Goal: Task Accomplishment & Management: Manage account settings

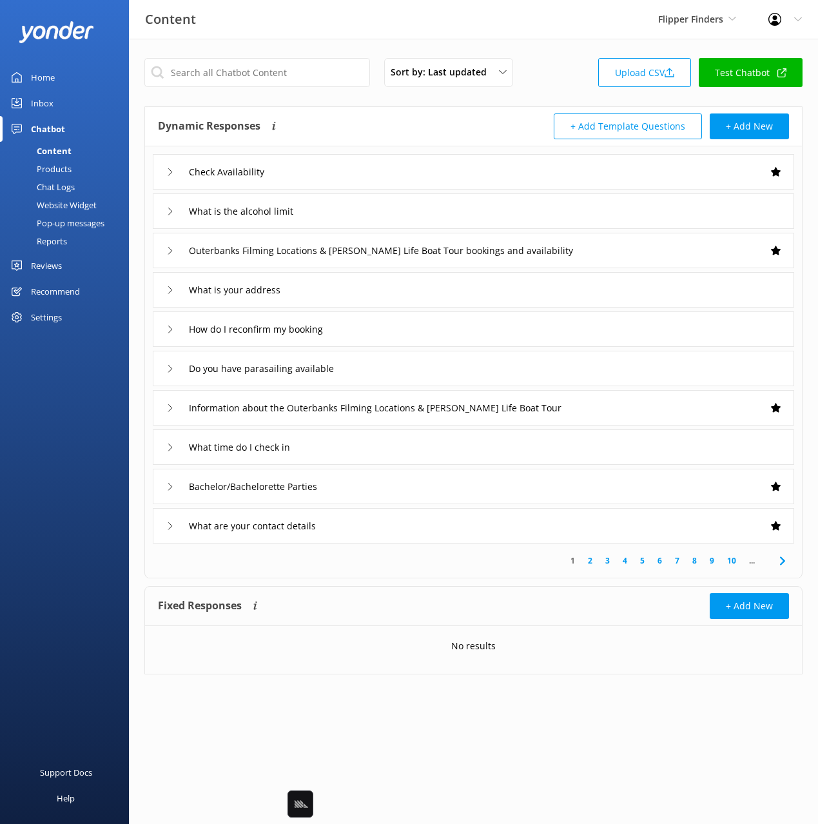
click at [561, 36] on div "Content Flipper Finders Black Cat Cruises [GEOGRAPHIC_DATA] [GEOGRAPHIC_DATA] […" at bounding box center [409, 19] width 818 height 39
click at [668, 21] on span "Flipper Finders" at bounding box center [690, 19] width 65 height 12
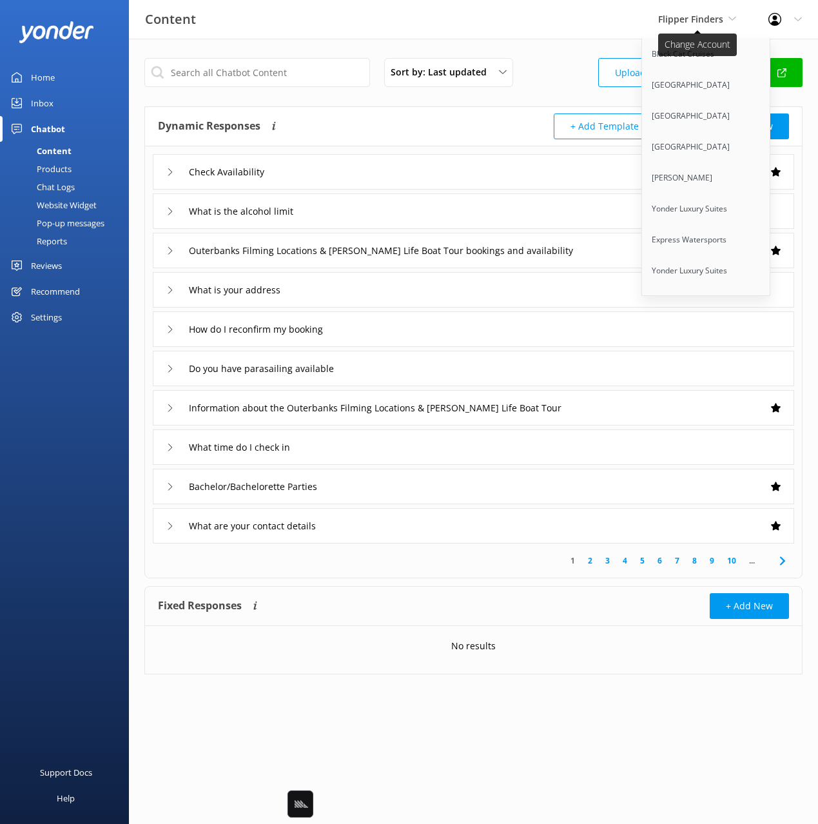
scroll to position [3681, 0]
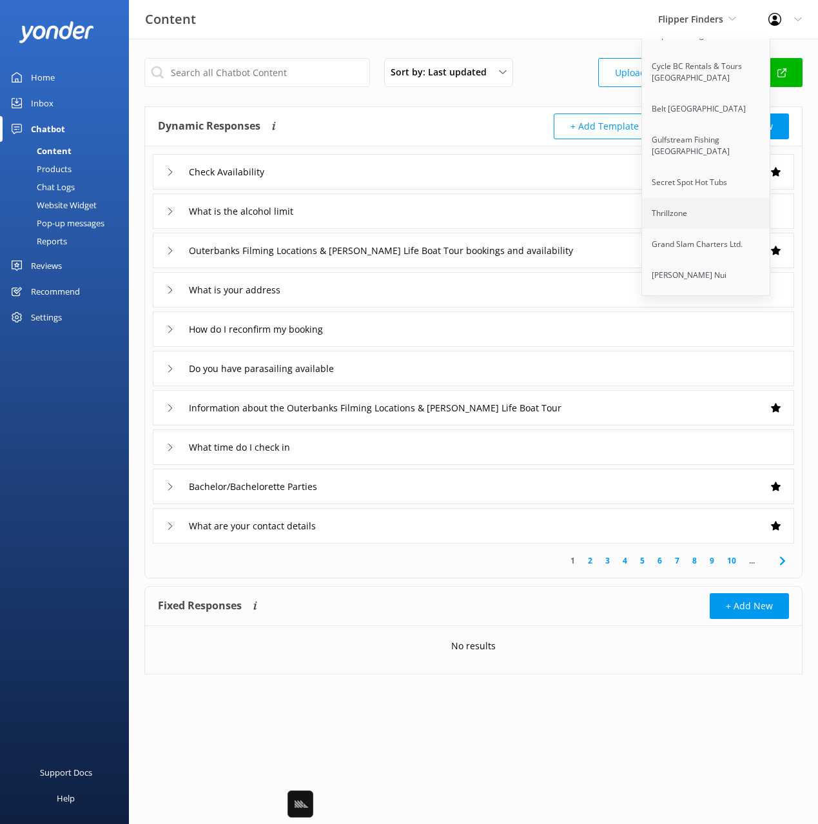
click at [681, 198] on link "Thrillzone" at bounding box center [706, 213] width 129 height 31
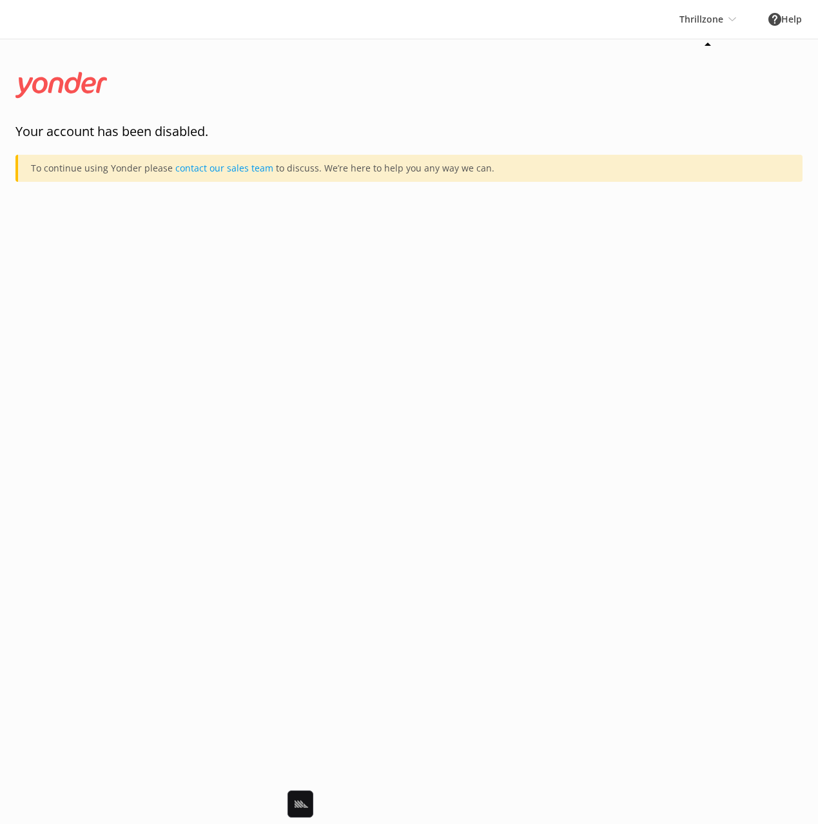
drag, startPoint x: 706, startPoint y: 23, endPoint x: 702, endPoint y: 45, distance: 22.3
click at [706, 23] on div "Thrillzone Black Cat Cruises [GEOGRAPHIC_DATA] [GEOGRAPHIC_DATA] [GEOGRAPHIC_DA…" at bounding box center [707, 19] width 89 height 39
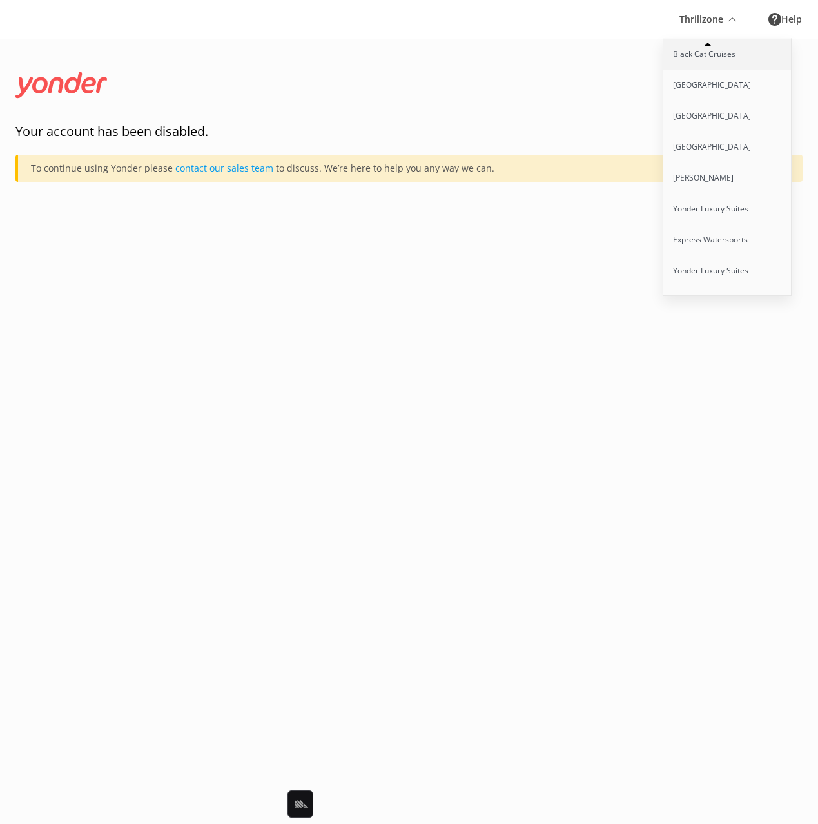
scroll to position [7269, 0]
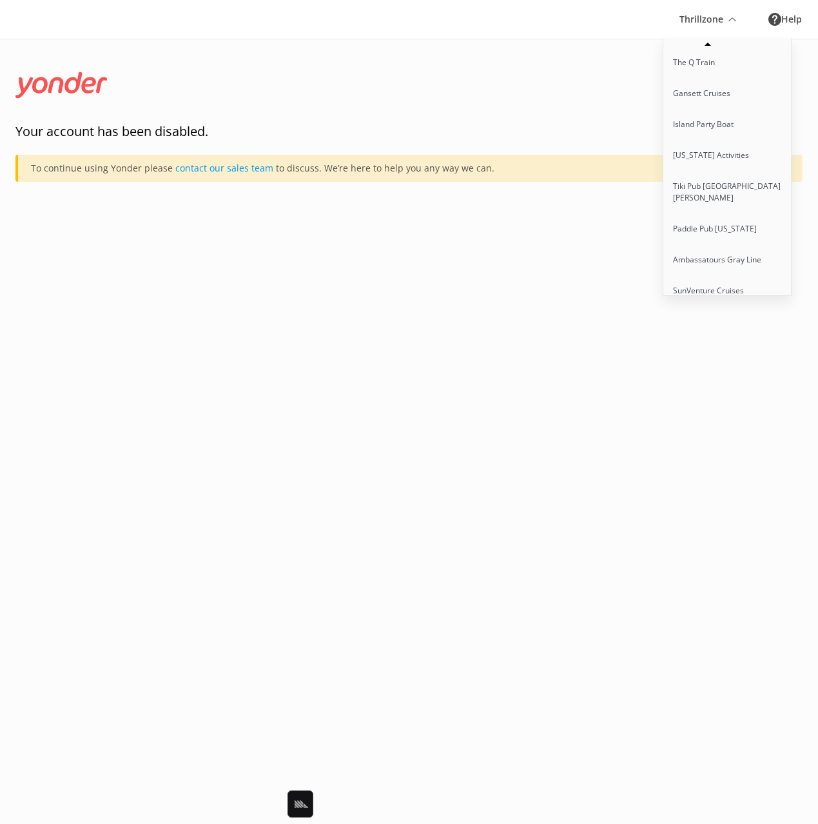
click at [718, 337] on link "Flipper Finders" at bounding box center [727, 352] width 129 height 31
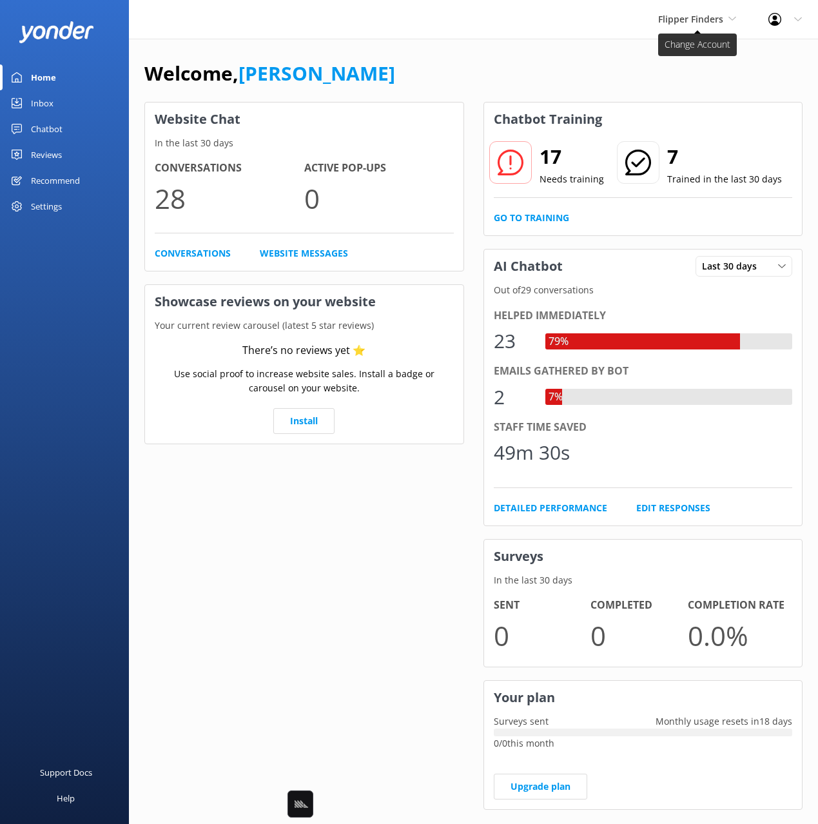
click at [682, 19] on span "Flipper Finders" at bounding box center [690, 19] width 65 height 12
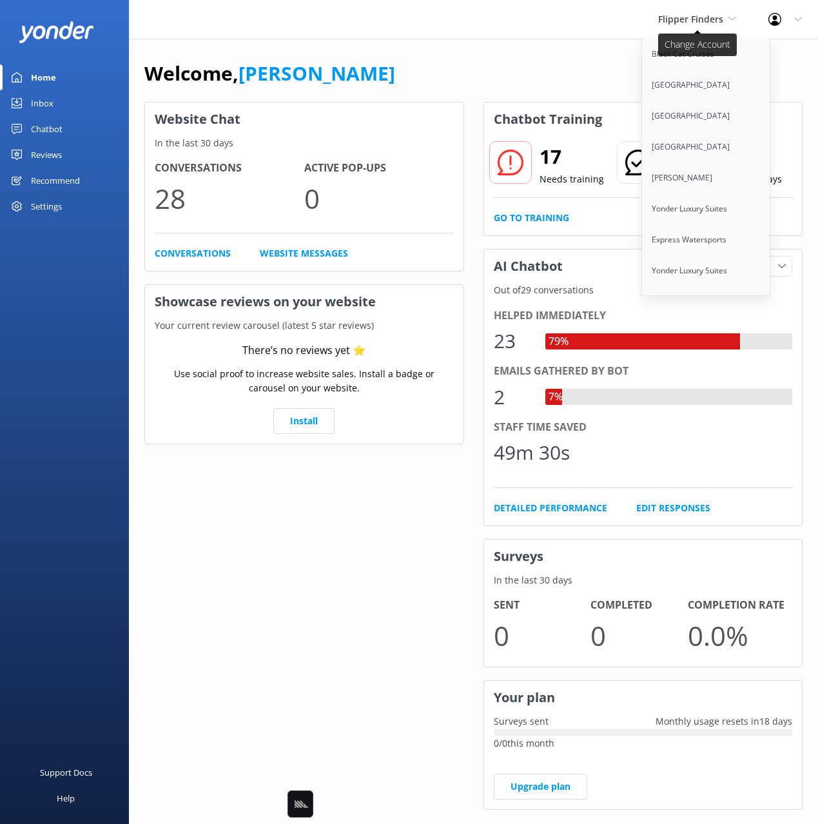
scroll to position [2880, 0]
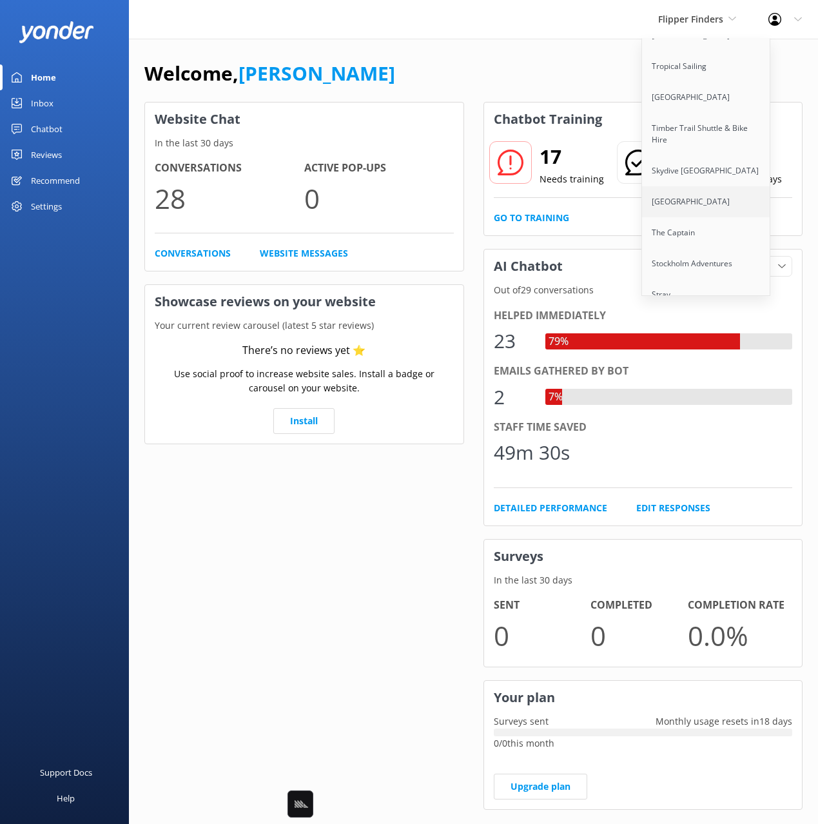
click at [696, 186] on link "[GEOGRAPHIC_DATA]" at bounding box center [706, 201] width 129 height 31
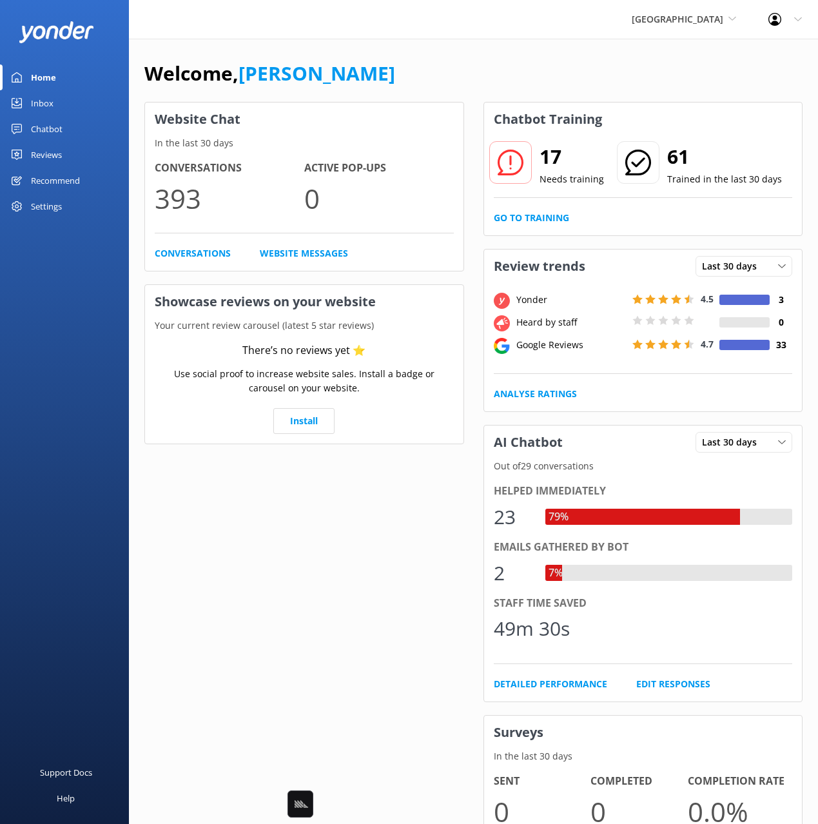
click at [48, 133] on div "Chatbot" at bounding box center [47, 129] width 32 height 26
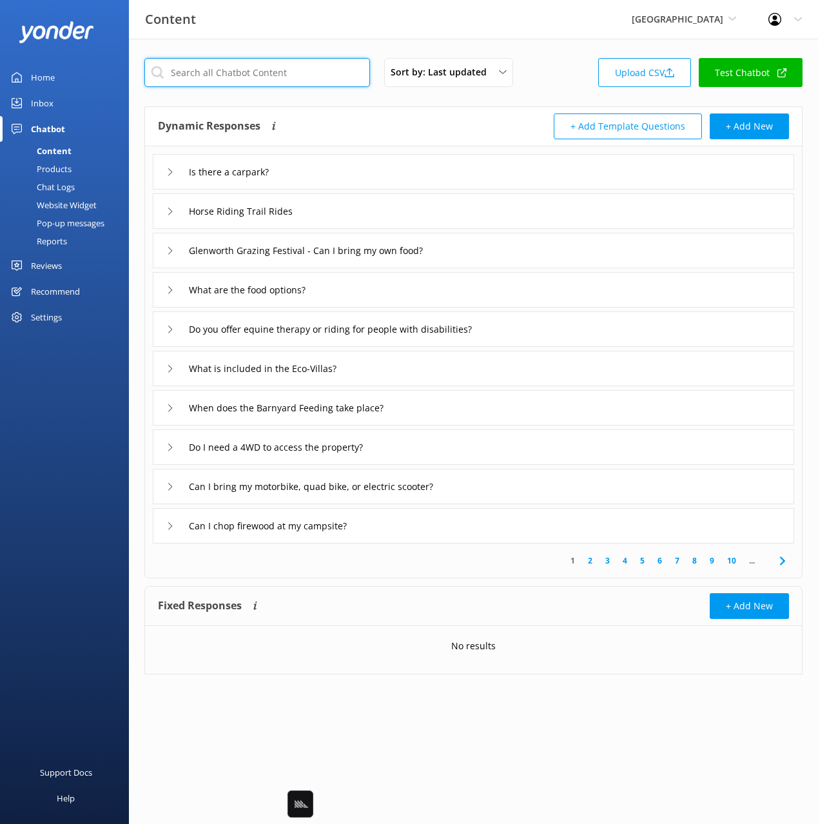
click at [217, 73] on input "text" at bounding box center [257, 72] width 226 height 29
type input "l"
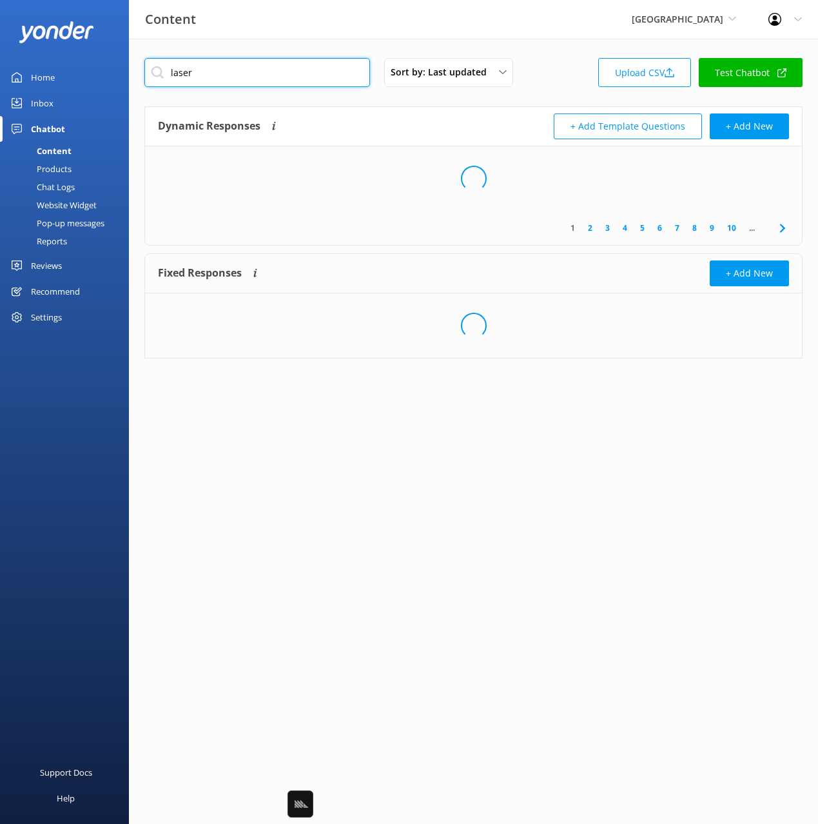
type input "laser"
click at [398, 124] on div "Dynamic Responses Dynamic responses rely on the Large Language Model to create …" at bounding box center [316, 126] width 316 height 26
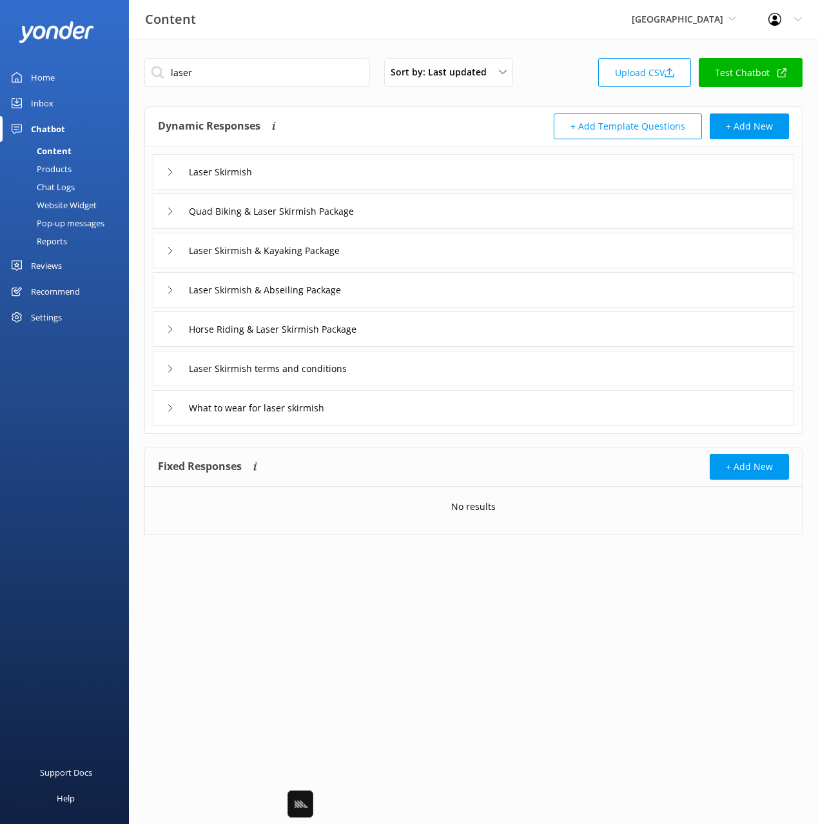
click at [323, 169] on div "Laser Skirmish" at bounding box center [473, 171] width 641 height 35
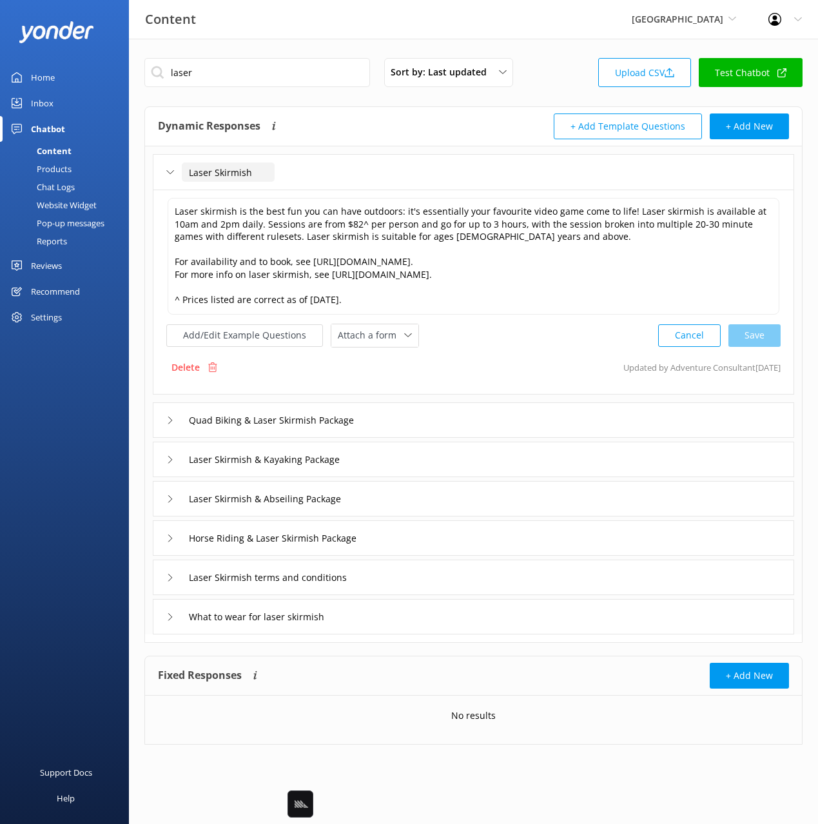
click at [185, 171] on input "Laser Skirmish" at bounding box center [228, 171] width 93 height 19
type input "Information about Laser Skirmish"
click at [338, 191] on div at bounding box center [335, 192] width 16 height 16
click at [523, 273] on textarea "Laser skirmish is the best fun you can have outdoors: it's essentially your fav…" at bounding box center [474, 256] width 612 height 117
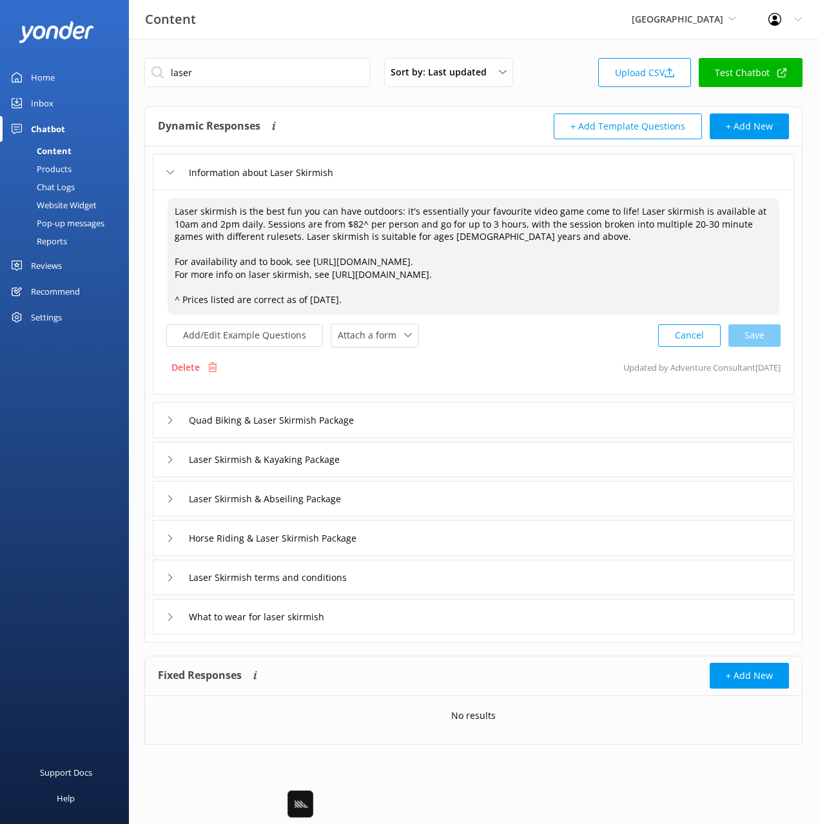
click at [516, 353] on div "Laser skirmish is the best fun you can have outdoors: it's essentially your fav…" at bounding box center [473, 291] width 641 height 205
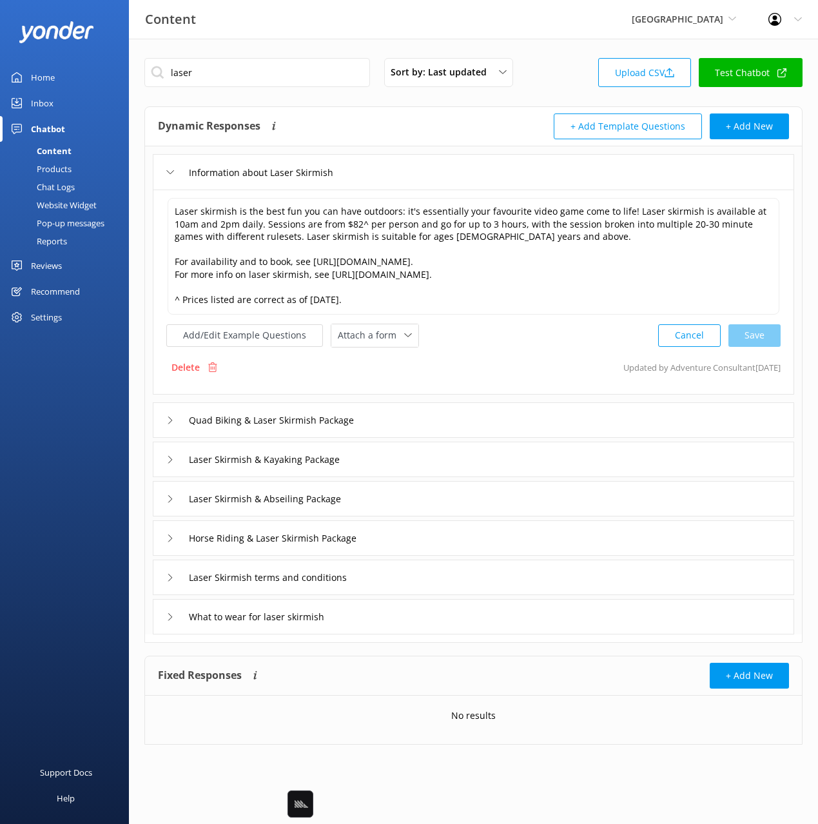
click at [418, 170] on div "Information about Laser Skirmish" at bounding box center [473, 171] width 641 height 35
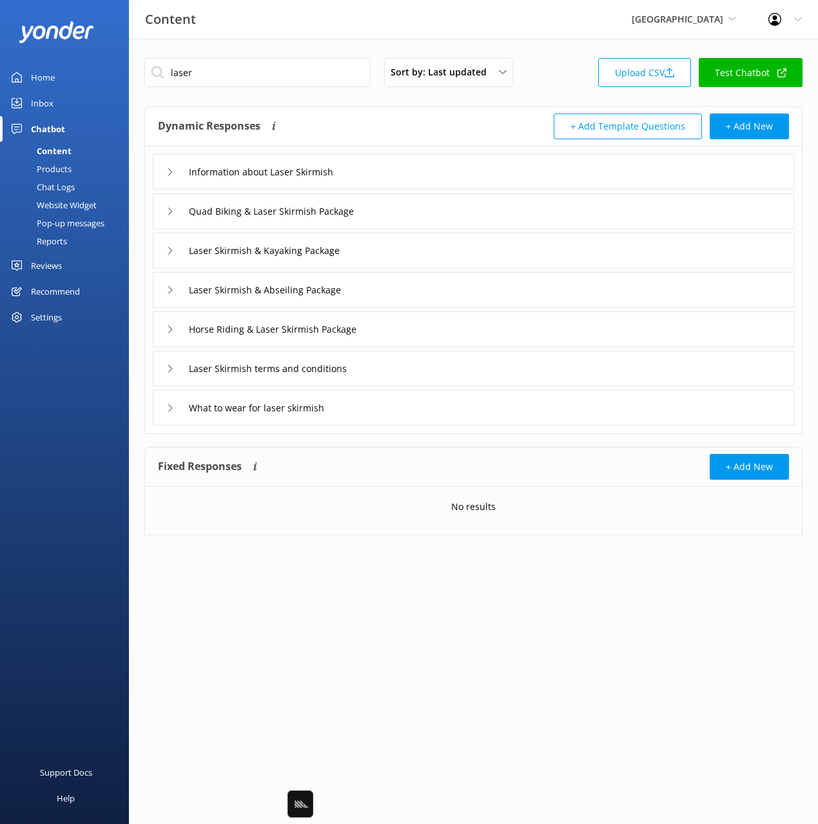
drag, startPoint x: 351, startPoint y: 113, endPoint x: 586, endPoint y: 52, distance: 243.7
click at [352, 112] on div "Dynamic Responses Dynamic responses rely on the Large Language Model to create …" at bounding box center [473, 126] width 657 height 39
click at [385, 164] on div "Information about Laser Skirmish" at bounding box center [473, 171] width 641 height 35
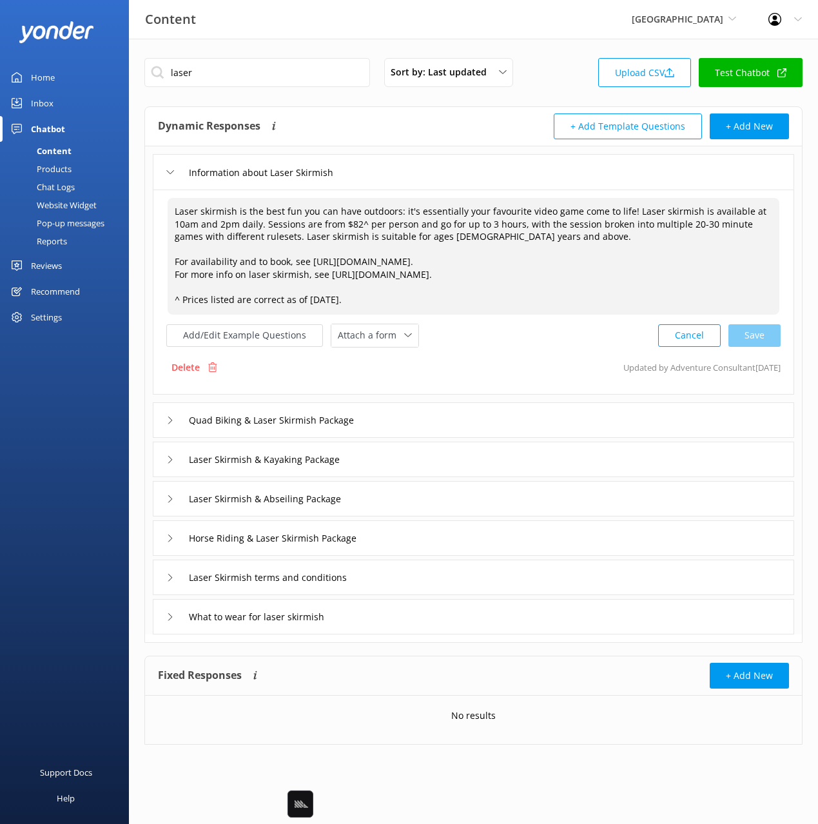
click at [298, 261] on textarea "Laser skirmish is the best fun you can have outdoors: it's essentially your fav…" at bounding box center [474, 256] width 612 height 117
click at [304, 288] on textarea "Laser skirmish is the best fun you can have outdoors: it's essentially your fav…" at bounding box center [474, 256] width 612 height 117
click at [340, 295] on textarea "Laser skirmish is the best fun you can have outdoors: it's essentially your fav…" at bounding box center [474, 256] width 612 height 117
click at [347, 295] on textarea "Laser skirmish is the best fun you can have outdoors: it's essentially your fav…" at bounding box center [474, 256] width 612 height 117
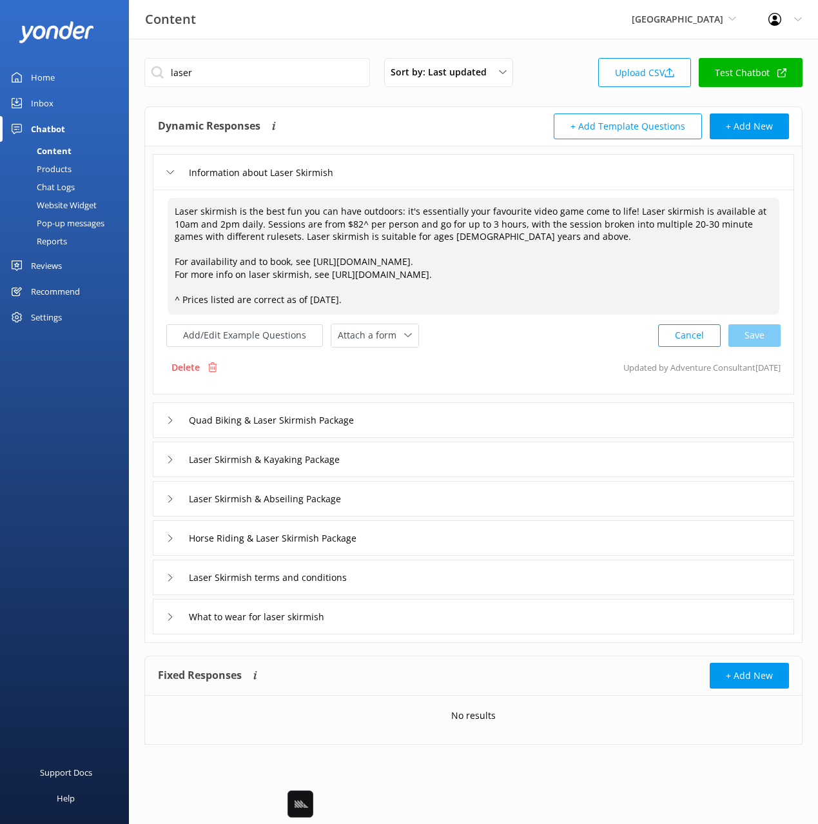
click at [514, 359] on div "Delete Updated by Adventure Consultant 3d ago" at bounding box center [473, 367] width 614 height 24
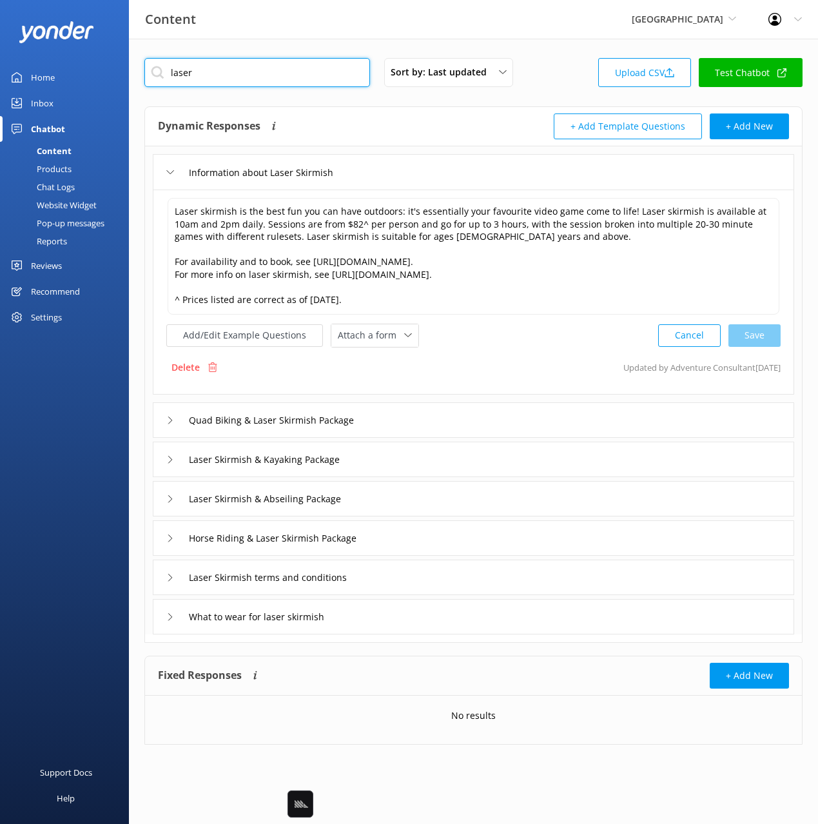
click at [254, 86] on input "laser" at bounding box center [257, 72] width 226 height 29
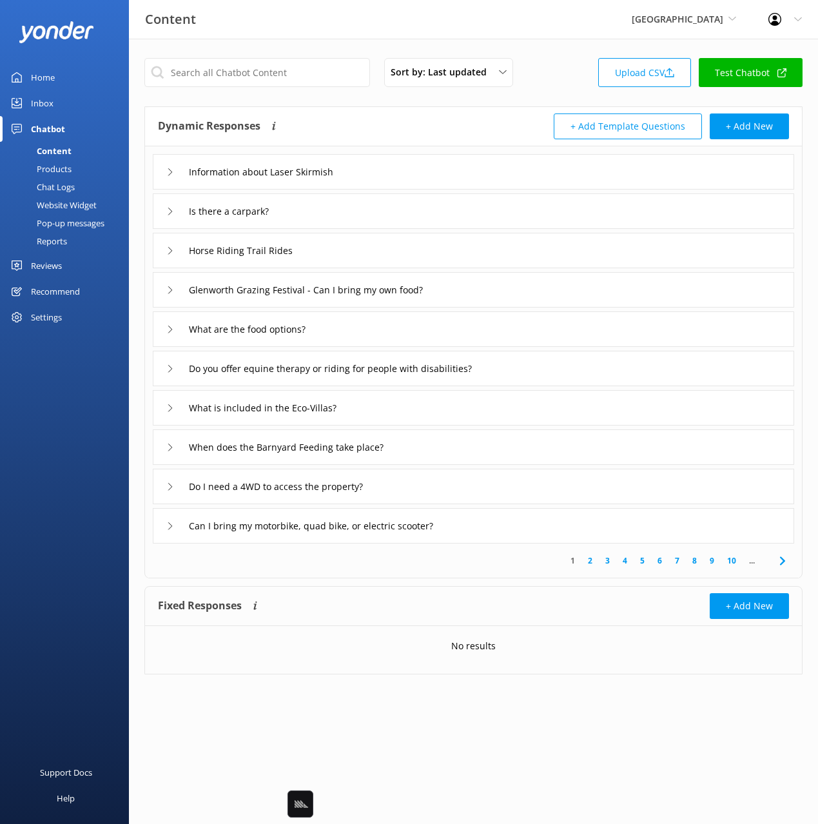
click at [608, 23] on div "Content Glenworth Valley Black Cat Cruises Banff Airporter International Antarc…" at bounding box center [409, 19] width 818 height 39
click at [653, 23] on span "[GEOGRAPHIC_DATA]" at bounding box center [678, 19] width 92 height 12
drag, startPoint x: 624, startPoint y: 35, endPoint x: 668, endPoint y: 22, distance: 45.3
click at [625, 35] on div "Content Glenworth Valley Black Cat Cruises Banff Airporter International Antarc…" at bounding box center [409, 19] width 818 height 39
click at [668, 22] on span "[GEOGRAPHIC_DATA]" at bounding box center [678, 19] width 92 height 12
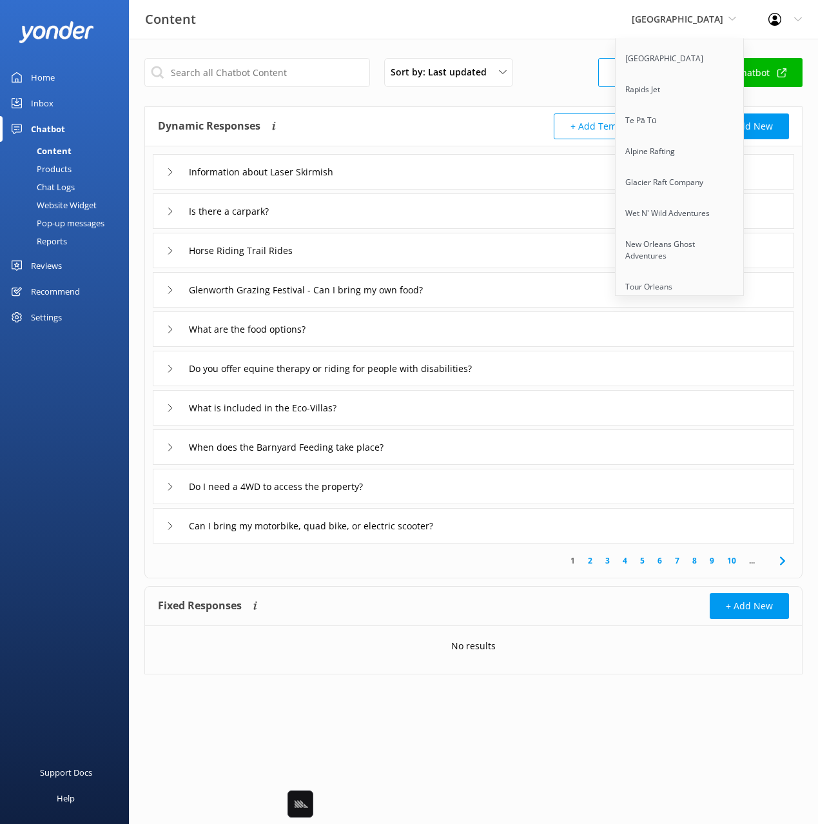
scroll to position [7795, 0]
click at [692, 349] on link "Wild Pacific Whale Watch" at bounding box center [679, 364] width 129 height 31
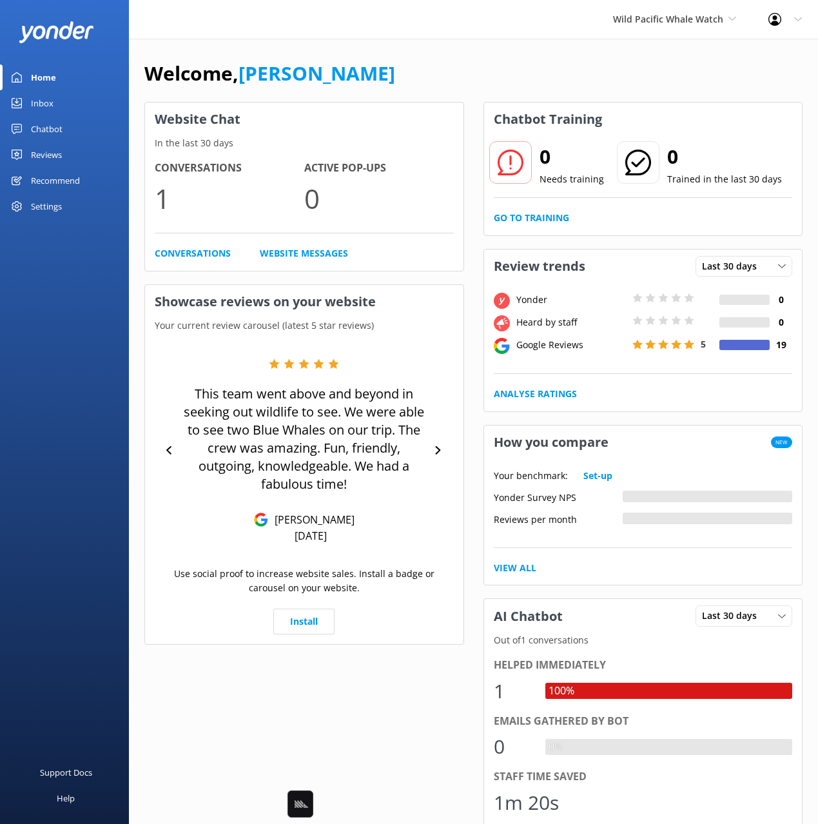
drag, startPoint x: 52, startPoint y: 208, endPoint x: 108, endPoint y: 211, distance: 56.8
click at [52, 208] on div "Settings" at bounding box center [46, 206] width 31 height 26
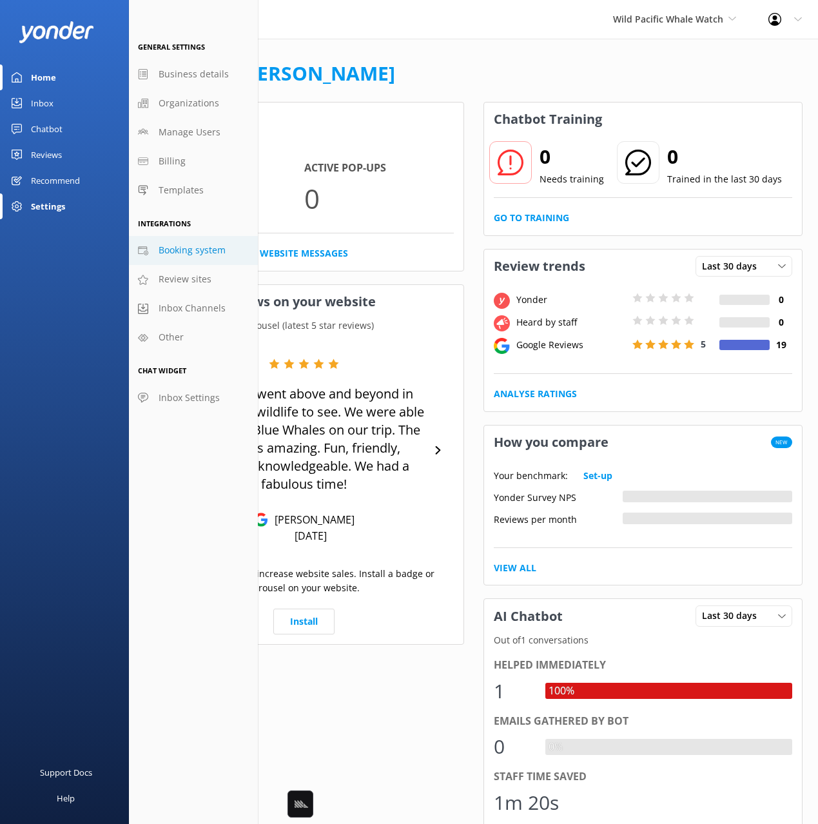
click at [197, 251] on span "Booking system" at bounding box center [192, 250] width 67 height 14
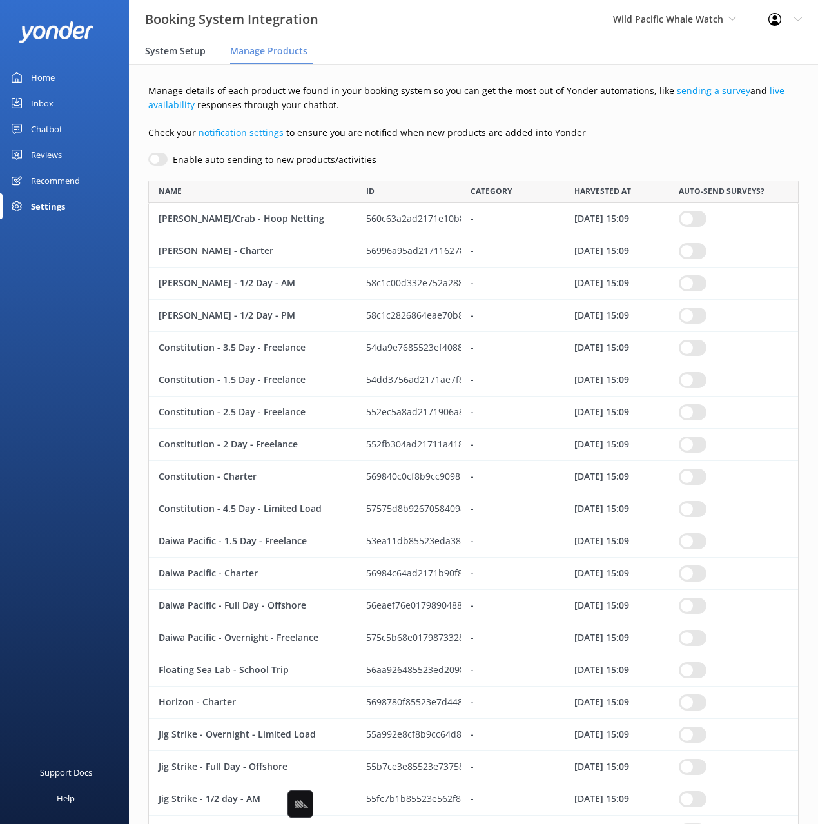
click at [175, 60] on div "System Setup" at bounding box center [178, 52] width 66 height 26
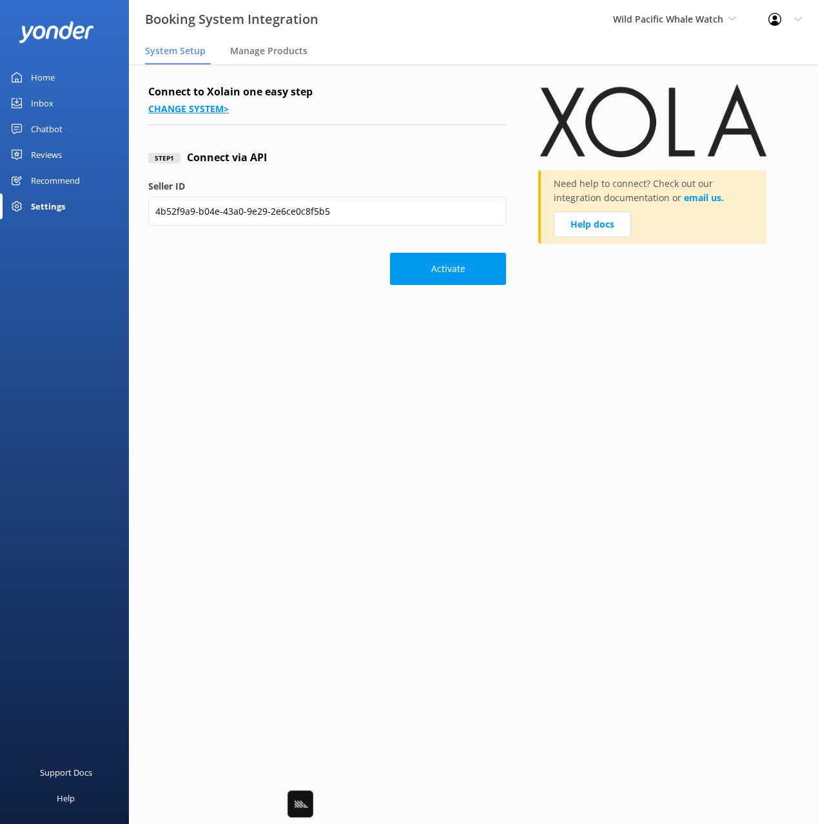
click at [184, 106] on link "Change system >" at bounding box center [188, 108] width 81 height 12
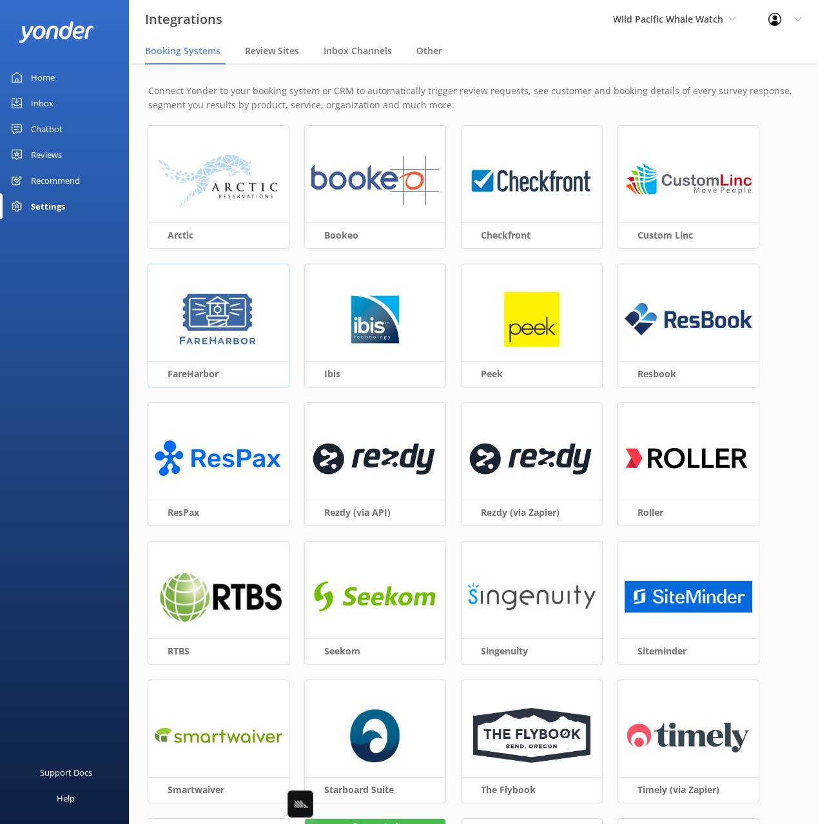
click at [232, 319] on img at bounding box center [218, 319] width 83 height 55
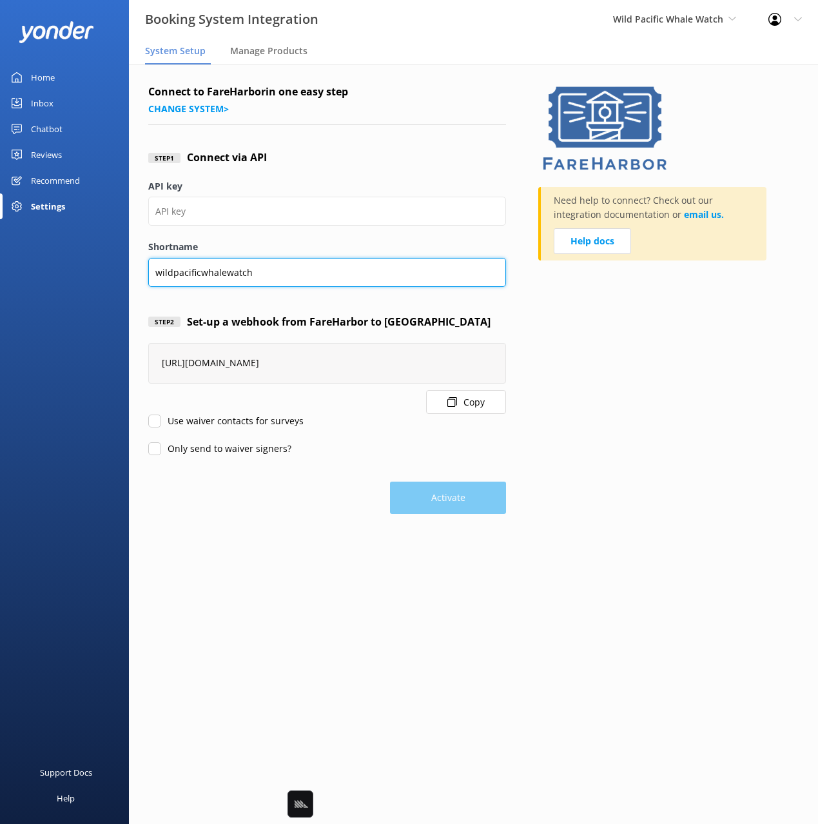
click at [253, 270] on input "wildpacificwhalewatch" at bounding box center [327, 272] width 358 height 29
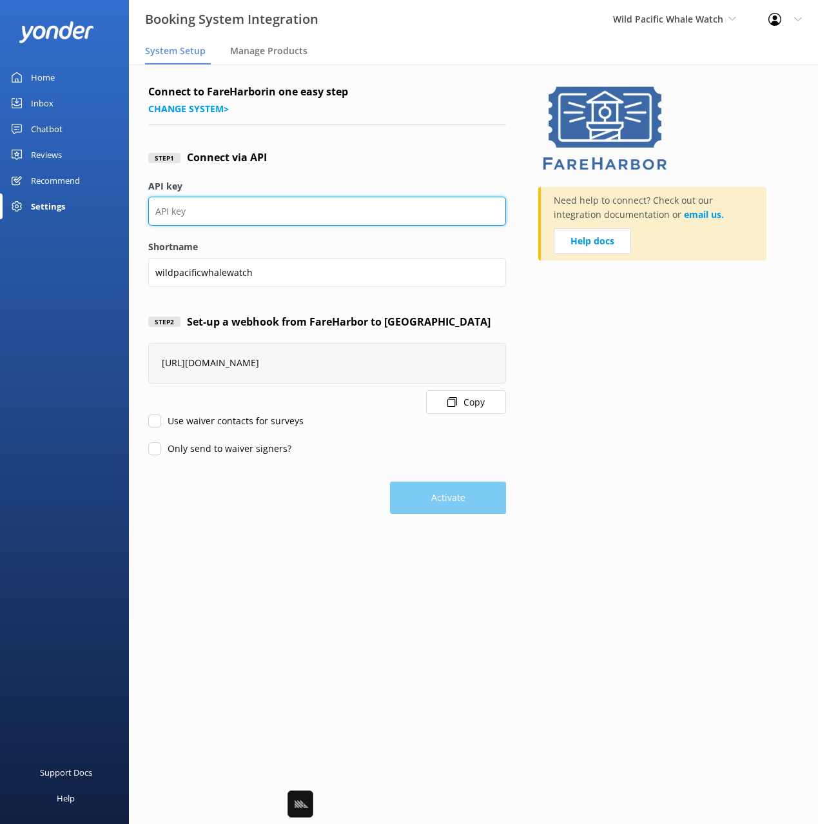
click at [205, 211] on input "API key" at bounding box center [327, 211] width 358 height 29
paste input "4b52f9a9-b04e-43a0-9e29-2e6ce0c8f5b5"
type input "4b52f9a9-b04e-43a0-9e29-2e6ce0c8f5b5"
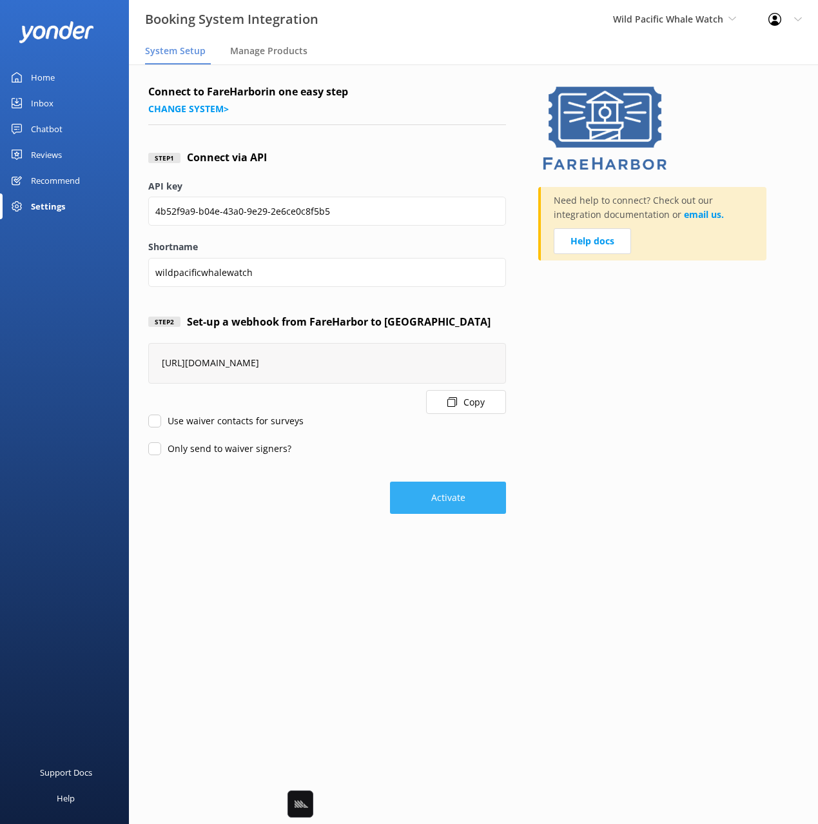
click at [451, 505] on button "Activate" at bounding box center [448, 497] width 116 height 32
click at [279, 52] on span "Manage Products" at bounding box center [268, 50] width 77 height 13
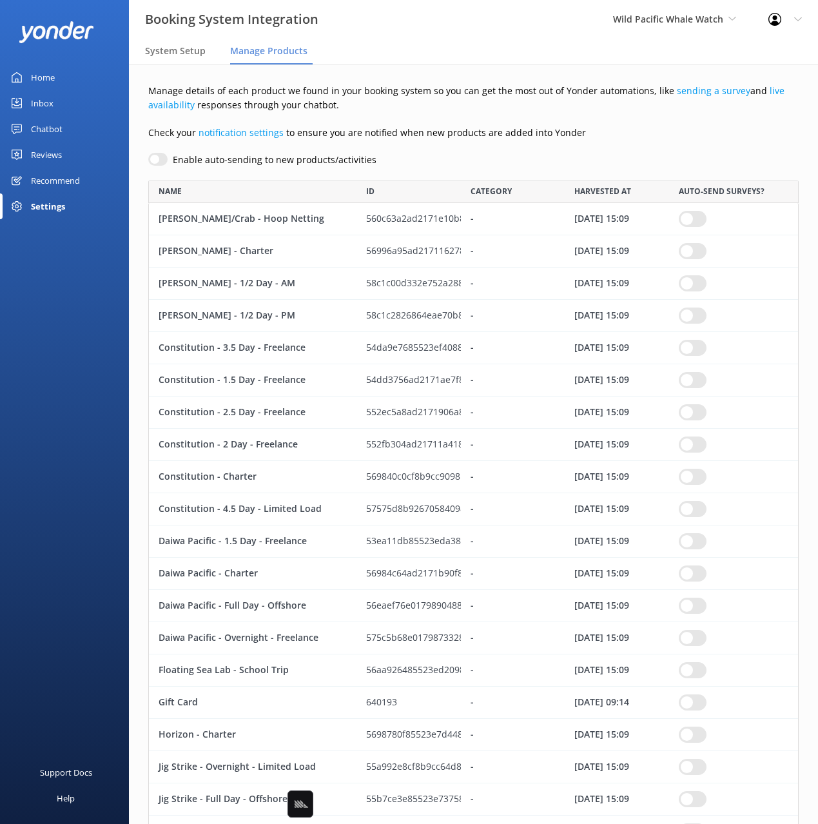
click at [38, 124] on div "Chatbot" at bounding box center [47, 129] width 32 height 26
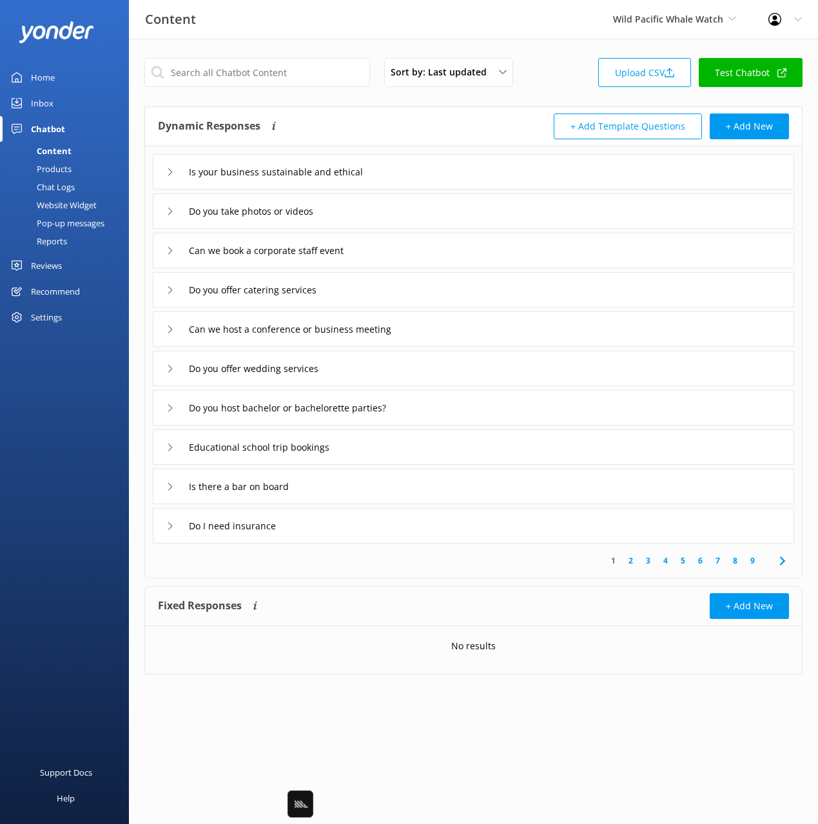
click at [53, 75] on div "Home" at bounding box center [43, 77] width 24 height 26
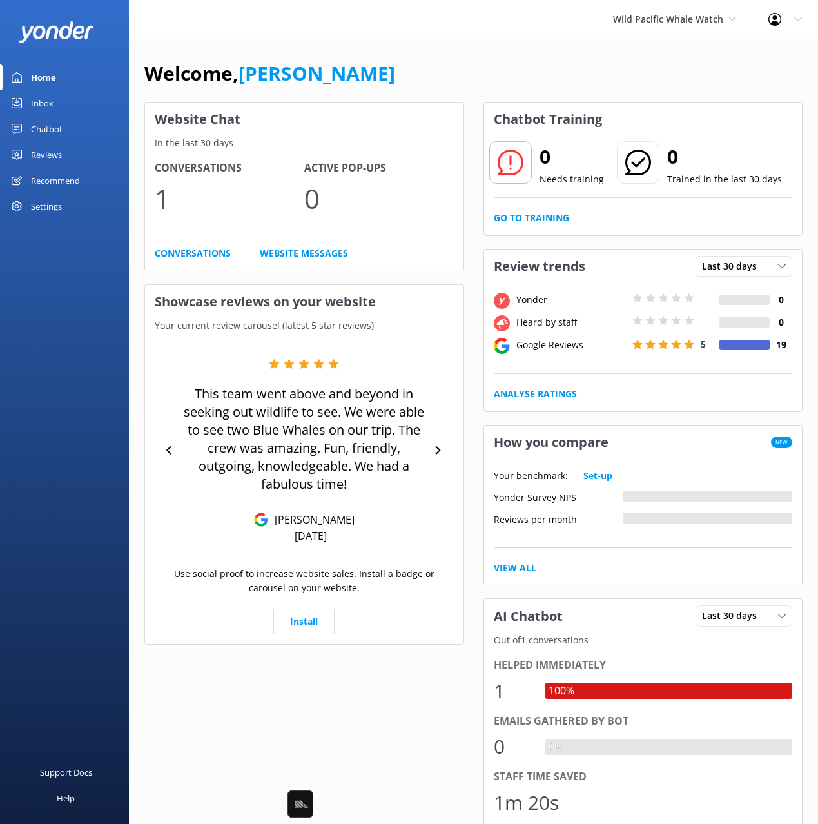
drag, startPoint x: 325, startPoint y: 59, endPoint x: 305, endPoint y: 61, distance: 20.7
click at [325, 59] on div "Welcome, [PERSON_NAME]" at bounding box center [473, 80] width 658 height 44
click at [51, 78] on div "Home" at bounding box center [43, 77] width 25 height 26
drag, startPoint x: 341, startPoint y: 72, endPoint x: 347, endPoint y: 73, distance: 6.6
click at [342, 72] on div "Welcome, Mikayla" at bounding box center [473, 80] width 658 height 44
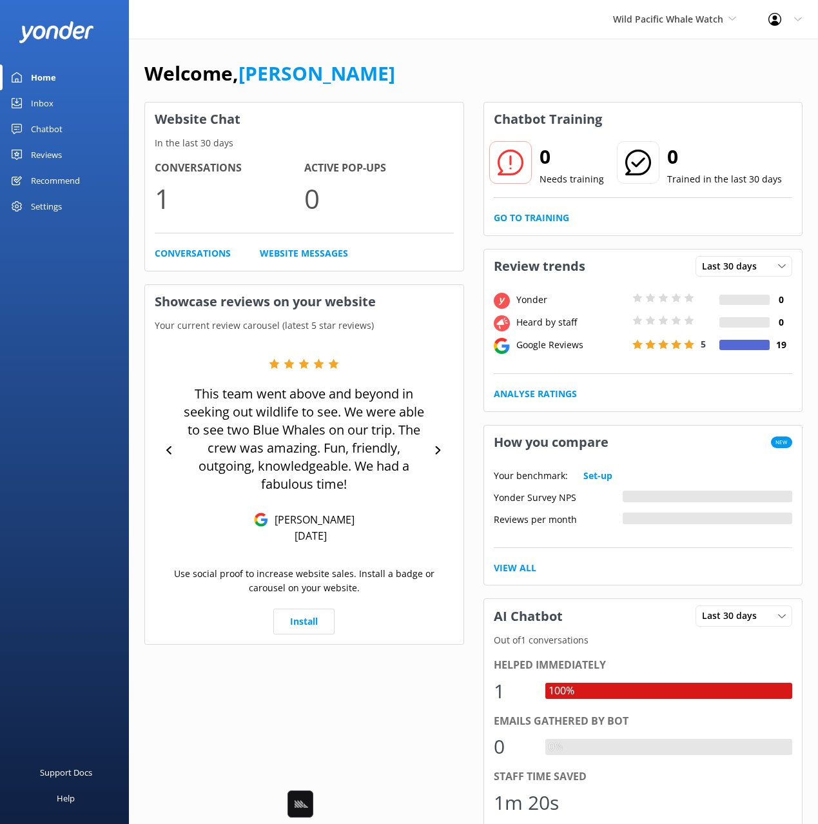
drag, startPoint x: 588, startPoint y: 79, endPoint x: 365, endPoint y: 81, distance: 223.0
click at [587, 79] on div "Welcome, Mikayla" at bounding box center [473, 80] width 658 height 44
click at [55, 130] on div "Chatbot" at bounding box center [47, 129] width 32 height 26
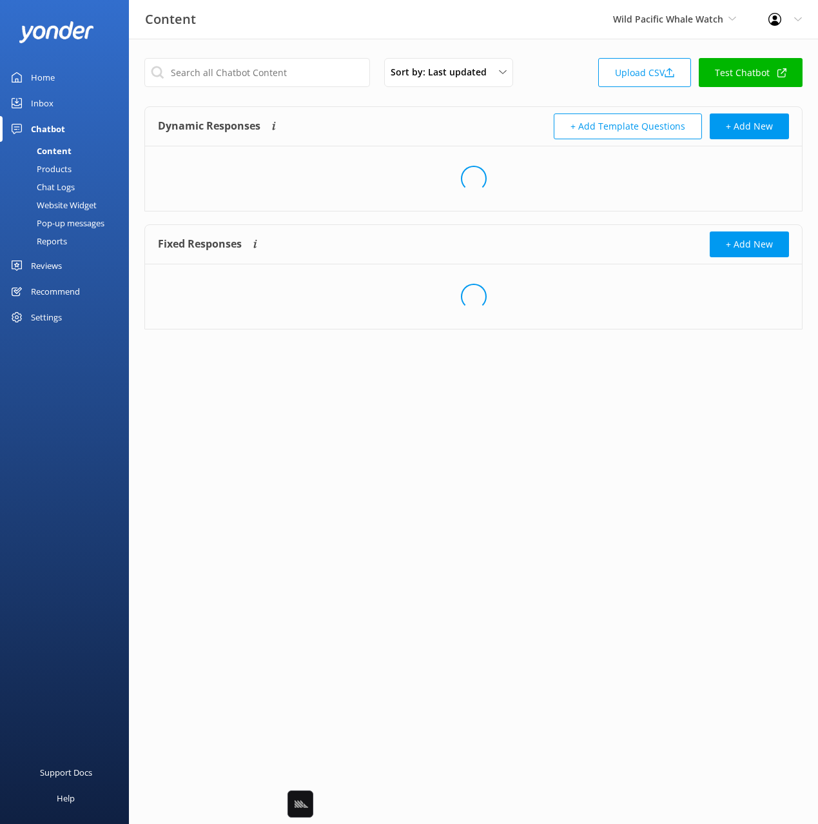
click at [68, 171] on div "Products" at bounding box center [40, 169] width 64 height 18
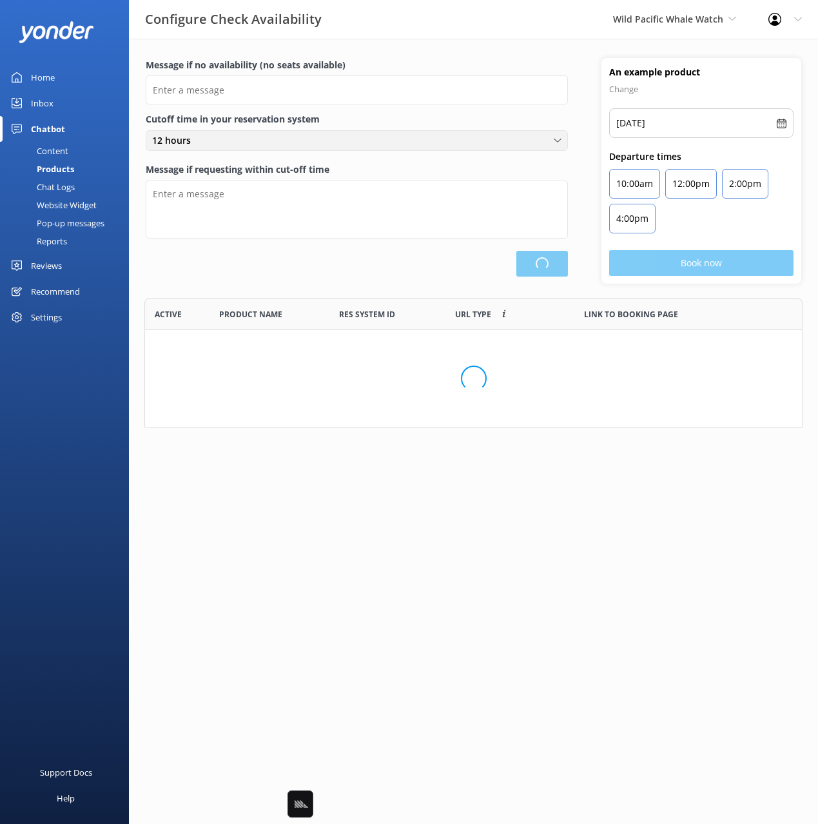
scroll to position [387, 657]
type input "There are no seats available, please check an alternative day"
type textarea "Our online booking system closes {hours} prior to departure. Please contact us …"
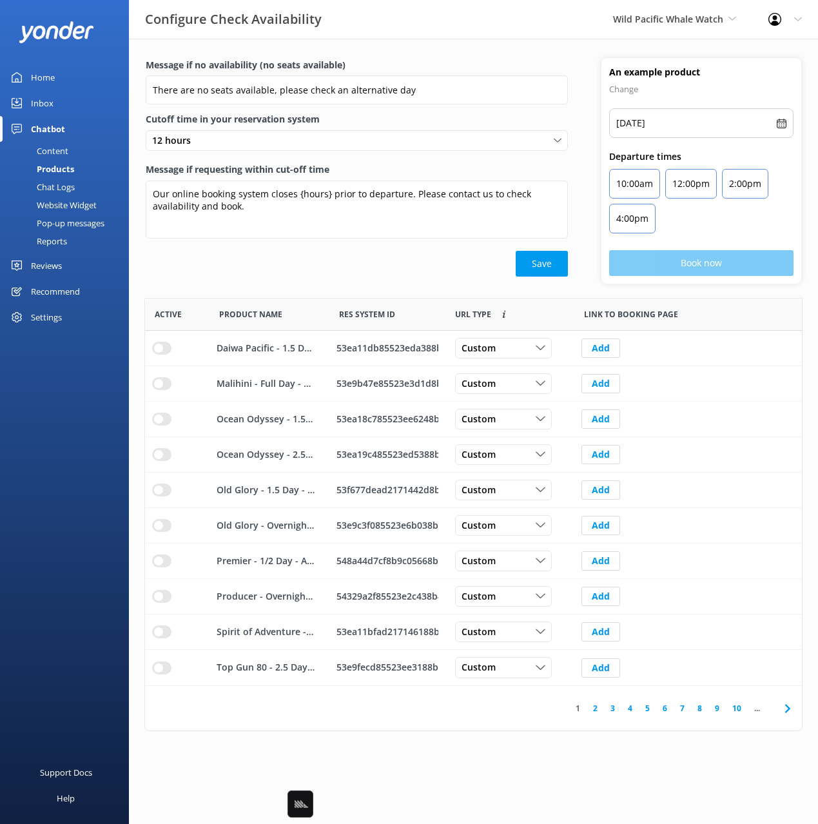
click at [398, 63] on label "Message if no availability (no seats available)" at bounding box center [357, 65] width 422 height 14
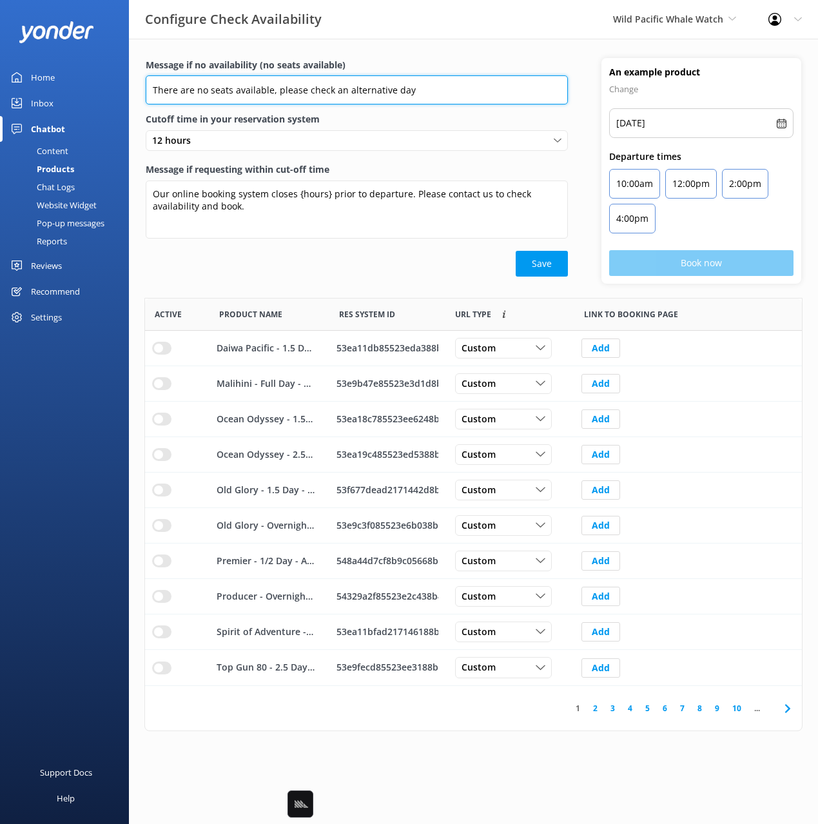
click at [398, 75] on input "There are no seats available, please check an alternative day" at bounding box center [357, 89] width 422 height 29
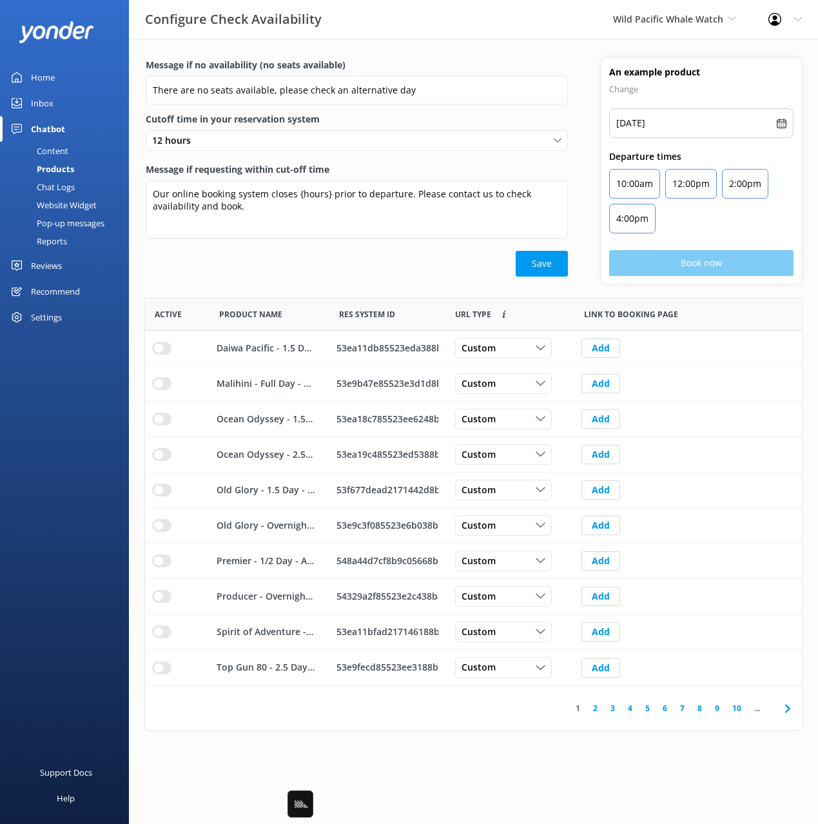
click at [784, 707] on icon at bounding box center [787, 708] width 15 height 15
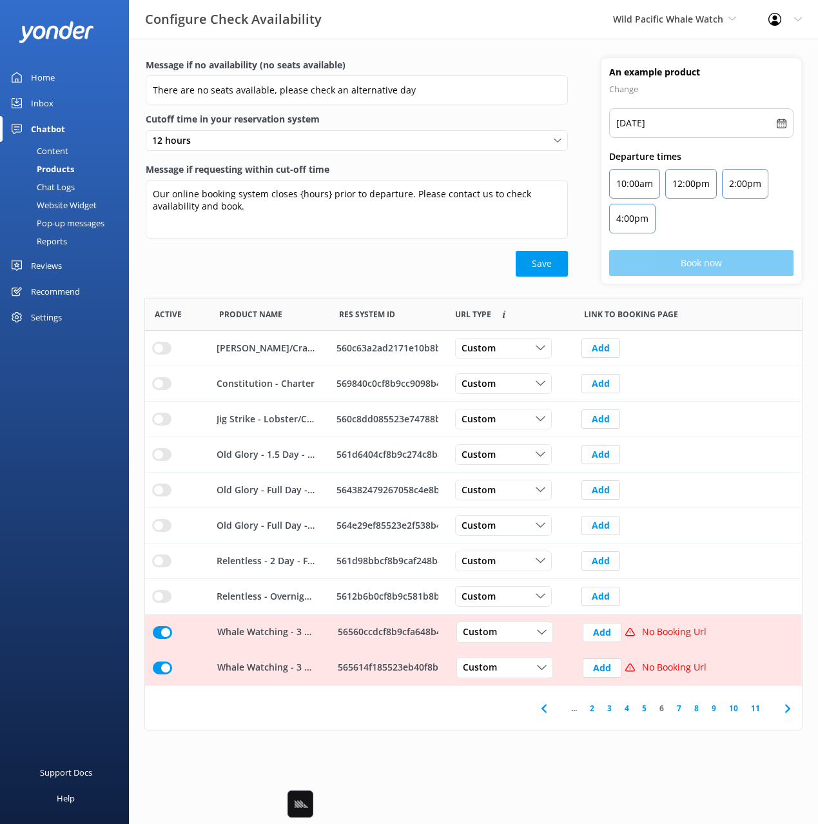
drag, startPoint x: 692, startPoint y: 731, endPoint x: 739, endPoint y: 710, distance: 51.4
click at [692, 730] on div "Message if no availability (no seats available) There are no seats available, p…" at bounding box center [473, 398] width 689 height 718
click at [789, 708] on use at bounding box center [786, 708] width 5 height 8
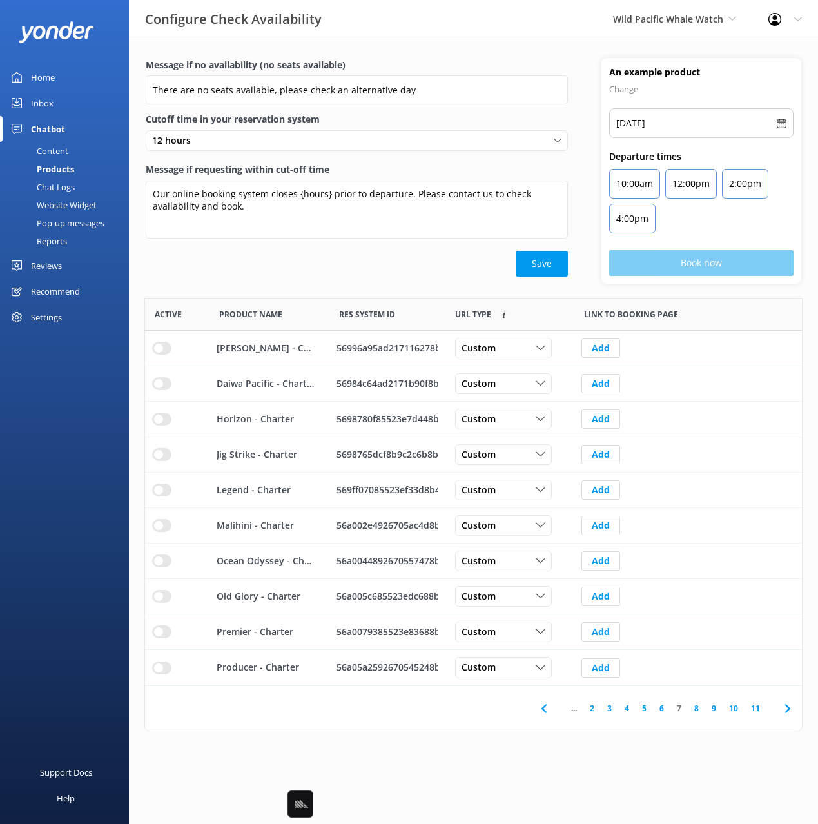
click at [789, 708] on use at bounding box center [786, 708] width 5 height 8
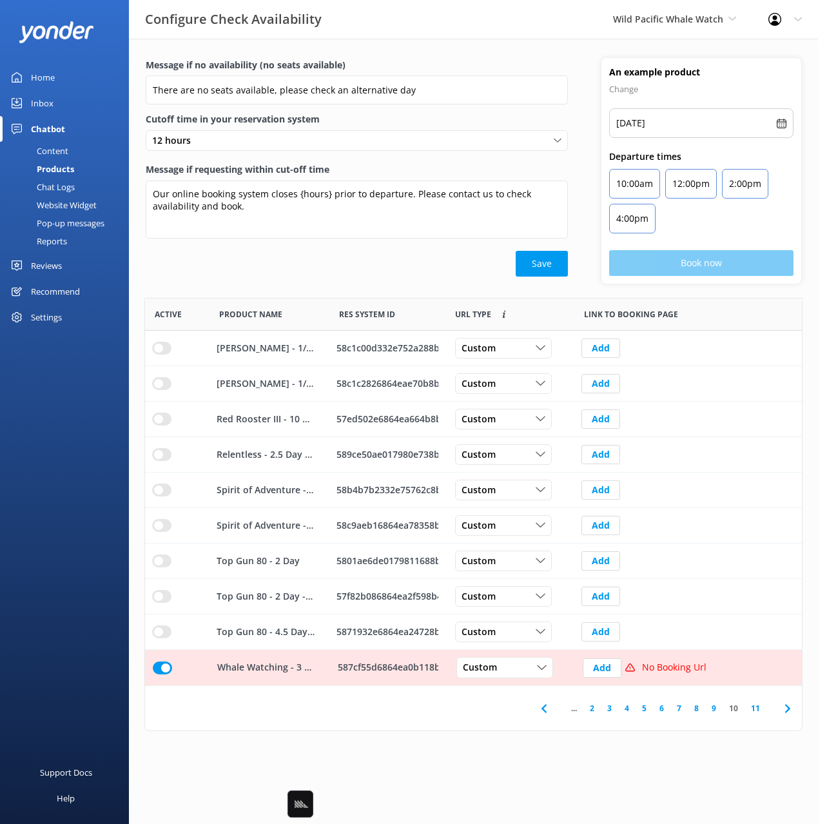
click at [789, 708] on use at bounding box center [786, 708] width 5 height 8
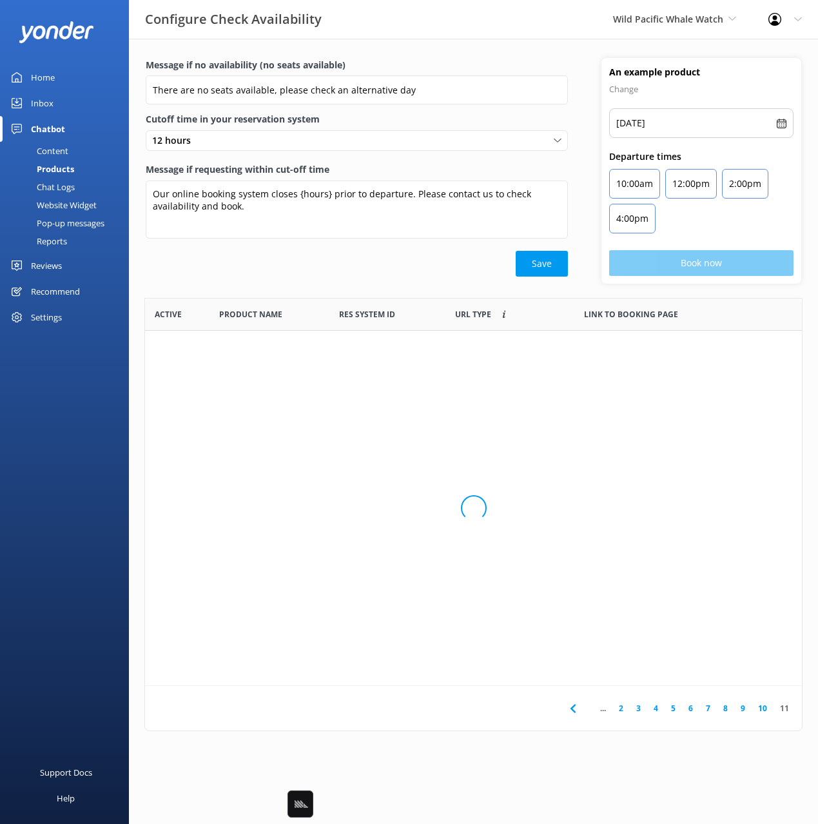
scroll to position [104, 657]
click at [408, 535] on html "Configure Check Availability Wild Pacific Whale Watch Black Cat Cruises Banff A…" at bounding box center [409, 412] width 818 height 824
click at [246, 263] on div "Save" at bounding box center [357, 264] width 422 height 26
click at [572, 429] on icon at bounding box center [572, 424] width 15 height 15
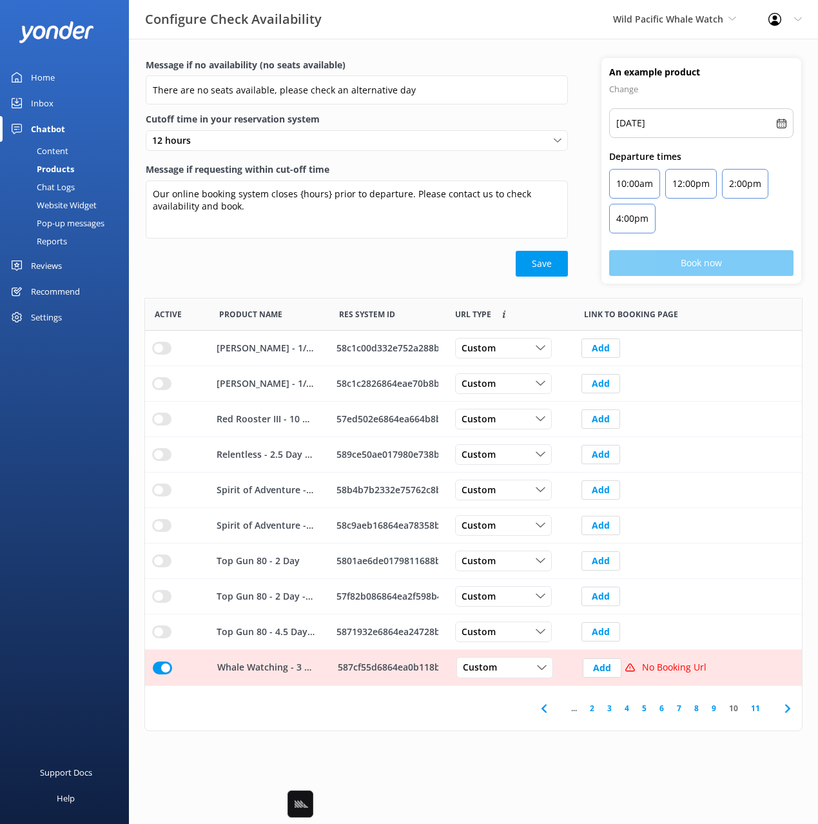
scroll to position [387, 657]
drag, startPoint x: 320, startPoint y: 248, endPoint x: 313, endPoint y: 251, distance: 7.8
click at [320, 248] on div "Message if requesting within cut-off time Our online booking system closes {hou…" at bounding box center [357, 206] width 422 height 88
click at [73, 316] on div "Settings" at bounding box center [64, 317] width 129 height 26
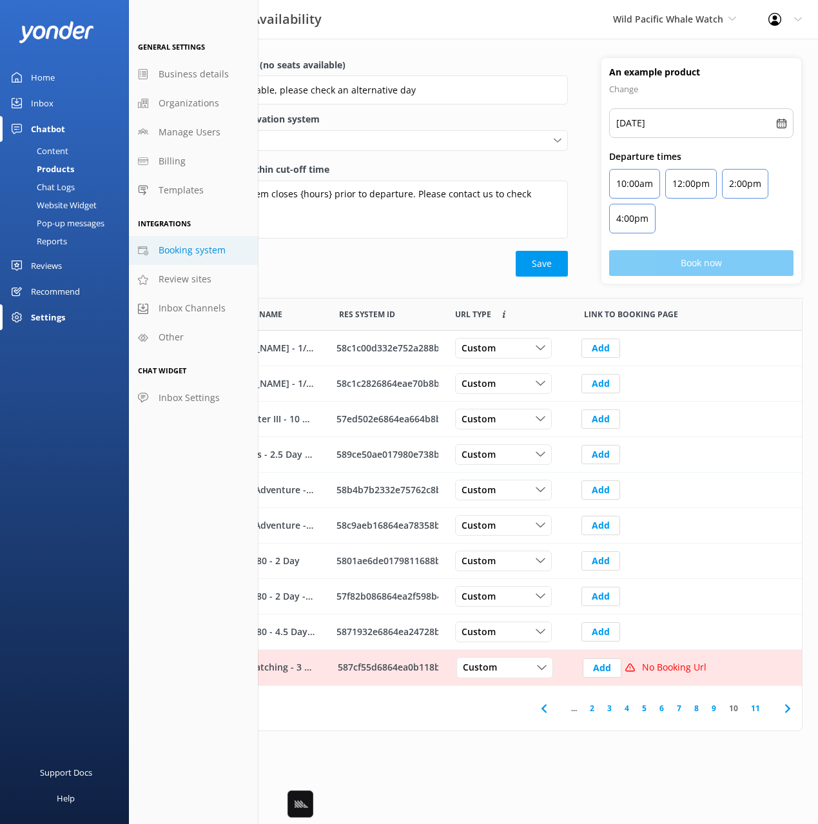
click at [198, 252] on span "Booking system" at bounding box center [192, 250] width 67 height 14
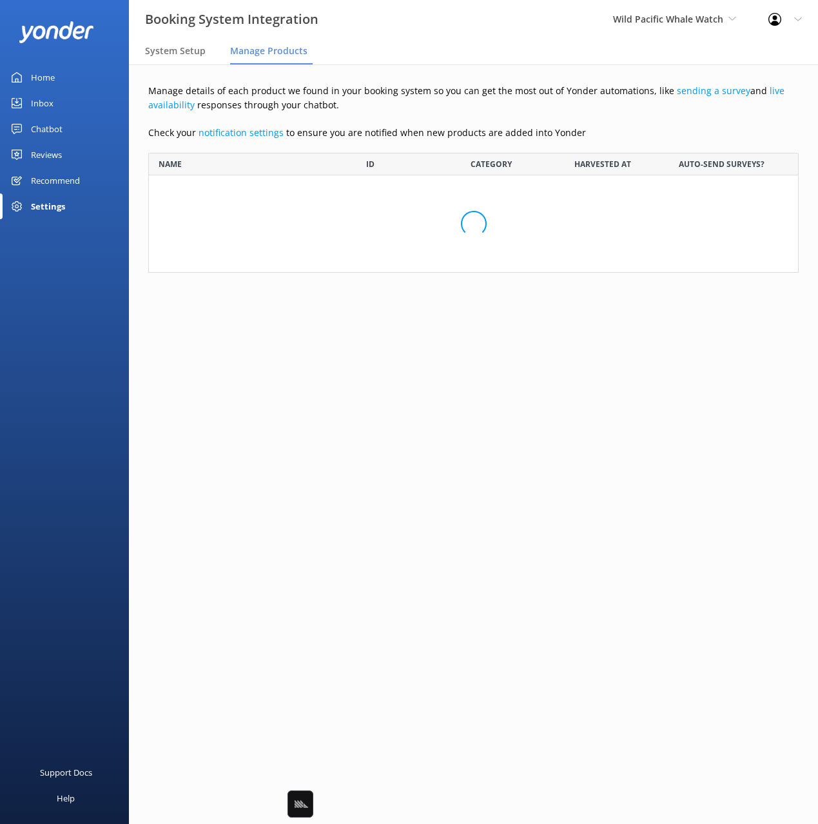
scroll to position [3310, 650]
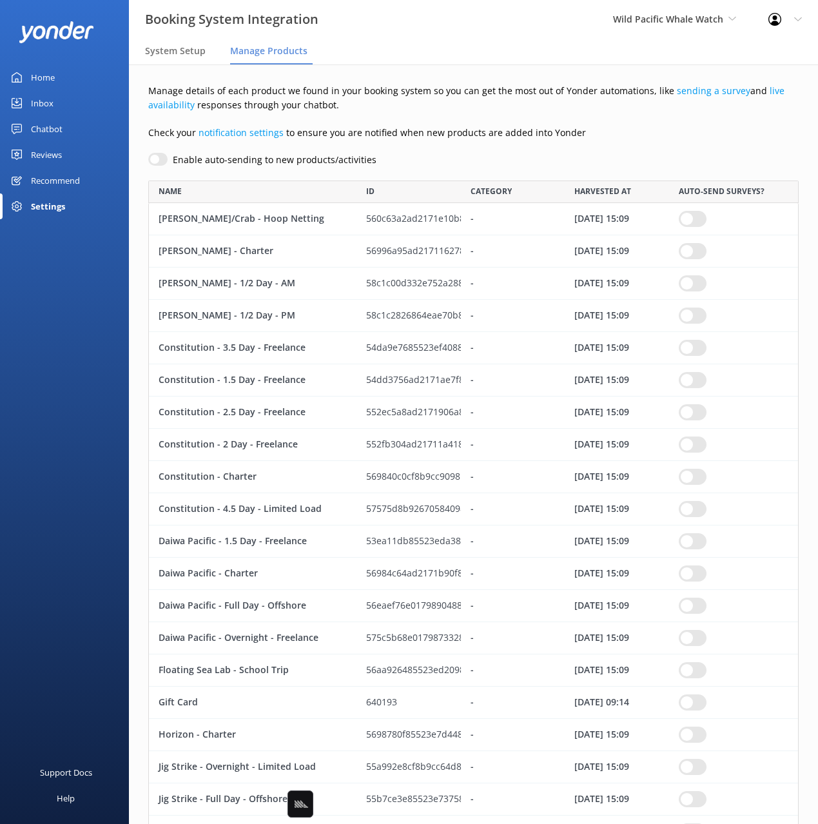
click at [634, 128] on p "Check your notification settings to ensure you are notified when new products a…" at bounding box center [473, 133] width 650 height 14
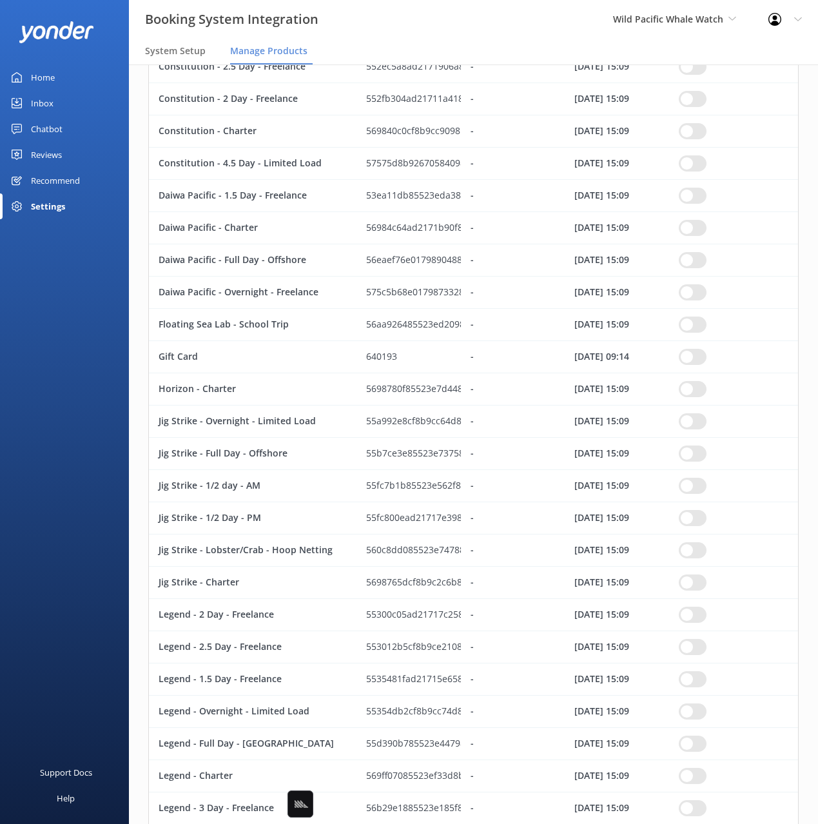
scroll to position [0, 0]
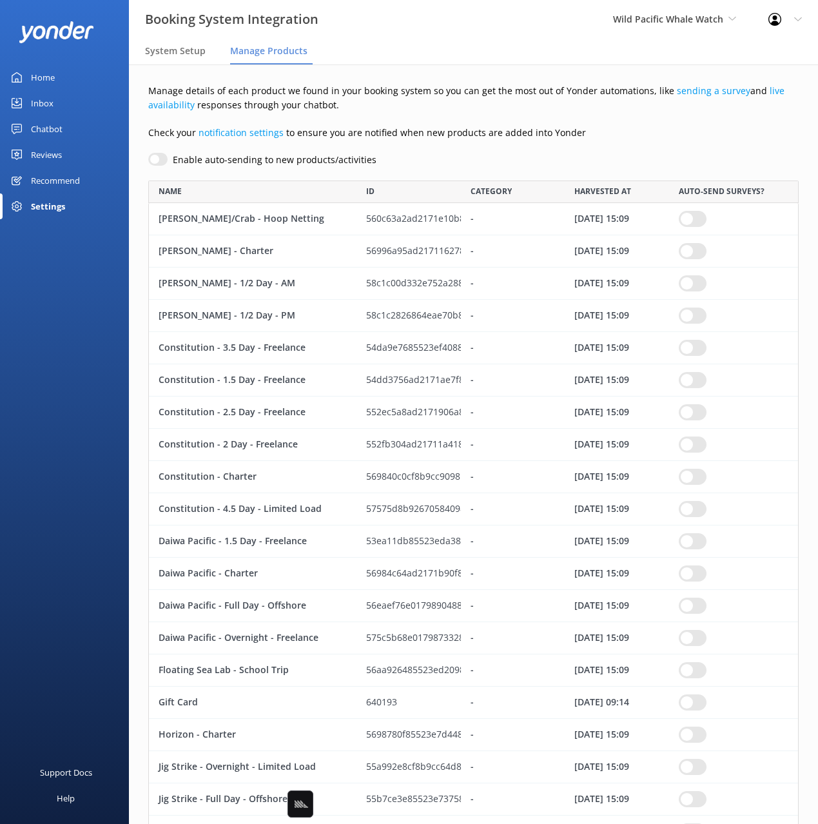
click at [469, 163] on div "Enable auto-sending to new products/activities" at bounding box center [473, 160] width 650 height 14
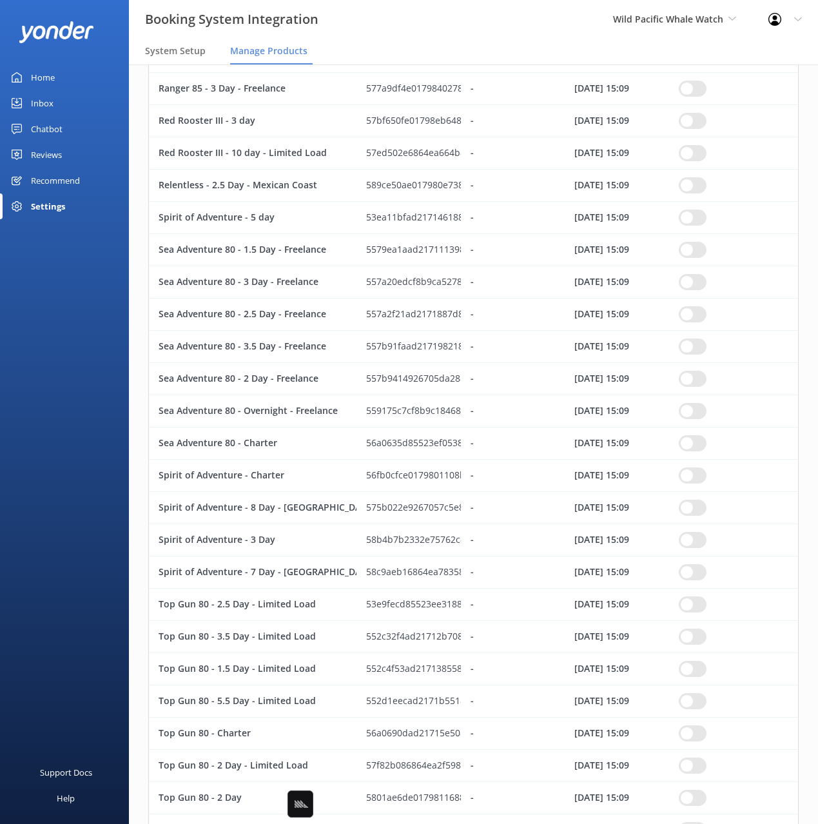
scroll to position [2707, 0]
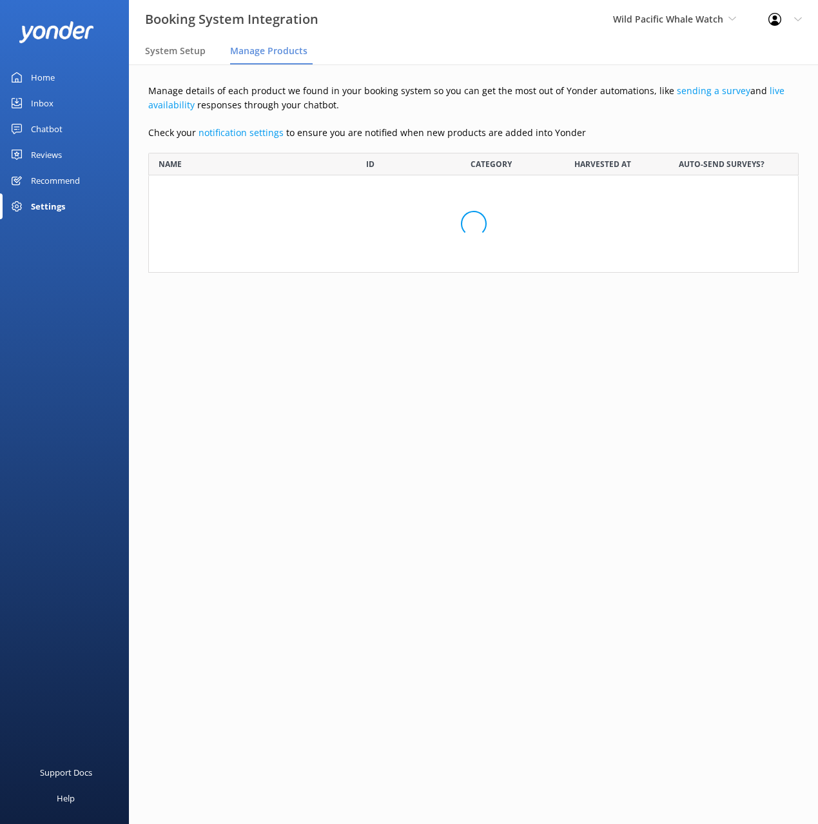
scroll to position [3310, 650]
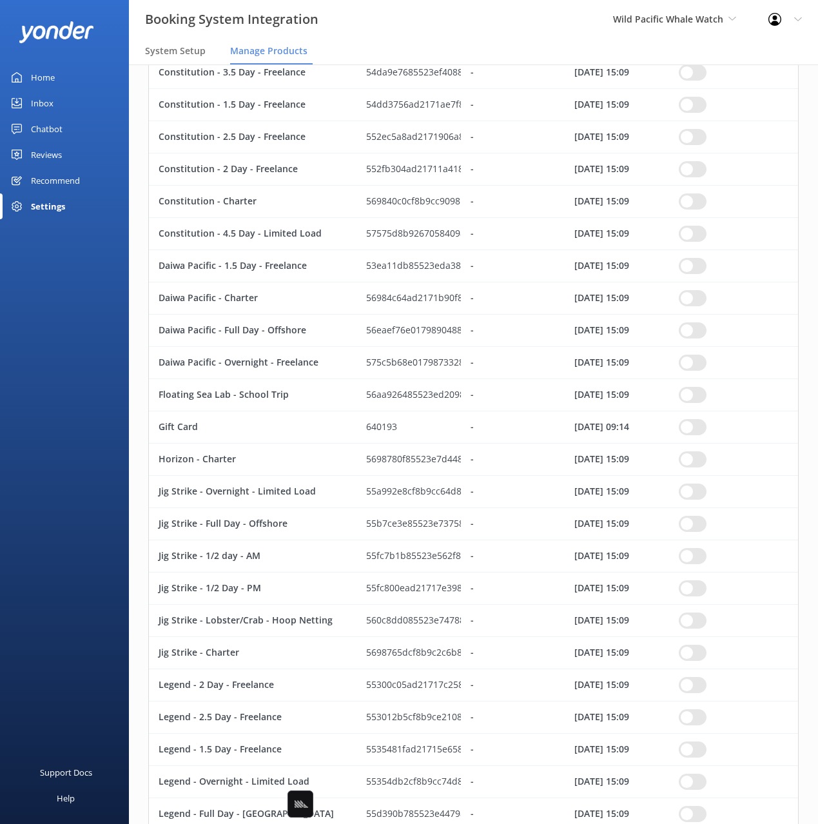
drag, startPoint x: 179, startPoint y: 45, endPoint x: 218, endPoint y: 43, distance: 39.4
click at [179, 45] on span "System Setup" at bounding box center [175, 50] width 61 height 13
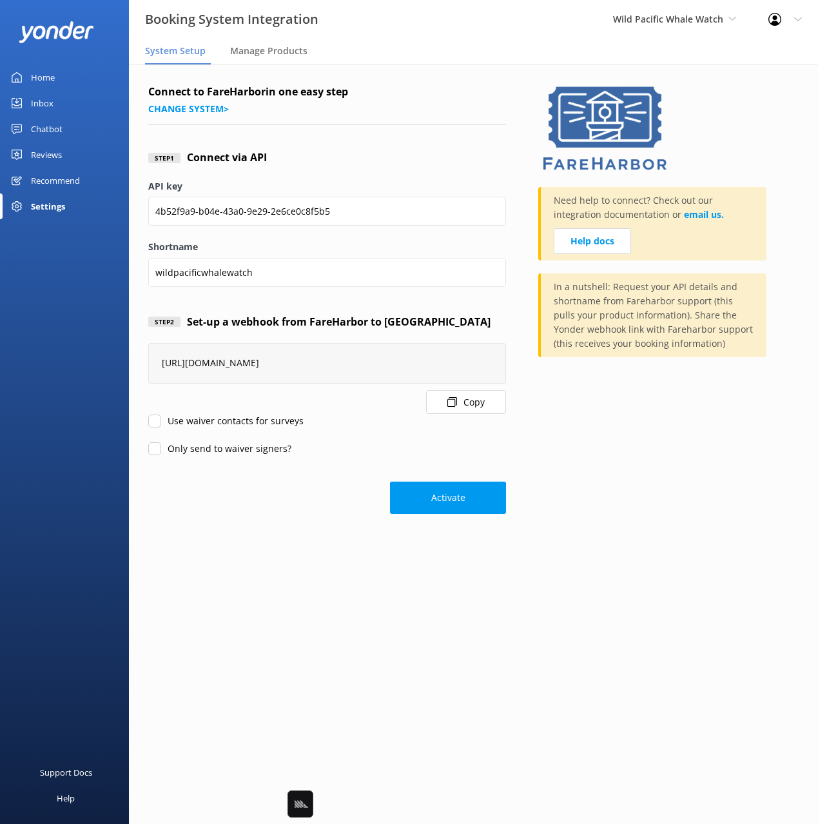
drag, startPoint x: 61, startPoint y: 81, endPoint x: 125, endPoint y: 74, distance: 64.8
click at [61, 81] on link "Home" at bounding box center [64, 77] width 129 height 26
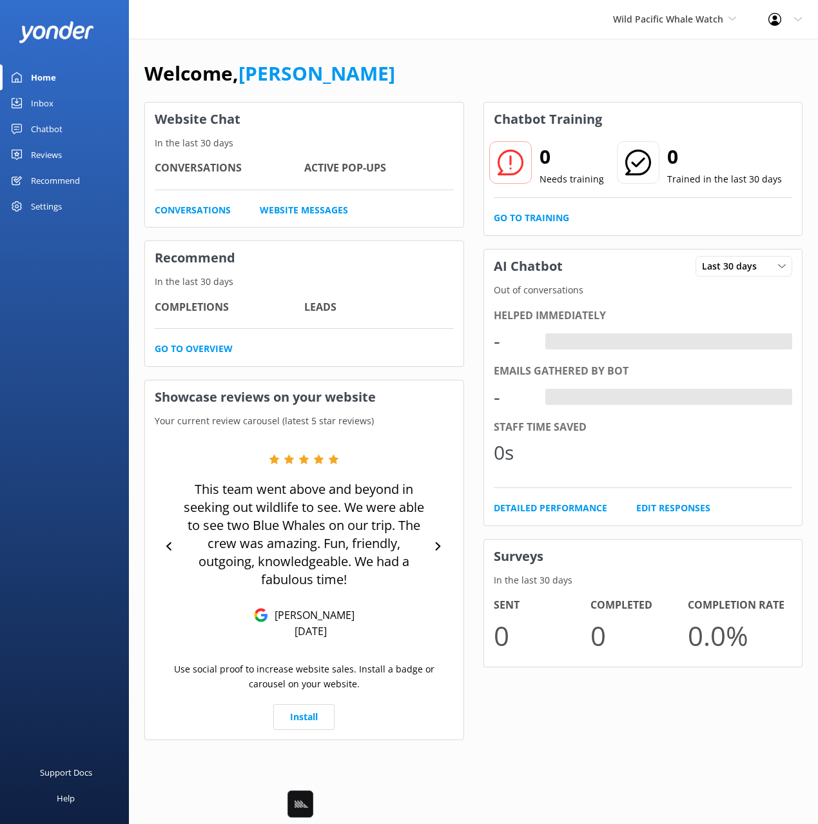
drag, startPoint x: 416, startPoint y: 48, endPoint x: 389, endPoint y: 40, distance: 28.3
click at [416, 48] on div "Welcome, Mikayla Website Chat In the last 30 days Conversations Active Pop-ups …" at bounding box center [473, 409] width 689 height 740
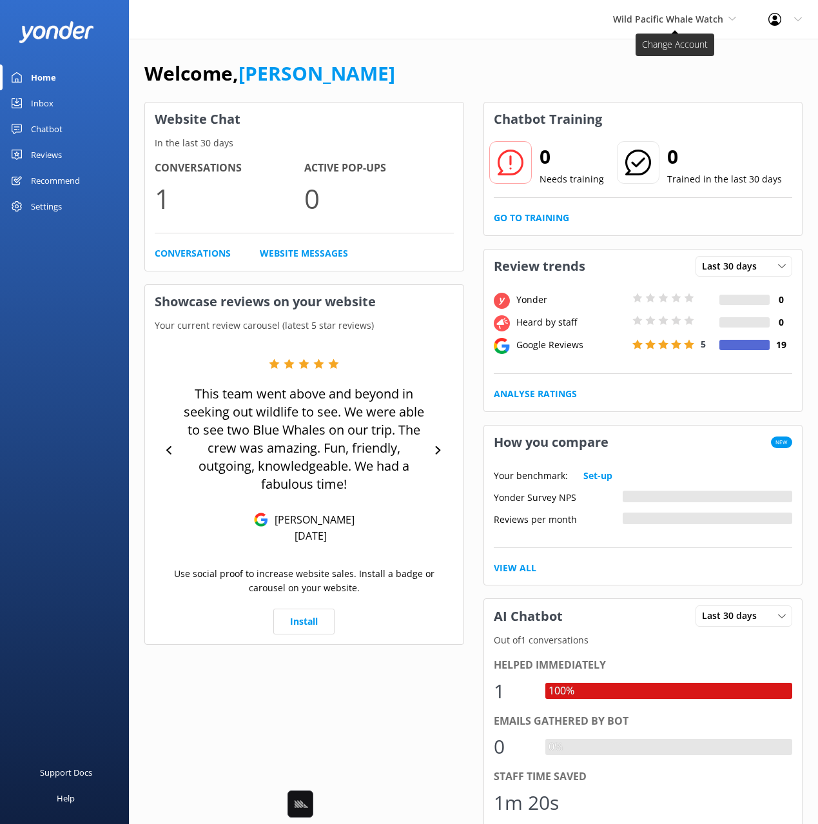
drag, startPoint x: 608, startPoint y: 41, endPoint x: 650, endPoint y: 22, distance: 45.9
click at [608, 41] on div "Welcome, Mikayla Website Chat In the last 30 days Conversations 1 Active Pop-up…" at bounding box center [473, 547] width 689 height 1016
click at [649, 22] on span "Wild Pacific Whale Watch" at bounding box center [668, 19] width 110 height 12
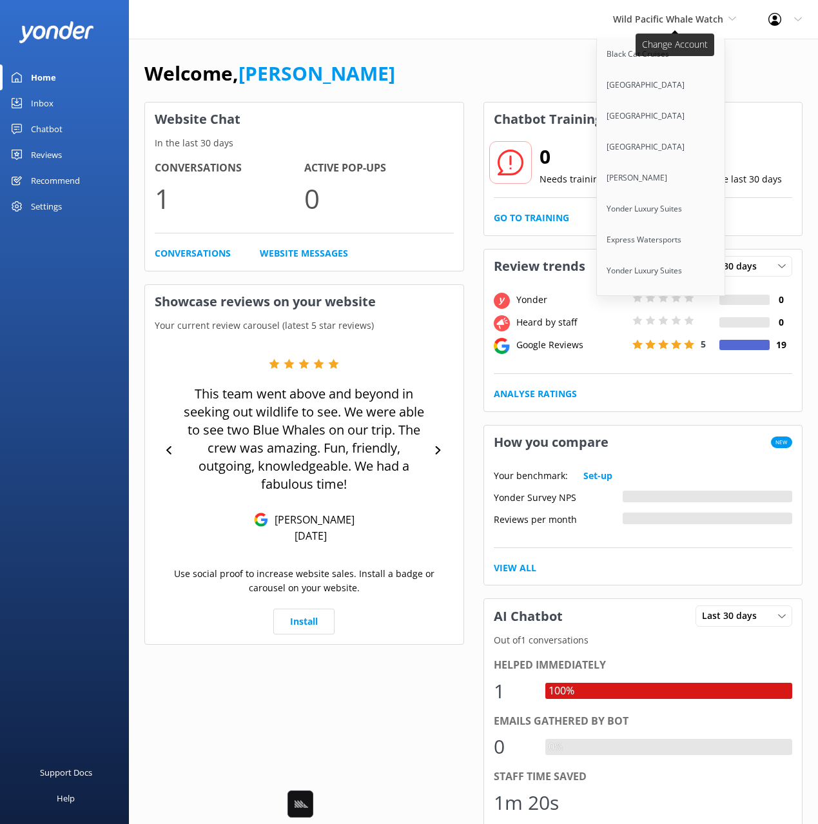
scroll to position [8011, 0]
click at [690, 349] on link "Honky Tonk Hat Bar" at bounding box center [661, 364] width 129 height 31
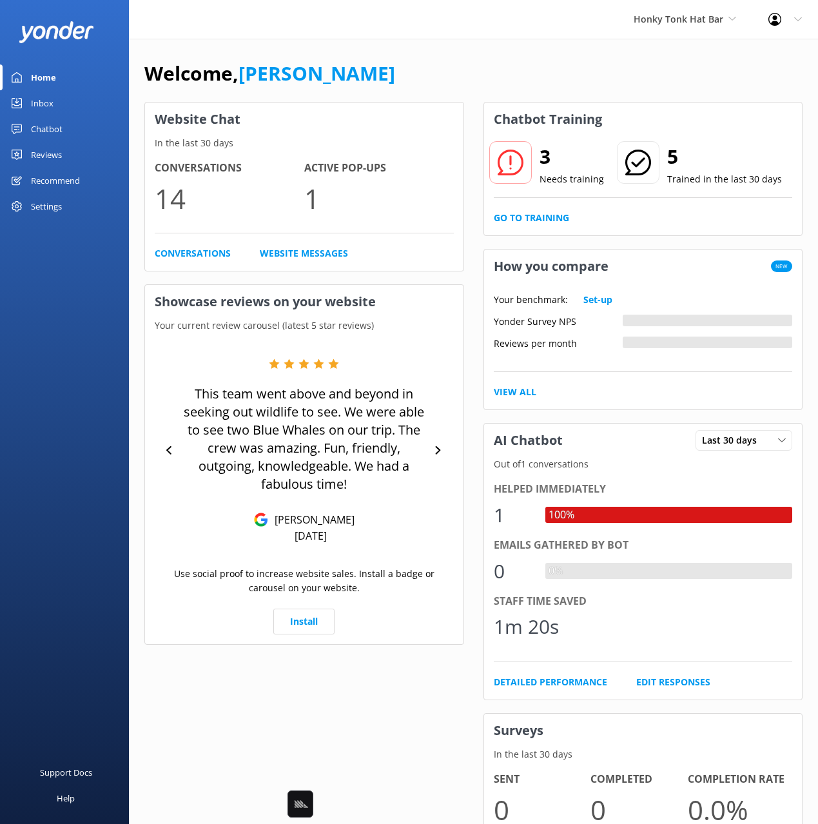
click at [471, 91] on div "Welcome, Mikayla" at bounding box center [473, 80] width 658 height 44
click at [563, 217] on link "Go to Training" at bounding box center [531, 218] width 75 height 14
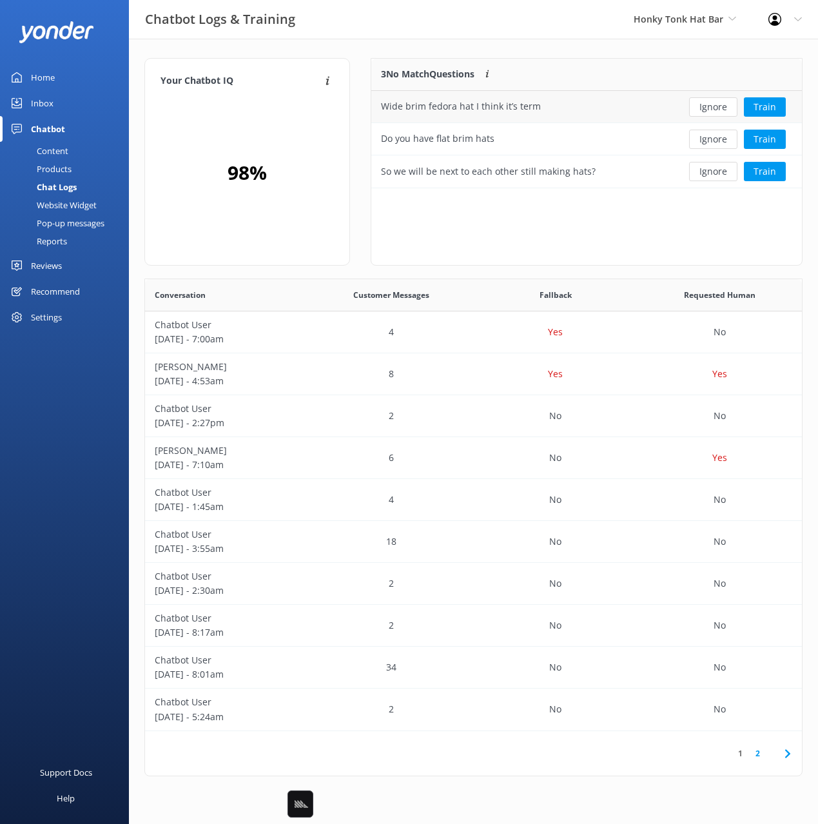
scroll to position [452, 657]
click at [365, 49] on div "Your Chatbot IQ Your Chatbot IQ is the percentage of trained FAQs against untra…" at bounding box center [473, 420] width 689 height 763
click at [469, 206] on div "3 No Match Questions Customers sometimes ask questions that don't fully match a…" at bounding box center [587, 162] width 432 height 208
drag, startPoint x: 537, startPoint y: 211, endPoint x: 552, endPoint y: 213, distance: 15.0
click at [537, 211] on div "3 No Match Questions Customers sometimes ask questions that don't fully match a…" at bounding box center [587, 162] width 432 height 208
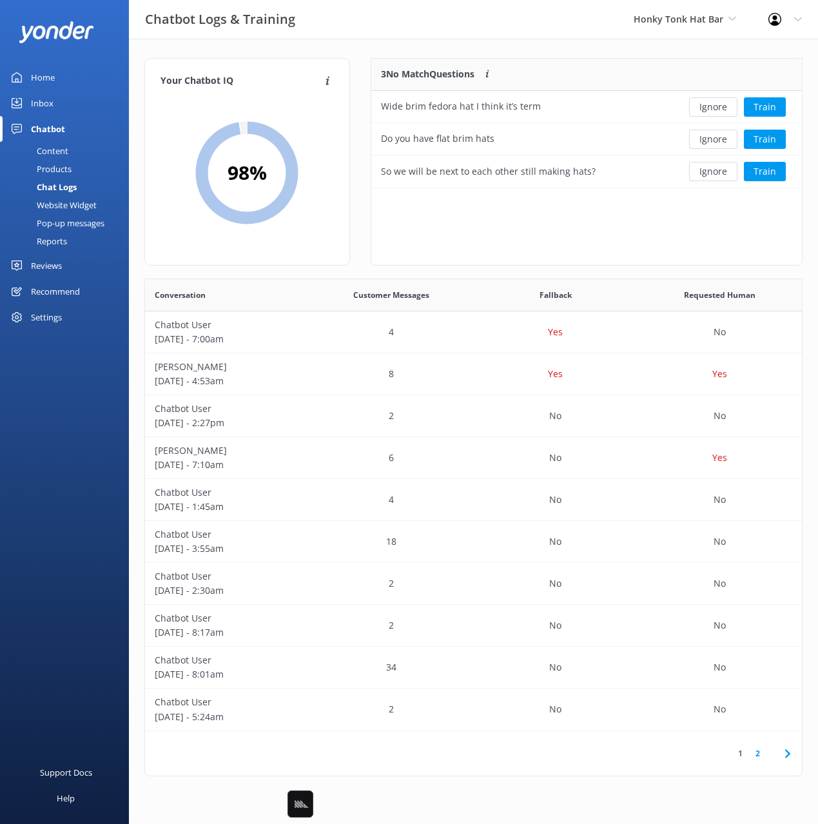
click at [638, 220] on div "3 No Match Questions Customers sometimes ask questions that don't fully match a…" at bounding box center [587, 162] width 432 height 208
drag, startPoint x: 61, startPoint y: 154, endPoint x: 125, endPoint y: 140, distance: 65.9
click at [61, 154] on div "Content" at bounding box center [38, 151] width 61 height 18
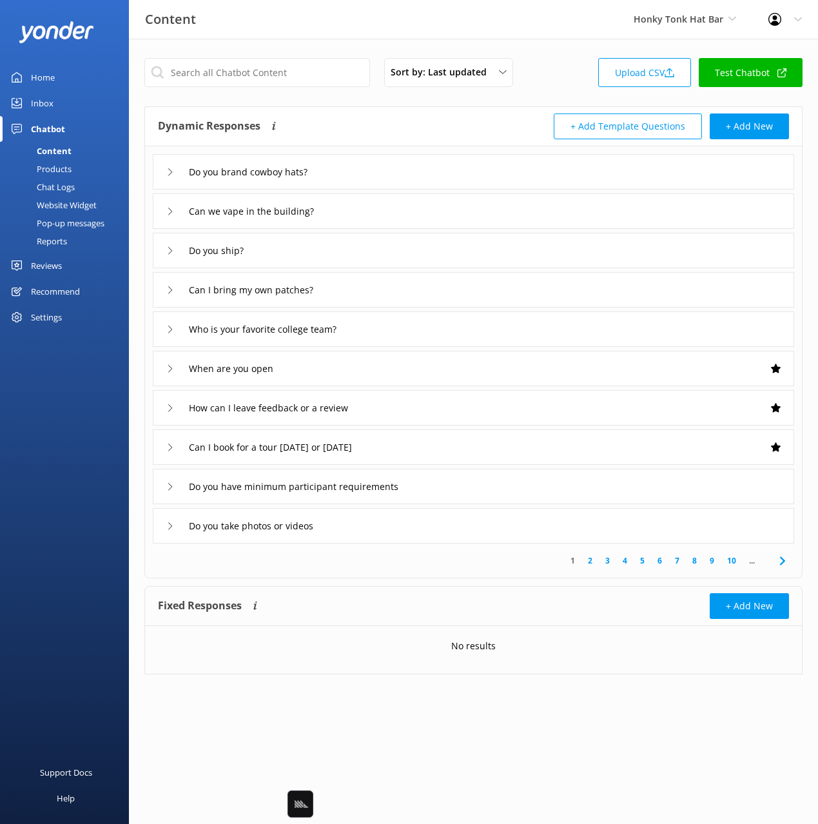
click at [405, 111] on div "Dynamic Responses Dynamic responses rely on the Large Language Model to create …" at bounding box center [473, 126] width 657 height 39
click at [666, 13] on span "Honky Tonk Hat Bar" at bounding box center [679, 19] width 90 height 12
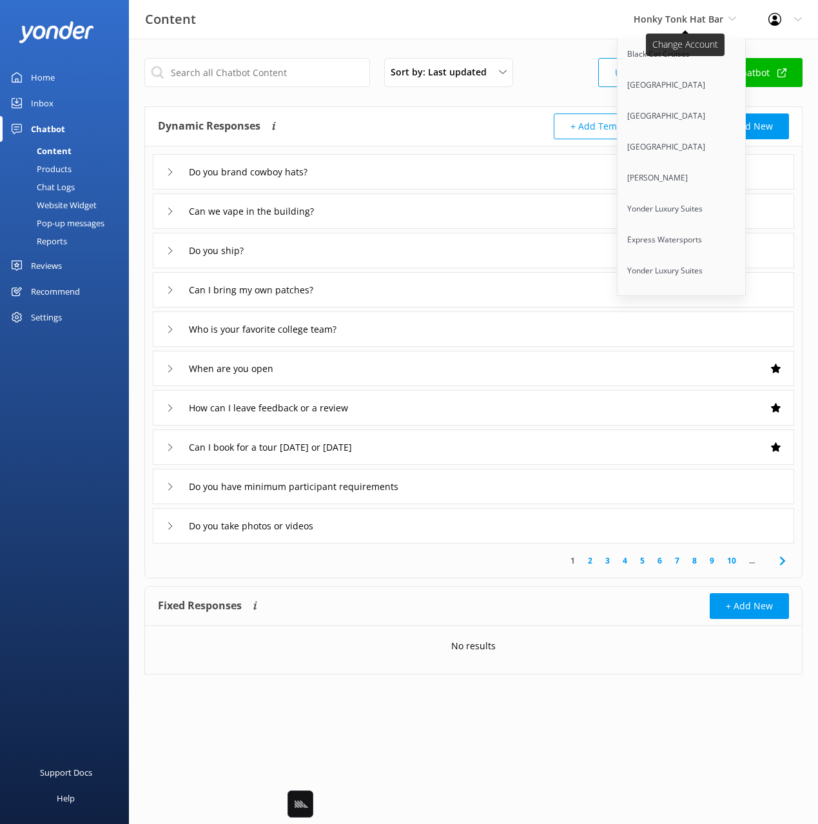
scroll to position [7919, 0]
click at [686, 349] on link "Cherokee Cannabis Tours" at bounding box center [681, 364] width 129 height 31
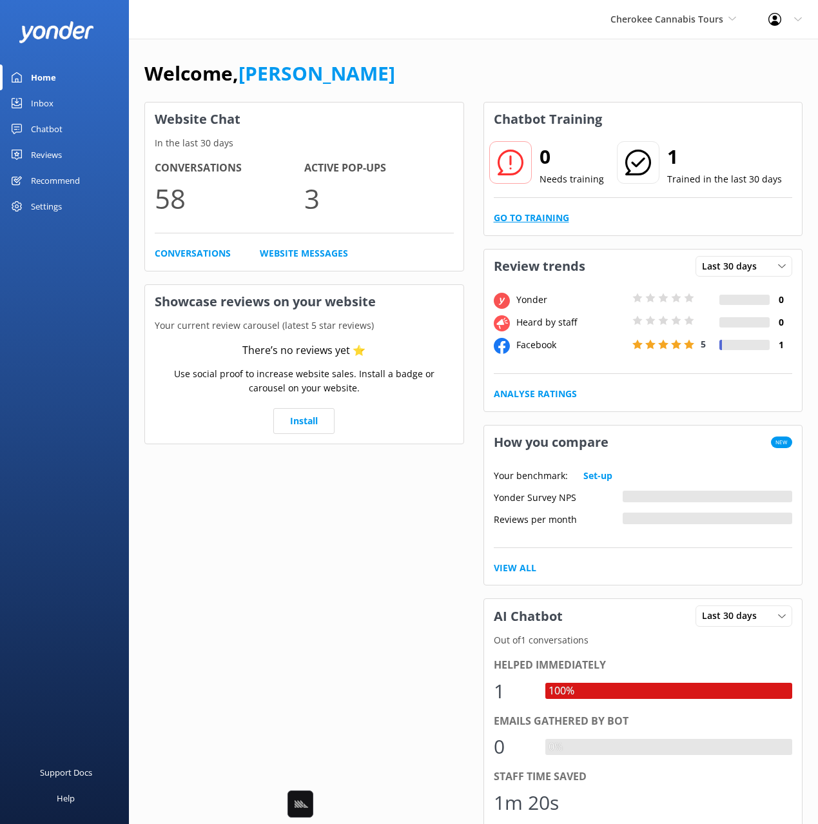
click at [543, 218] on link "Go to Training" at bounding box center [531, 218] width 75 height 14
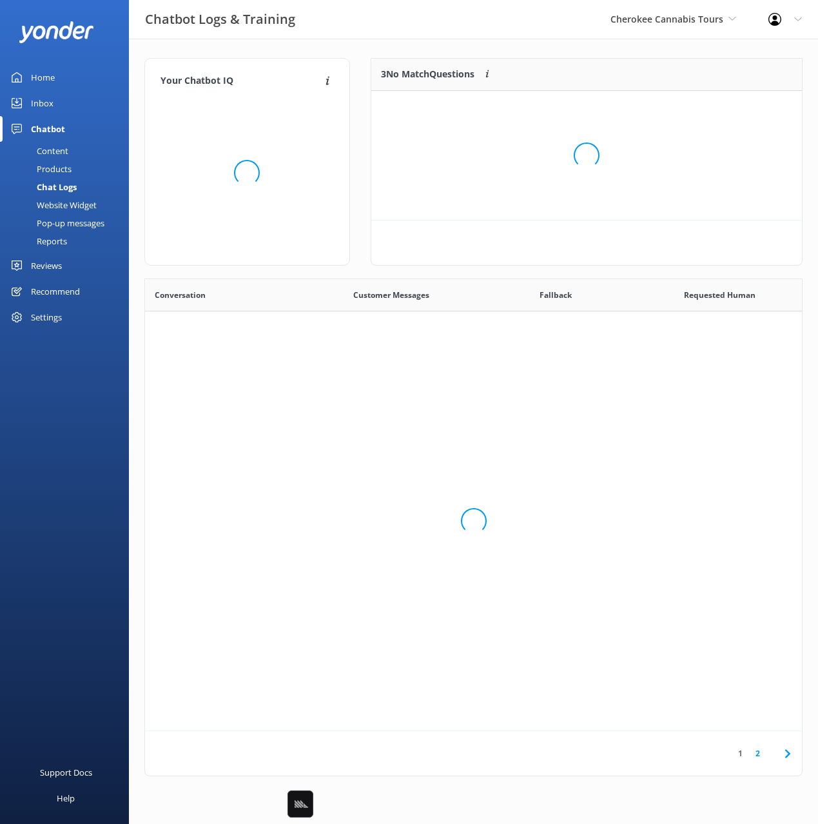
scroll to position [452, 657]
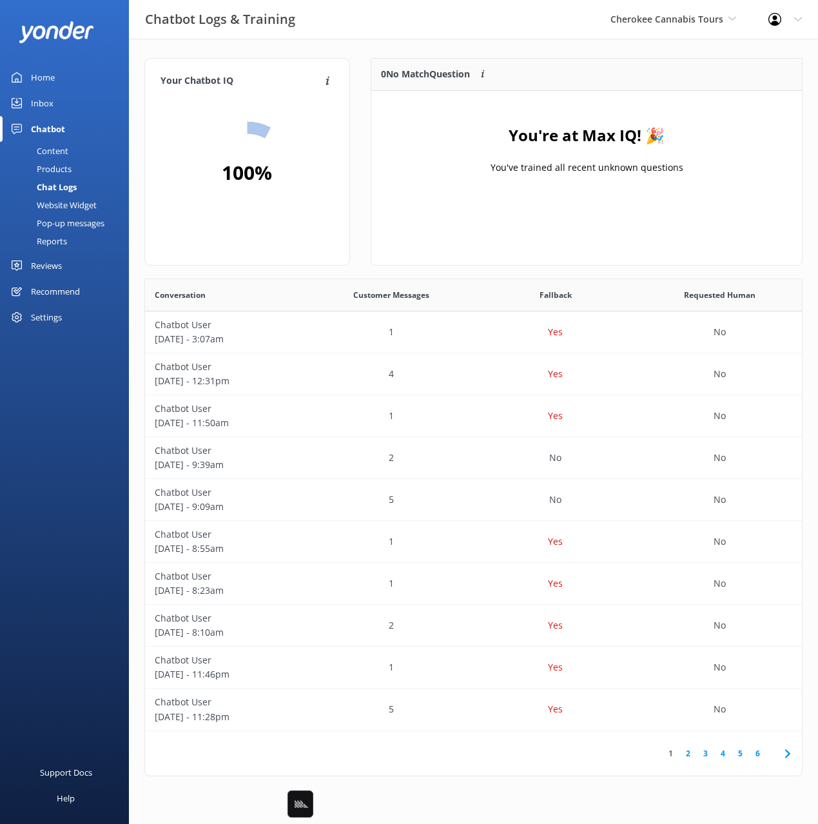
click at [52, 104] on div "Inbox" at bounding box center [42, 103] width 23 height 26
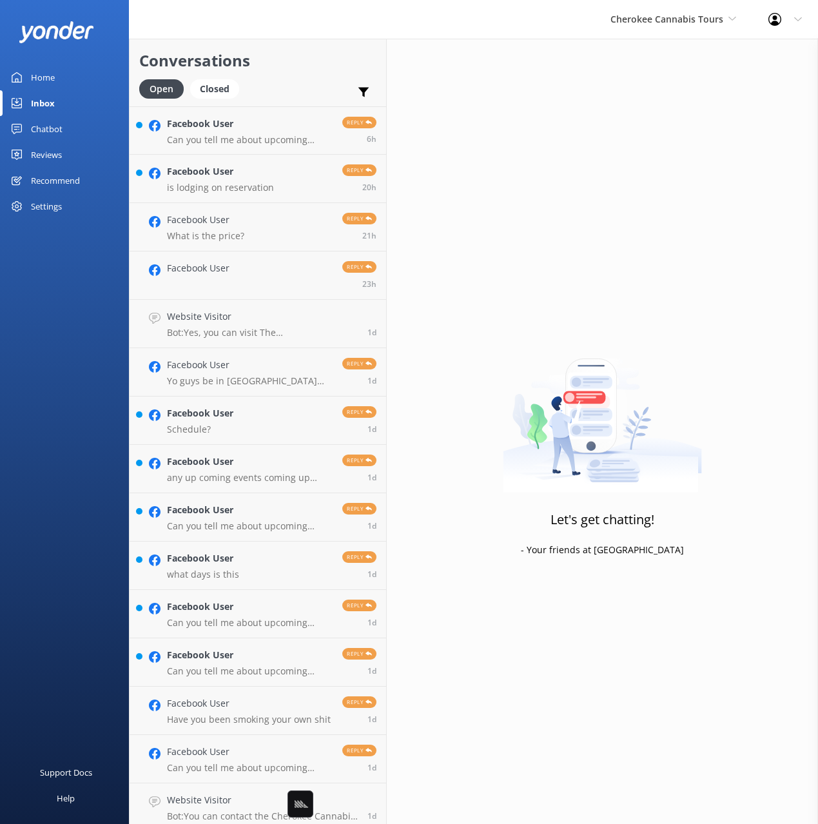
drag, startPoint x: 325, startPoint y: 64, endPoint x: 304, endPoint y: 104, distance: 45.3
click at [325, 64] on h2 "Conversations" at bounding box center [257, 60] width 237 height 24
click at [261, 319] on h4 "Website Visitor" at bounding box center [262, 316] width 191 height 14
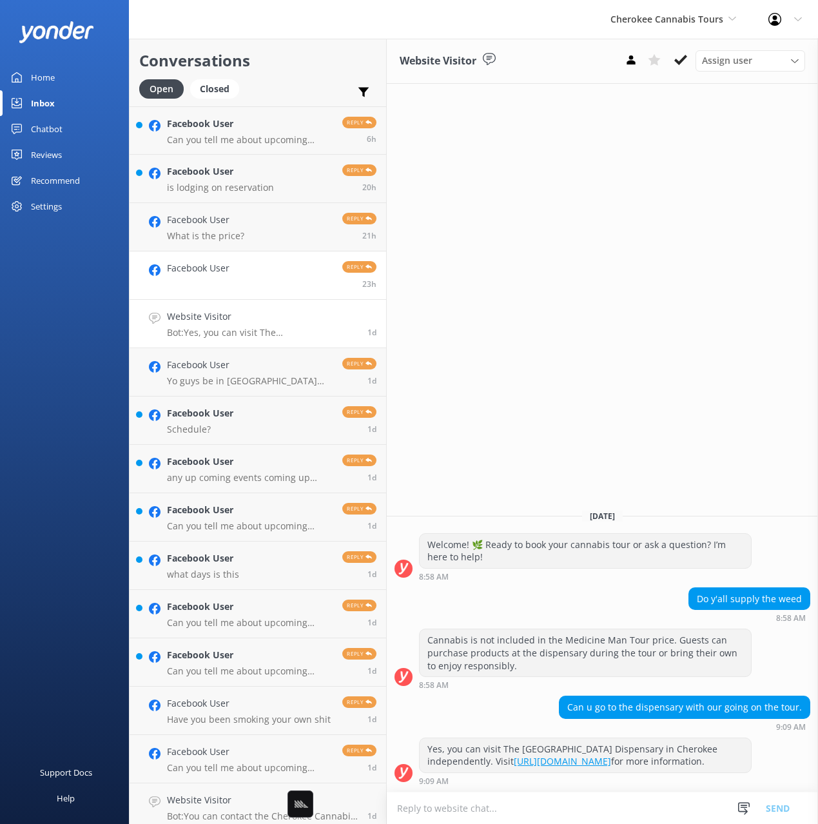
click at [248, 275] on link "Facebook User Reply 23h" at bounding box center [258, 275] width 256 height 48
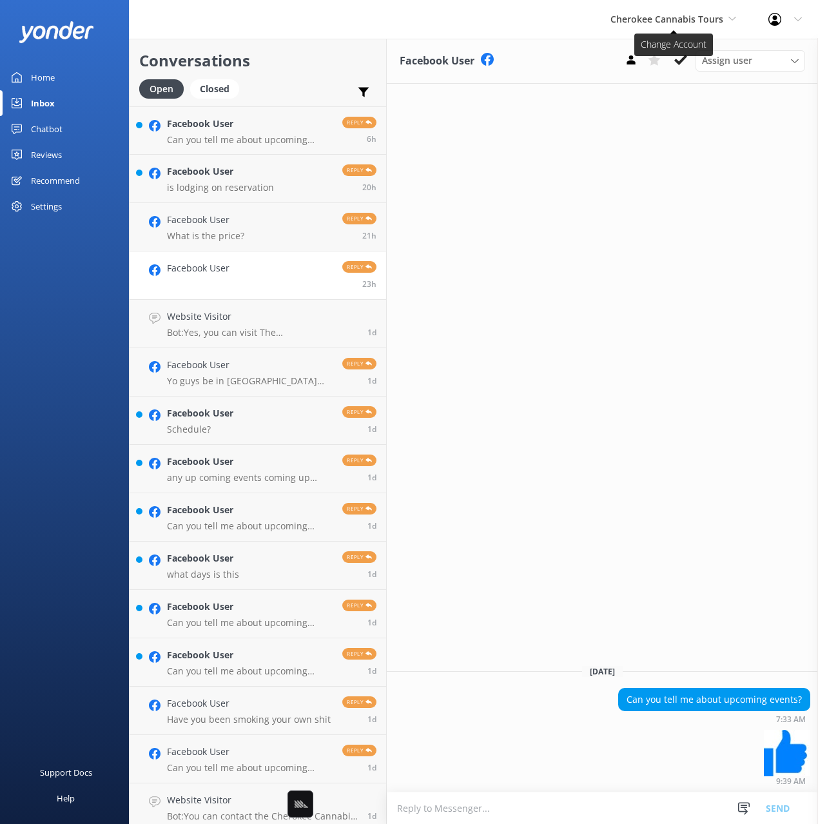
click at [648, 24] on span "Cherokee Cannabis Tours" at bounding box center [666, 19] width 113 height 12
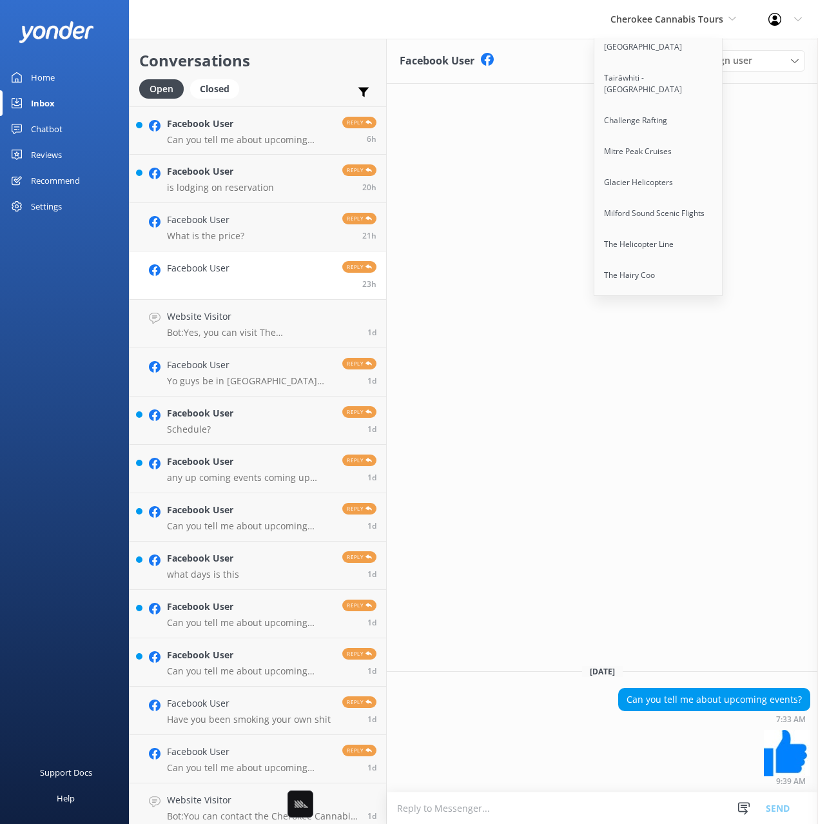
scroll to position [7888, 0]
click at [659, 349] on link "Scenic Tours & Adventures" at bounding box center [658, 364] width 129 height 31
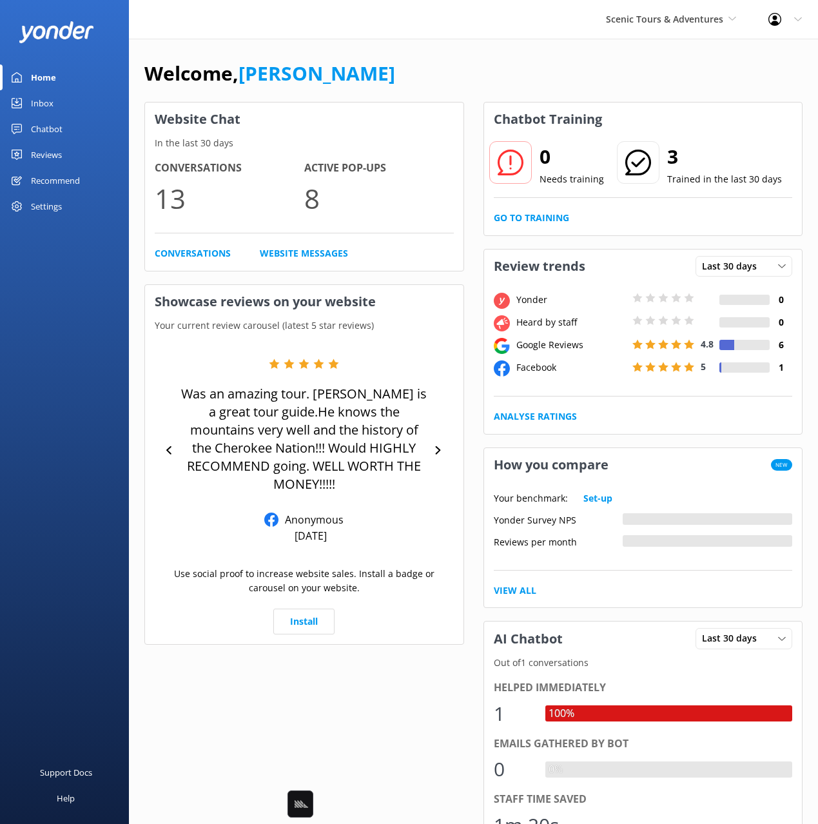
click at [414, 83] on div "Welcome, Mikayla" at bounding box center [473, 80] width 658 height 44
click at [545, 220] on link "Go to Training" at bounding box center [531, 218] width 75 height 14
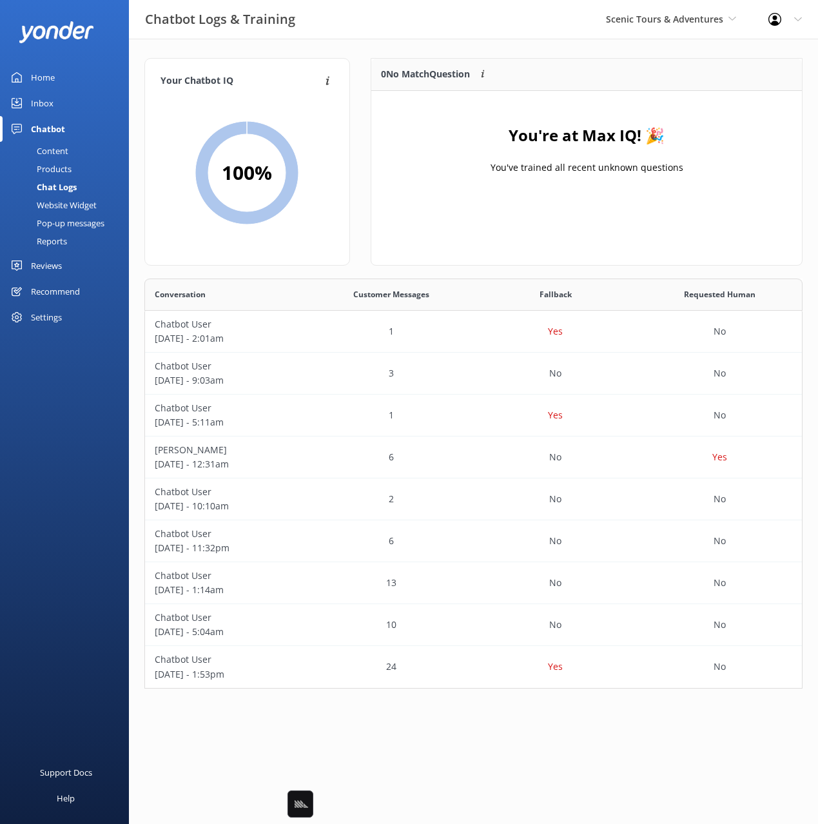
scroll to position [410, 658]
click at [425, 51] on div "Your Chatbot IQ Your Chatbot IQ is the percentage of trained FAQs against untra…" at bounding box center [473, 376] width 689 height 675
click at [48, 102] on div "Inbox" at bounding box center [42, 103] width 23 height 26
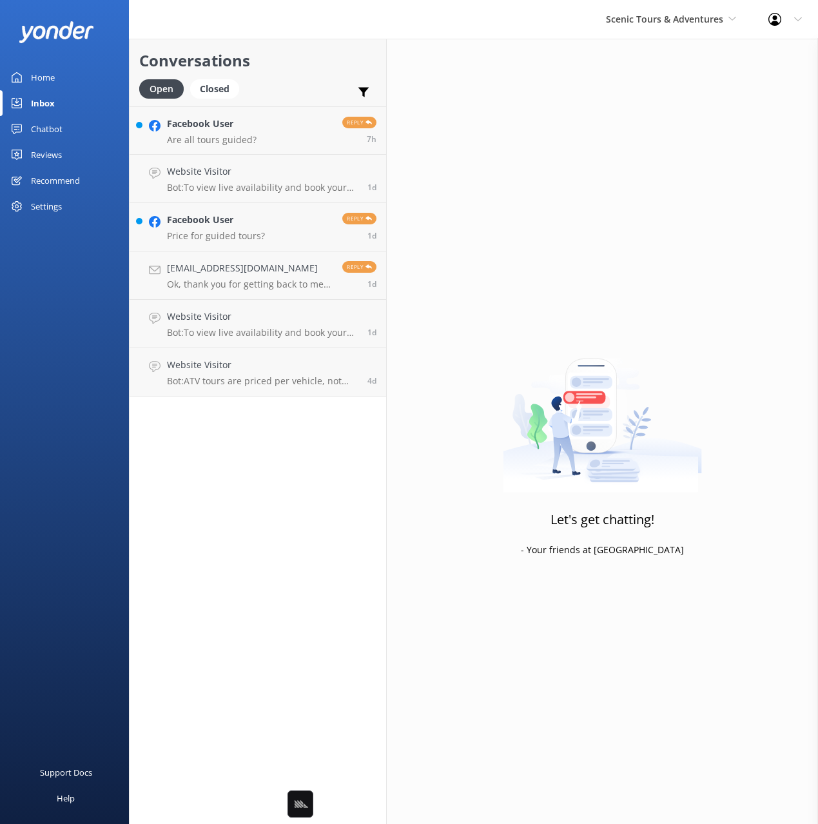
drag, startPoint x: 320, startPoint y: 54, endPoint x: 161, endPoint y: 78, distance: 161.0
click at [320, 55] on h2 "Conversations" at bounding box center [257, 60] width 237 height 24
click at [255, 150] on link "Facebook User Are all tours guided? Reply 7h" at bounding box center [258, 130] width 256 height 48
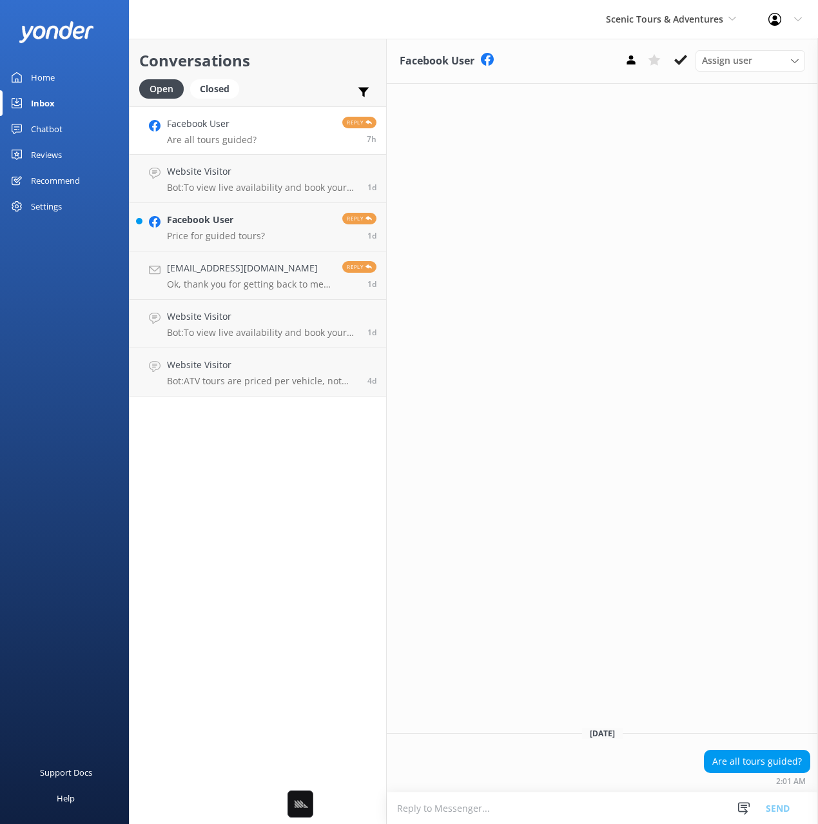
click at [50, 77] on div "Home" at bounding box center [43, 77] width 24 height 26
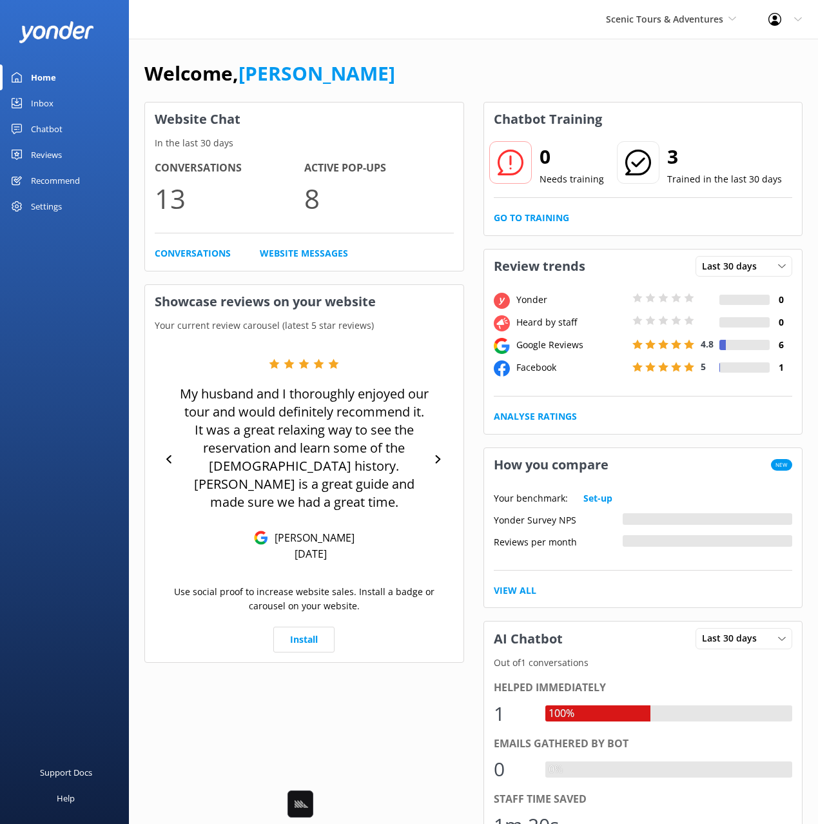
click at [503, 79] on div "Welcome, Mikayla" at bounding box center [473, 80] width 658 height 44
click at [653, 19] on span "Scenic Tours & Adventures" at bounding box center [664, 19] width 117 height 12
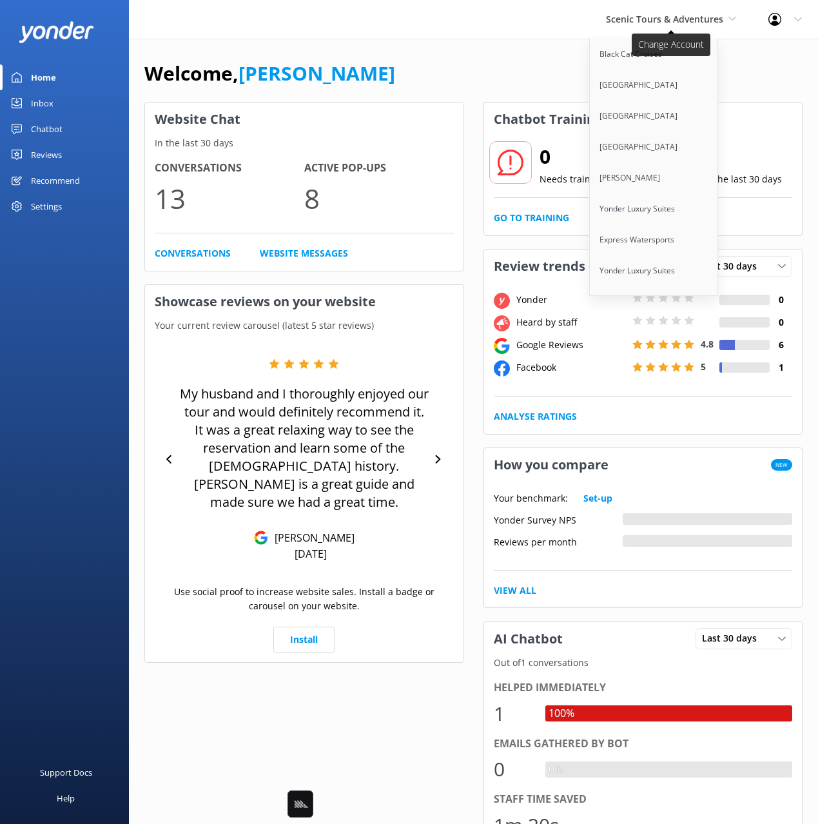
scroll to position [7269, 0]
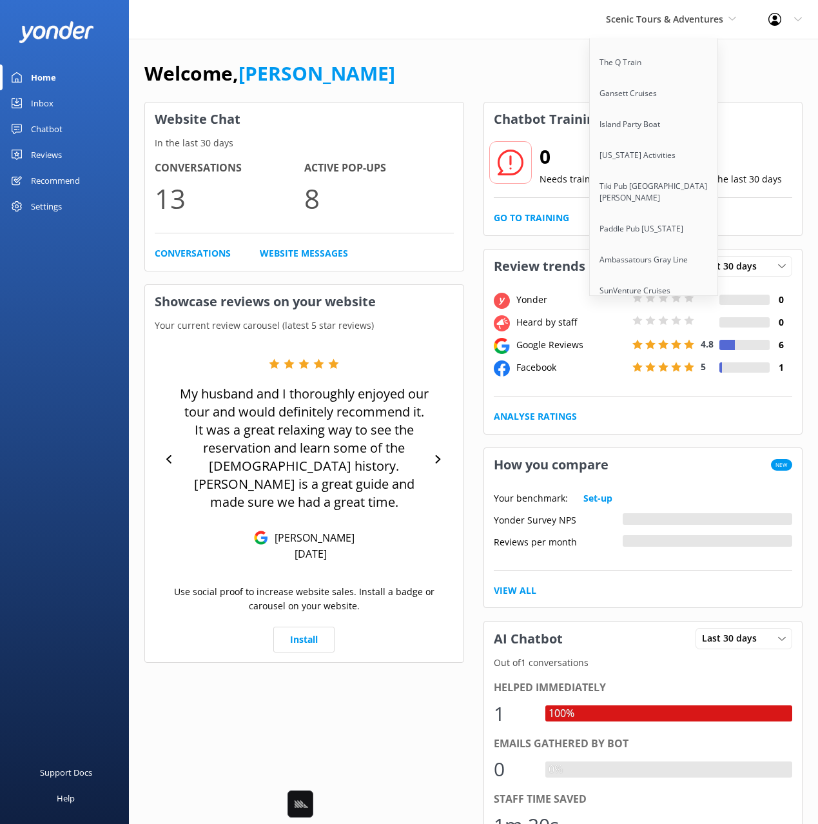
click at [651, 337] on link "Flipper Finders" at bounding box center [654, 352] width 129 height 31
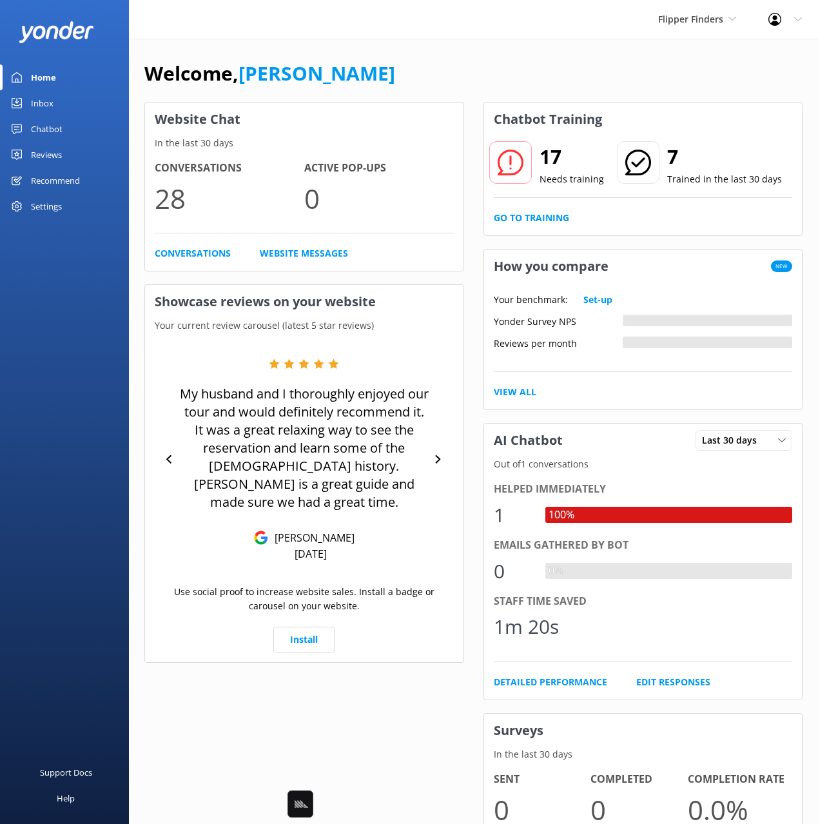
drag, startPoint x: 657, startPoint y: 68, endPoint x: 682, endPoint y: 35, distance: 41.0
click at [657, 68] on div "Welcome, Mikayla" at bounding box center [473, 80] width 658 height 44
click at [687, 29] on div "Flipper Finders Black Cat Cruises Banff Airporter International Antarctic Centr…" at bounding box center [697, 19] width 110 height 39
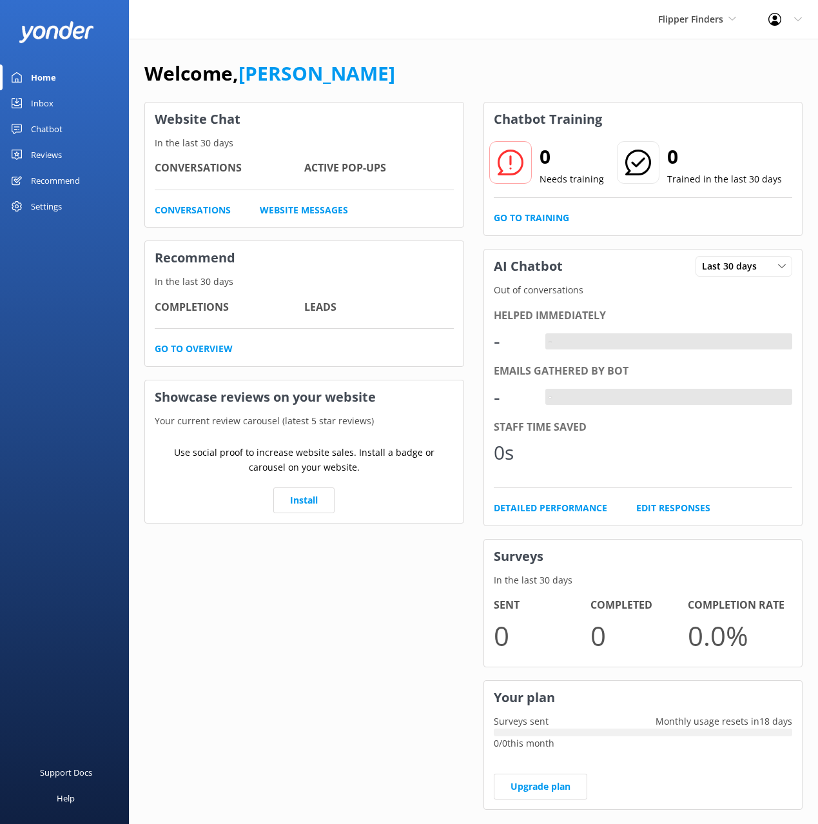
click at [684, 26] on div "Flipper Finders Black Cat Cruises [GEOGRAPHIC_DATA] [GEOGRAPHIC_DATA] [GEOGRAPH…" at bounding box center [697, 19] width 110 height 39
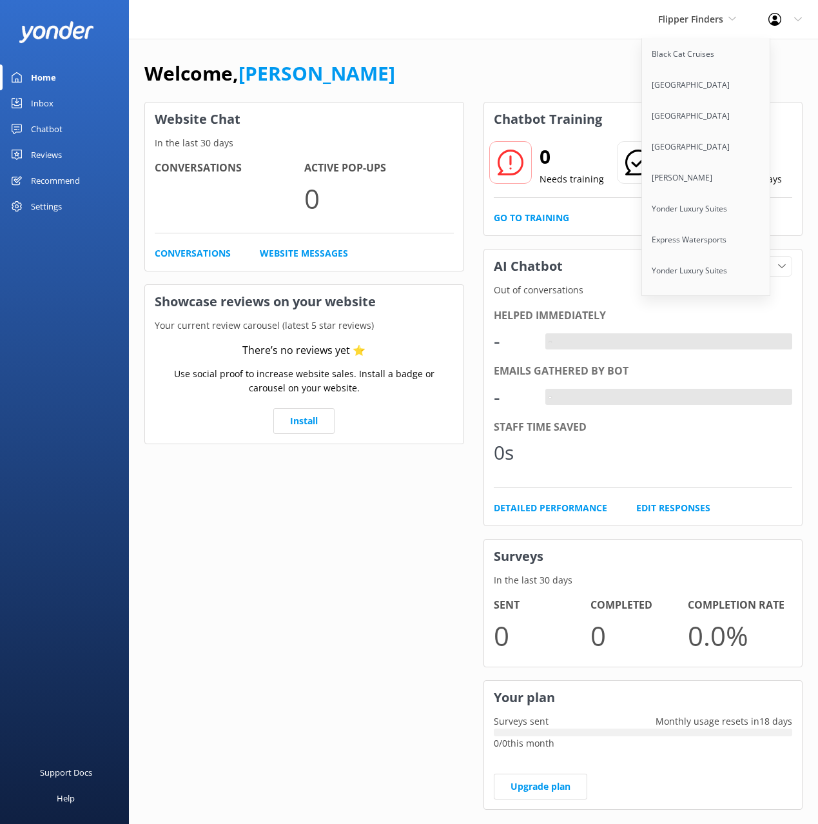
drag, startPoint x: 569, startPoint y: 47, endPoint x: 572, endPoint y: 53, distance: 6.9
click at [568, 47] on div "Welcome, [PERSON_NAME] Website Chat In the last 30 days Conversations Active Po…" at bounding box center [473, 443] width 689 height 809
click at [535, 219] on link "Go to Training" at bounding box center [531, 218] width 75 height 14
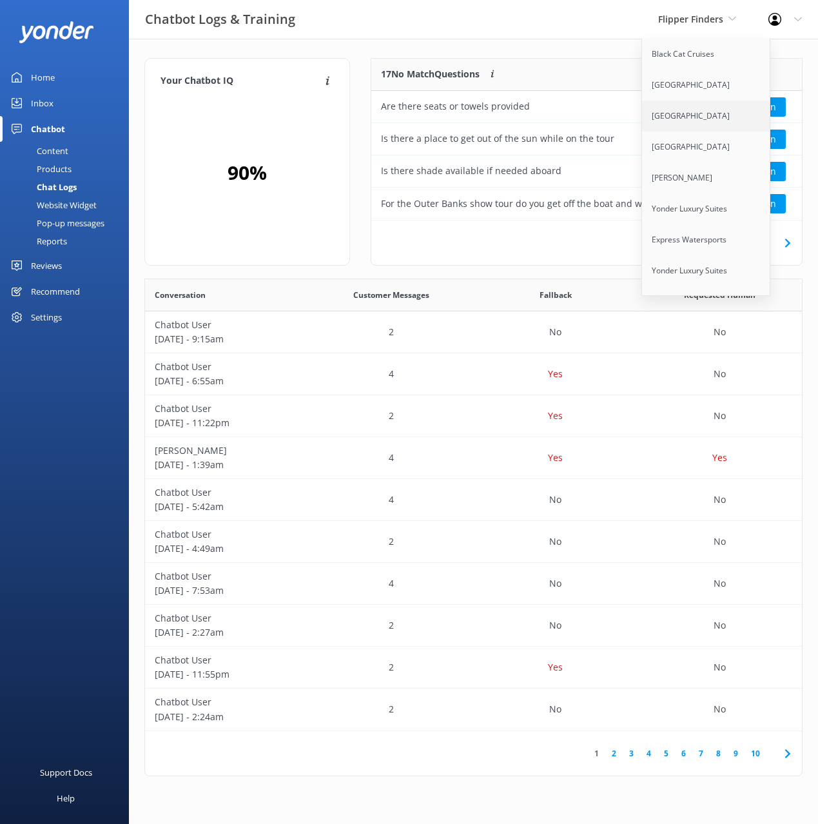
scroll to position [162, 431]
drag, startPoint x: 702, startPoint y: 15, endPoint x: 709, endPoint y: 126, distance: 111.1
click at [702, 15] on span "Flipper Finders" at bounding box center [690, 19] width 65 height 12
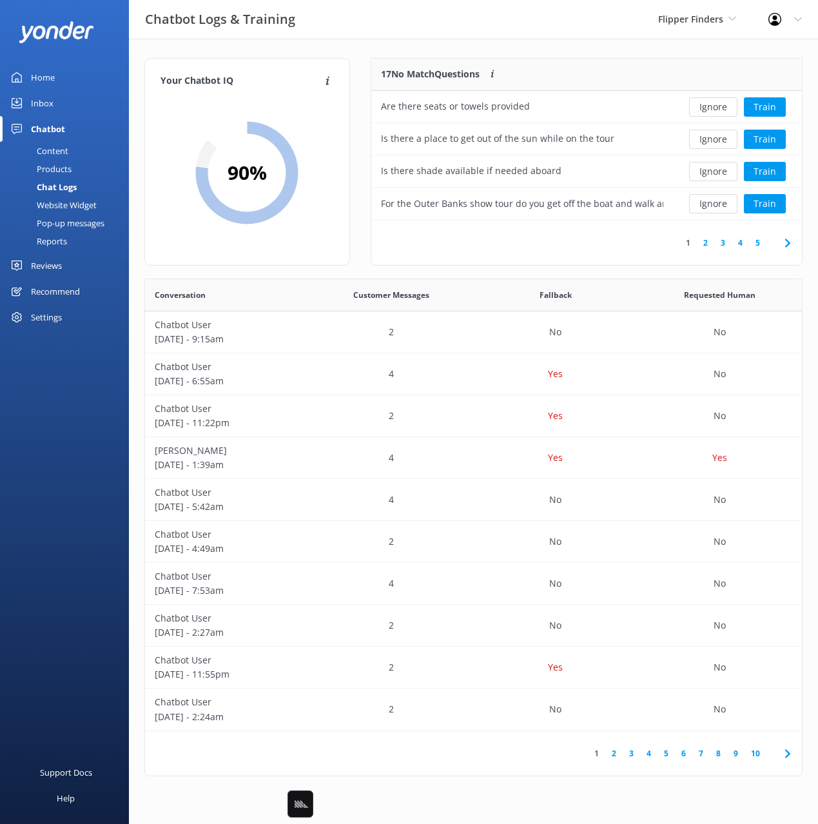
drag, startPoint x: 565, startPoint y: 246, endPoint x: 660, endPoint y: 240, distance: 94.9
click at [566, 246] on div "1 2 3 4 5" at bounding box center [586, 242] width 431 height 44
click at [786, 242] on icon at bounding box center [787, 242] width 15 height 15
click at [767, 213] on button "Train" at bounding box center [765, 203] width 42 height 19
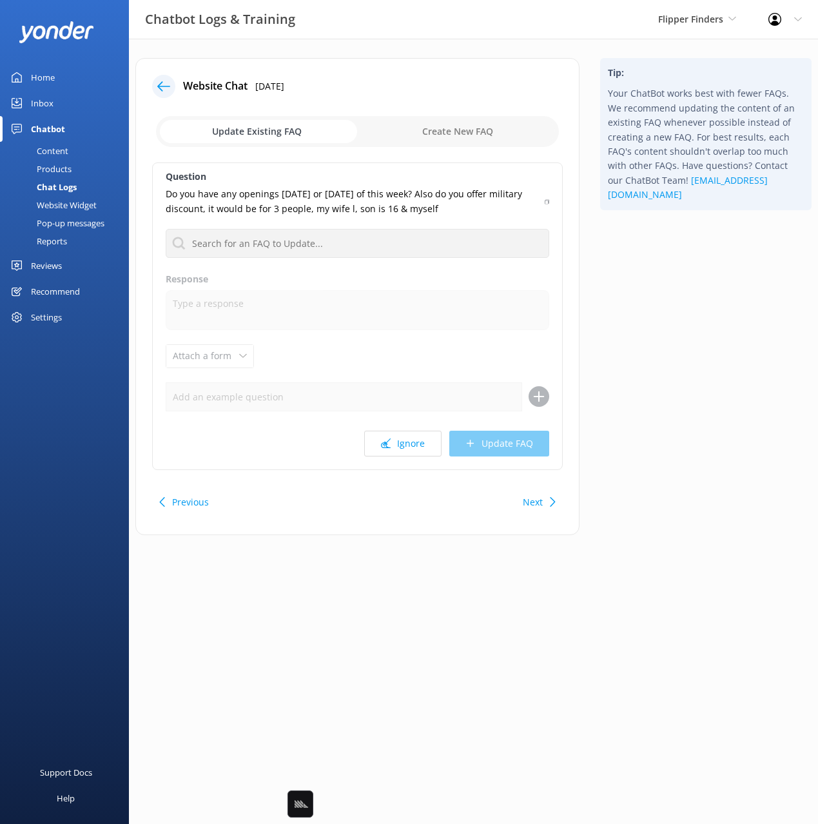
click at [692, 369] on div "Tip: Your ChatBot works best with fewer FAQs. We recommend updating the content…" at bounding box center [706, 303] width 232 height 490
drag, startPoint x: 438, startPoint y: 206, endPoint x: 421, endPoint y: 208, distance: 16.8
click at [420, 198] on p "Do you have any openings Monday or Tuesday of this week? Also do you offer mili…" at bounding box center [351, 201] width 371 height 29
copy p "Also do you offer military discount, it would be for 3 people, my wife l, son i…"
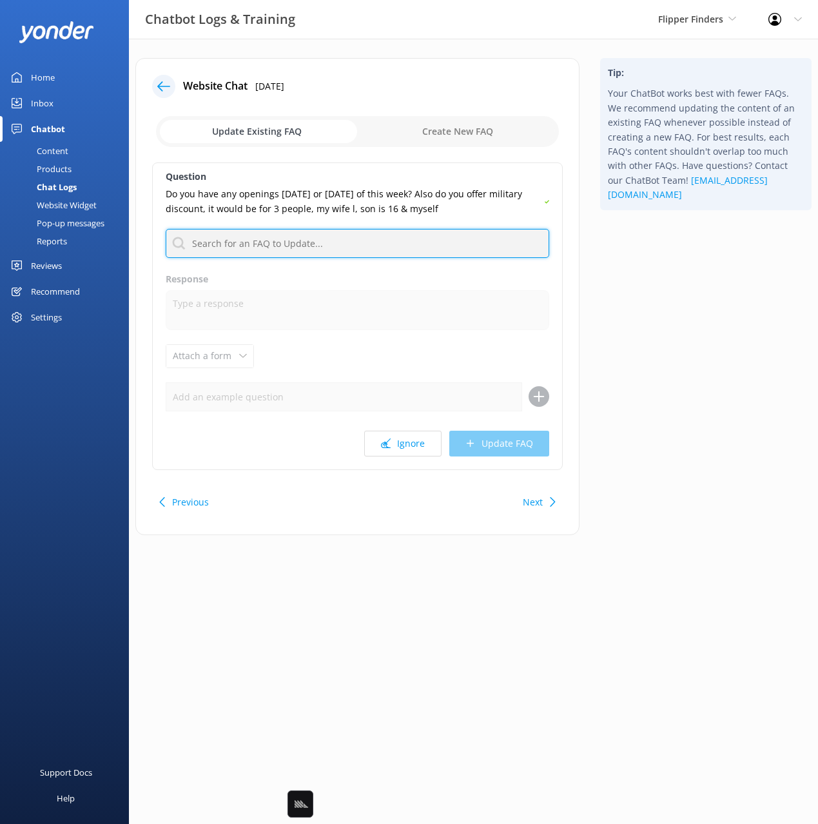
click at [388, 246] on input "text" at bounding box center [357, 243] width 383 height 29
type input "mili"
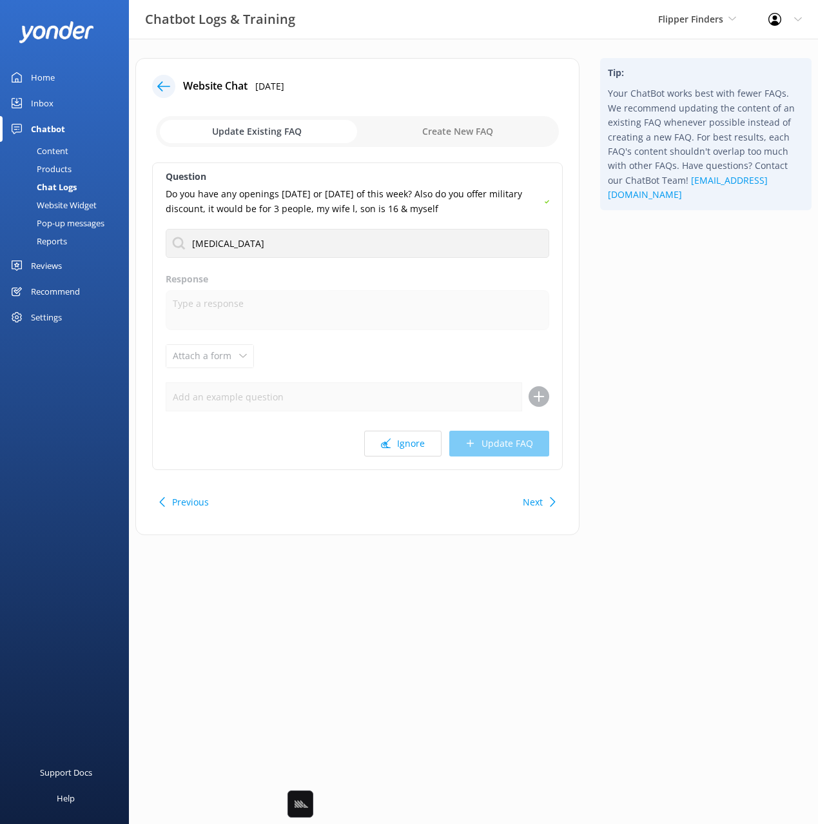
drag, startPoint x: 661, startPoint y: 286, endPoint x: 472, endPoint y: 215, distance: 202.3
click at [661, 286] on div "Tip: Your ChatBot works best with fewer FAQs. We recommend updating the content…" at bounding box center [706, 303] width 232 height 490
click at [162, 85] on icon at bounding box center [163, 86] width 13 height 13
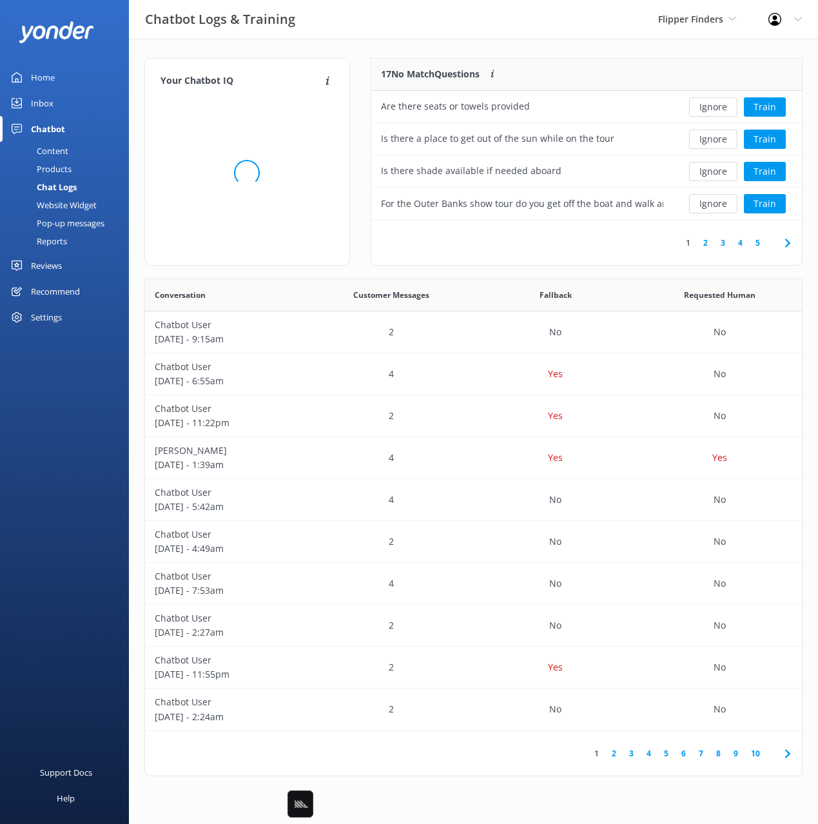
scroll to position [452, 657]
click at [786, 242] on icon at bounding box center [787, 242] width 15 height 15
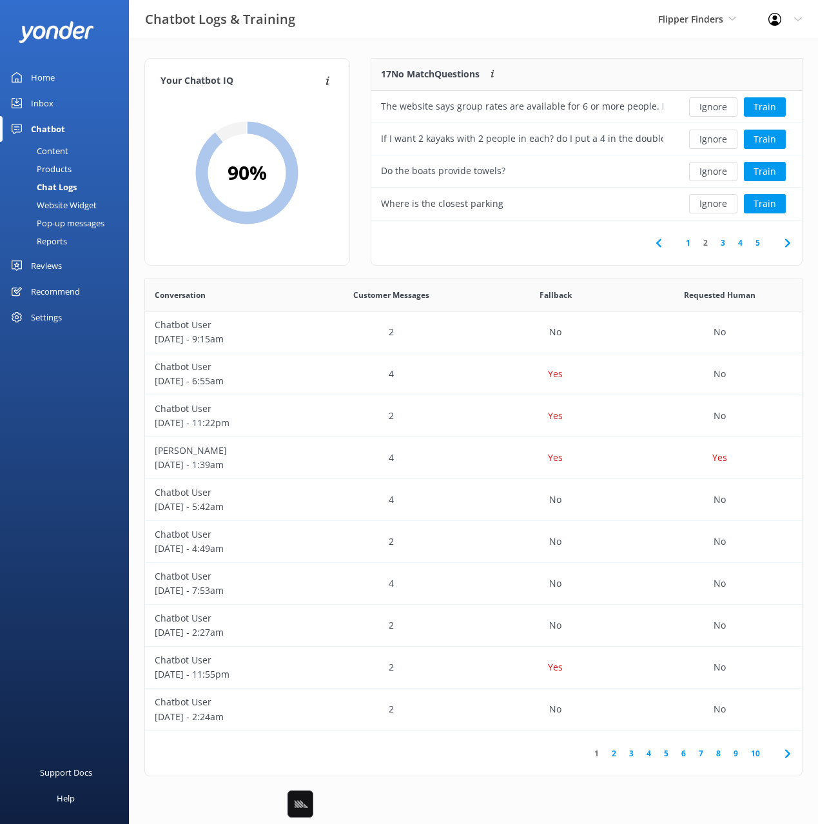
click at [786, 242] on icon at bounding box center [787, 242] width 15 height 15
click at [597, 68] on div "17 No Match Questions Customers sometimes ask questions that don't fully match …" at bounding box center [522, 75] width 302 height 32
click at [761, 173] on button "Train" at bounding box center [765, 171] width 42 height 19
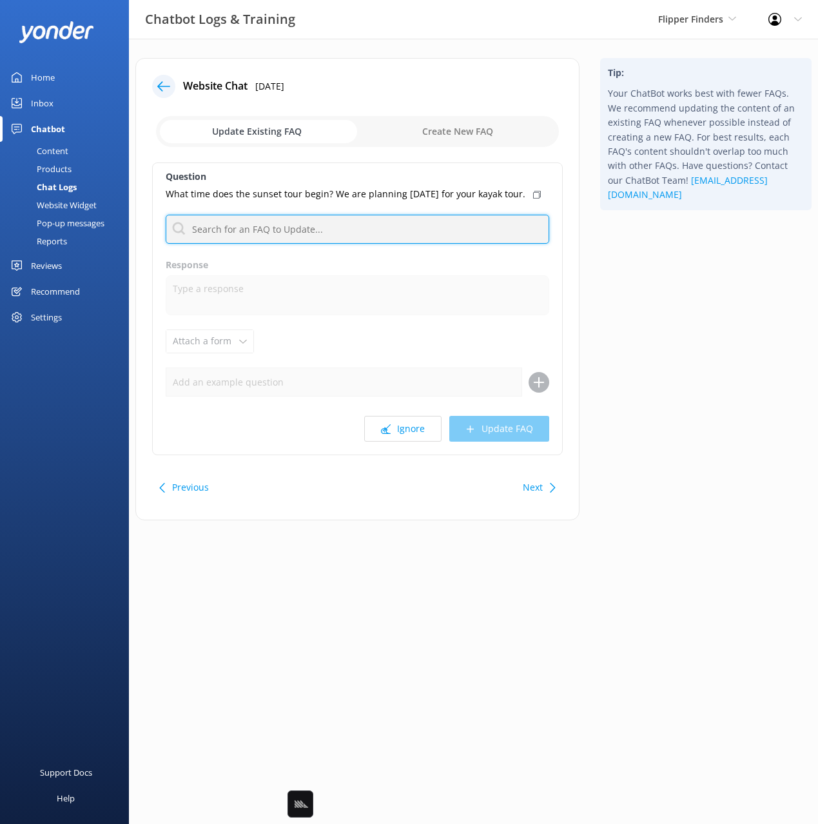
click at [305, 244] on input "text" at bounding box center [357, 229] width 383 height 29
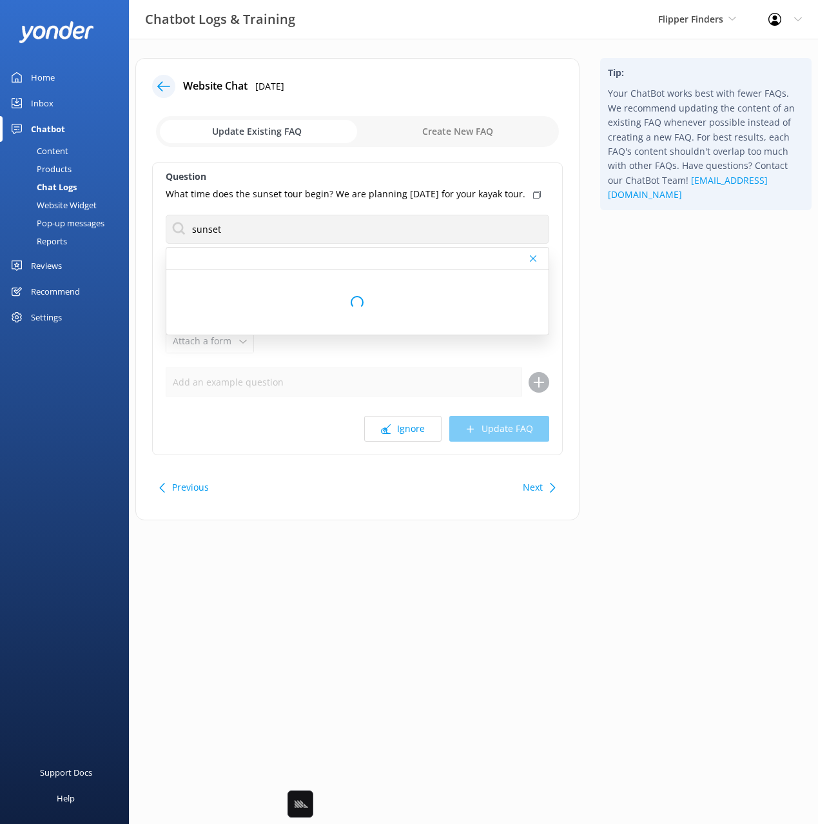
click at [610, 281] on div "Tip: Your ChatBot works best with fewer FAQs. We recommend updating the content…" at bounding box center [706, 295] width 232 height 475
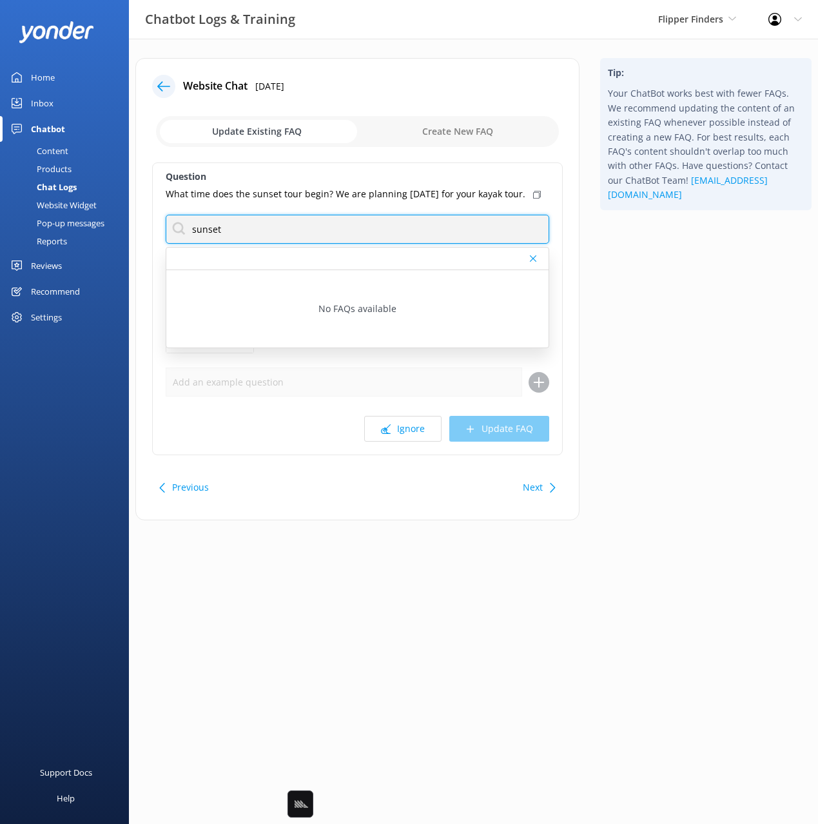
click at [207, 242] on input "sunset" at bounding box center [357, 229] width 383 height 29
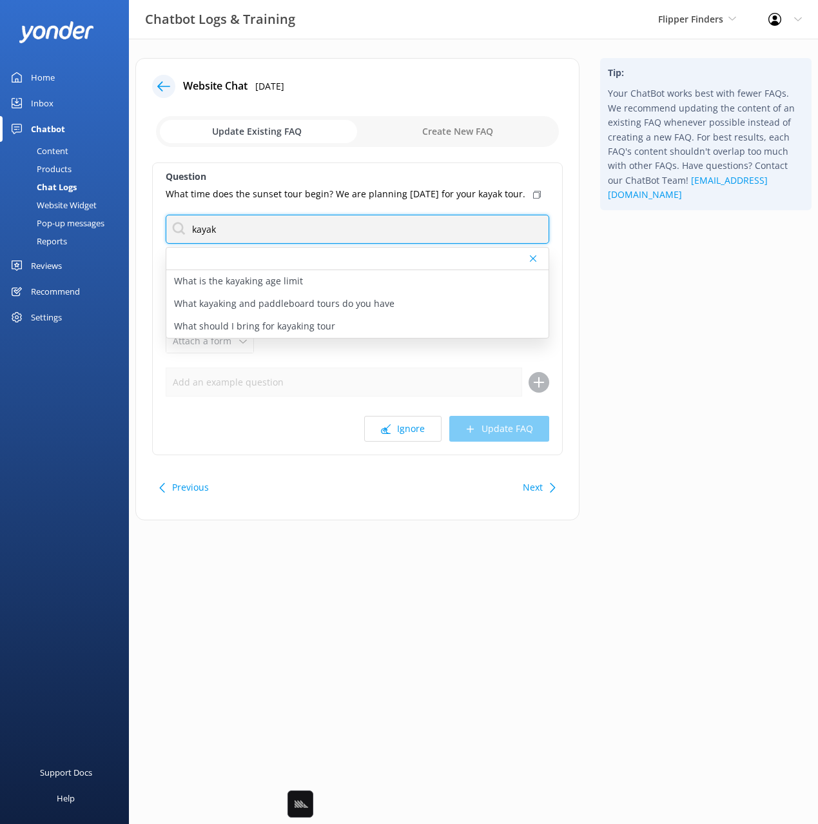
type input "kayak"
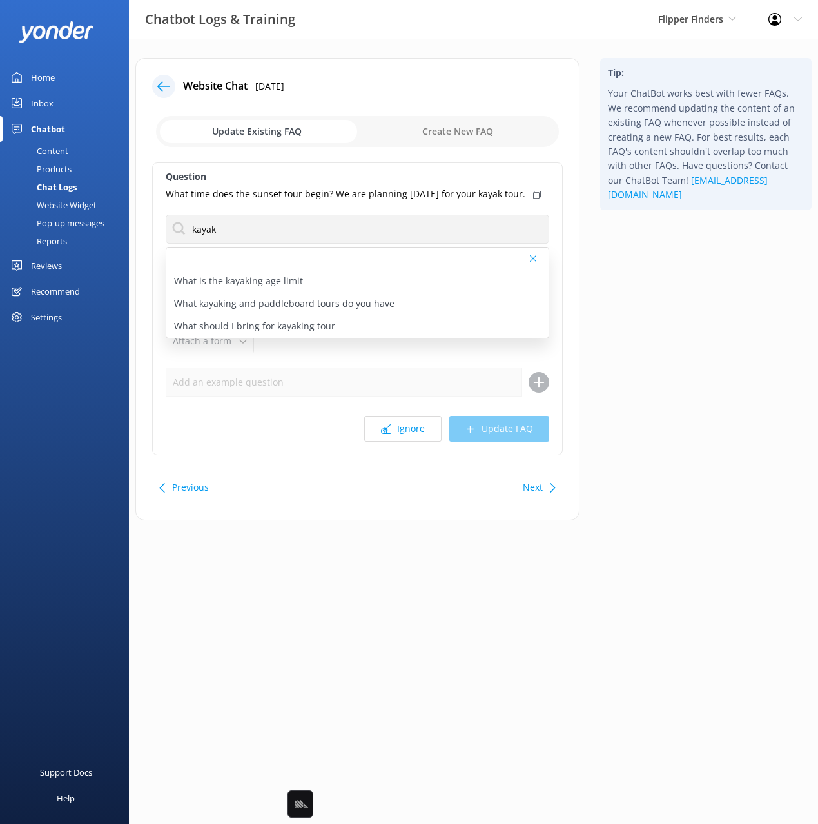
drag, startPoint x: 648, startPoint y: 332, endPoint x: 572, endPoint y: 264, distance: 101.8
click at [646, 331] on div "Tip: Your ChatBot works best with fewer FAQs. We recommend updating the content…" at bounding box center [706, 295] width 232 height 475
drag, startPoint x: 543, startPoint y: 496, endPoint x: 541, endPoint y: 486, distance: 10.5
click at [542, 496] on div "Next" at bounding box center [538, 487] width 40 height 26
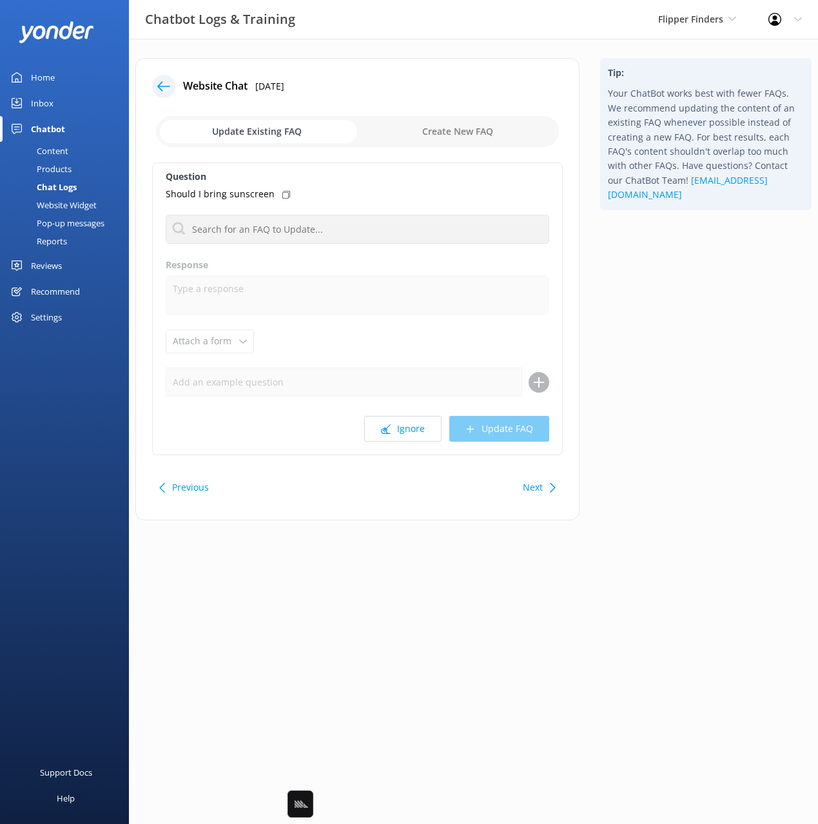
click at [546, 488] on div "Next" at bounding box center [538, 487] width 40 height 26
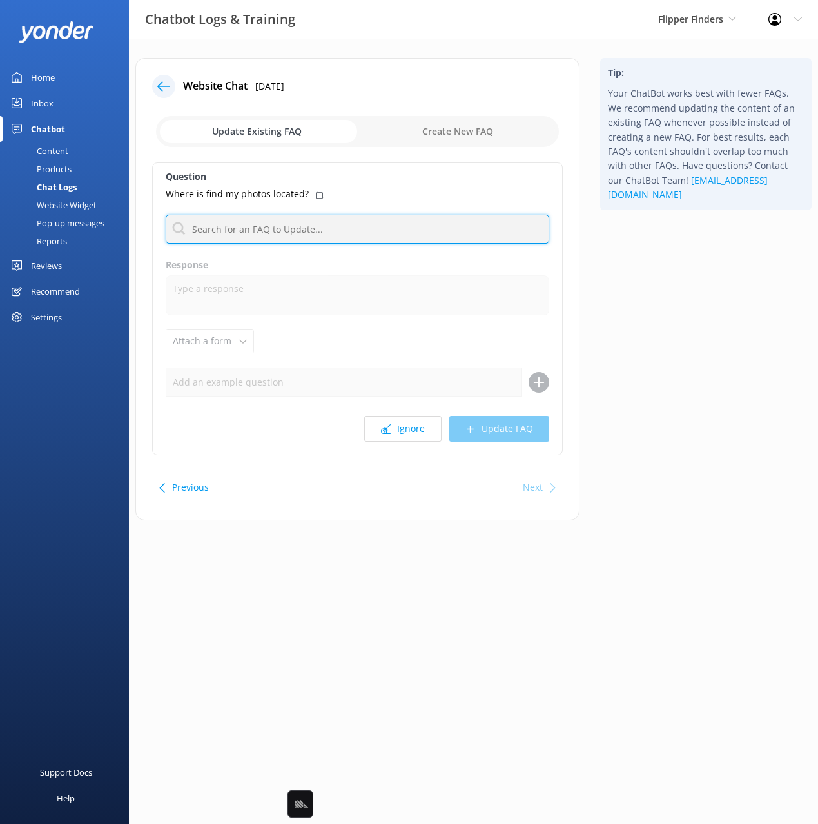
click at [295, 222] on input "text" at bounding box center [357, 229] width 383 height 29
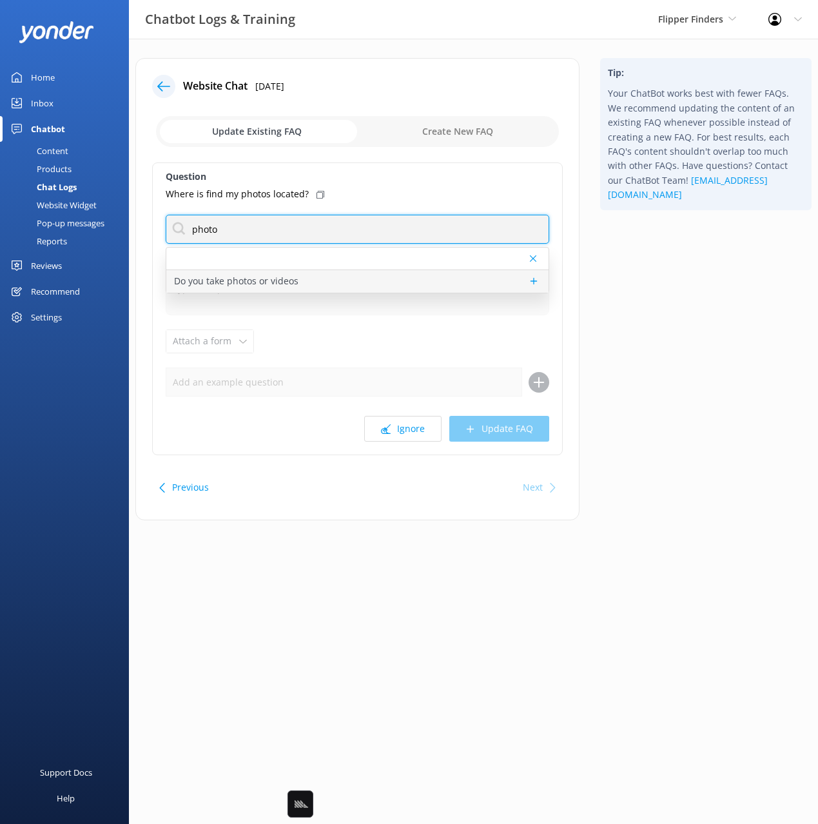
type input "photo"
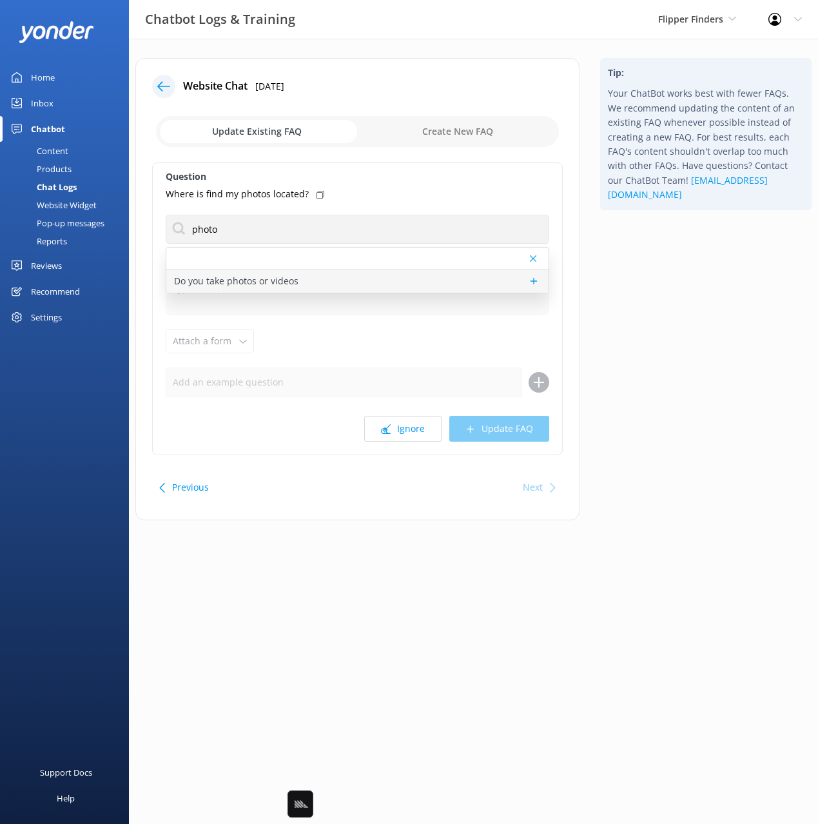
click at [309, 280] on div "Do you take photos or videos" at bounding box center [357, 281] width 382 height 23
type textarea "Complimentary photos are included so you can enjoy the moment."
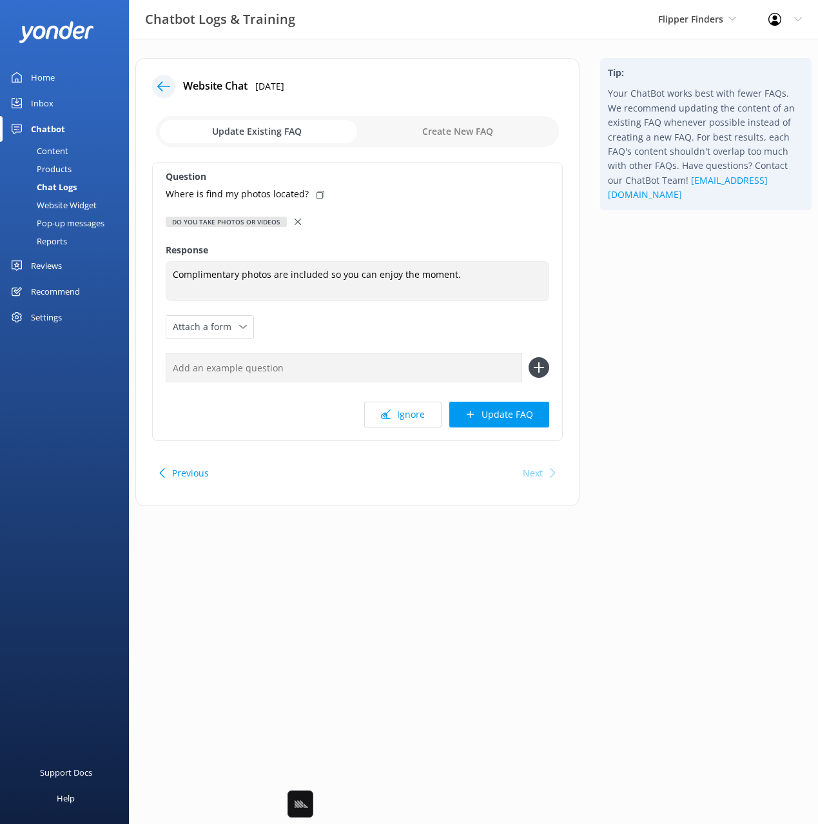
click at [316, 198] on use at bounding box center [320, 195] width 8 height 8
click at [538, 469] on div "Next" at bounding box center [533, 473] width 20 height 26
click at [169, 93] on div at bounding box center [163, 86] width 23 height 23
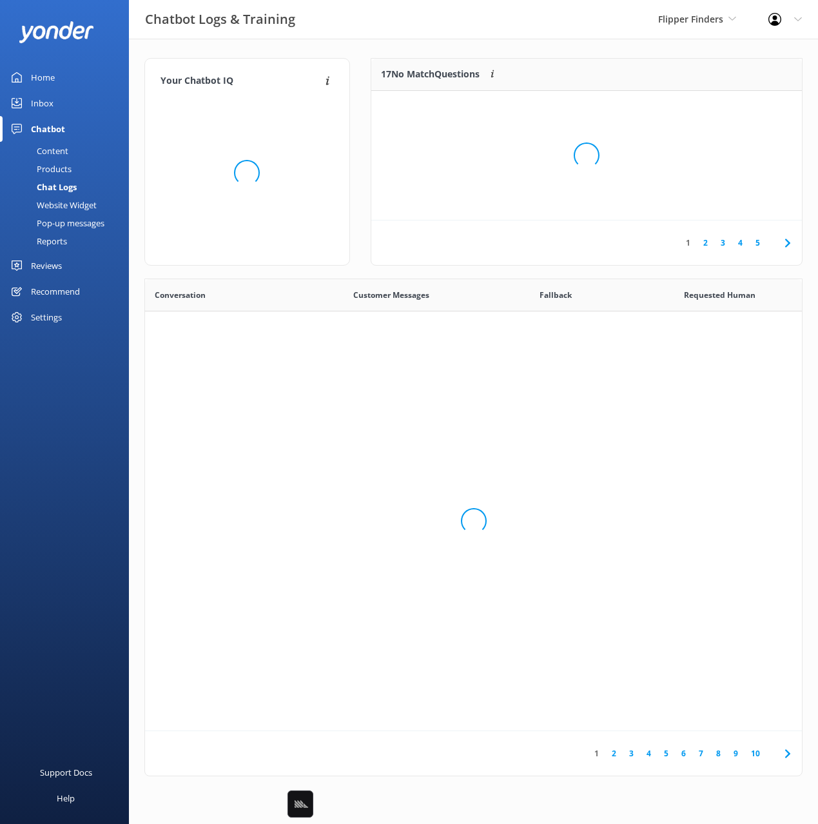
scroll to position [452, 657]
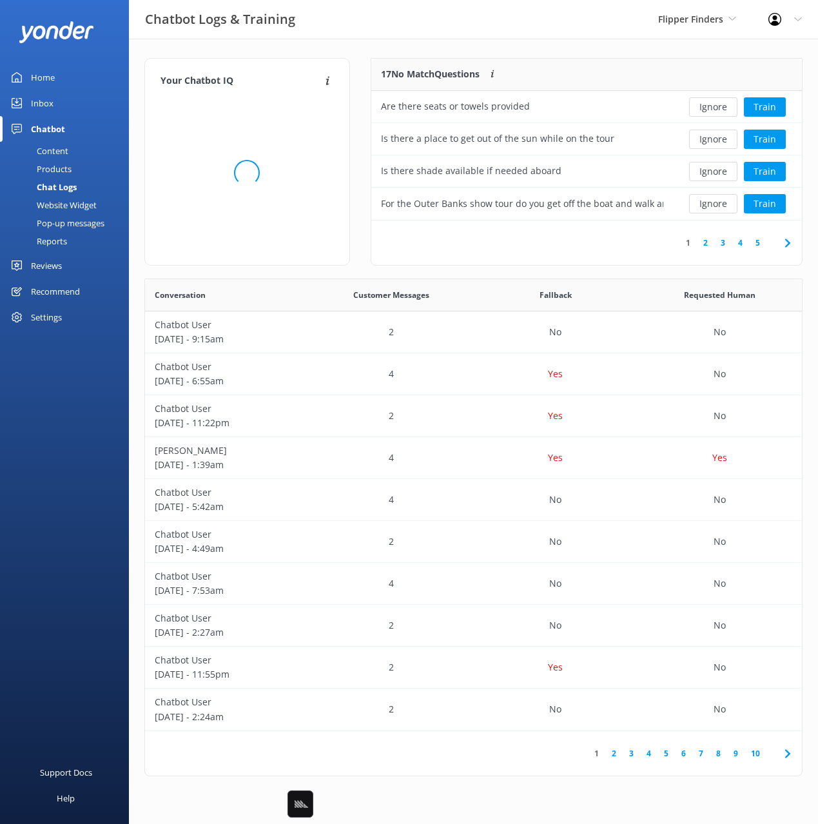
click at [54, 152] on div "Content" at bounding box center [38, 151] width 61 height 18
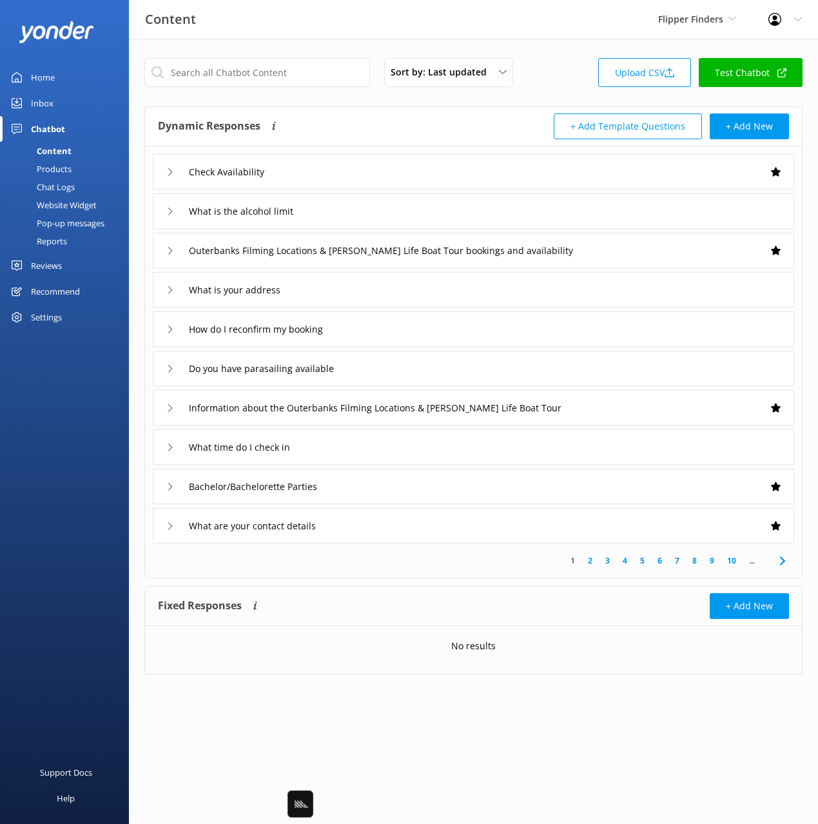
click at [534, 92] on div "Sort by: Last updated Title Last updated Upload CSV Test Chatbot" at bounding box center [473, 76] width 658 height 37
click at [329, 36] on div "Content Flipper Finders Black Cat Cruises Banff Airporter International Antarct…" at bounding box center [409, 19] width 818 height 39
click at [77, 189] on link "Chat Logs" at bounding box center [68, 187] width 121 height 18
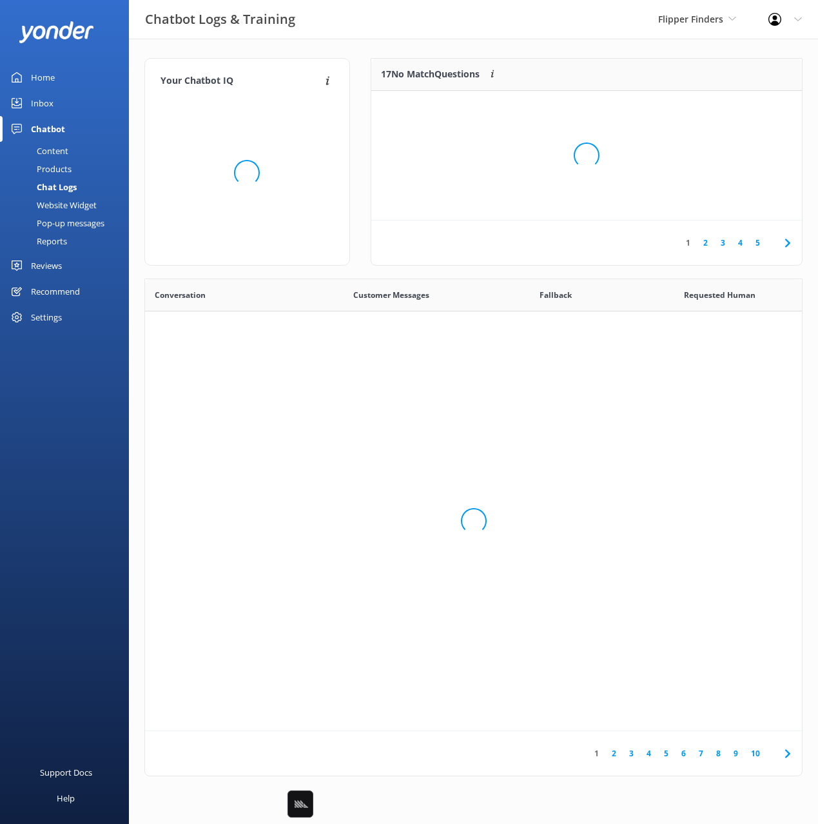
scroll to position [452, 657]
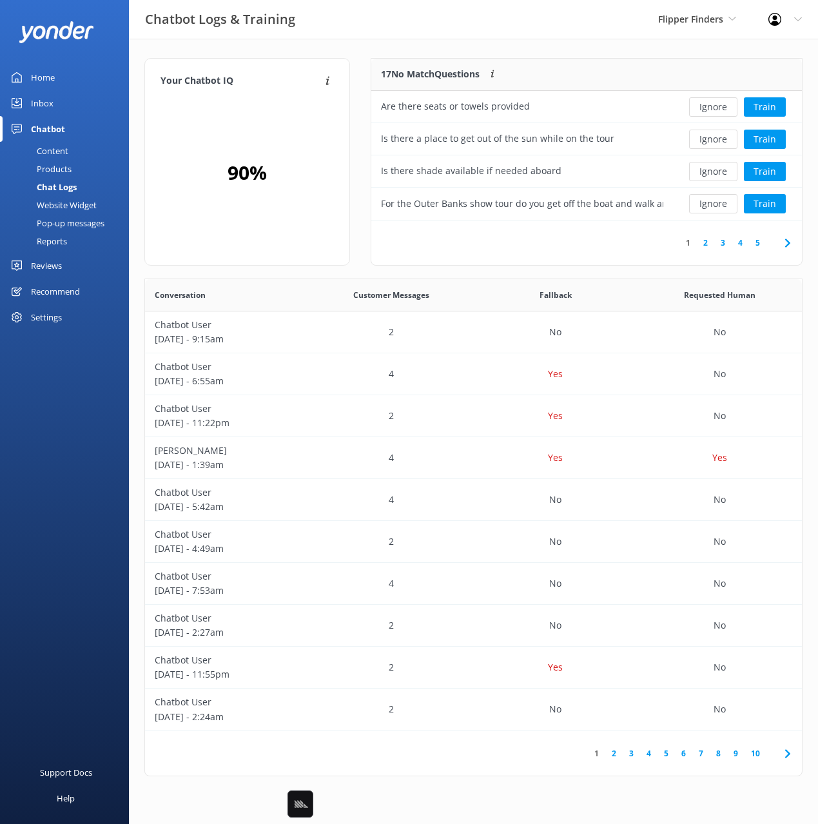
drag, startPoint x: 54, startPoint y: 206, endPoint x: 119, endPoint y: 206, distance: 65.1
click at [54, 206] on div "Website Widget" at bounding box center [52, 205] width 89 height 18
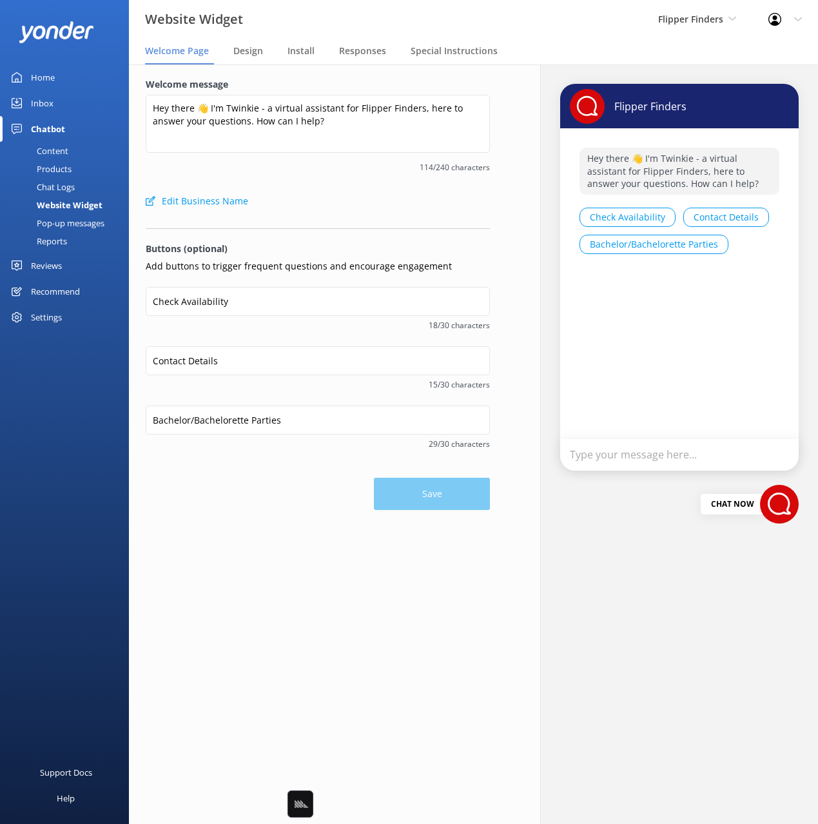
click at [358, 194] on div "Edit Business Name" at bounding box center [318, 201] width 344 height 26
click at [302, 503] on div "Save" at bounding box center [318, 487] width 344 height 45
click at [320, 193] on div "Edit Business Name" at bounding box center [318, 201] width 344 height 26
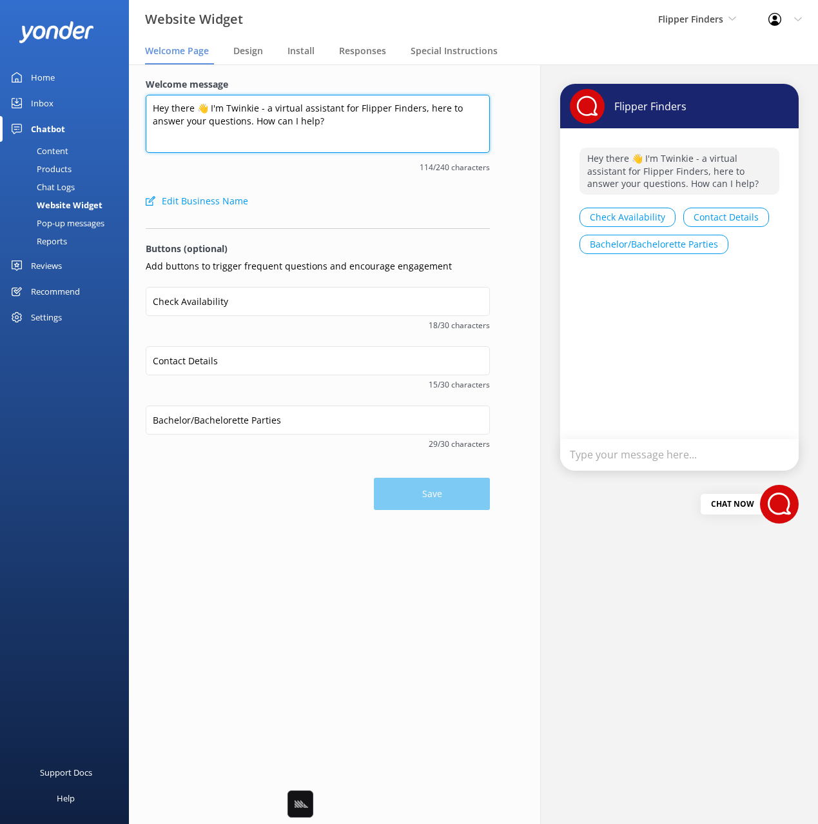
click at [208, 111] on textarea "Hey there 👋 I'm Twinkie - a virtual assistant for Flipper Finders, here to answ…" at bounding box center [318, 124] width 344 height 58
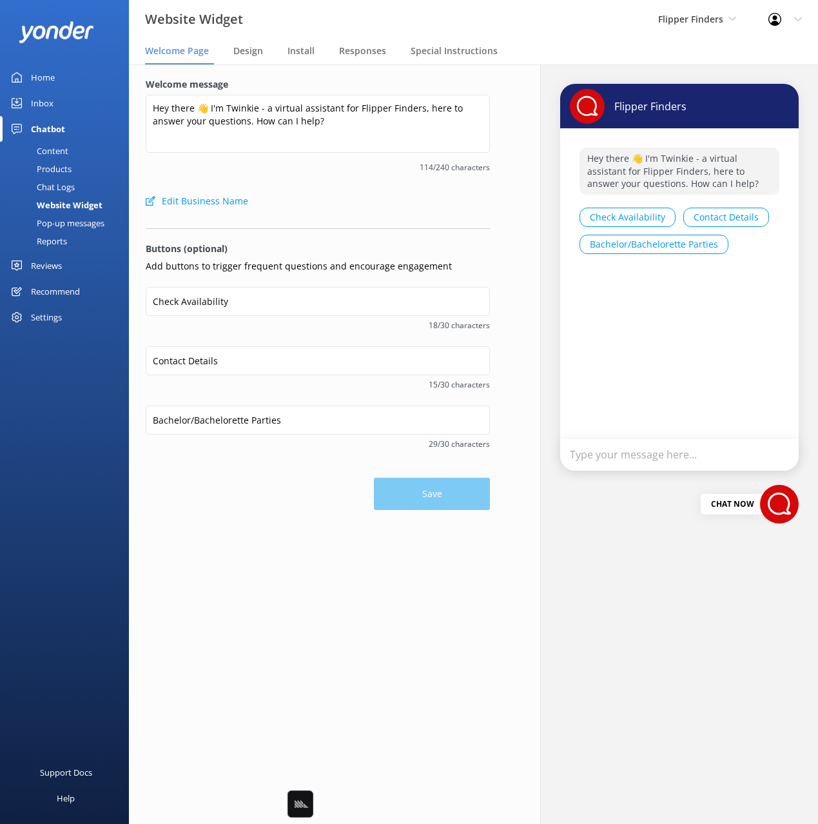
click at [75, 188] on link "Chat Logs" at bounding box center [68, 187] width 121 height 18
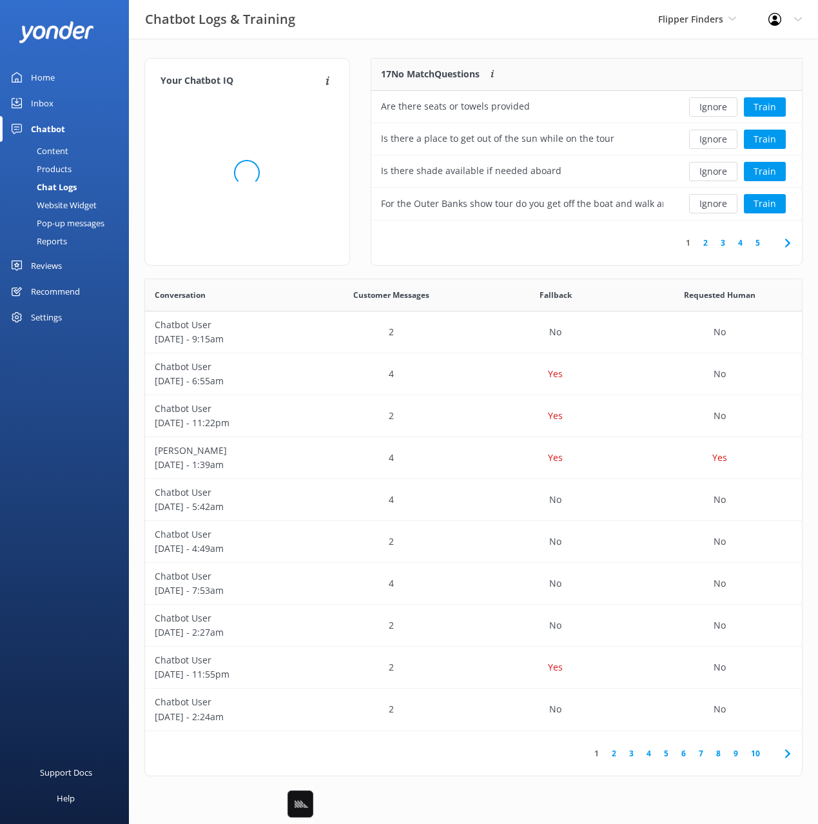
scroll to position [452, 657]
click at [66, 168] on div "Products" at bounding box center [40, 169] width 64 height 18
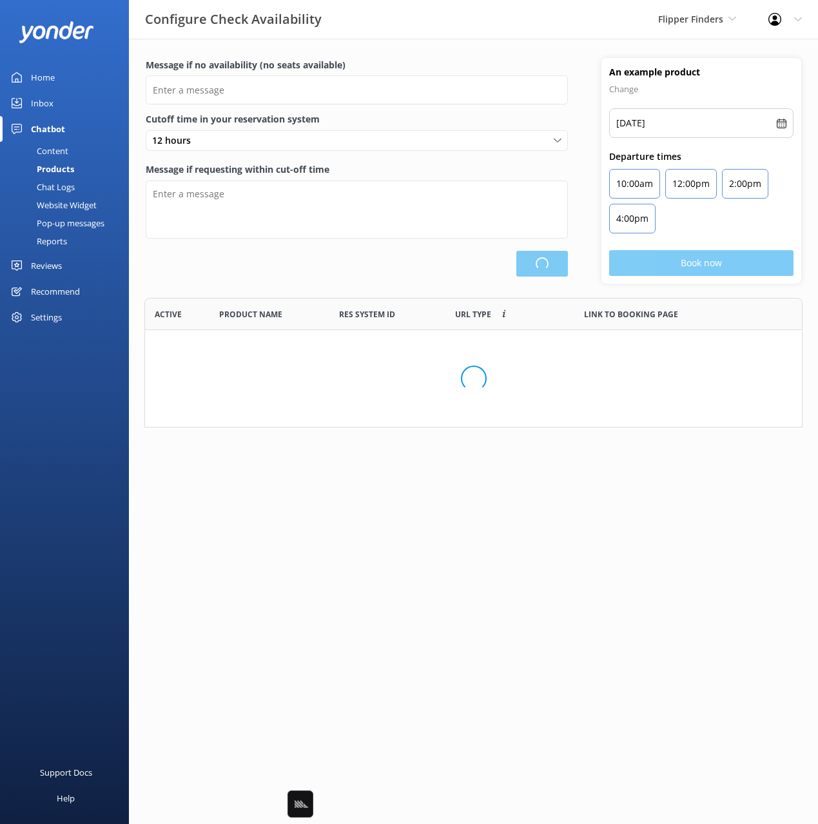
type input "There are no seats available, please check an alternative day"
type textarea "Our online booking system closes {hours} prior to departure. Please contact us …"
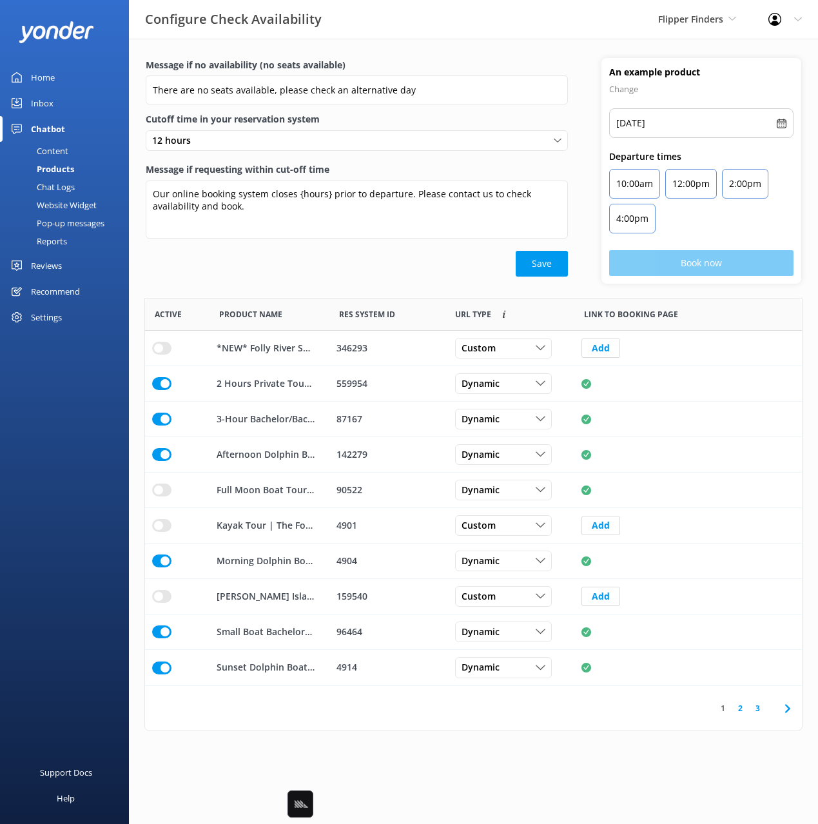
drag, startPoint x: 362, startPoint y: 276, endPoint x: 324, endPoint y: 270, distance: 37.8
click at [354, 275] on div "Save" at bounding box center [357, 264] width 422 height 26
drag, startPoint x: 324, startPoint y: 270, endPoint x: 429, endPoint y: 314, distance: 113.8
click at [324, 270] on div "Save" at bounding box center [357, 264] width 422 height 26
click at [306, 268] on div "Save" at bounding box center [357, 264] width 422 height 26
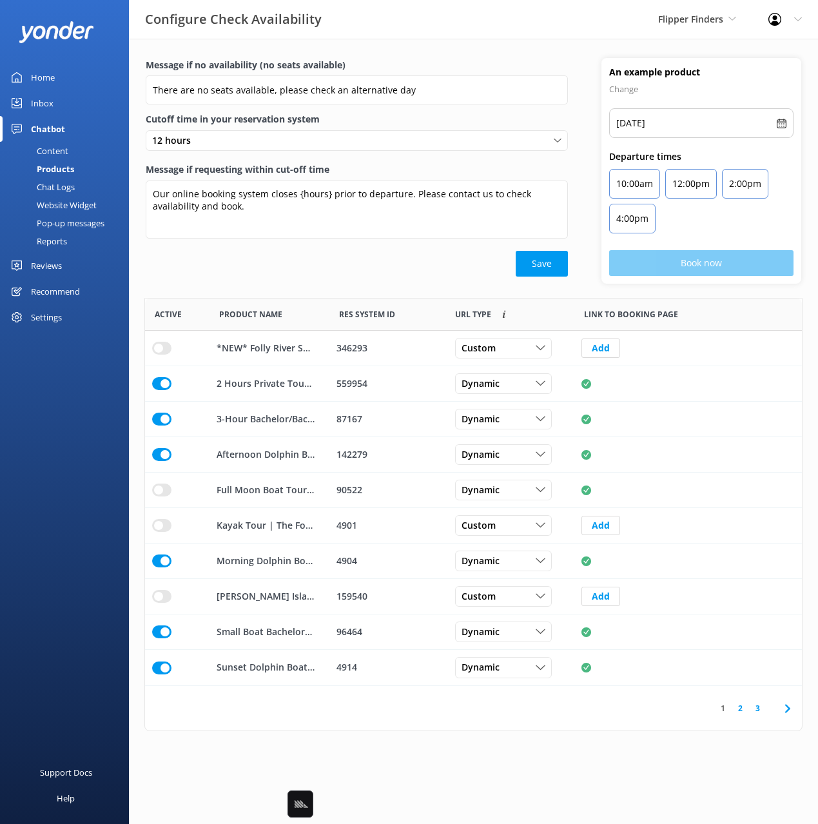
drag, startPoint x: 49, startPoint y: 149, endPoint x: 102, endPoint y: 150, distance: 52.9
click at [50, 149] on div "Content" at bounding box center [38, 151] width 61 height 18
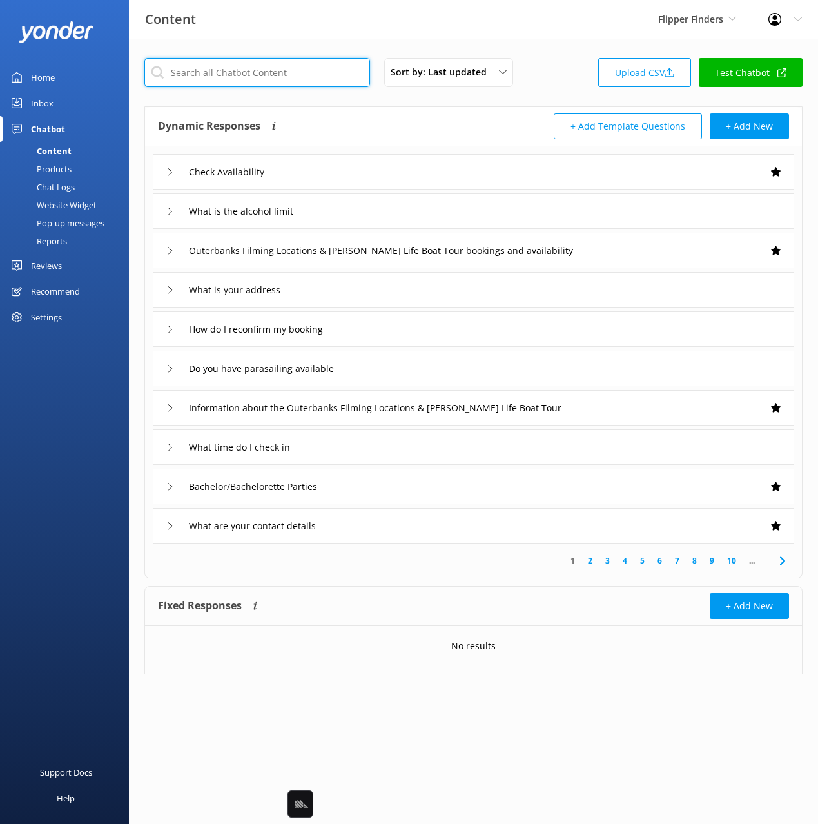
click at [276, 73] on input "text" at bounding box center [257, 72] width 226 height 29
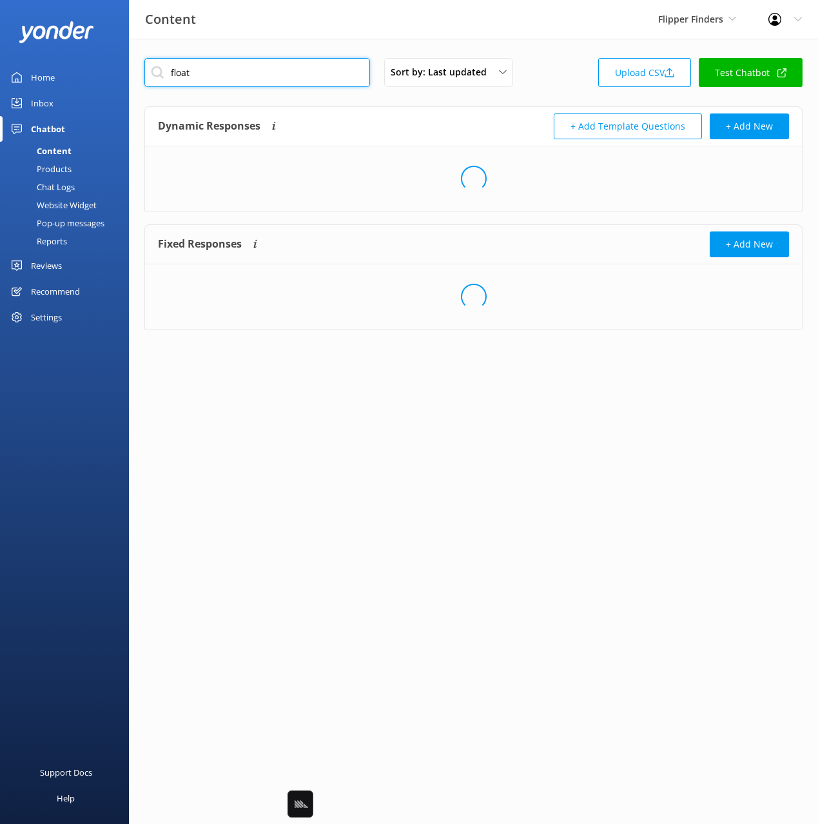
type input "float"
click at [383, 117] on div "Dynamic Responses Dynamic responses rely on the Large Language Model to create …" at bounding box center [316, 126] width 316 height 26
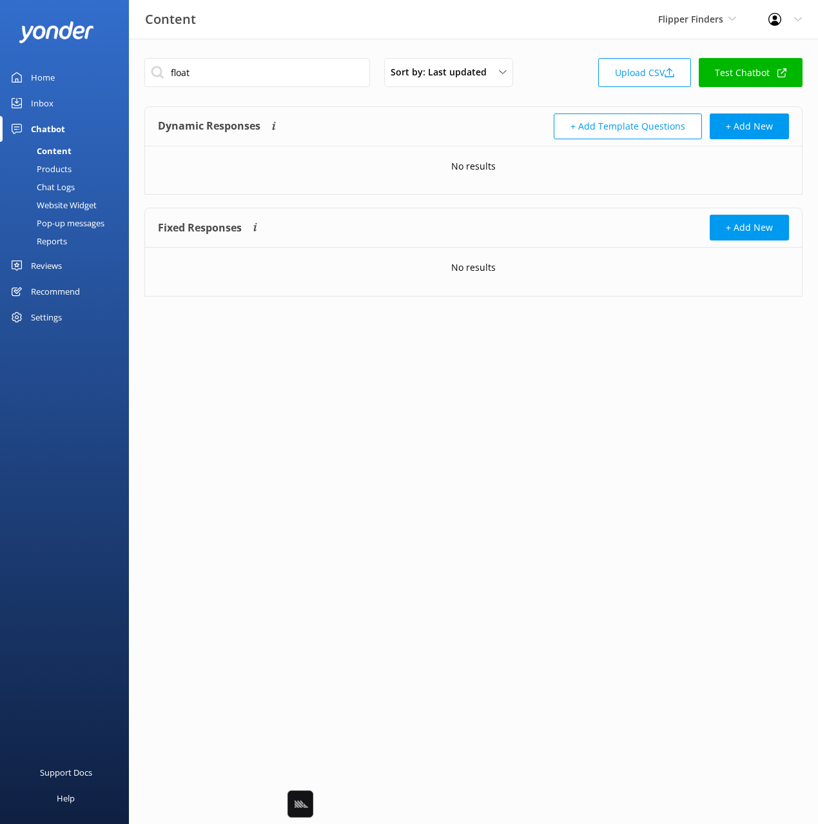
click at [32, 162] on div "Products" at bounding box center [40, 169] width 64 height 18
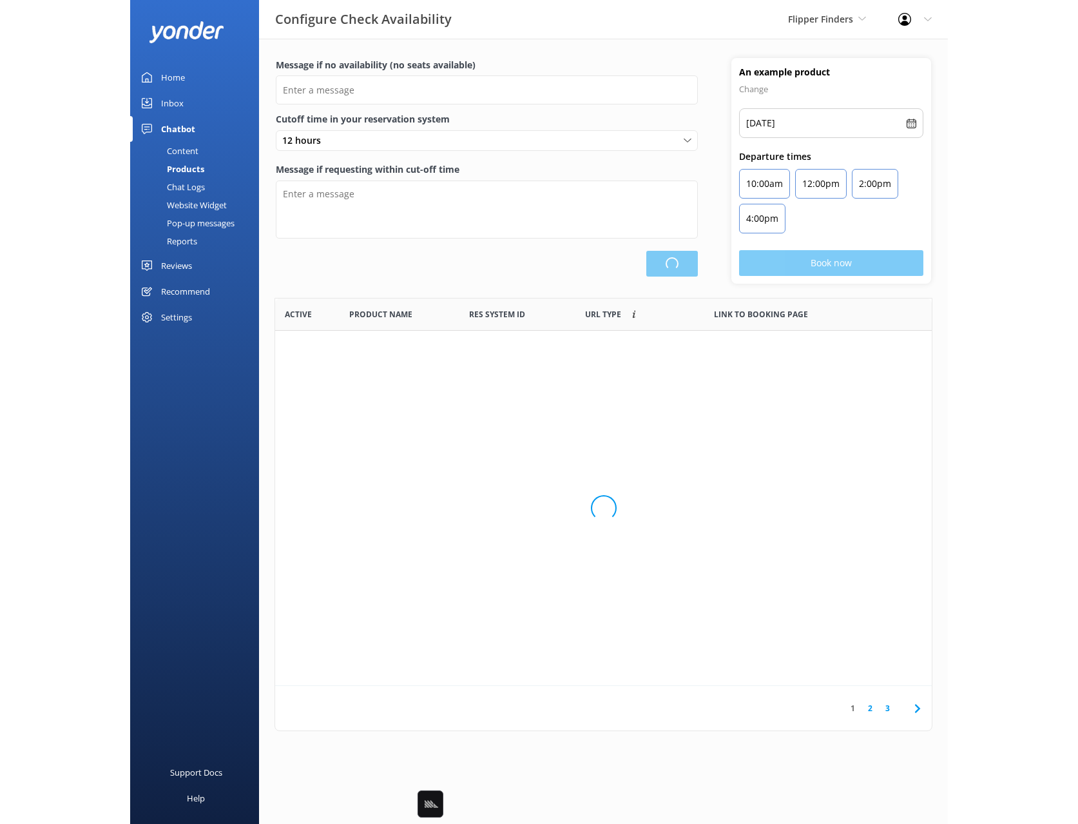
scroll to position [387, 657]
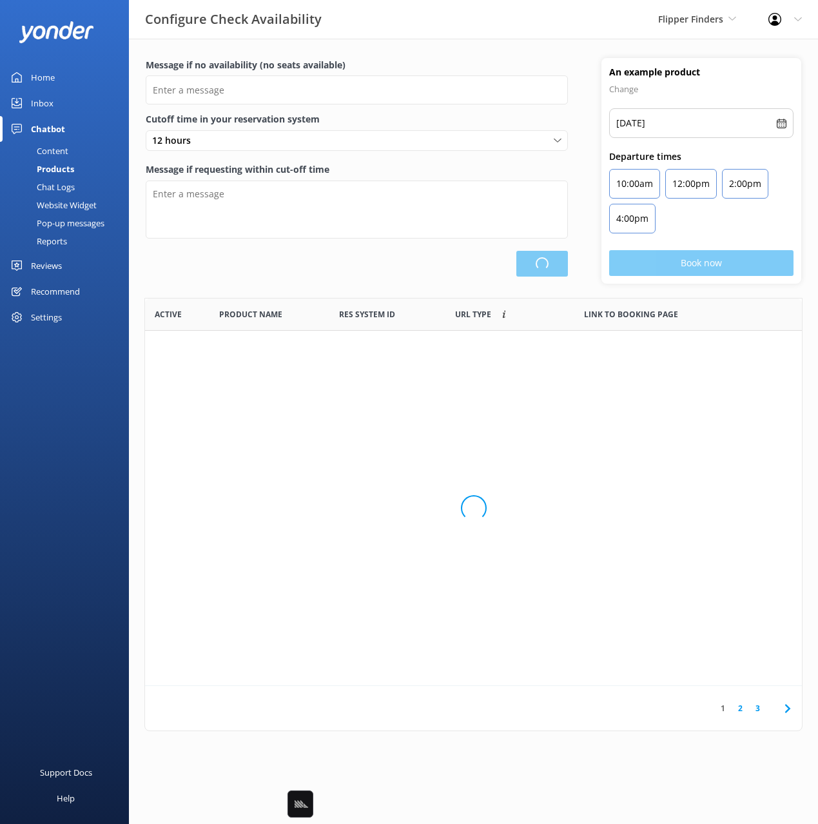
type input "There are no seats available, please check an alternative day"
type textarea "Our online booking system closes {hours} prior to departure. Please contact us …"
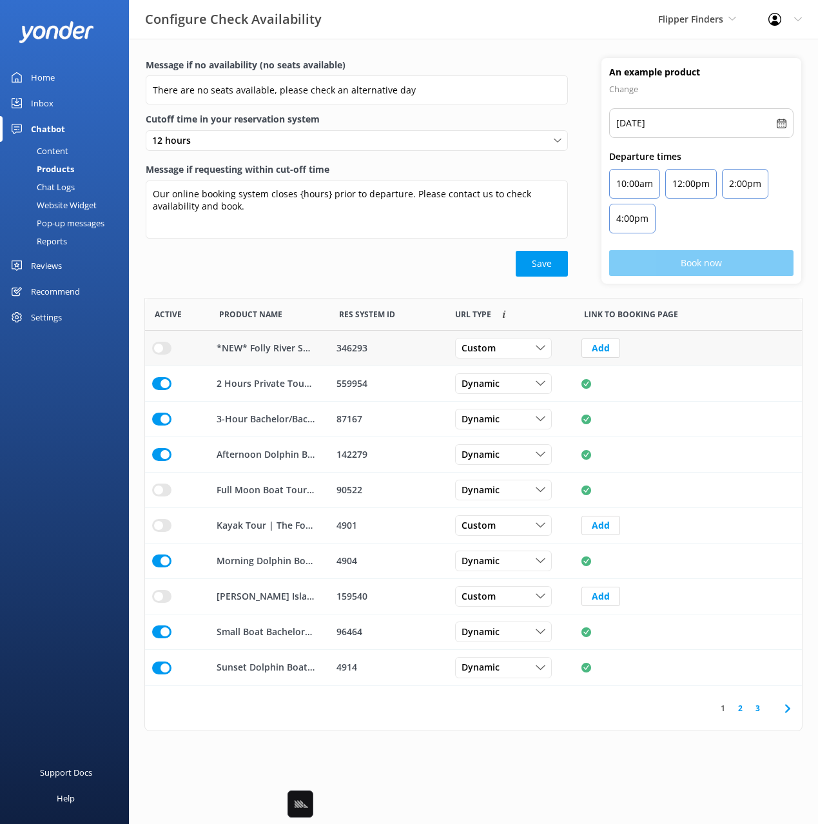
drag, startPoint x: 301, startPoint y: 263, endPoint x: 420, endPoint y: 331, distance: 137.1
click at [301, 263] on div "Save" at bounding box center [357, 264] width 422 height 26
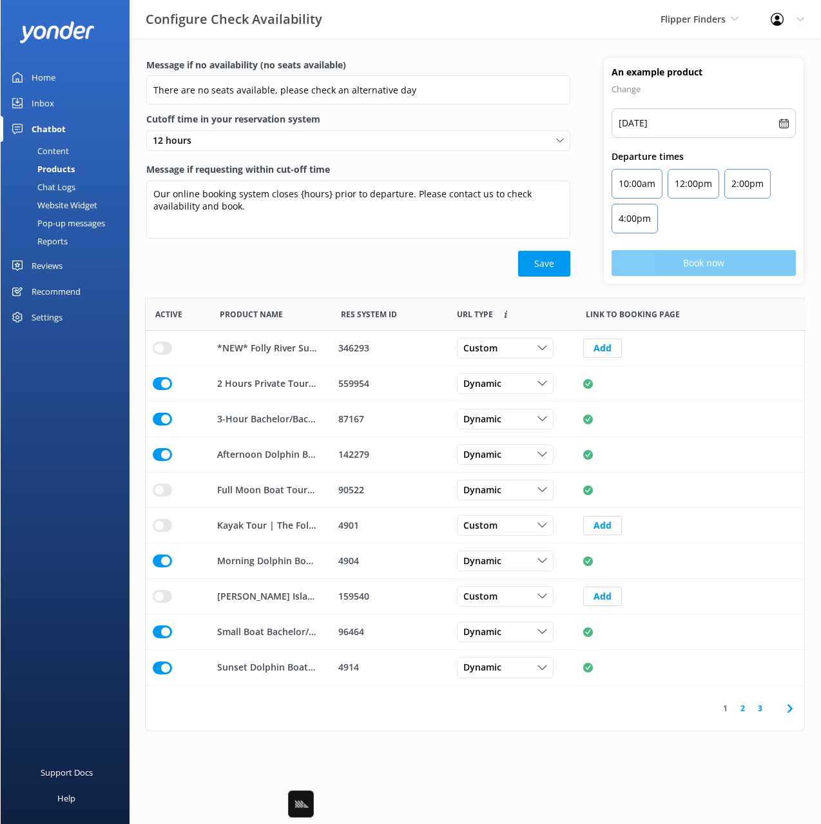
scroll to position [1, 1]
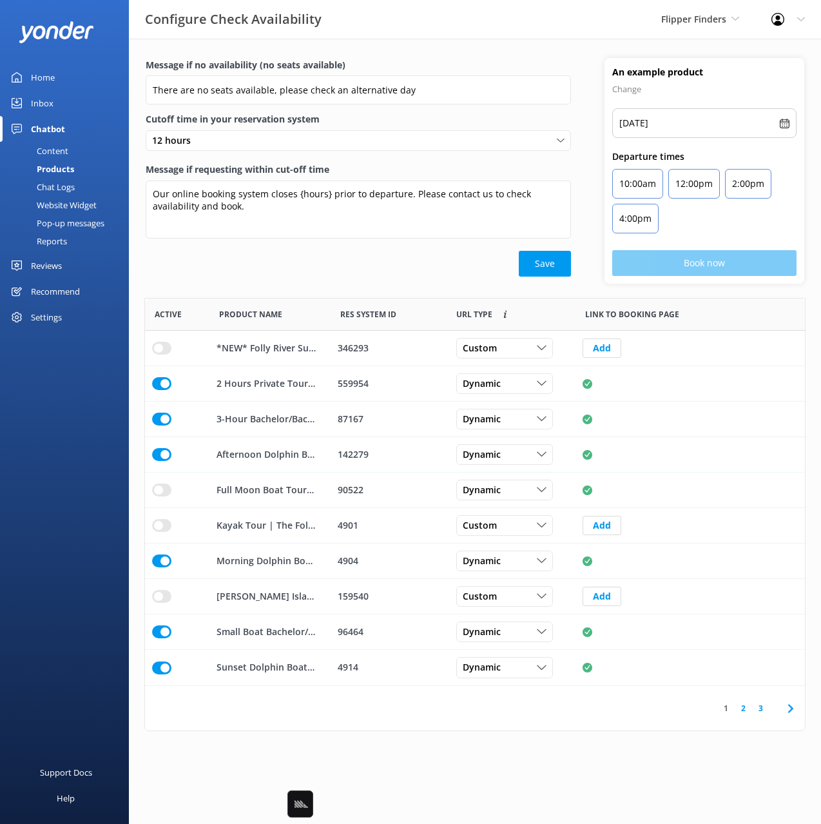
click at [797, 713] on icon at bounding box center [790, 708] width 15 height 15
click at [786, 706] on icon at bounding box center [790, 708] width 15 height 15
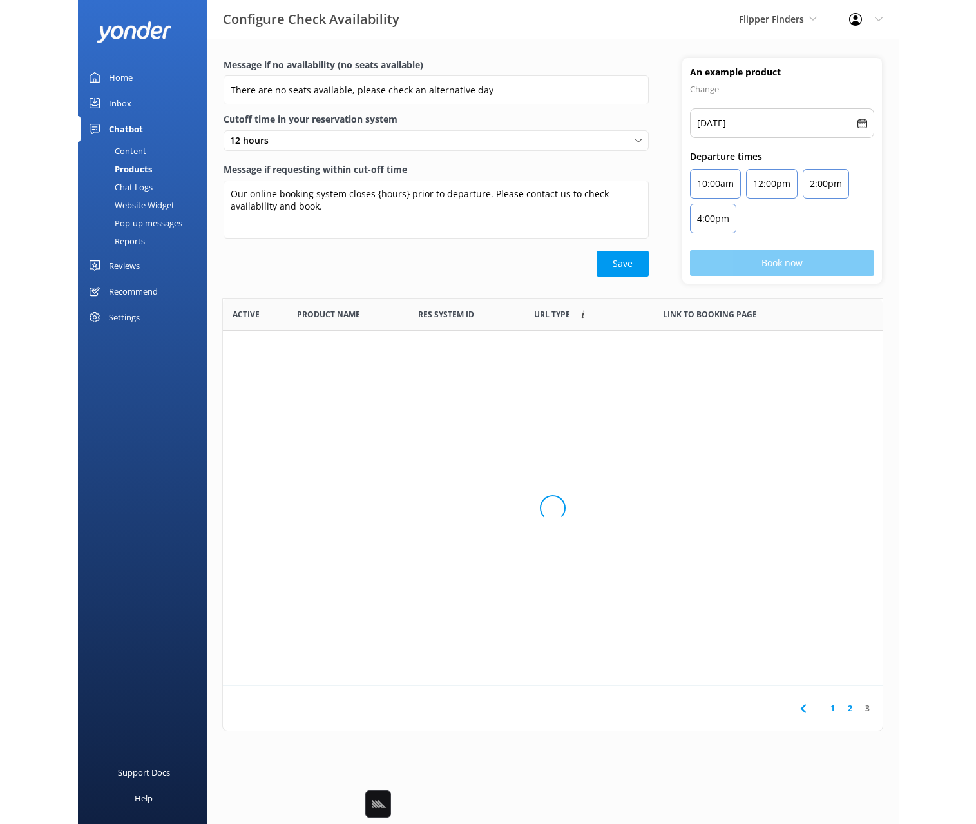
scroll to position [210, 660]
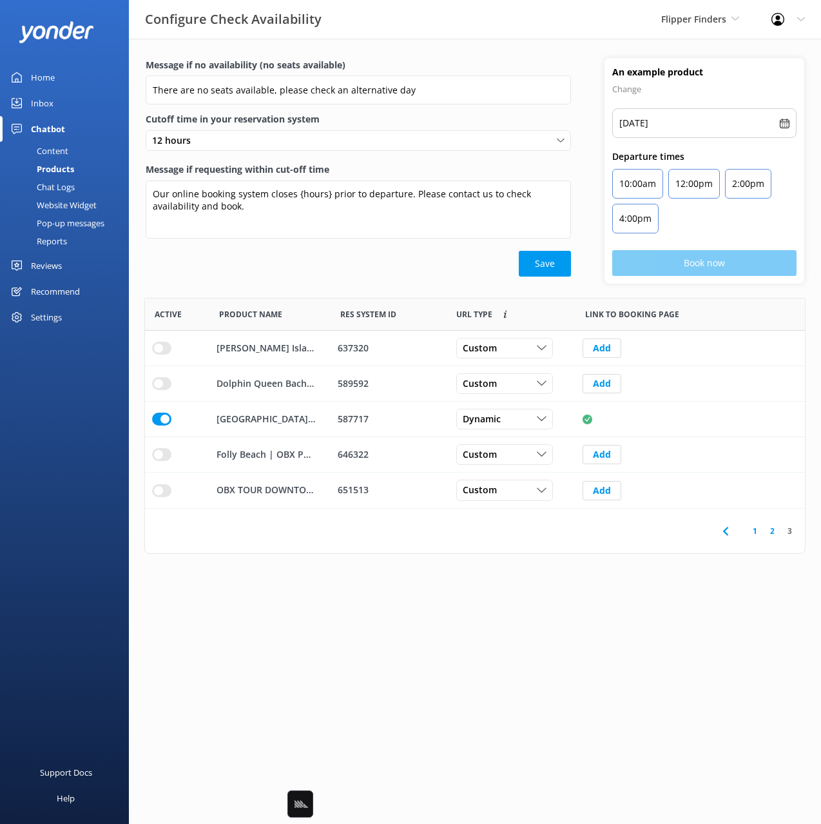
click at [738, 696] on html "Configure Check Availability Flipper Finders Black Cat Cruises Banff Airporter …" at bounding box center [410, 412] width 821 height 824
click at [658, 686] on html "Configure Check Availability Flipper Finders Black Cat Cruises Banff Airporter …" at bounding box center [410, 412] width 821 height 824
drag, startPoint x: 617, startPoint y: 645, endPoint x: 563, endPoint y: 659, distance: 55.3
click at [615, 646] on html "Configure Check Availability Flipper Finders Black Cat Cruises Banff Airporter …" at bounding box center [410, 412] width 821 height 824
click at [536, 668] on html "Configure Check Availability Flipper Finders Black Cat Cruises Banff Airporter …" at bounding box center [410, 412] width 821 height 824
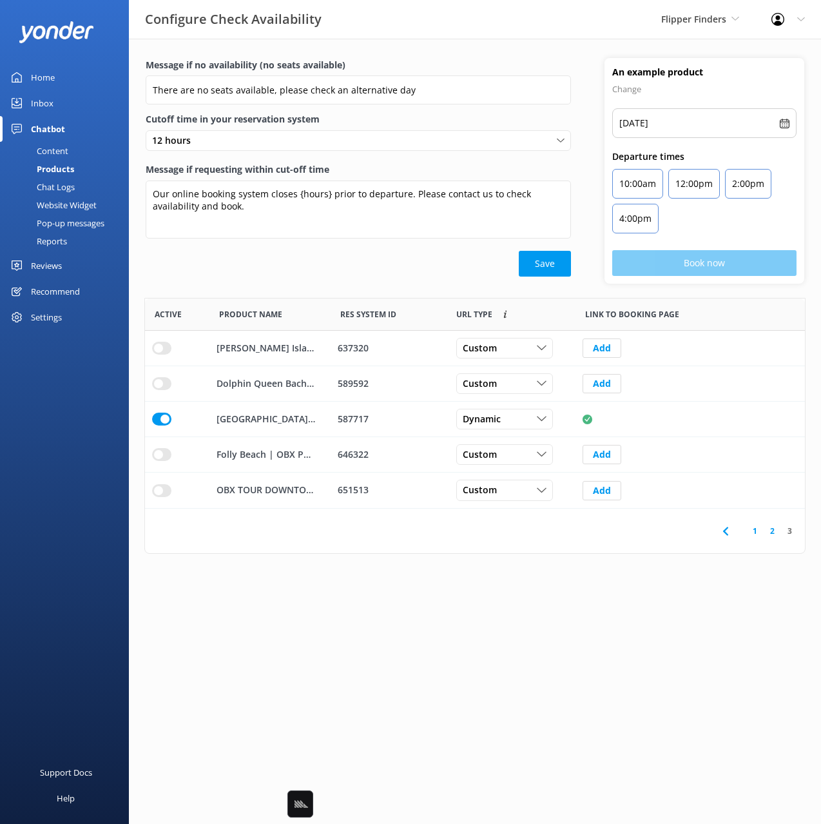
click at [305, 293] on div "Message if no availability (no seats available) There are no seats available, p…" at bounding box center [475, 178] width 692 height 240
click at [346, 344] on div "637320" at bounding box center [389, 348] width 102 height 14
copy div "637320"
click at [385, 593] on html "Configure Check Availability Flipper Finders Black Cat Cruises Banff Airporter …" at bounding box center [410, 412] width 821 height 824
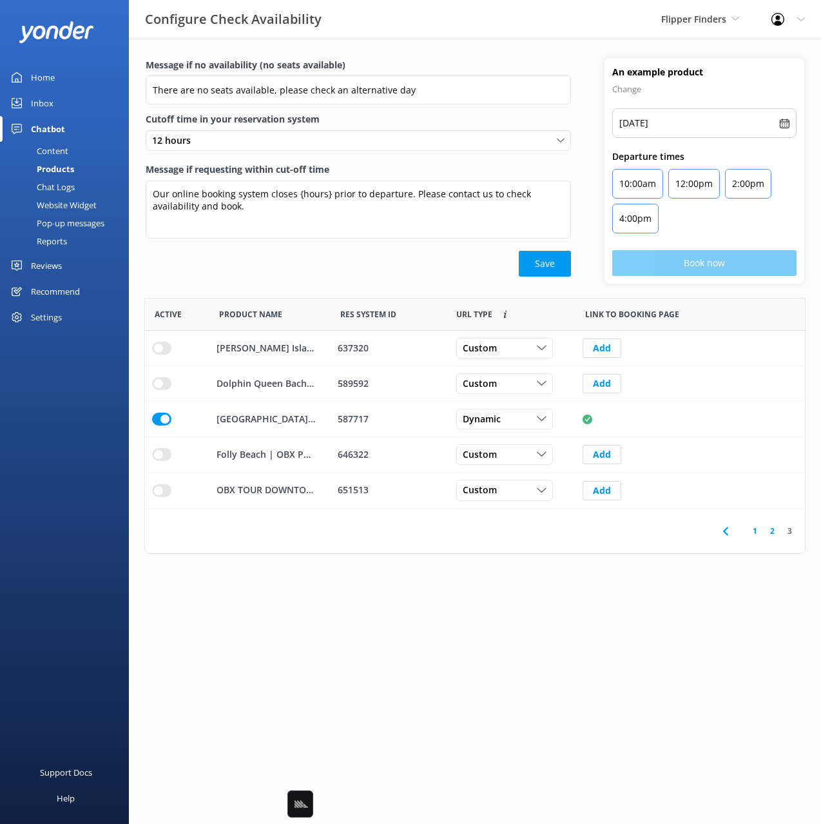
click at [413, 617] on html "Configure Check Availability Flipper Finders Black Cat Cruises Banff Airporter …" at bounding box center [410, 412] width 821 height 824
click at [463, 643] on html "Configure Check Availability Flipper Finders Black Cat Cruises Banff Airporter …" at bounding box center [410, 412] width 821 height 824
drag, startPoint x: 447, startPoint y: 574, endPoint x: 563, endPoint y: 534, distance: 123.1
click at [447, 574] on div "Message if no availability (no seats available) There are no seats available, p…" at bounding box center [475, 309] width 692 height 541
click at [626, 599] on html "Configure Check Availability Flipper Finders Black Cat Cruises Banff Airporter …" at bounding box center [410, 412] width 821 height 824
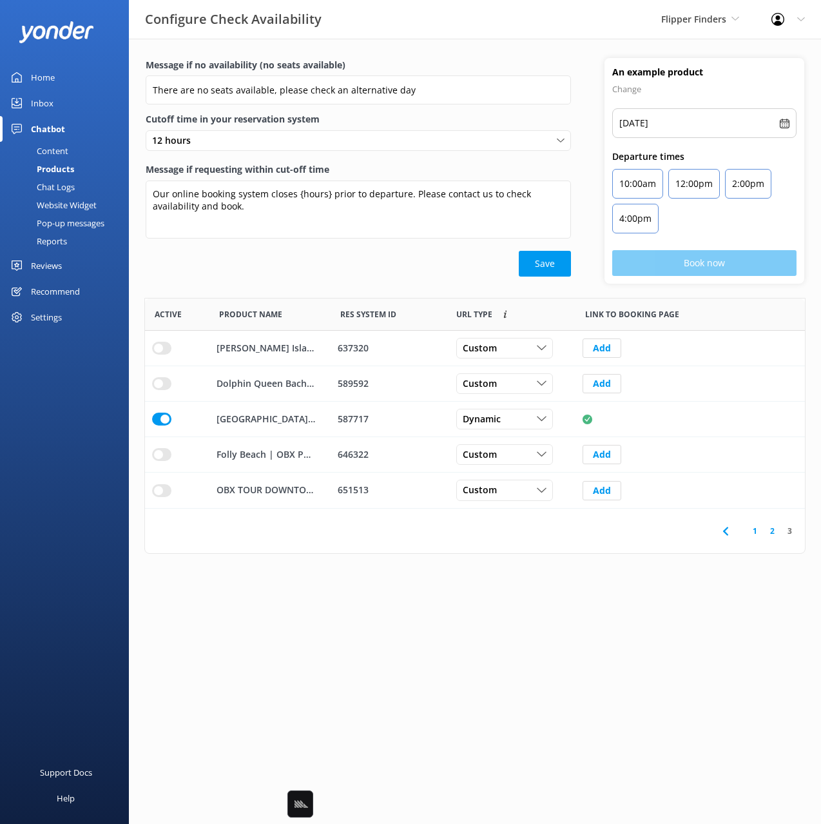
click at [648, 674] on html "Configure Check Availability Flipper Finders Black Cat Cruises Banff Airporter …" at bounding box center [410, 412] width 821 height 824
click at [817, 441] on div "Message if no availability (no seats available) There are no seats available, p…" at bounding box center [475, 309] width 692 height 541
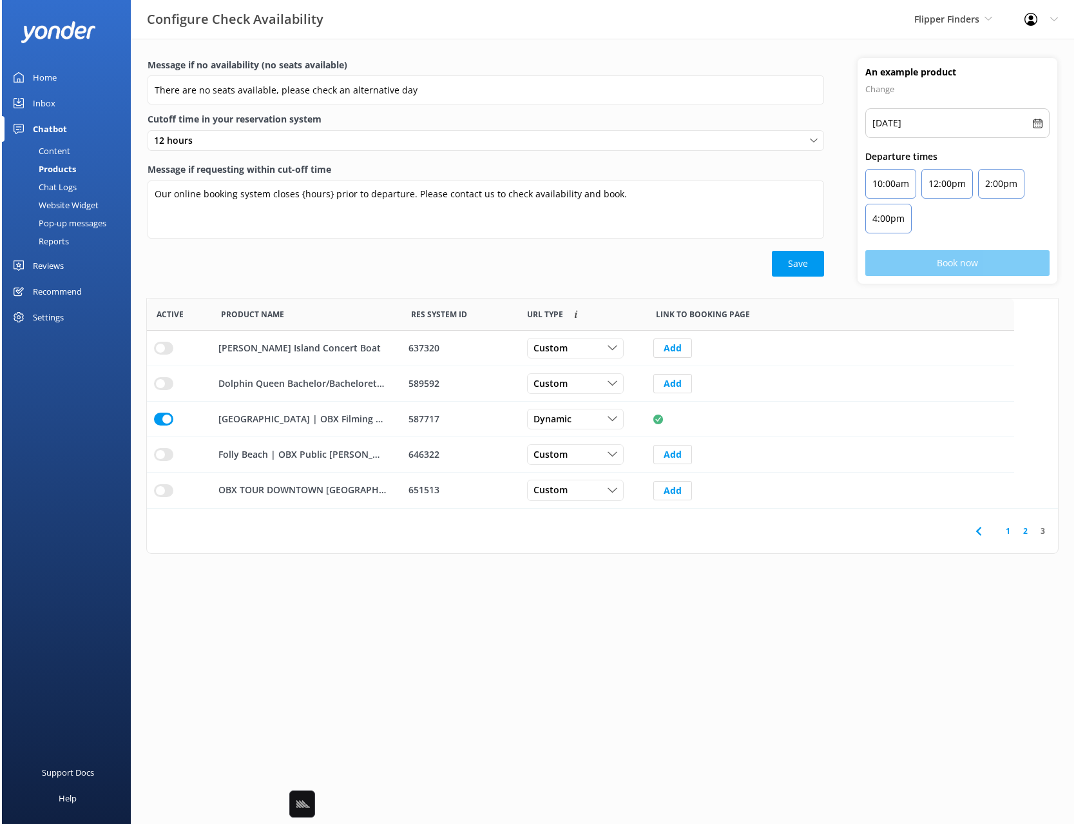
scroll to position [210, 915]
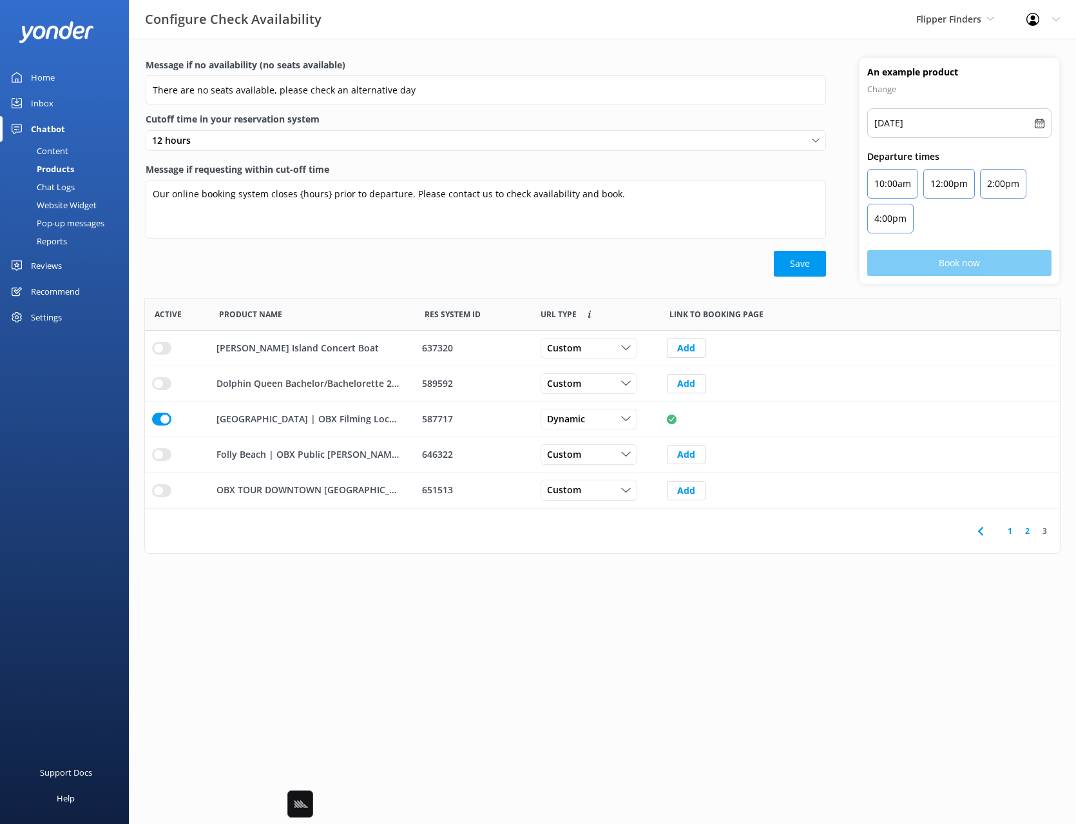
click at [817, 532] on icon at bounding box center [980, 530] width 15 height 15
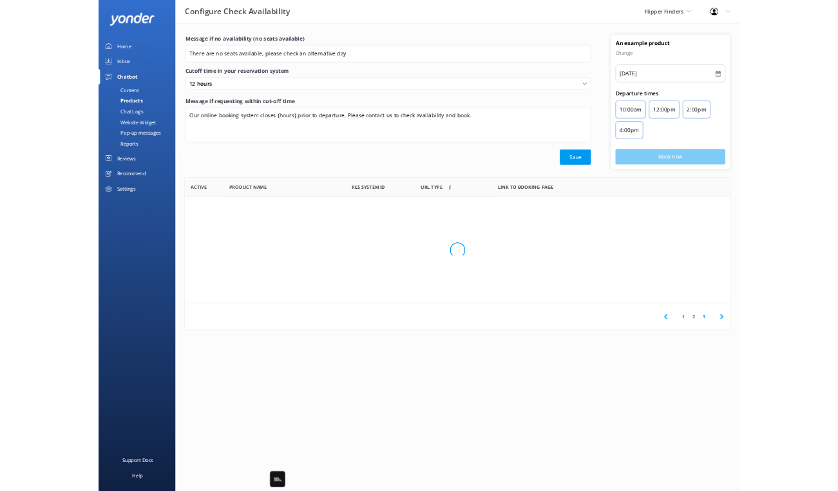
scroll to position [387, 915]
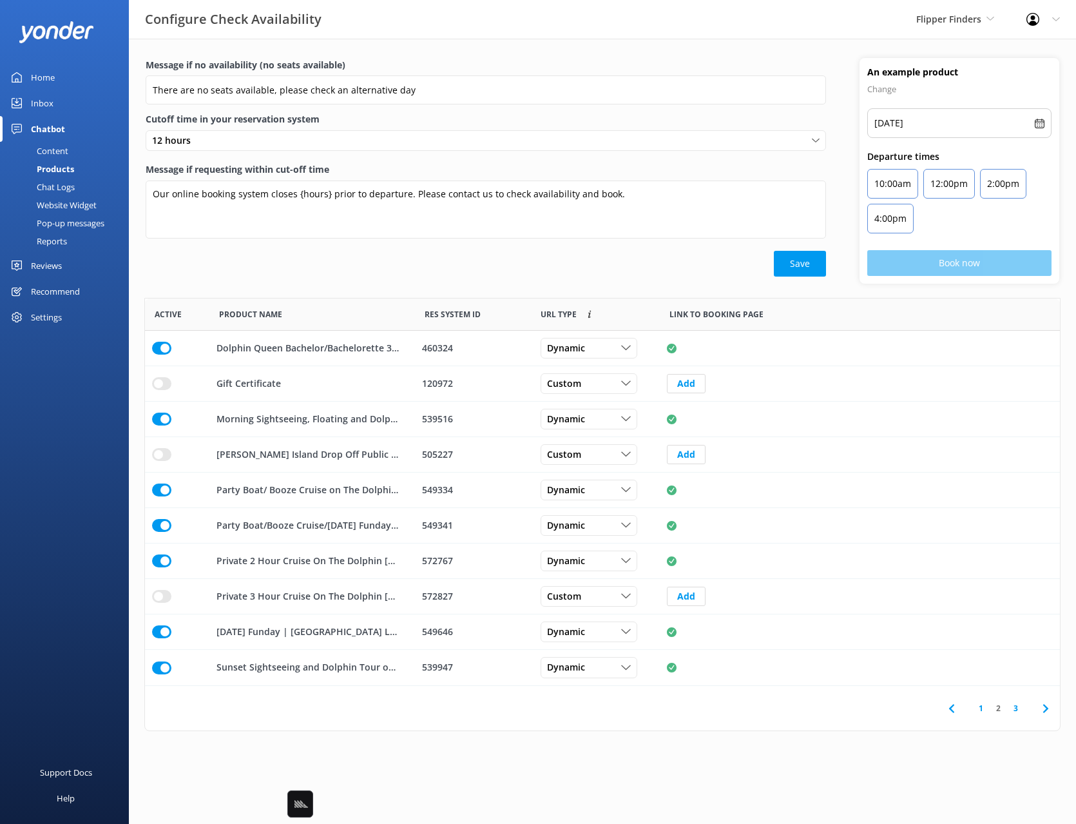
click at [817, 708] on use at bounding box center [951, 708] width 5 height 8
click at [429, 525] on div "4901" at bounding box center [473, 525] width 102 height 14
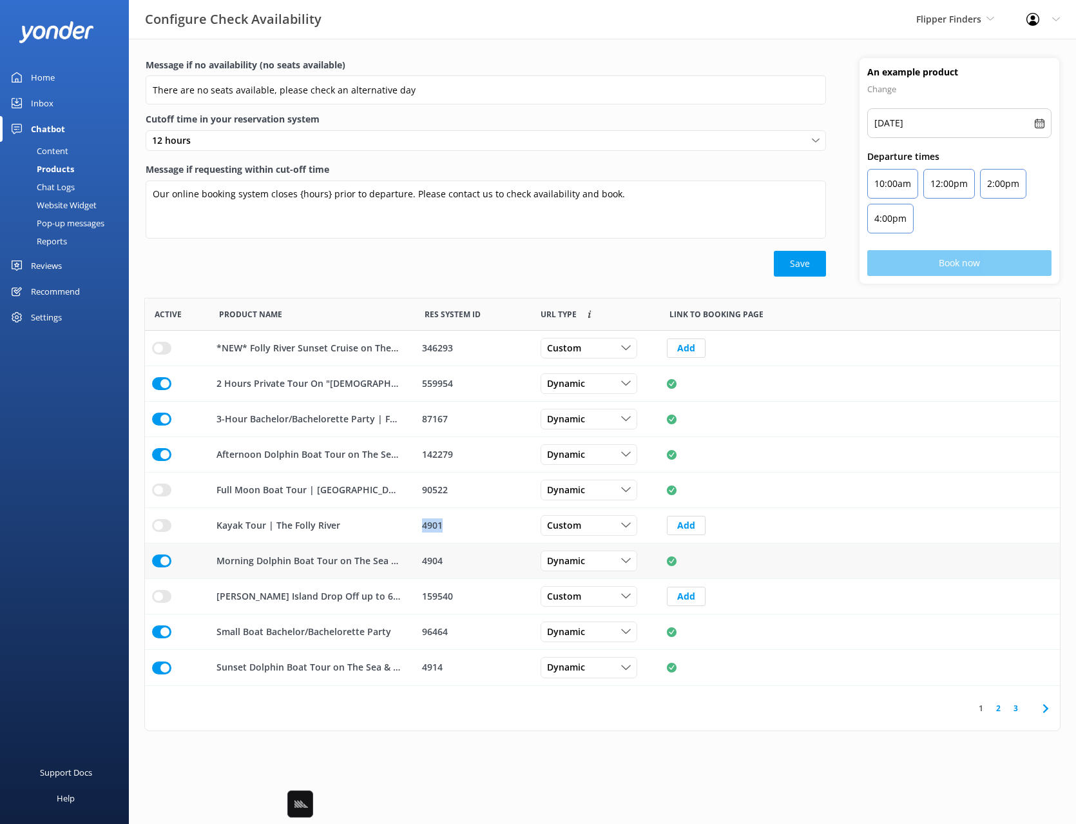
drag, startPoint x: 429, startPoint y: 525, endPoint x: 432, endPoint y: 554, distance: 29.8
click at [429, 525] on div "4901" at bounding box center [473, 525] width 102 height 14
copy div "4901"
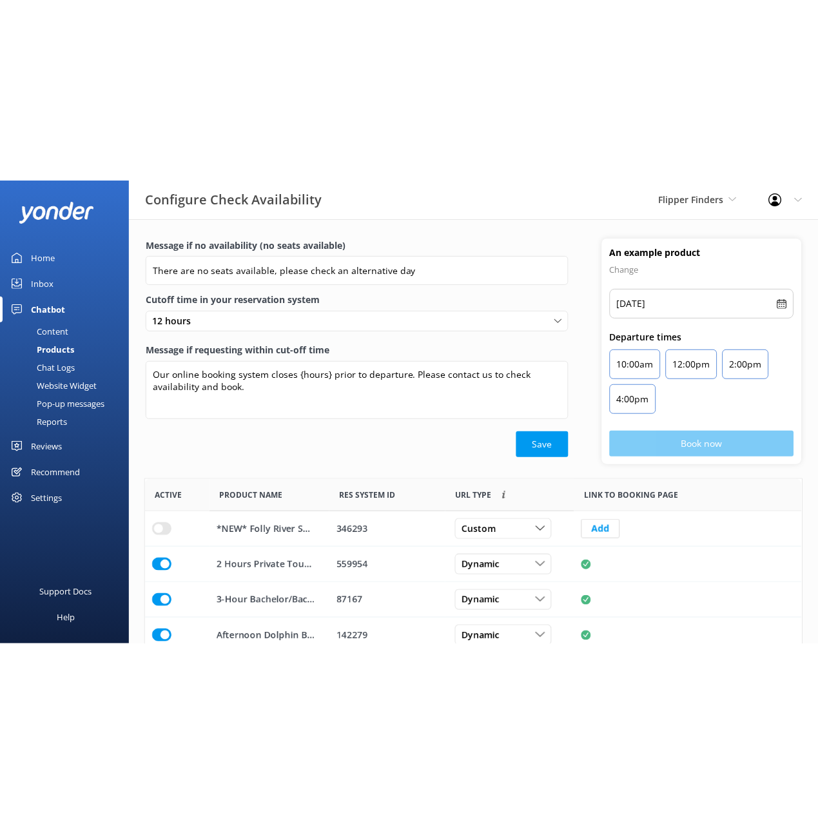
scroll to position [387, 657]
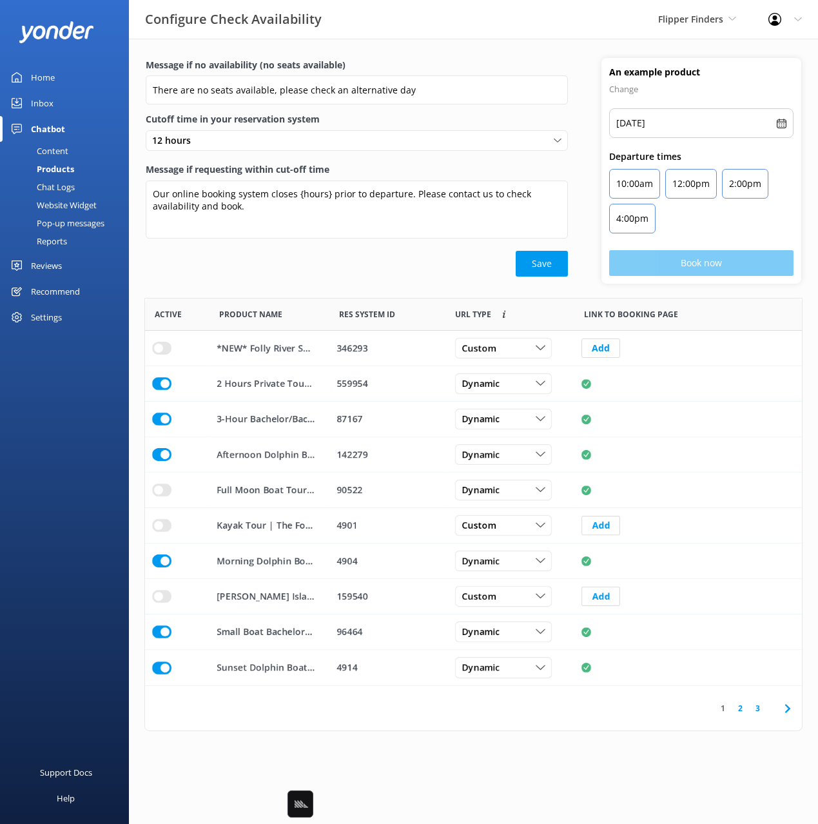
drag, startPoint x: 260, startPoint y: 282, endPoint x: 267, endPoint y: 305, distance: 24.3
click at [260, 282] on div "Message if no availability (no seats available) There are no seats available, p…" at bounding box center [357, 171] width 456 height 226
click at [346, 278] on div "Message if no availability (no seats available) There are no seats available, p…" at bounding box center [357, 171] width 456 height 226
drag, startPoint x: 48, startPoint y: 147, endPoint x: 126, endPoint y: 144, distance: 77.4
click at [48, 147] on div "Content" at bounding box center [38, 151] width 61 height 18
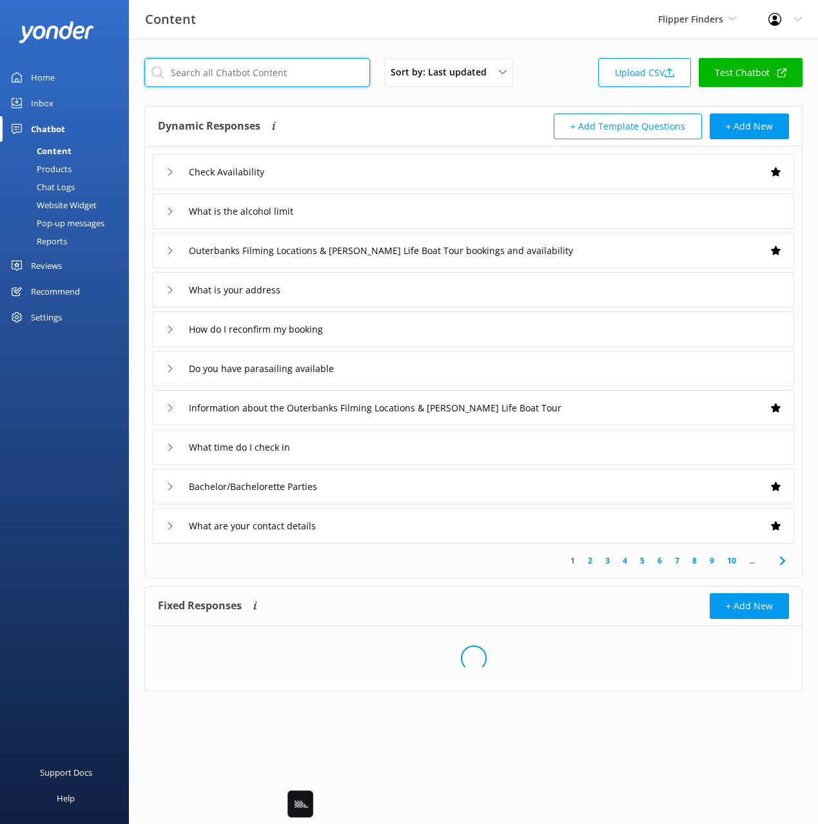
click at [318, 68] on input "text" at bounding box center [257, 72] width 226 height 29
type input "kayak"
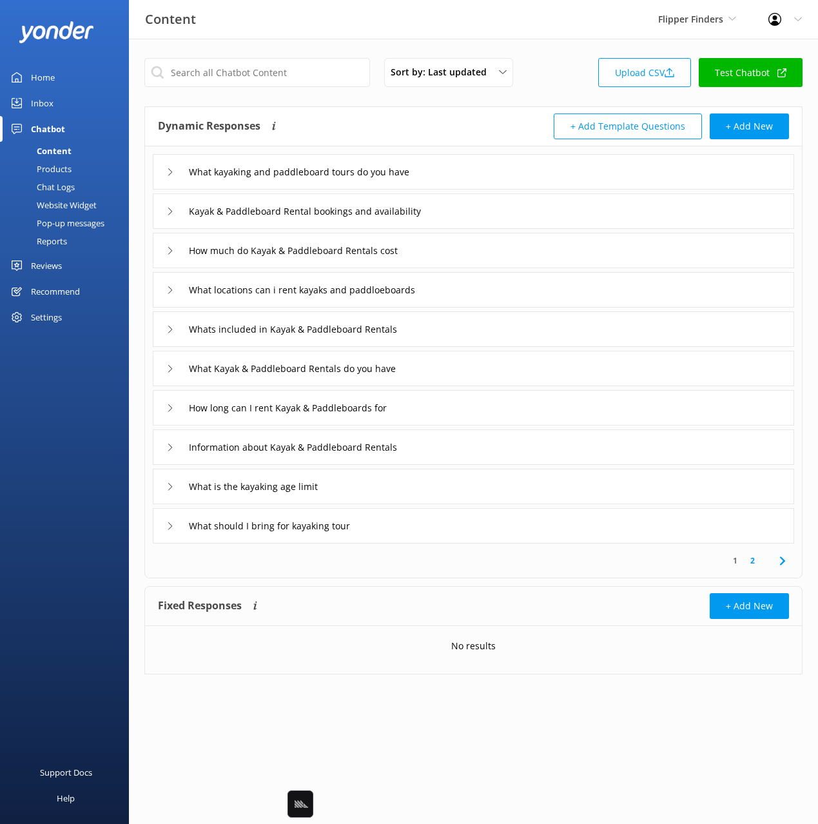
click at [53, 83] on div "Home" at bounding box center [43, 77] width 24 height 26
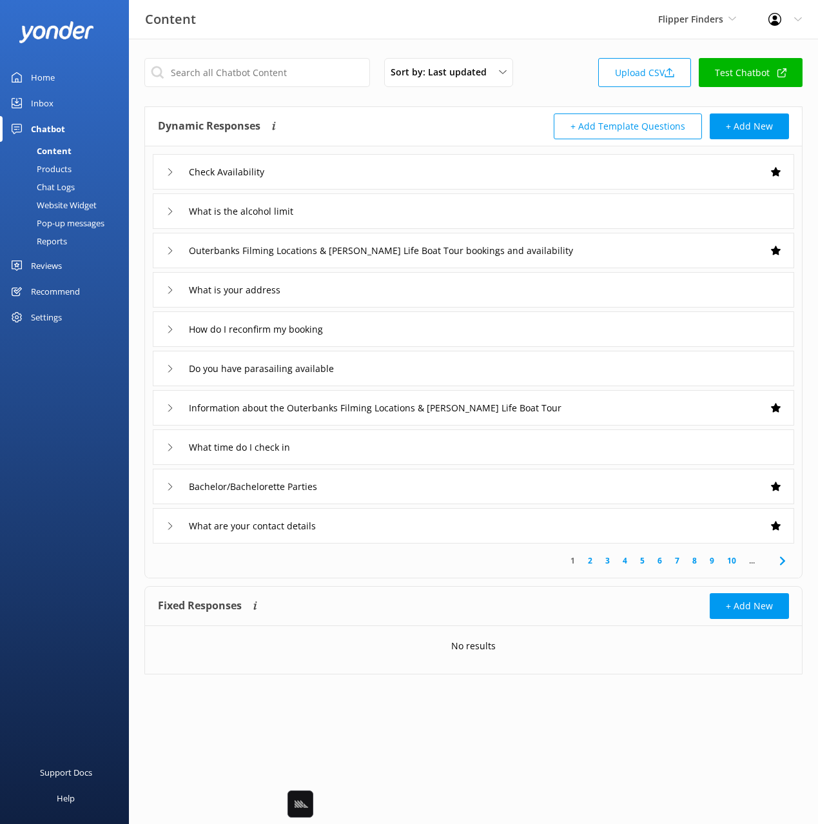
click at [88, 223] on div "Pop-up messages" at bounding box center [56, 223] width 97 height 18
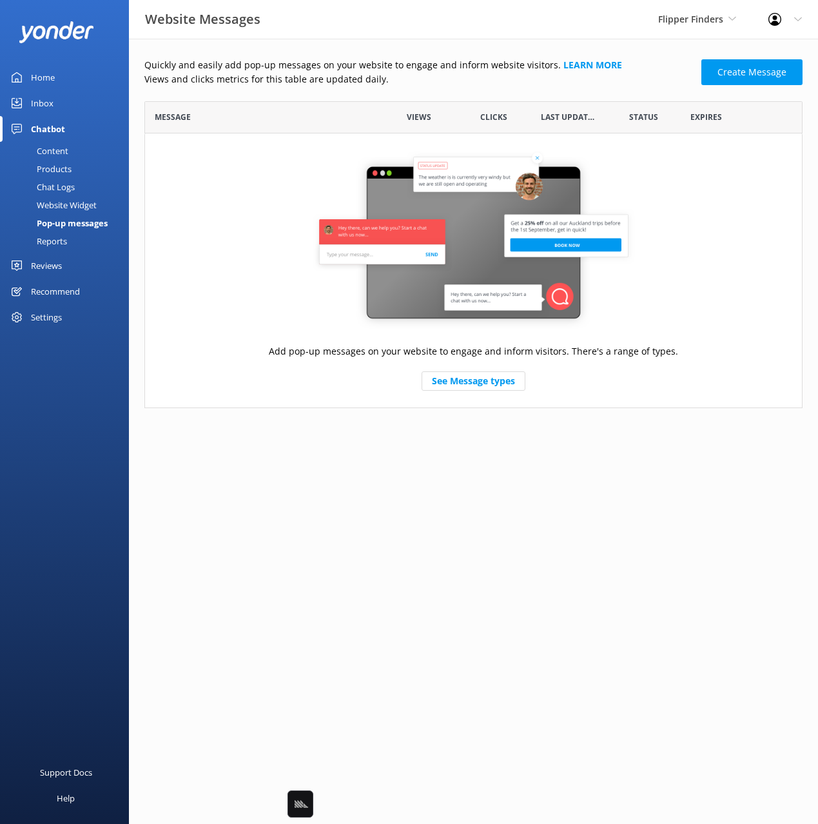
scroll to position [307, 658]
click at [64, 389] on div "Home Inbox Chatbot Content Products Chat Logs Website Widget Pop-up messages Re…" at bounding box center [64, 206] width 129 height 412
click at [66, 209] on div "Website Widget" at bounding box center [52, 205] width 89 height 18
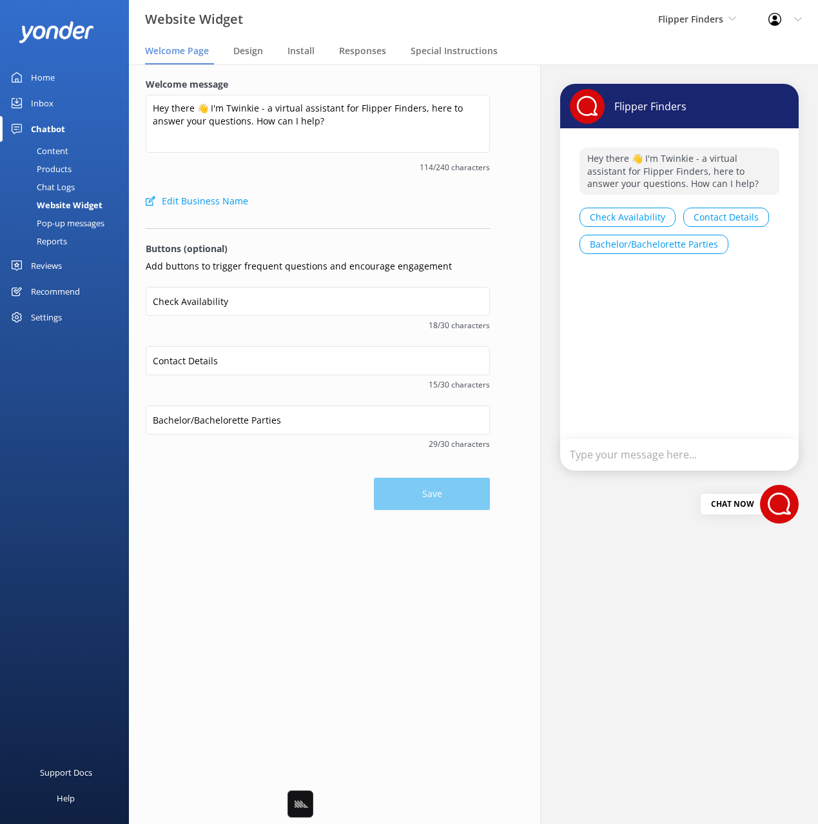
drag, startPoint x: 255, startPoint y: 58, endPoint x: 278, endPoint y: 53, distance: 23.8
click at [255, 58] on div "Design" at bounding box center [250, 52] width 35 height 26
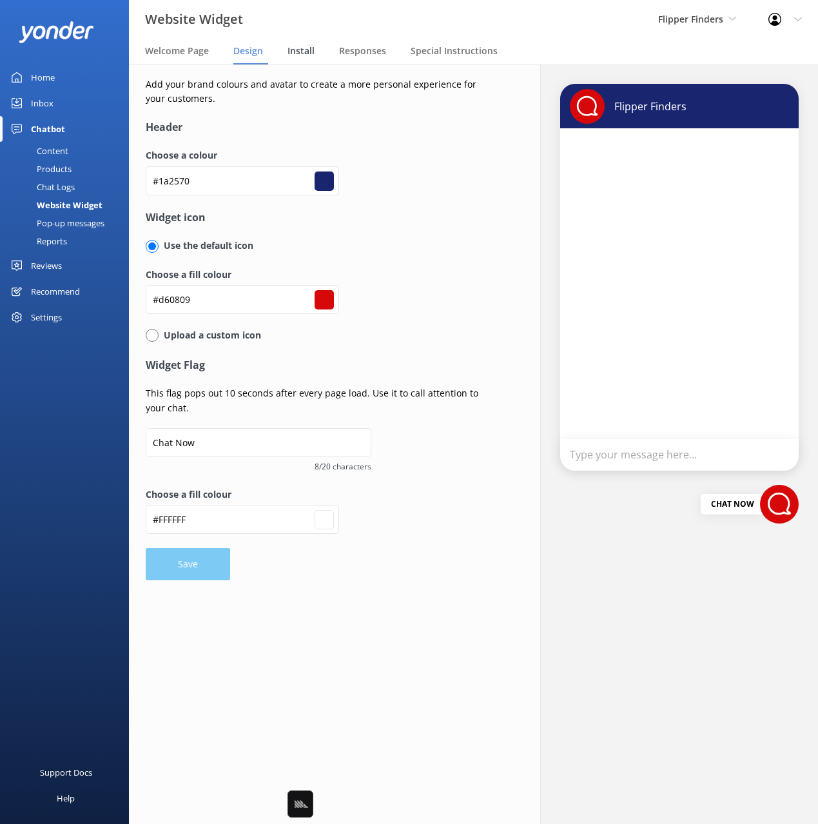
click at [295, 48] on span "Install" at bounding box center [300, 50] width 27 height 13
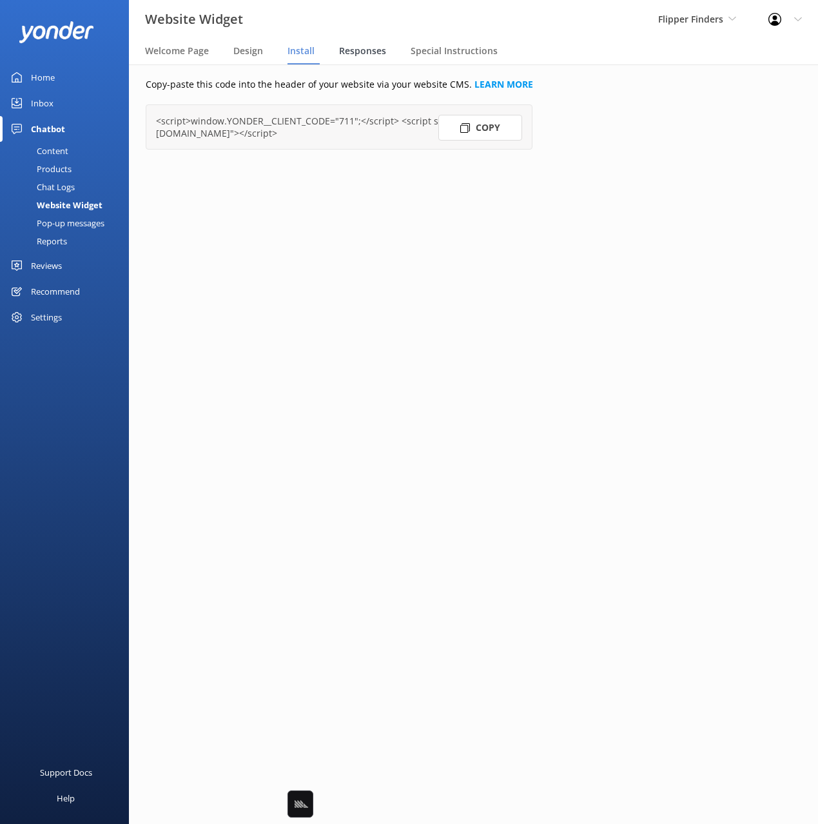
click at [364, 51] on span "Responses" at bounding box center [362, 50] width 47 height 13
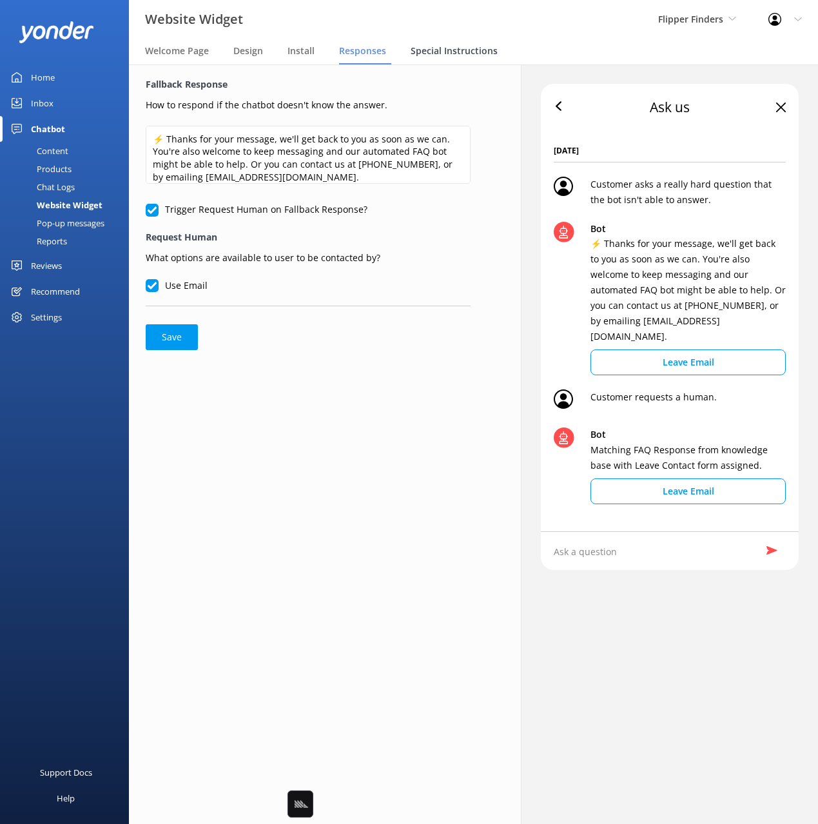
click at [443, 52] on span "Special Instructions" at bounding box center [454, 50] width 87 height 13
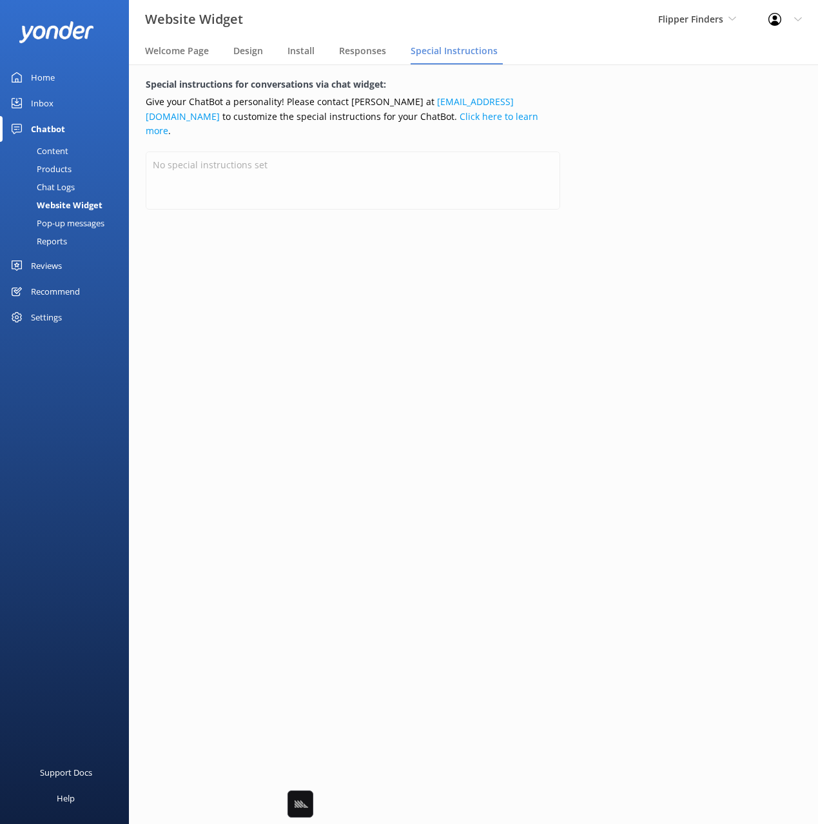
click at [77, 189] on link "Chat Logs" at bounding box center [68, 187] width 121 height 18
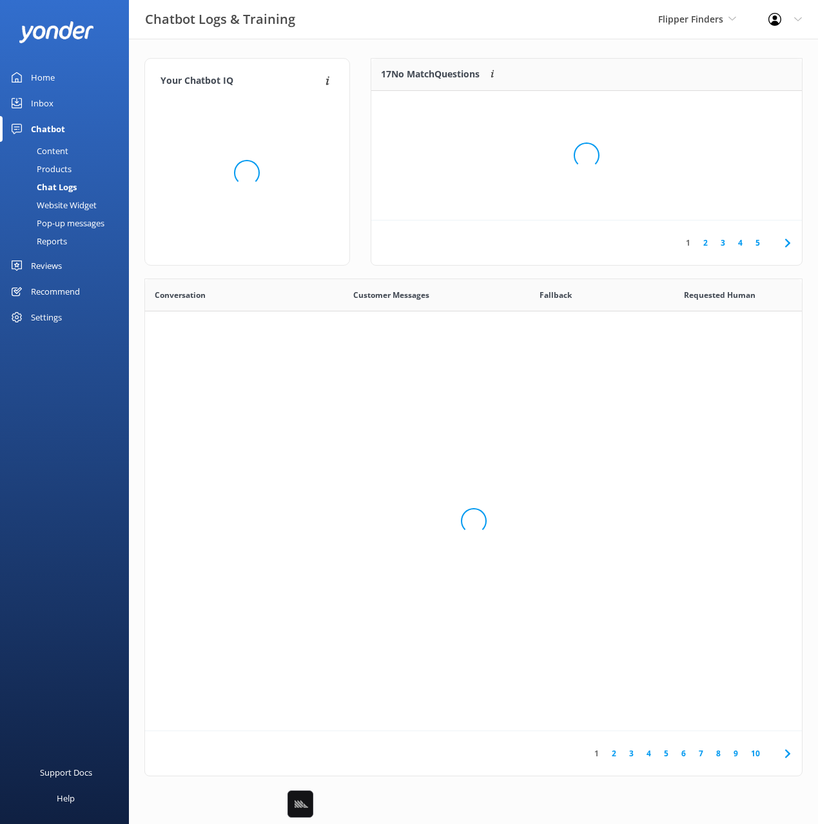
scroll to position [452, 657]
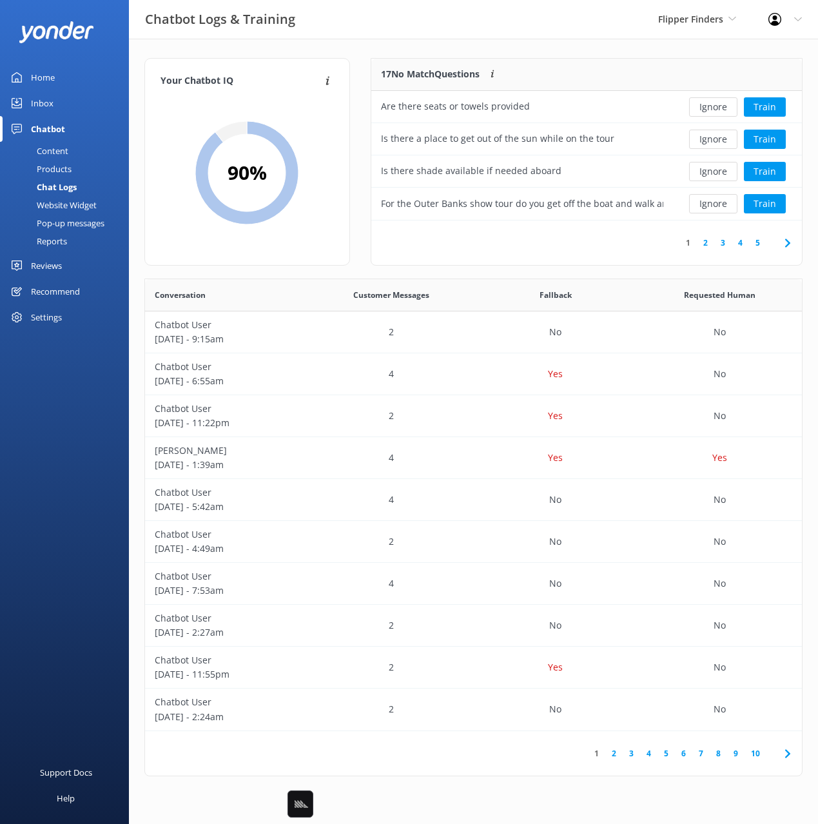
click at [63, 166] on div "Products" at bounding box center [40, 169] width 64 height 18
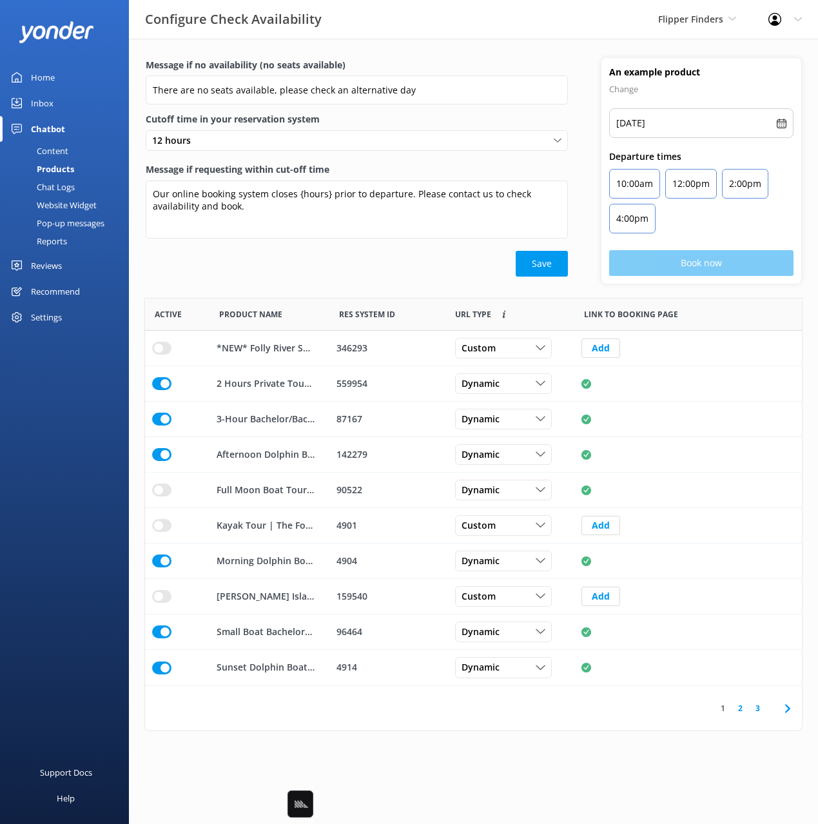
scroll to position [387, 657]
click at [324, 275] on div "Save" at bounding box center [357, 264] width 422 height 26
click at [59, 153] on div "Content" at bounding box center [38, 151] width 61 height 18
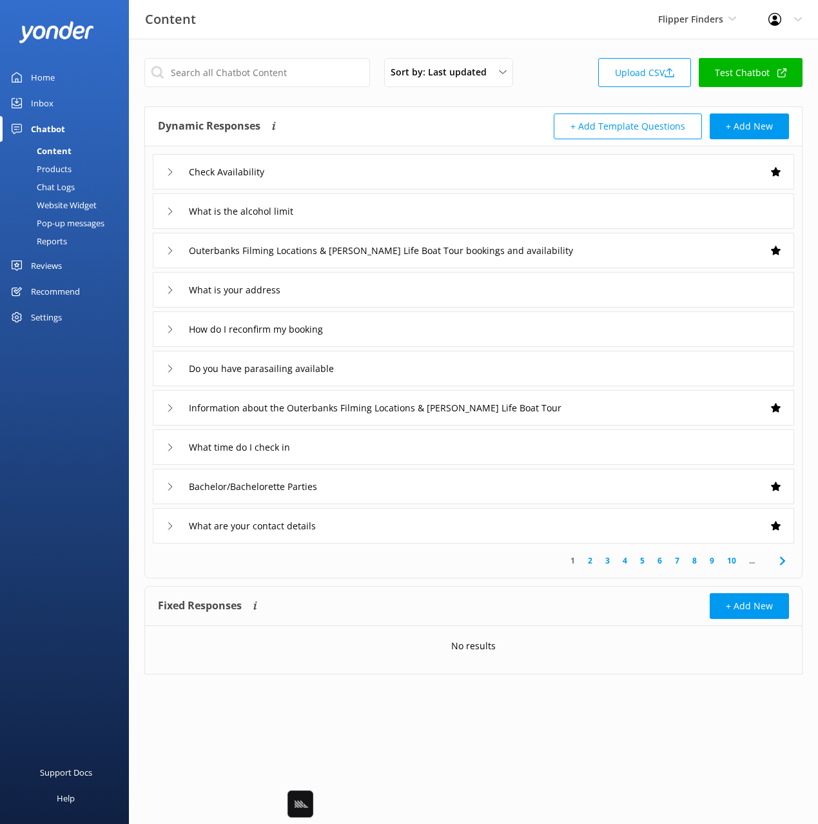
click at [320, 111] on div "Dynamic Responses Dynamic responses rely on the Large Language Model to create …" at bounding box center [473, 126] width 657 height 39
drag, startPoint x: 66, startPoint y: 393, endPoint x: 78, endPoint y: 224, distance: 169.3
click at [66, 392] on div "Home Inbox Chatbot Content Products Chat Logs Website Widget Pop-up messages Re…" at bounding box center [64, 206] width 129 height 412
click at [71, 222] on div "Pop-up messages" at bounding box center [56, 223] width 97 height 18
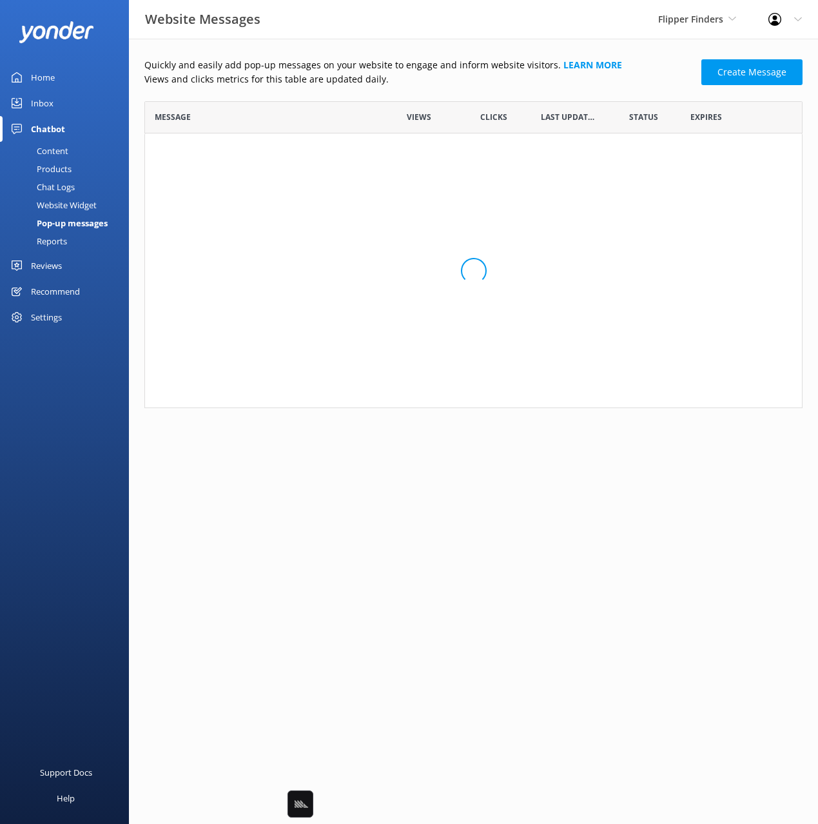
scroll to position [307, 658]
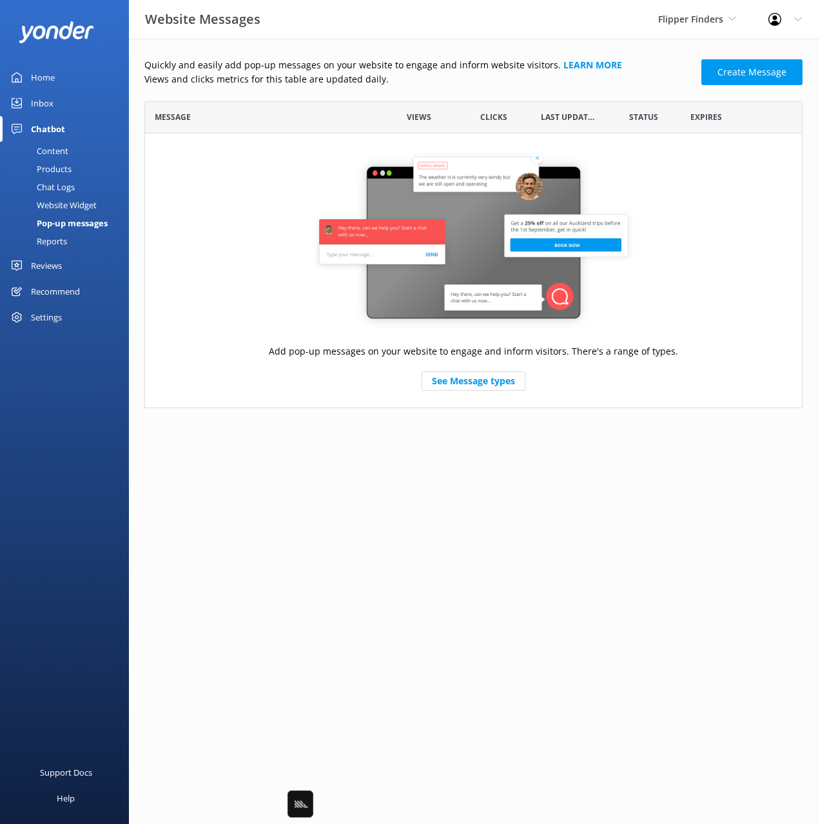
click at [61, 249] on div "Reports" at bounding box center [37, 241] width 59 height 18
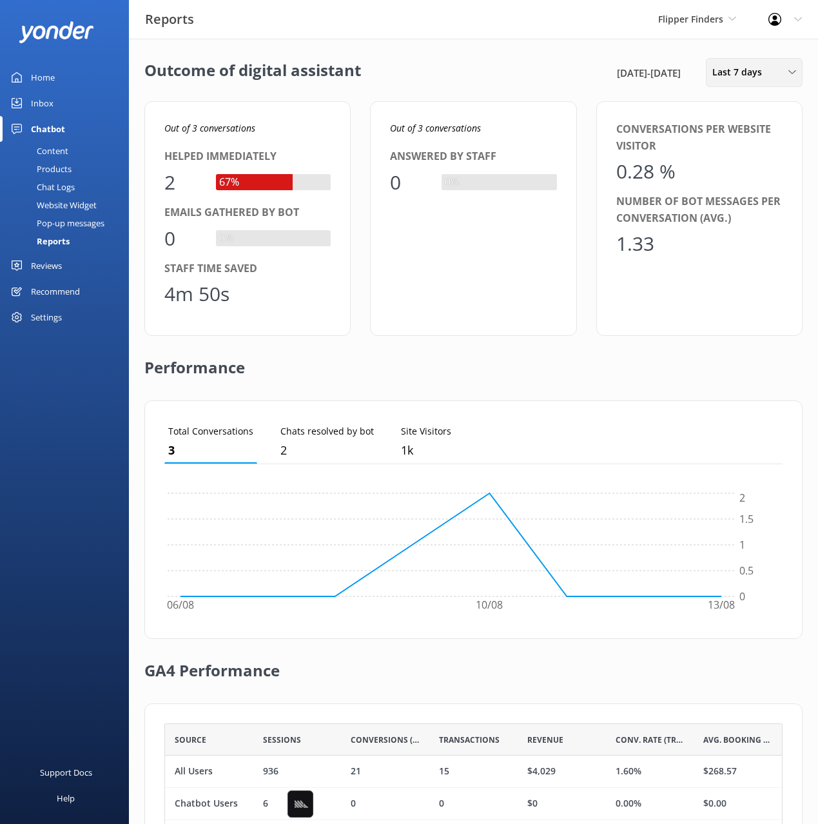
click at [736, 82] on div "Last 7 days Last 7 days Last 30 days Last month Last 90 days Last 180 days Cust…" at bounding box center [754, 72] width 97 height 29
click at [728, 204] on div "Last 180 days" at bounding box center [738, 207] width 50 height 13
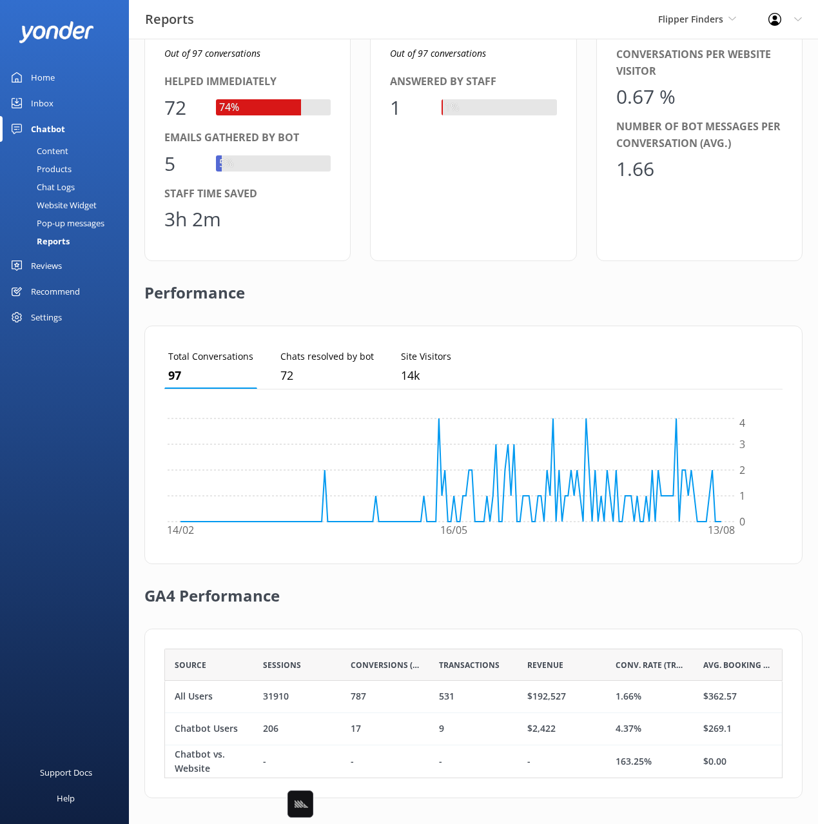
scroll to position [73, 0]
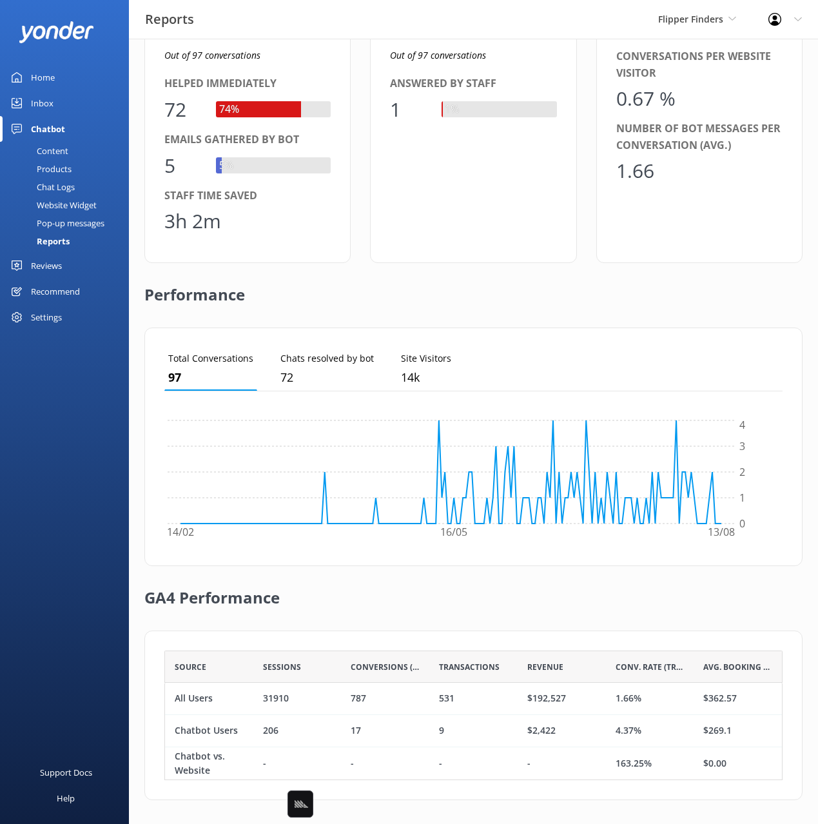
drag, startPoint x: 59, startPoint y: 79, endPoint x: 104, endPoint y: 70, distance: 46.0
click at [59, 79] on link "Home" at bounding box center [64, 77] width 129 height 26
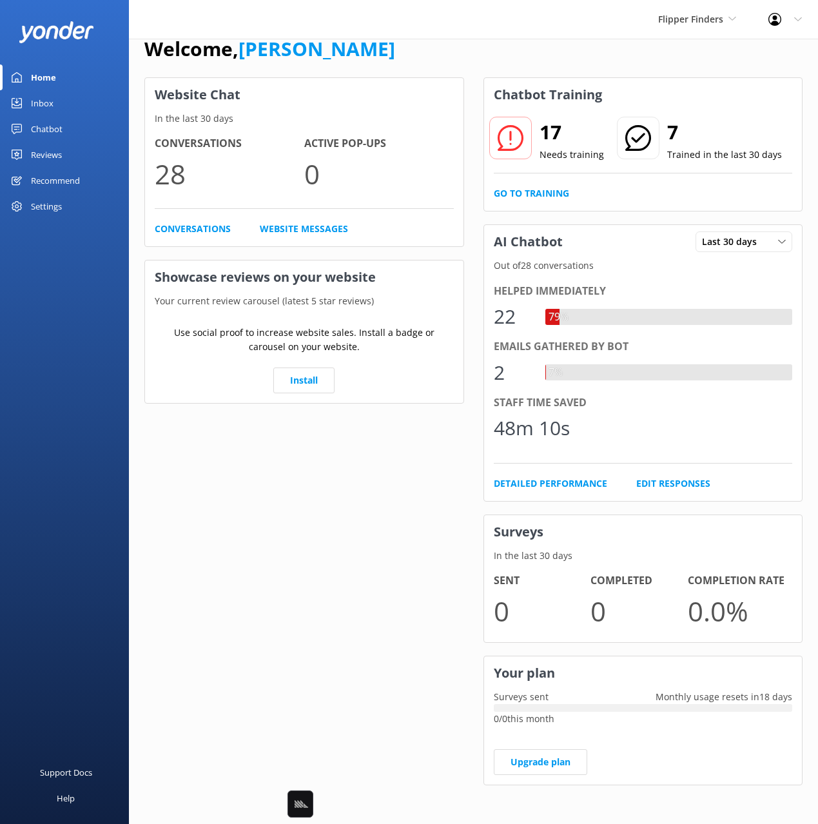
scroll to position [24, 0]
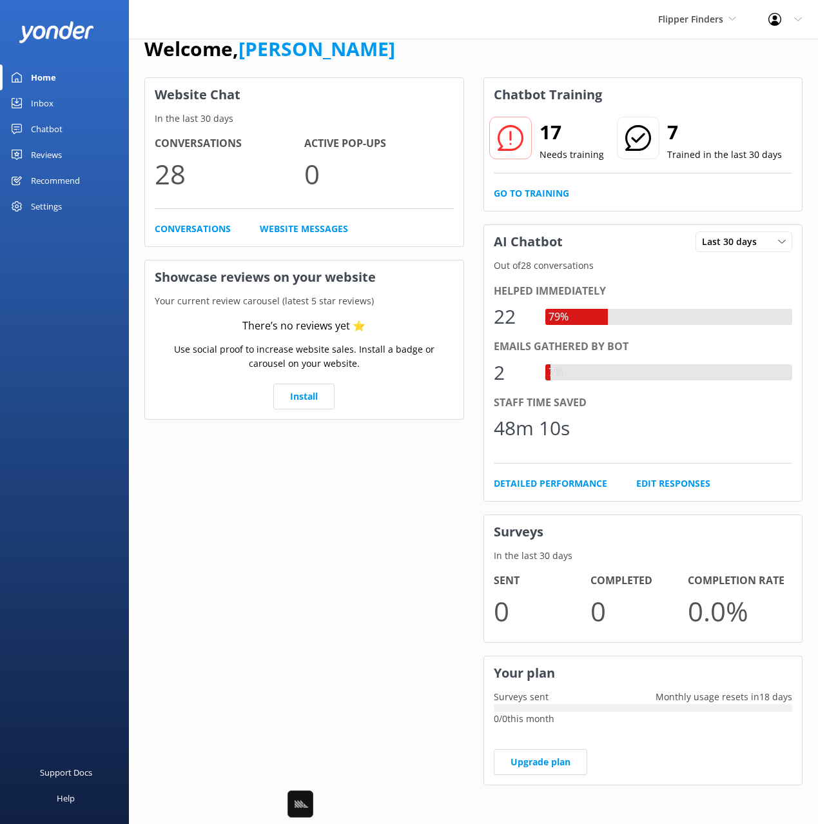
drag, startPoint x: 386, startPoint y: 32, endPoint x: 360, endPoint y: 28, distance: 26.1
click at [386, 32] on div "Flipper Finders Black Cat Cruises Banff Airporter International Antarctic Centr…" at bounding box center [409, 19] width 818 height 39
click at [62, 156] on div "Reviews" at bounding box center [46, 155] width 31 height 26
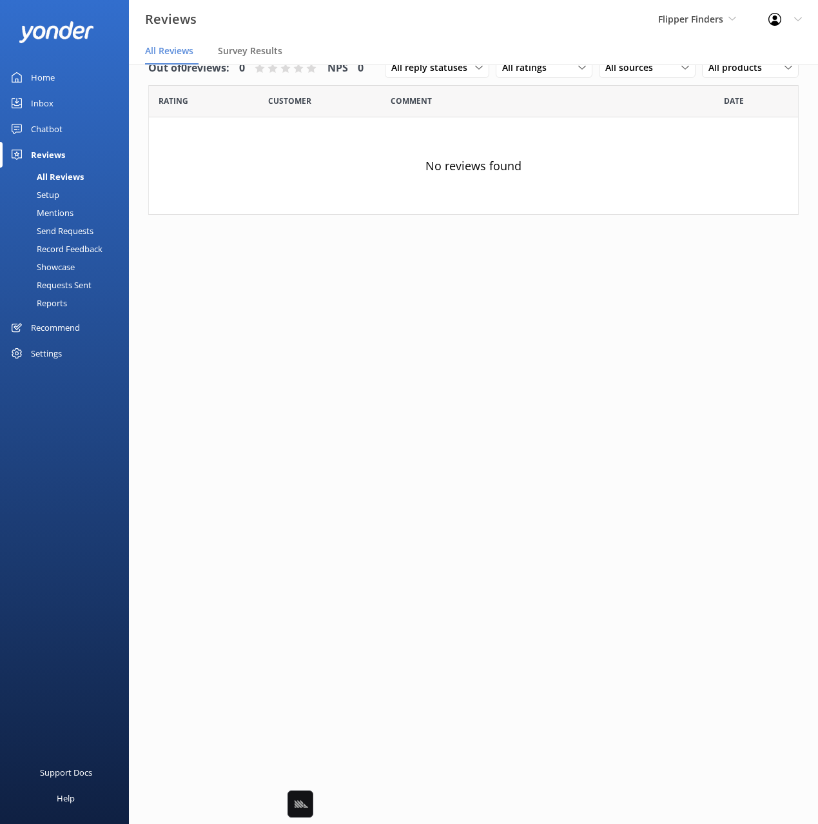
click at [61, 131] on div "Chatbot" at bounding box center [47, 129] width 32 height 26
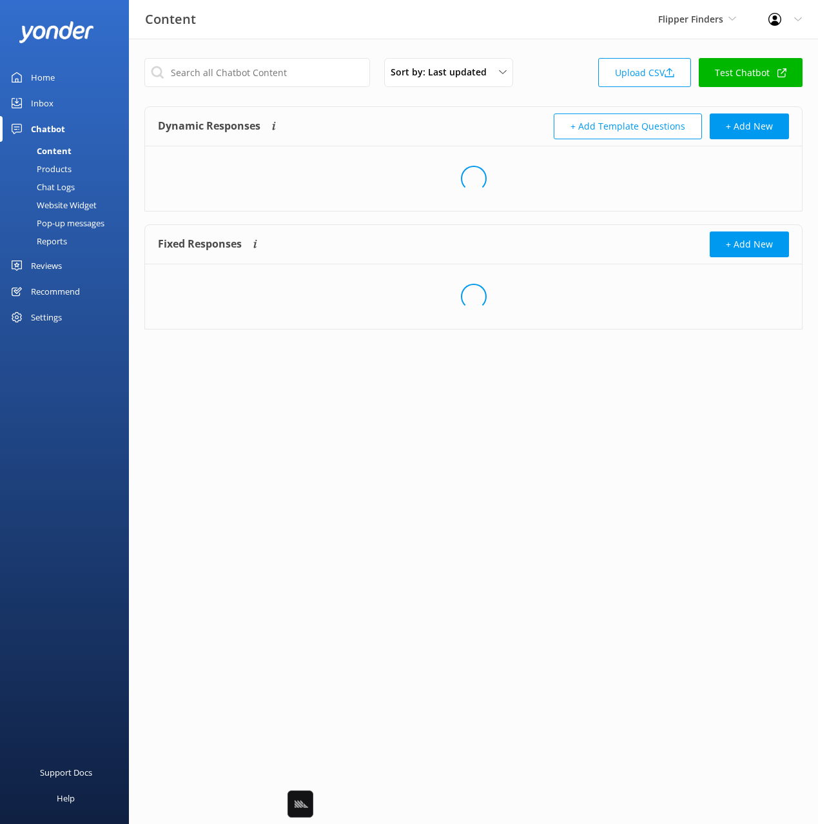
click at [62, 242] on div "Reports" at bounding box center [37, 241] width 59 height 18
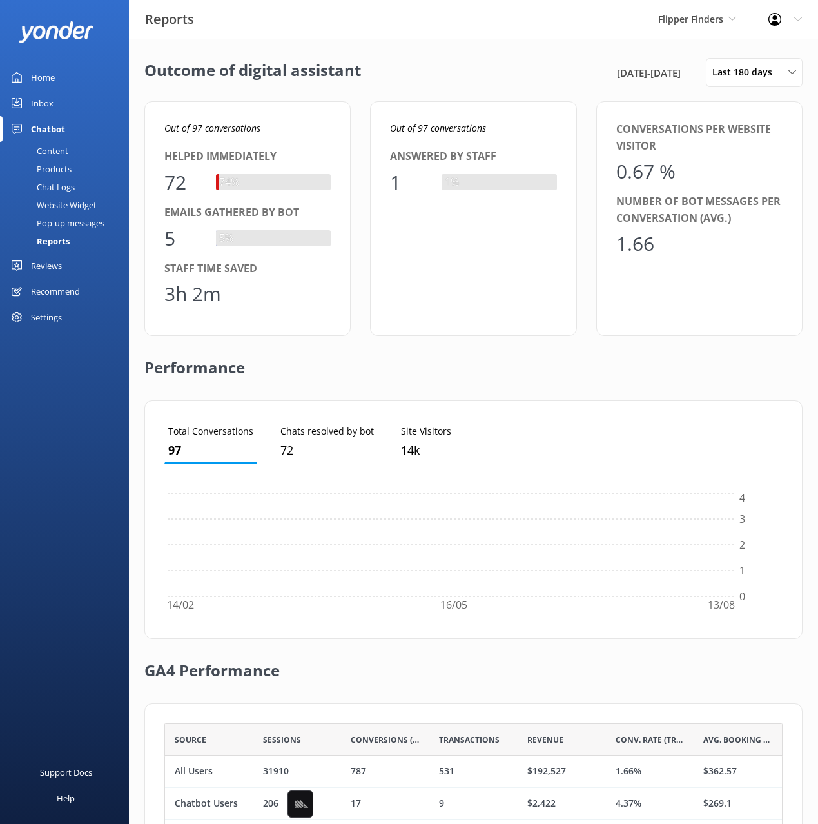
scroll to position [130, 618]
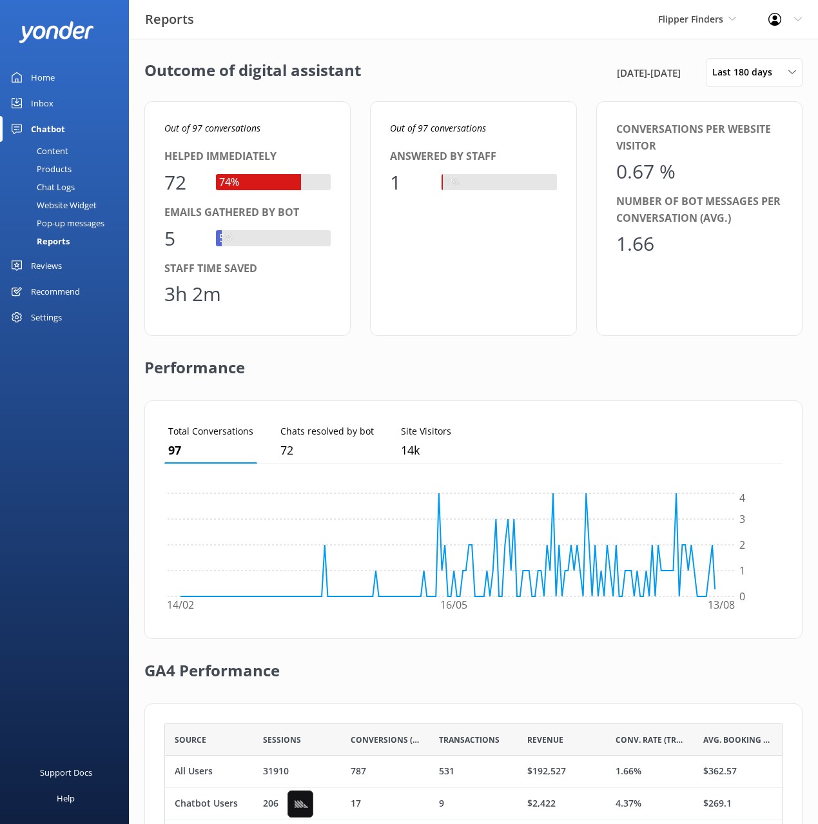
drag, startPoint x: 784, startPoint y: 95, endPoint x: 769, endPoint y: 84, distance: 19.0
click at [784, 95] on div "Outcome of digital assistant 15th Feb 25 - 14th Aug 25 Last 180 days Last 7 day…" at bounding box center [473, 469] width 689 height 860
click at [547, 88] on div "Outcome of digital assistant 15th Feb 25 - 14th Aug 25 Last 180 days Last 7 day…" at bounding box center [473, 469] width 689 height 860
drag, startPoint x: 273, startPoint y: 127, endPoint x: 198, endPoint y: 128, distance: 74.8
click at [193, 126] on p "Out of 97 conversations" at bounding box center [247, 128] width 166 height 14
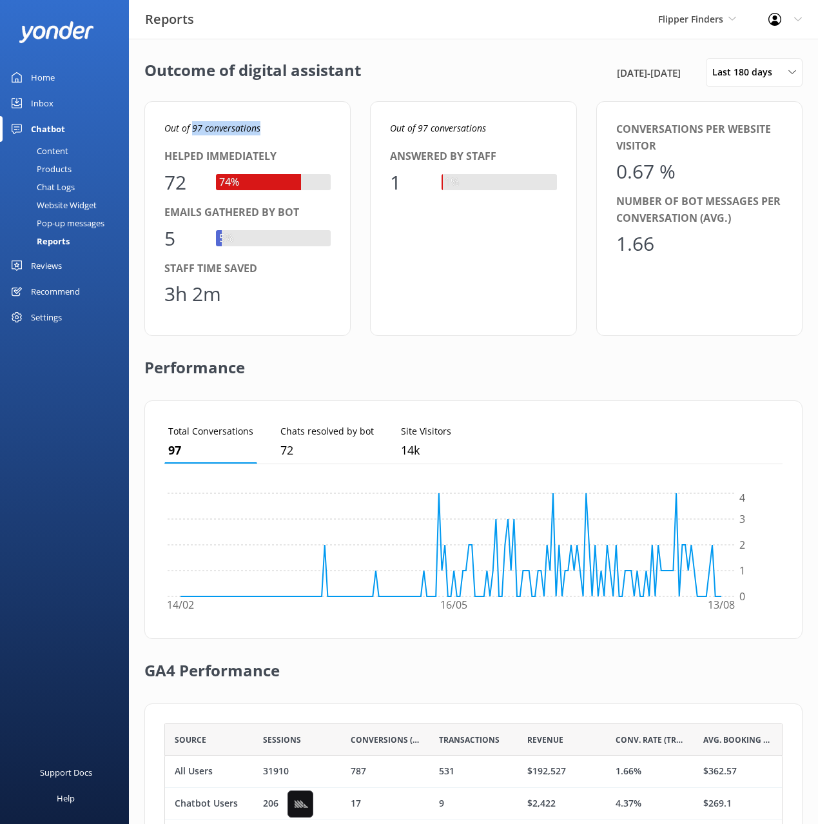
copy icon "97 conversations"
click at [533, 202] on div "Out of 97 conversations Answered by staff 1 1%" at bounding box center [473, 218] width 206 height 235
drag, startPoint x: 223, startPoint y: 293, endPoint x: 147, endPoint y: 288, distance: 76.2
click at [147, 288] on div "Out of 97 conversations Helped immediately 72 74% Emails gathered by bot 5 5% S…" at bounding box center [247, 218] width 206 height 235
copy div "3h 2m"
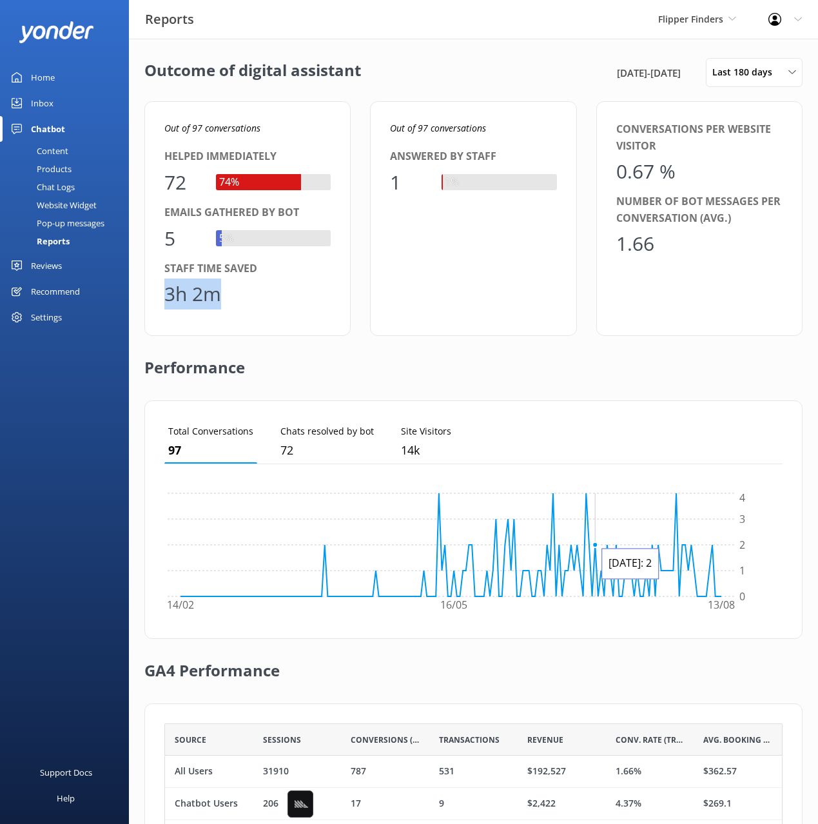
scroll to position [75, 0]
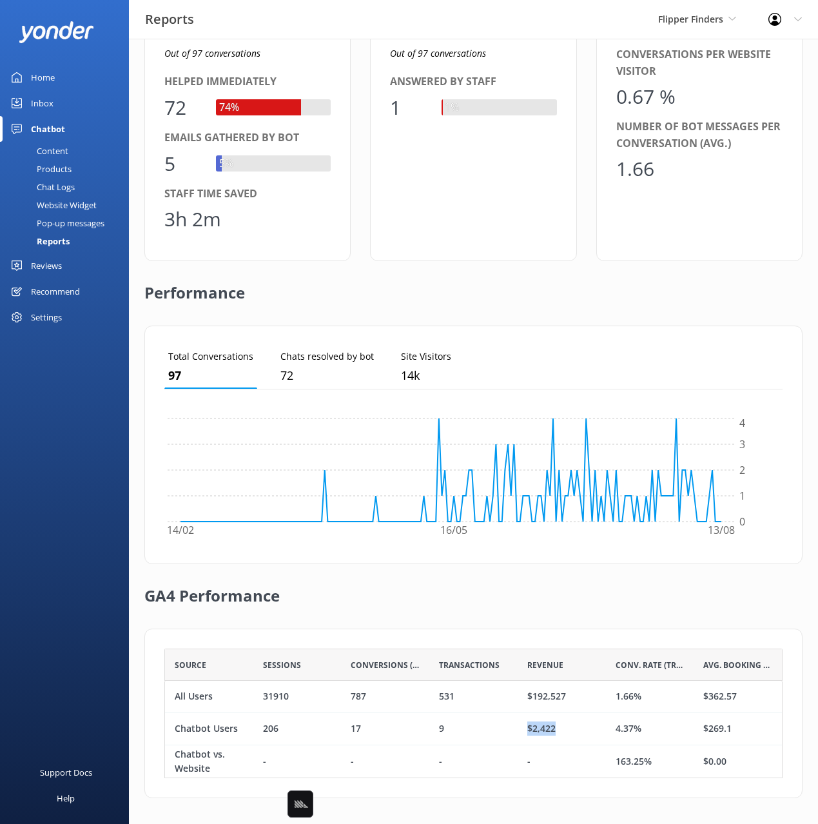
drag, startPoint x: 565, startPoint y: 724, endPoint x: 522, endPoint y: 722, distance: 42.6
click at [519, 725] on div "$2,422" at bounding box center [562, 729] width 88 height 32
copy div "$2,422"
click at [66, 188] on div "Chat Logs" at bounding box center [41, 187] width 67 height 18
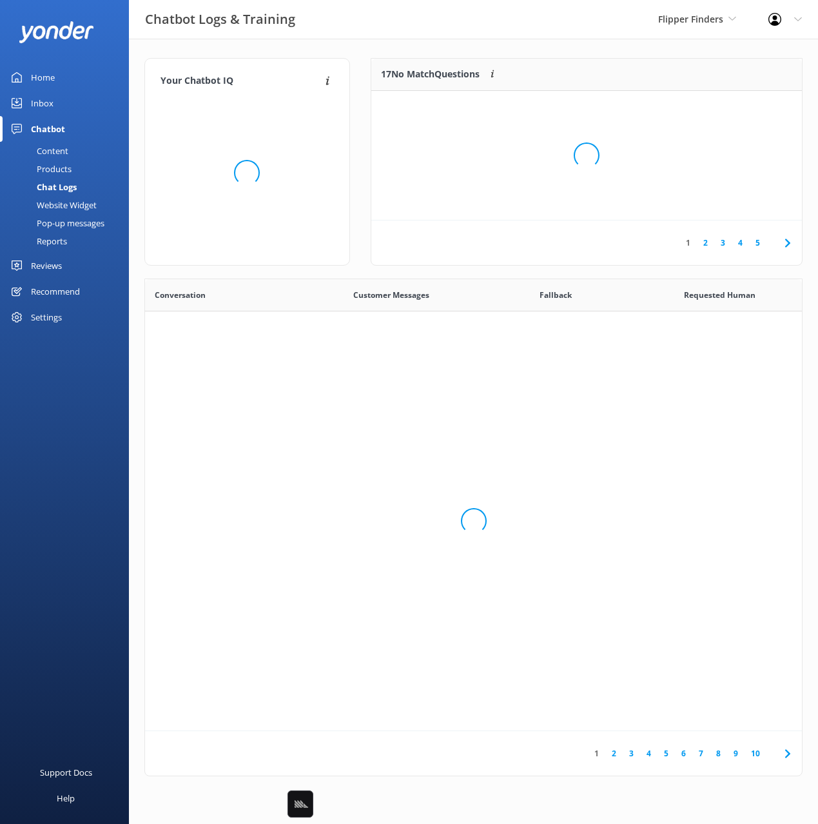
scroll to position [452, 657]
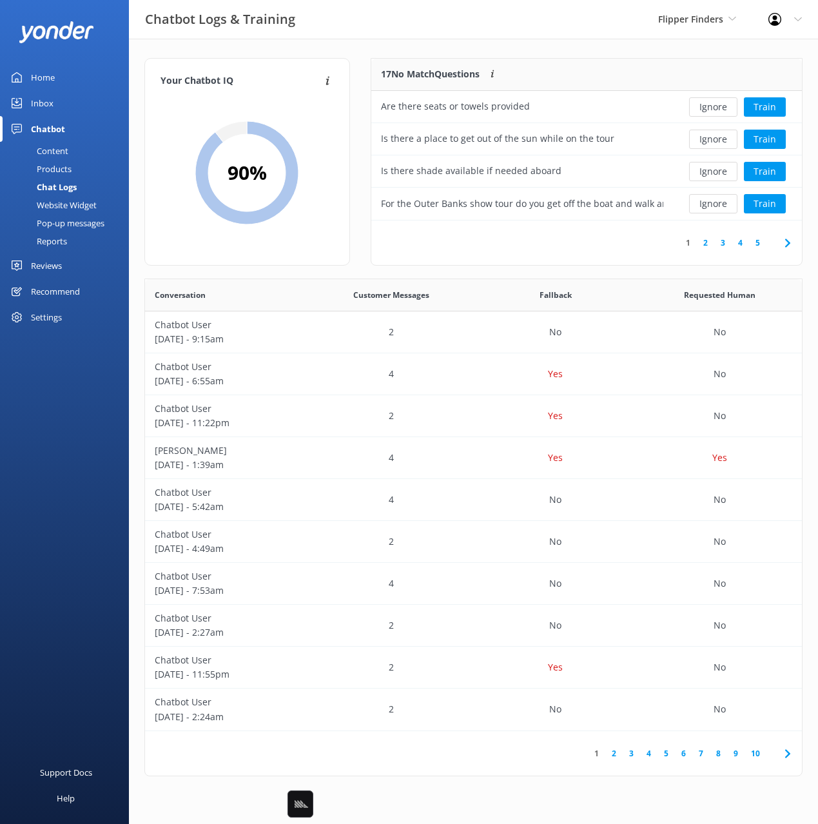
drag, startPoint x: 64, startPoint y: 167, endPoint x: 106, endPoint y: 147, distance: 47.0
click at [64, 167] on div "Products" at bounding box center [40, 169] width 64 height 18
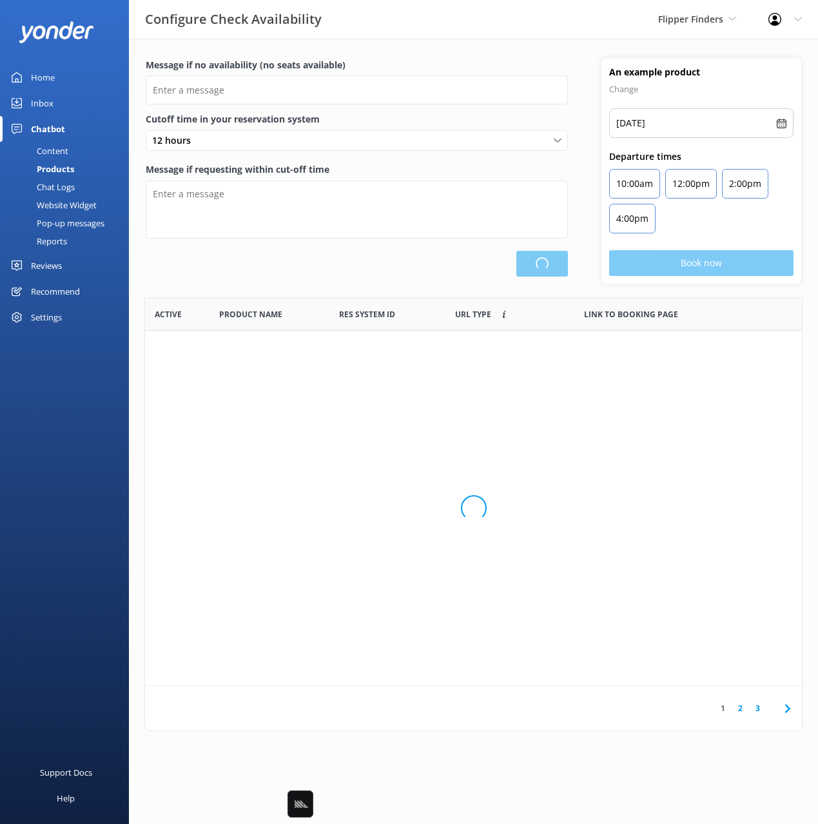
type input "There are no seats available, please check an alternative day"
type textarea "Our online booking system closes {hours} prior to departure. Please contact us …"
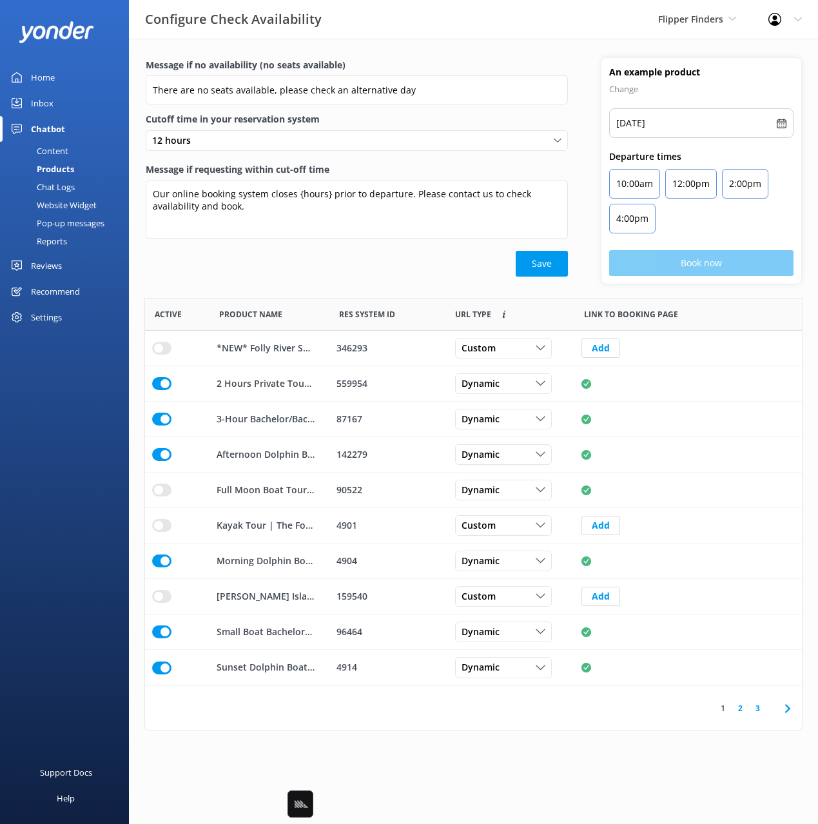
click at [78, 151] on link "Content" at bounding box center [68, 151] width 121 height 18
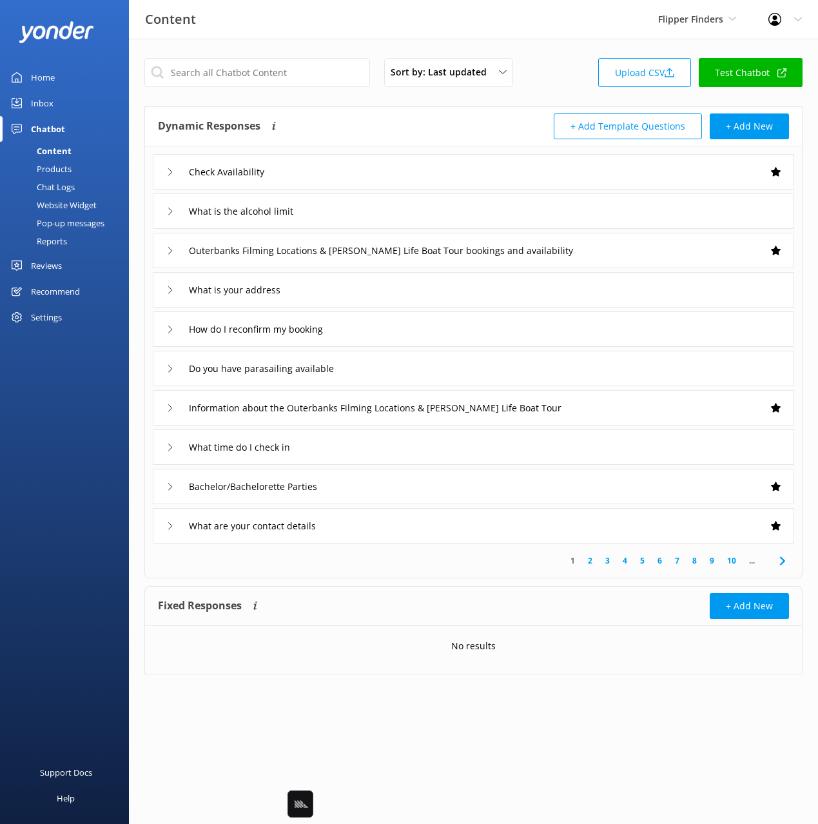
click at [693, 26] on div "Flipper Finders Black Cat Cruises Banff Airporter International Antarctic Centr…" at bounding box center [697, 19] width 110 height 39
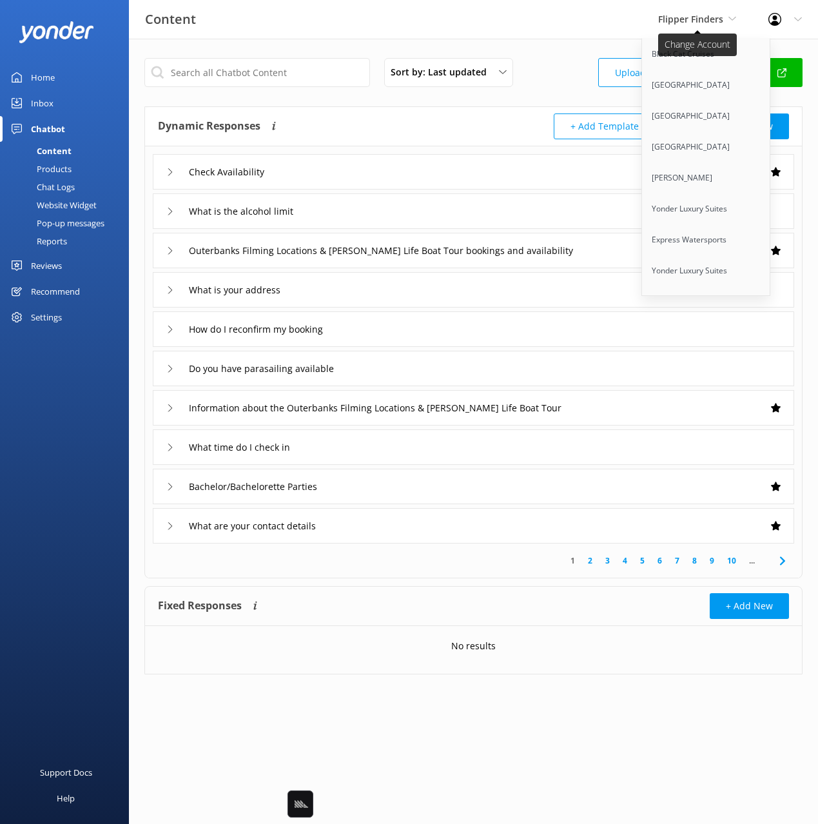
scroll to position [8042, 0]
click at [728, 349] on link "Autopia Tours" at bounding box center [706, 364] width 129 height 31
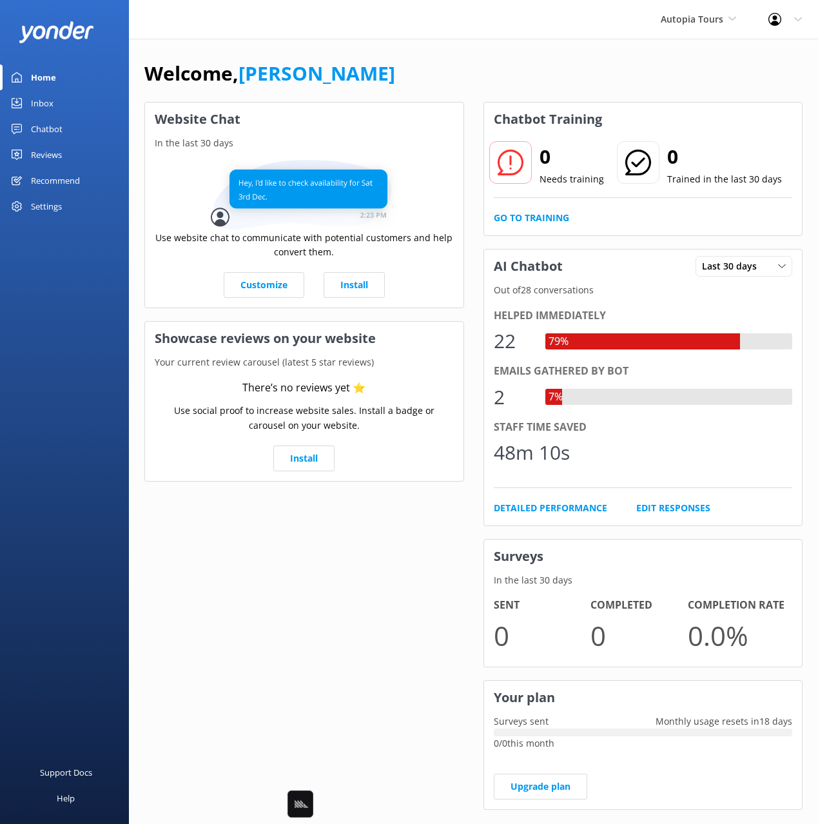
click at [503, 59] on div "Welcome, Mikayla" at bounding box center [473, 80] width 658 height 44
click at [57, 128] on div "Chatbot" at bounding box center [47, 129] width 32 height 26
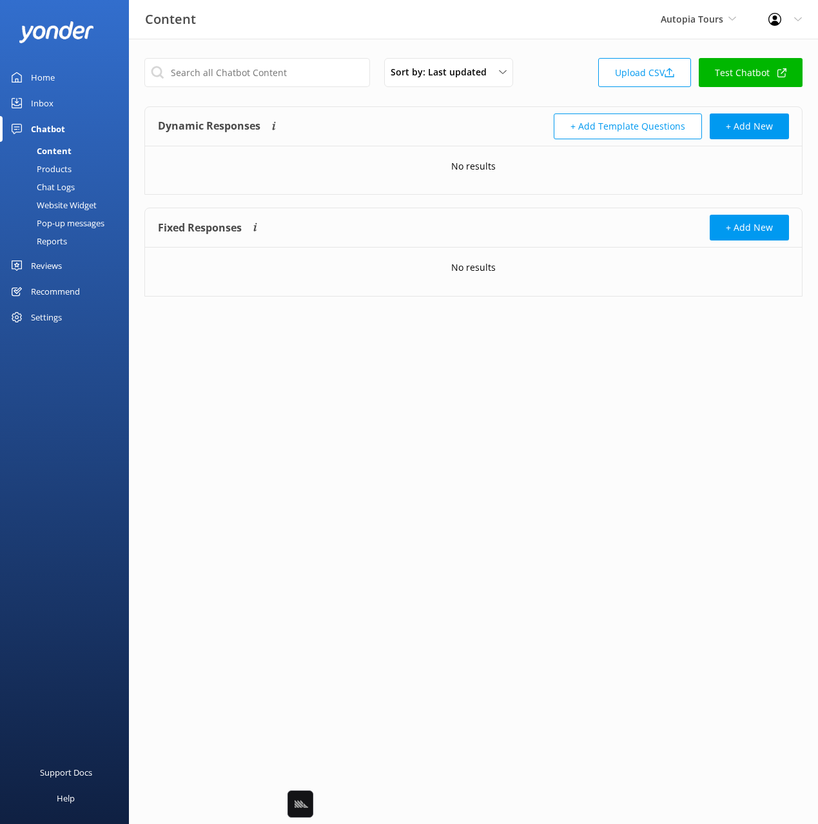
click at [63, 168] on div "Products" at bounding box center [40, 169] width 64 height 18
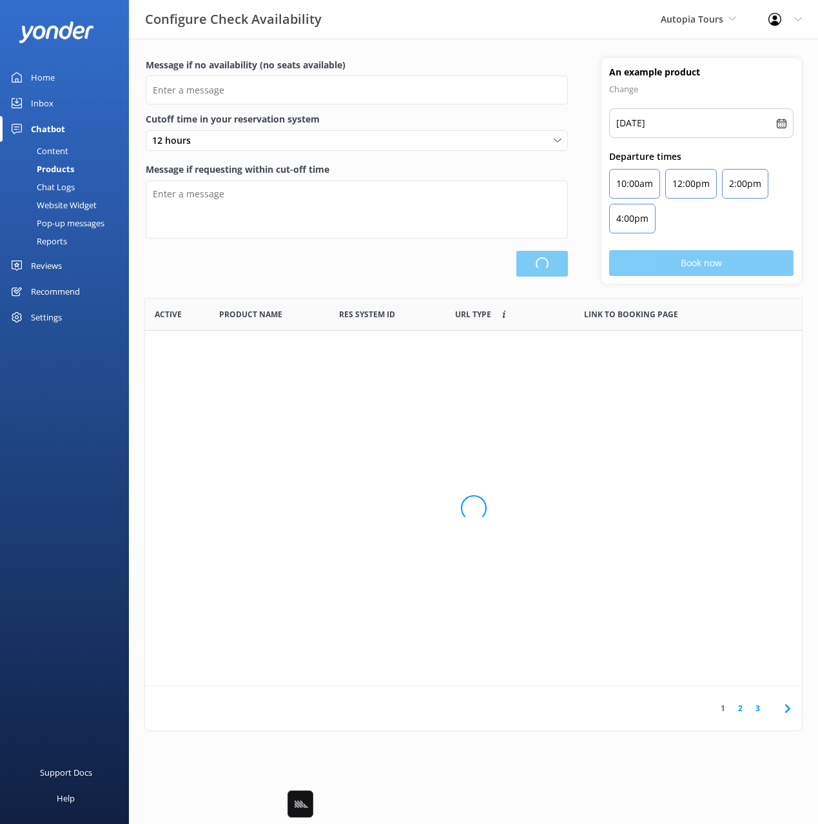
type input "There are no seats available, please check an alternative day"
type textarea "Our online booking system closes {hours} prior to departure. Please contact us …"
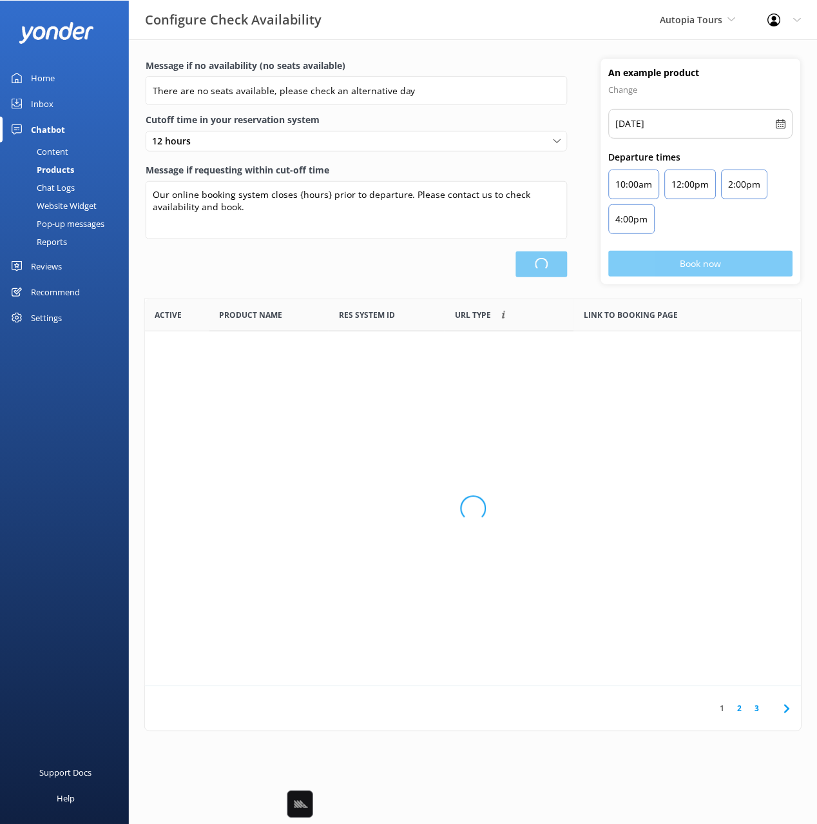
scroll to position [387, 657]
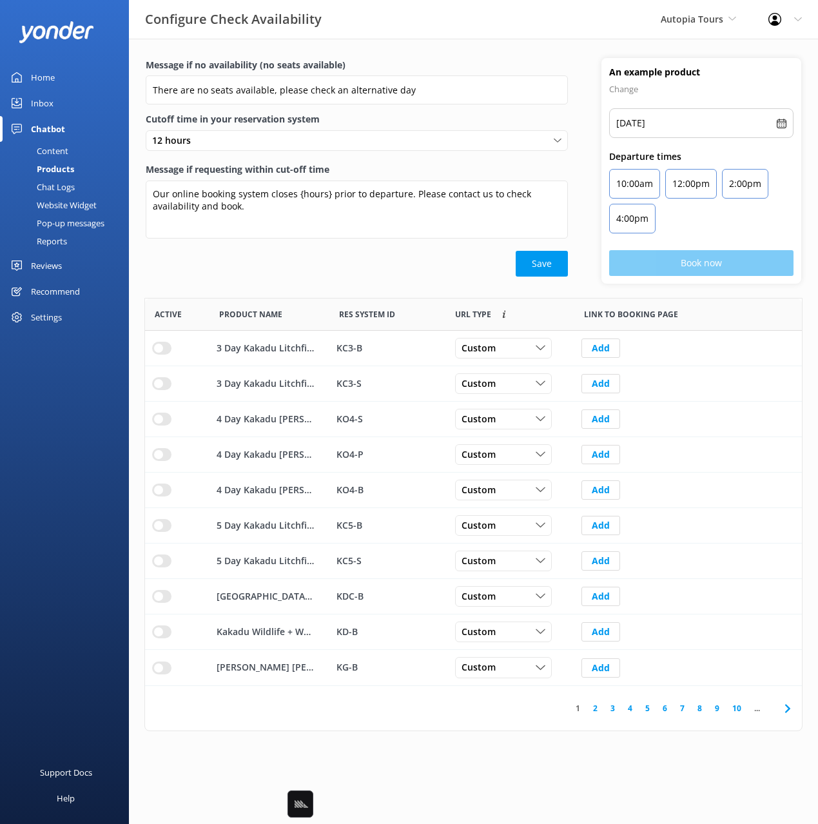
click at [255, 262] on div "Save" at bounding box center [357, 264] width 422 height 26
click at [53, 318] on div "Settings" at bounding box center [46, 317] width 31 height 26
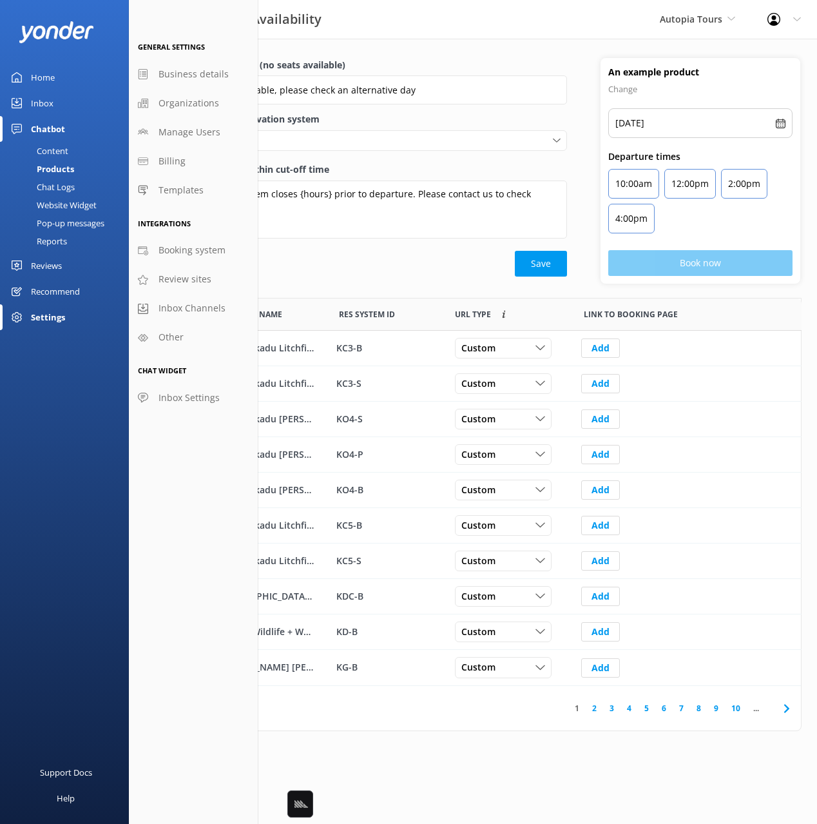
scroll to position [387, 656]
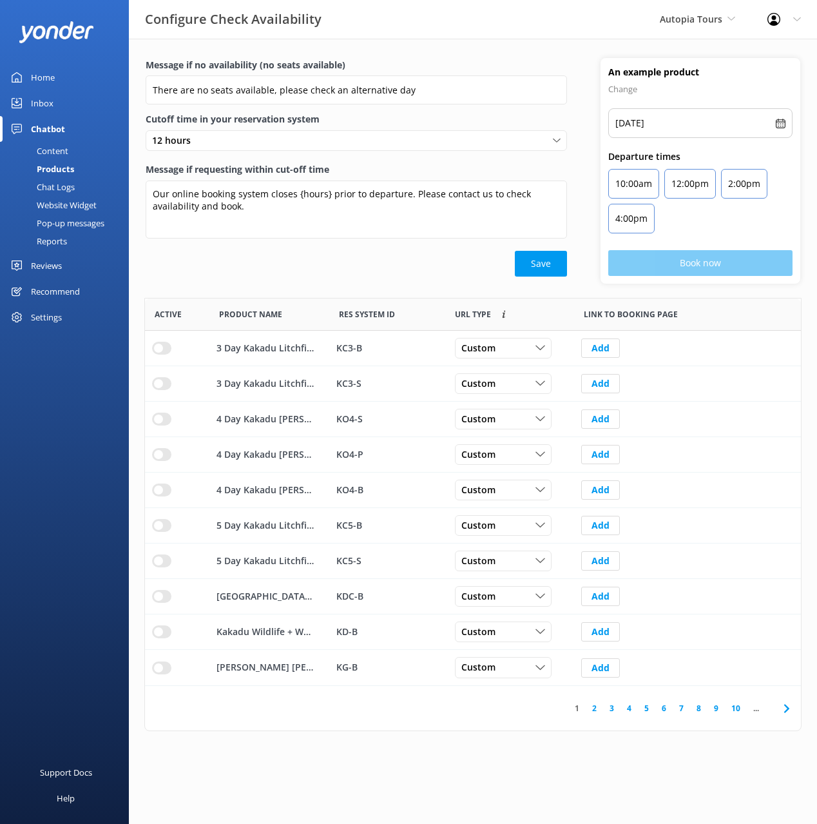
scroll to position [387, 656]
click at [52, 320] on div "Settings" at bounding box center [46, 317] width 31 height 26
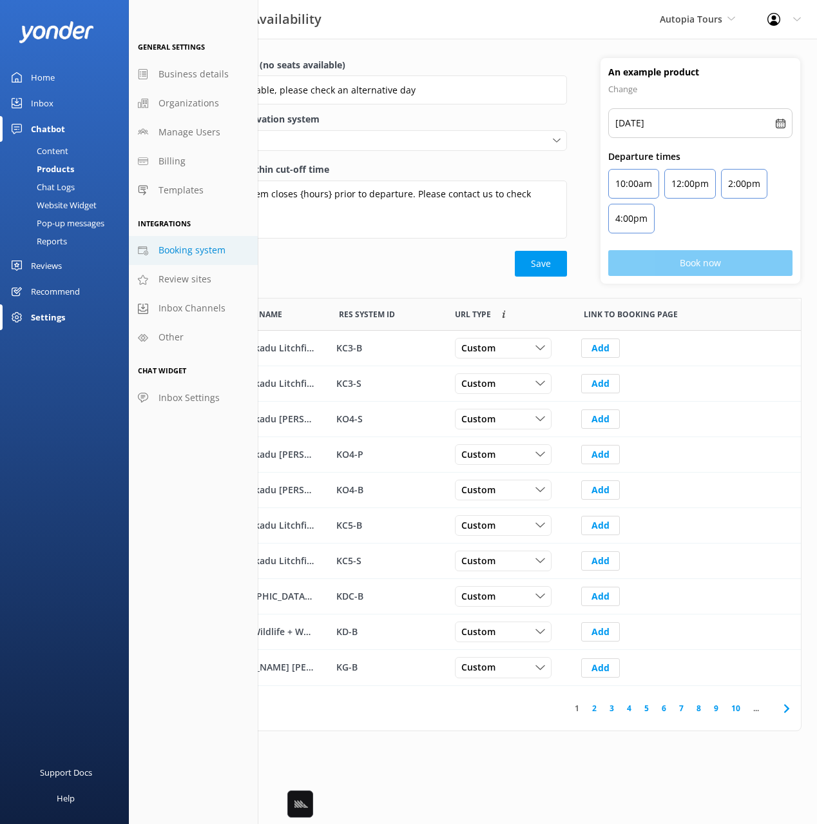
click at [188, 256] on span "Booking system" at bounding box center [192, 250] width 67 height 14
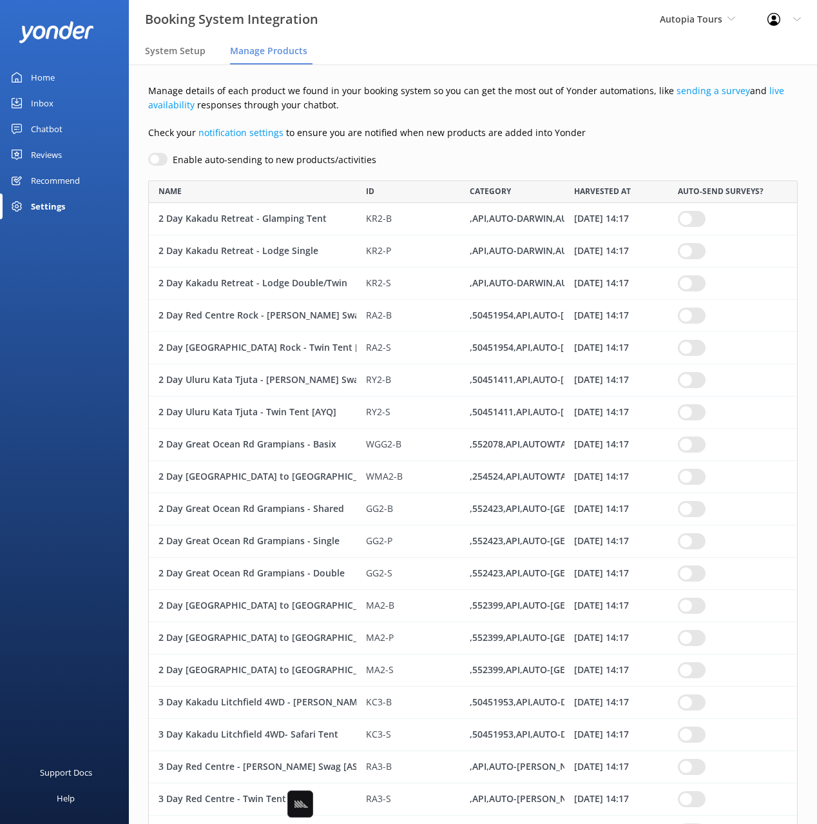
scroll to position [3697, 650]
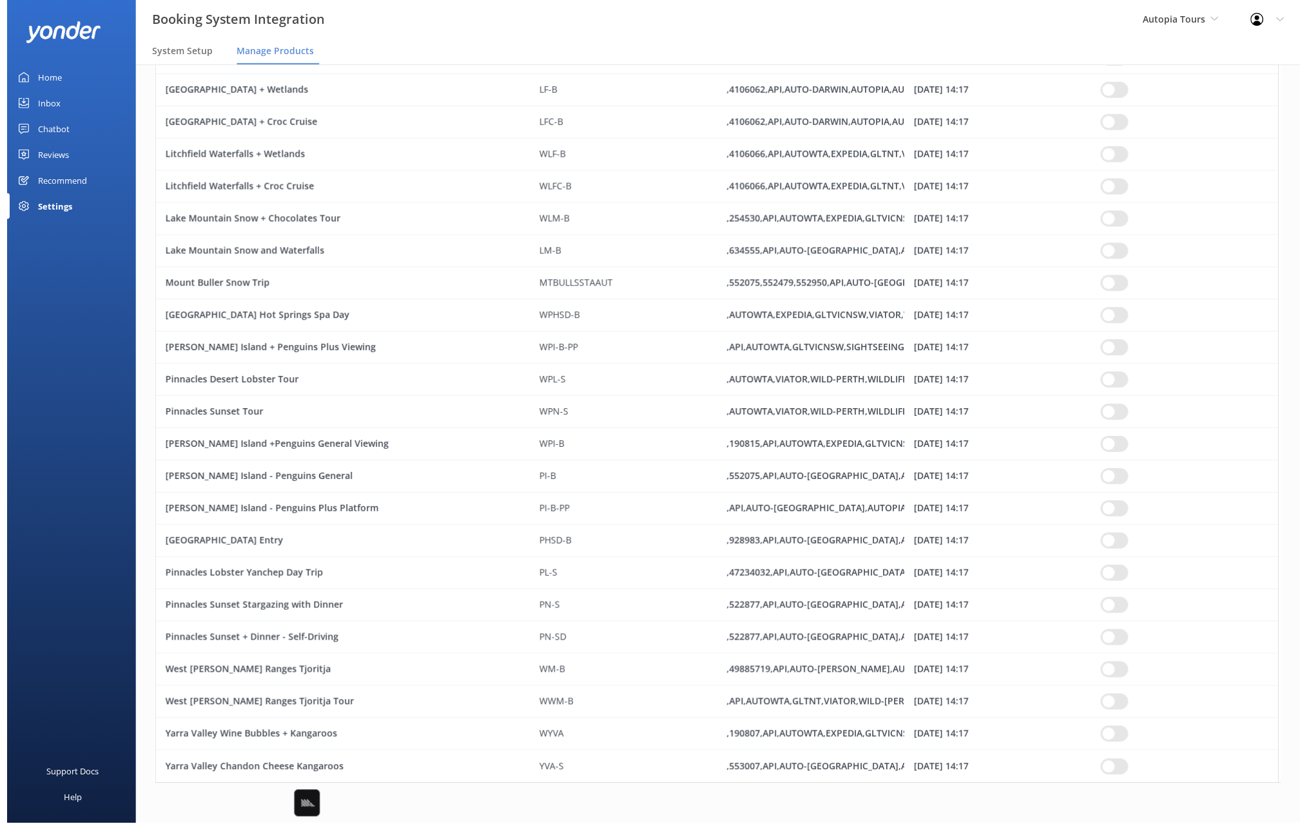
scroll to position [3697, 1129]
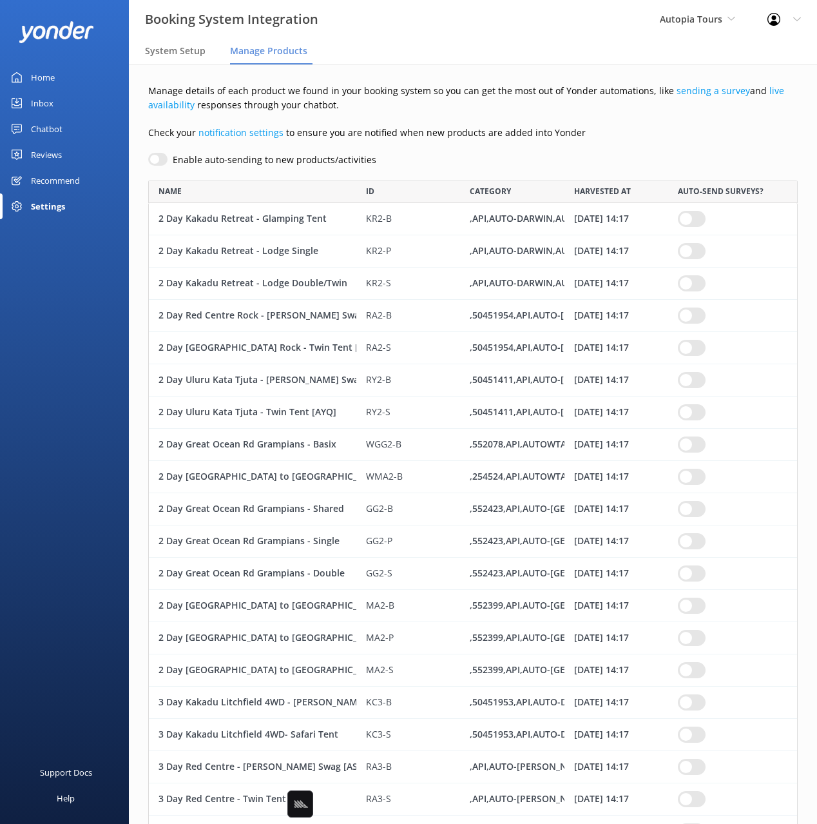
click at [50, 128] on div "Chatbot" at bounding box center [47, 129] width 32 height 26
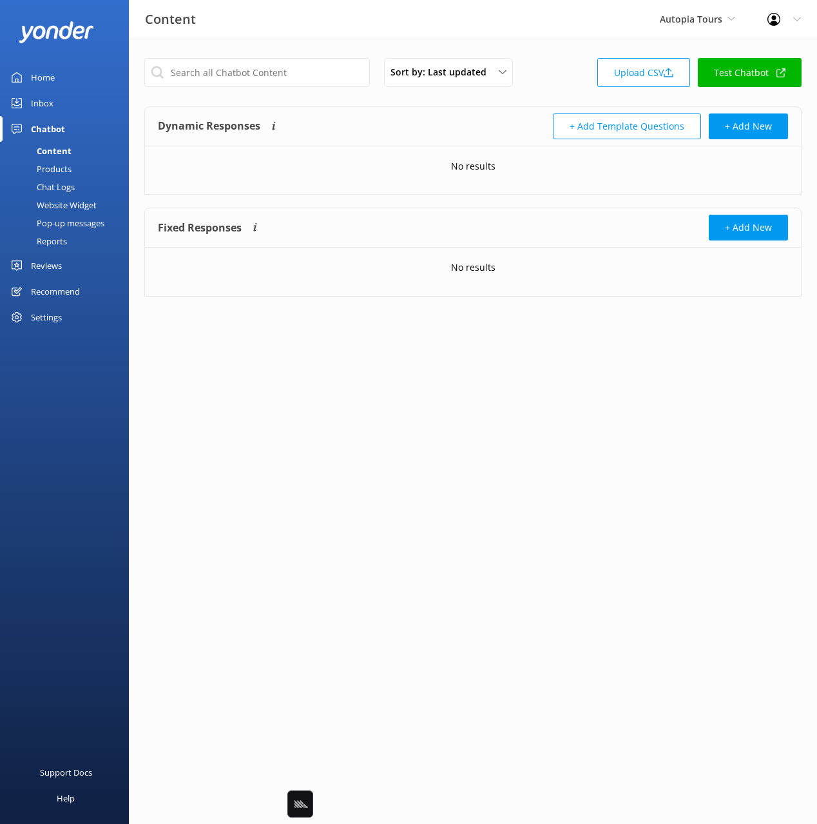
click at [92, 401] on div "Home Inbox Chatbot Content Products Chat Logs Website Widget Pop-up messages Re…" at bounding box center [64, 206] width 129 height 412
drag, startPoint x: 402, startPoint y: 373, endPoint x: 387, endPoint y: 363, distance: 18.1
click at [402, 373] on html "Content Autopia Tours Black Cat Cruises [GEOGRAPHIC_DATA] [GEOGRAPHIC_DATA] [GE…" at bounding box center [408, 412] width 817 height 824
click at [45, 266] on div "Reviews" at bounding box center [46, 266] width 31 height 26
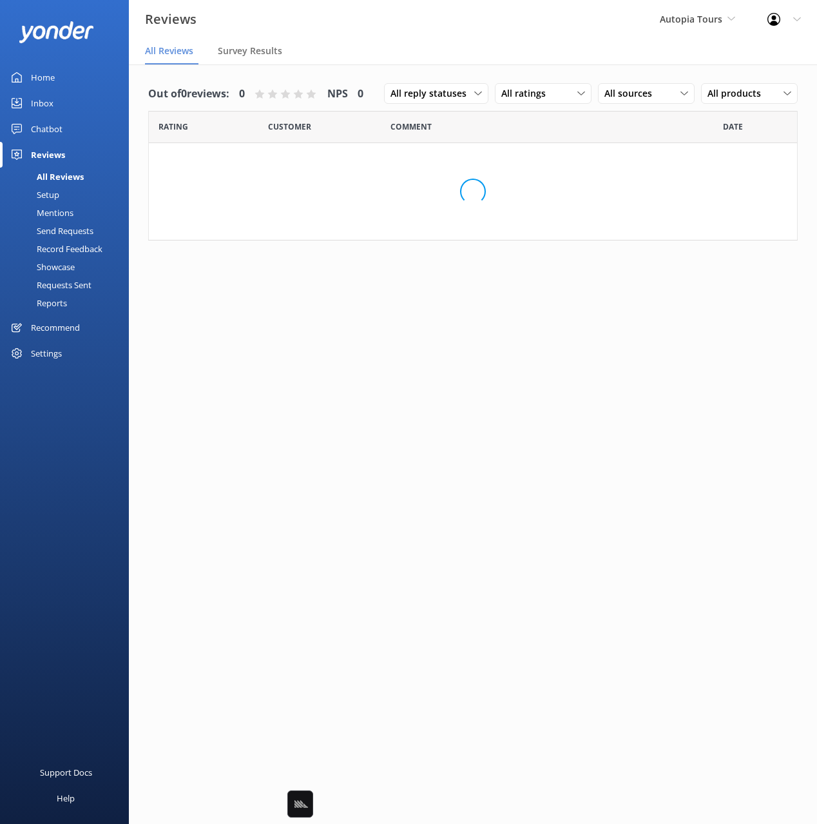
click at [56, 211] on div "Mentions" at bounding box center [41, 213] width 66 height 18
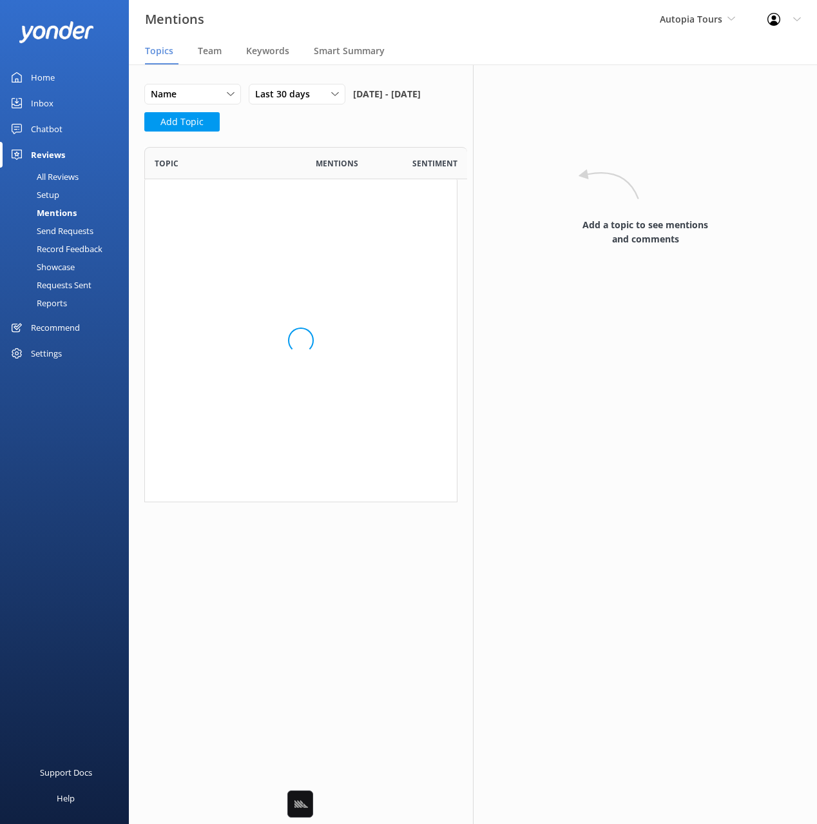
scroll to position [355, 313]
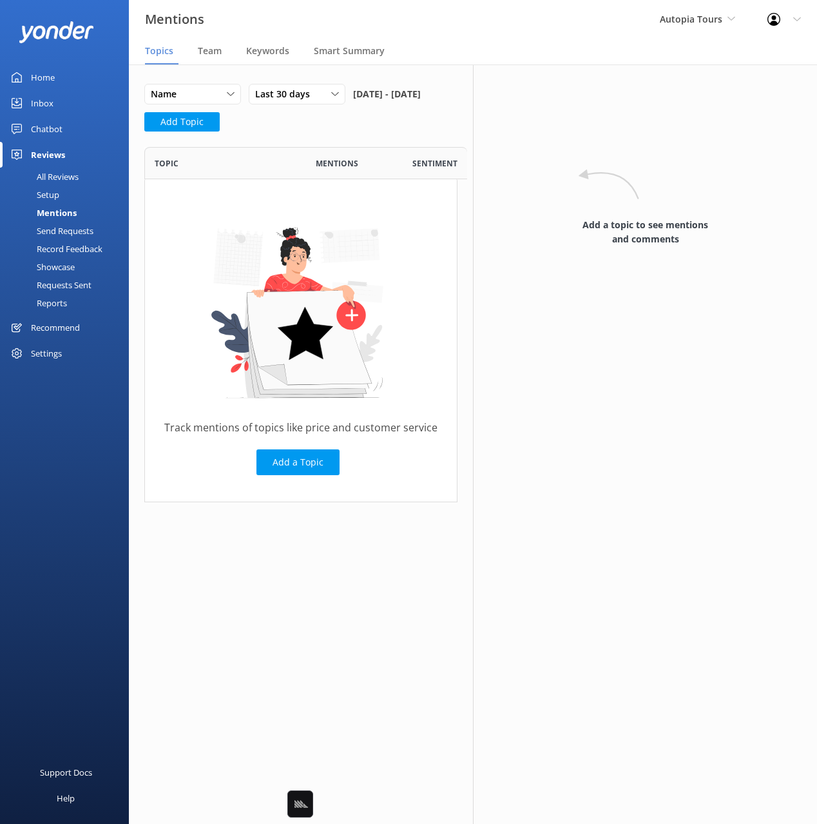
click at [340, 112] on div "Name Name Highest mentions Last 30 days Last 7 days Last 30 days Last 90 days L…" at bounding box center [286, 98] width 284 height 28
click at [323, 112] on div "Name Name Highest mentions Last 30 days Last 7 days Last 30 days Last 90 days L…" at bounding box center [286, 98] width 284 height 28
click at [208, 54] on span "Team" at bounding box center [210, 50] width 24 height 13
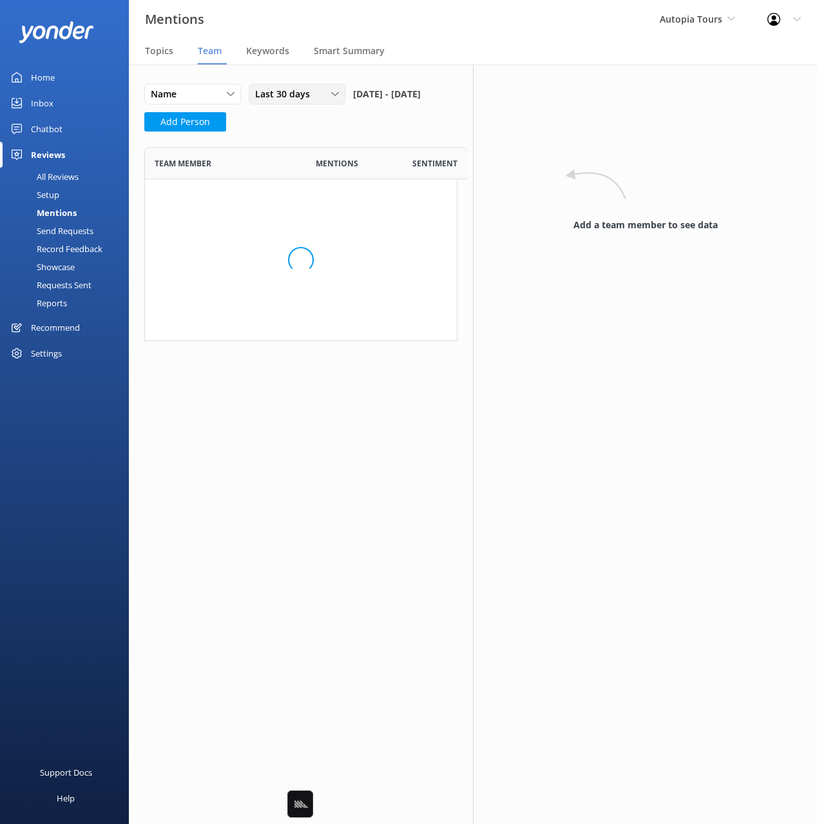
scroll to position [400, 313]
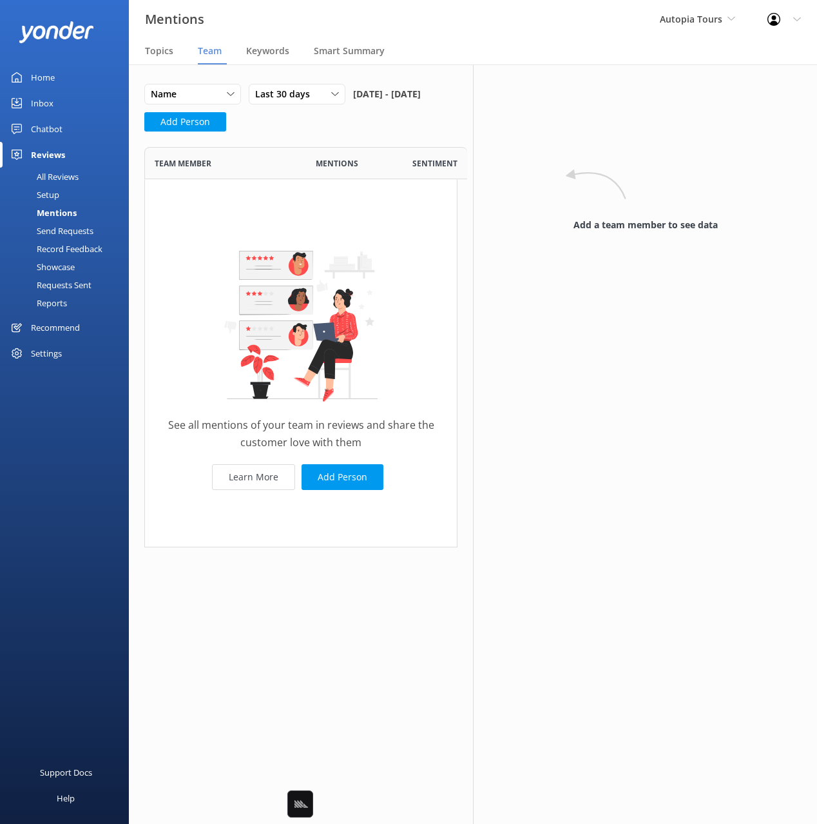
click at [73, 353] on div "Settings" at bounding box center [64, 353] width 129 height 26
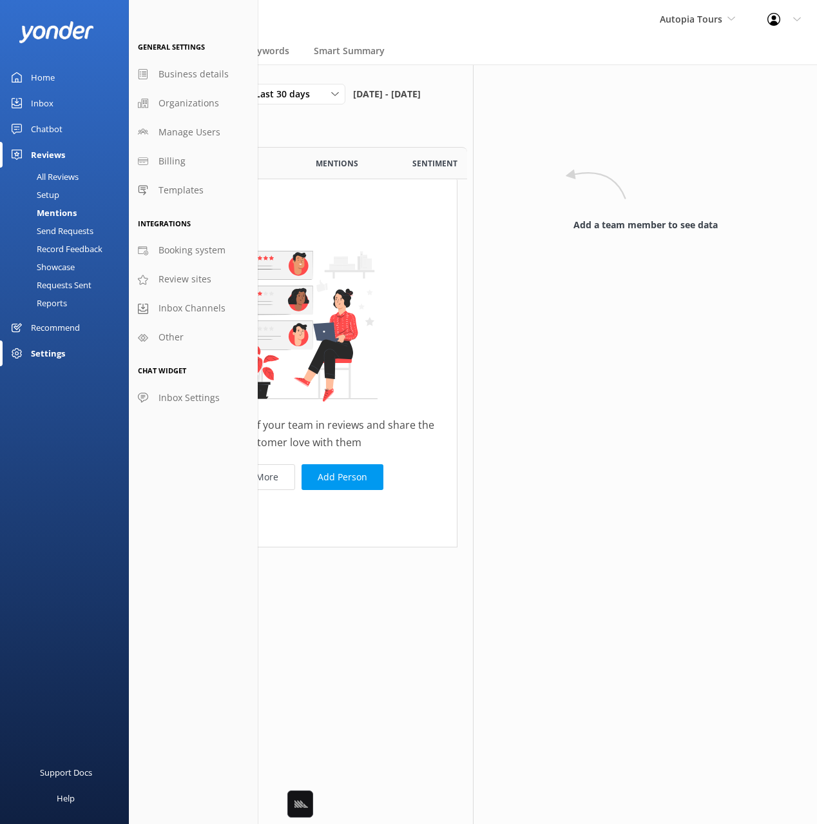
drag, startPoint x: 67, startPoint y: 354, endPoint x: 110, endPoint y: 336, distance: 46.2
click at [67, 354] on div "Settings" at bounding box center [64, 353] width 129 height 26
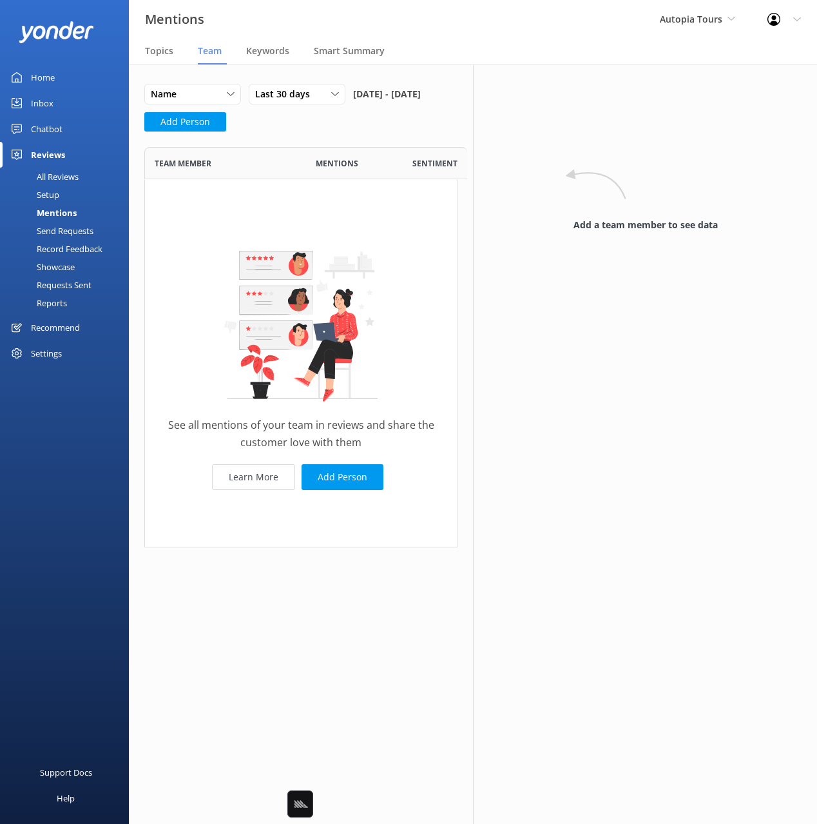
click at [50, 342] on div "Settings" at bounding box center [46, 353] width 31 height 26
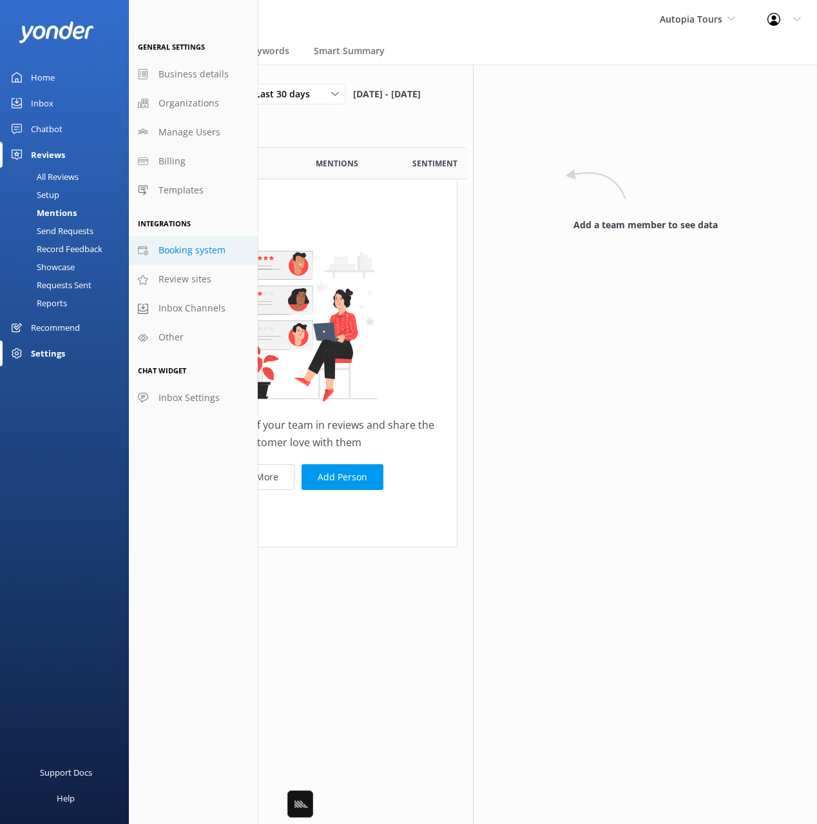
click at [188, 255] on span "Booking system" at bounding box center [192, 250] width 67 height 14
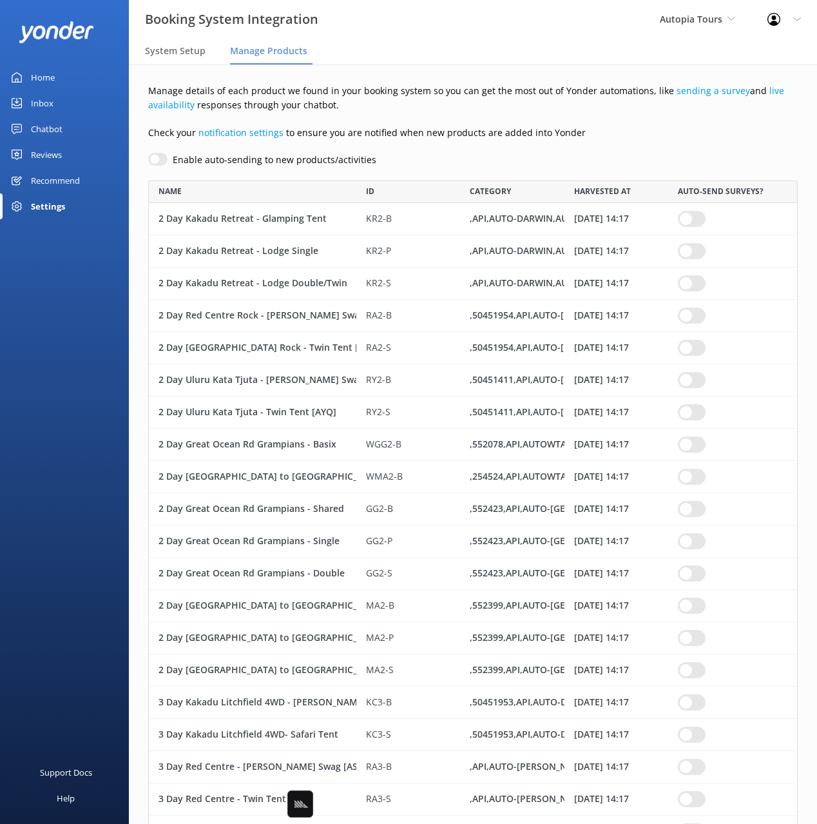
scroll to position [3697, 650]
click at [422, 166] on div "Enable auto-sending to new products/activities" at bounding box center [473, 160] width 650 height 14
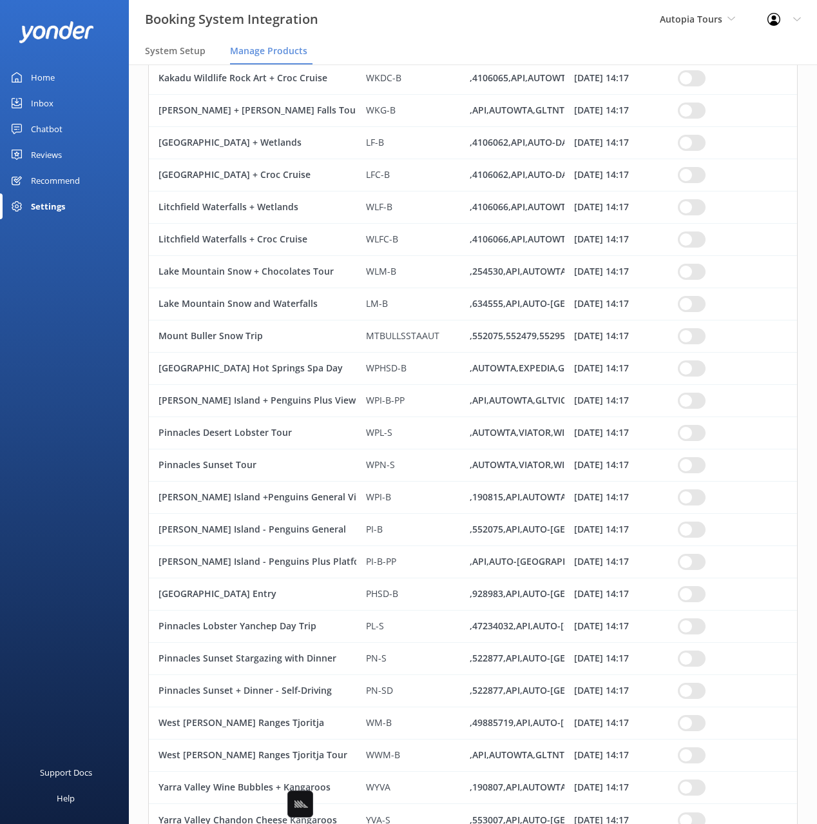
scroll to position [3093, 0]
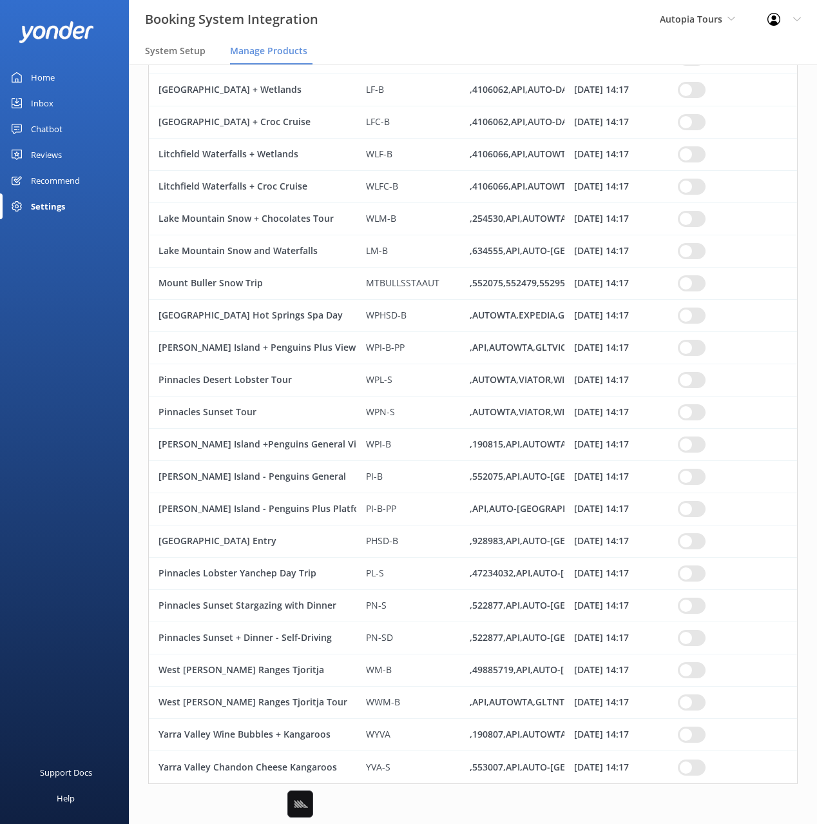
drag, startPoint x: 150, startPoint y: 222, endPoint x: 648, endPoint y: 772, distance: 741.9
copy div "2 Day Kakadu Retreat - Glamping Tent KR2-B ,API,AUTO-DARWIN,AUTOPIA,AUTOWTA,[GE…"
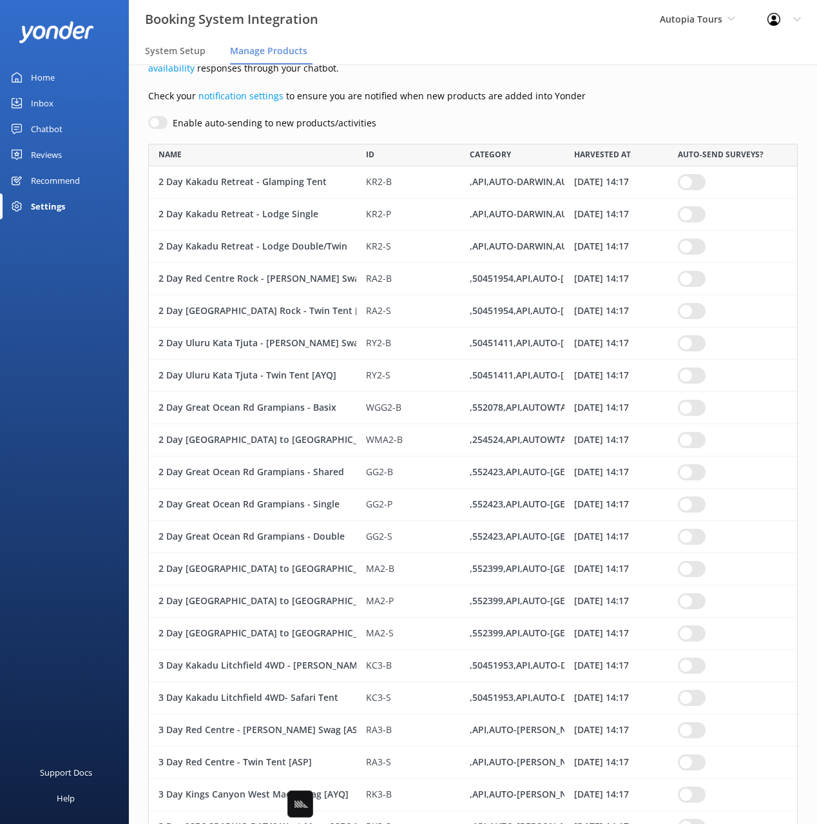
scroll to position [0, 0]
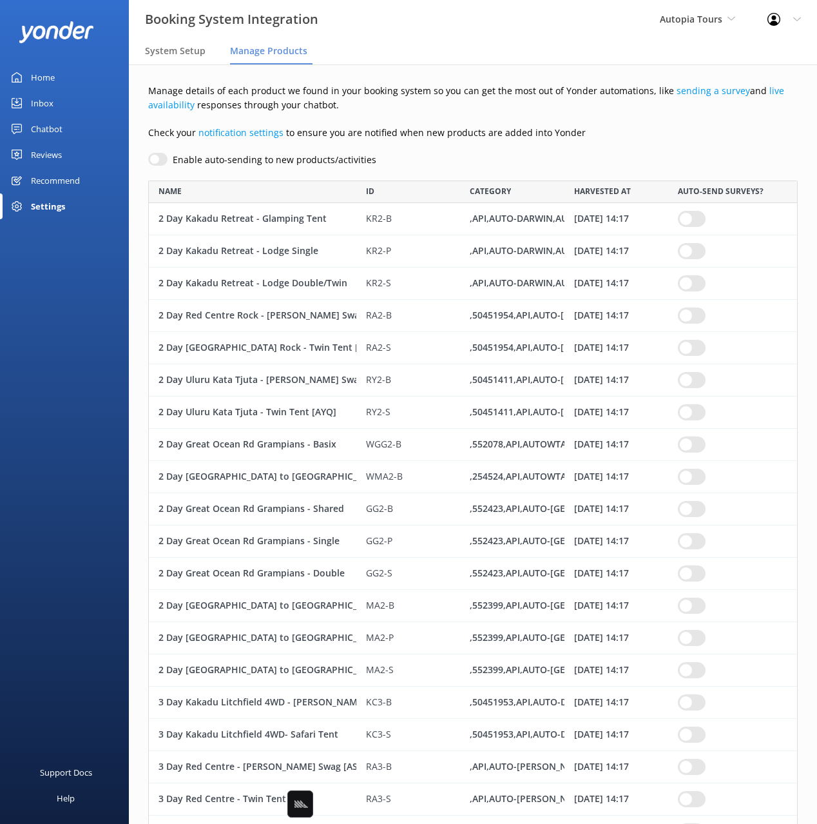
click at [546, 101] on p "Manage details of each product we found in your booking system so you can get t…" at bounding box center [473, 98] width 650 height 29
click at [405, 163] on div "Enable auto-sending to new products/activities" at bounding box center [473, 160] width 650 height 14
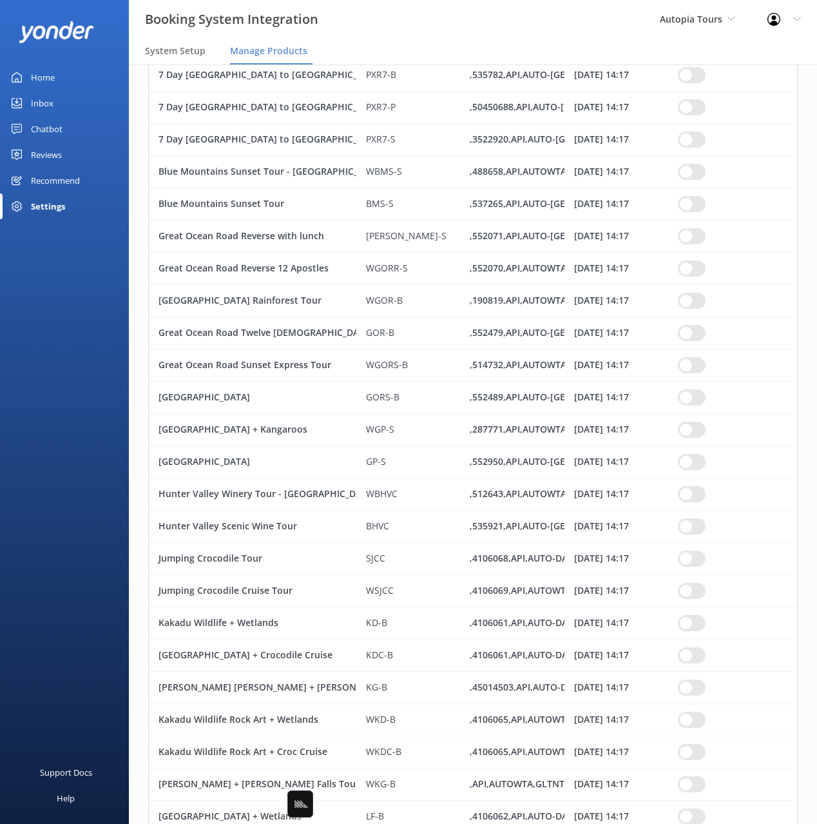
scroll to position [2583, 0]
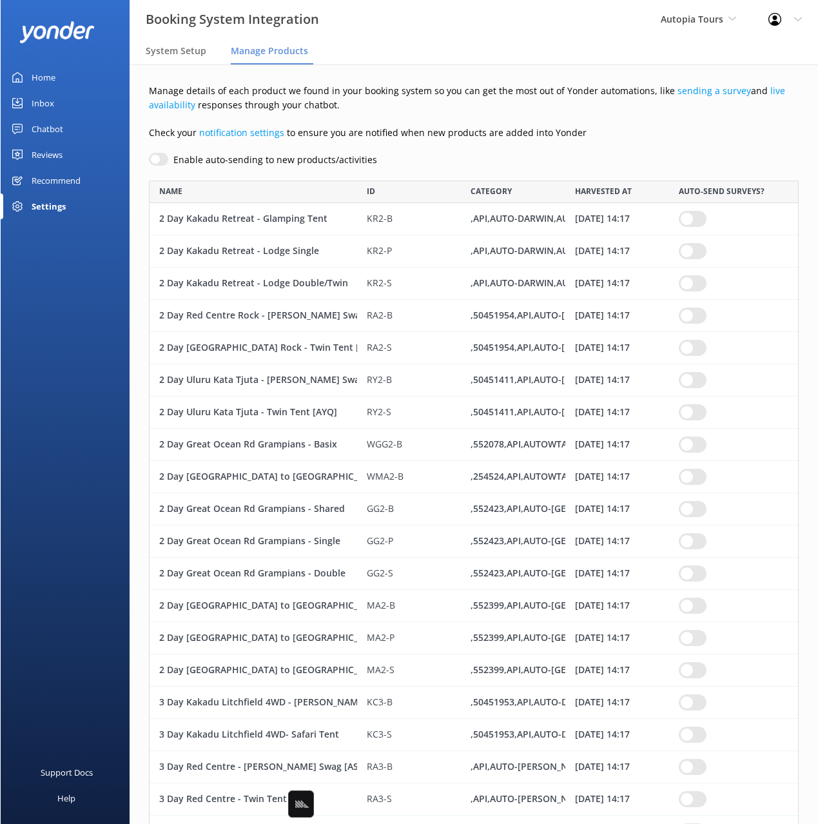
scroll to position [3697, 650]
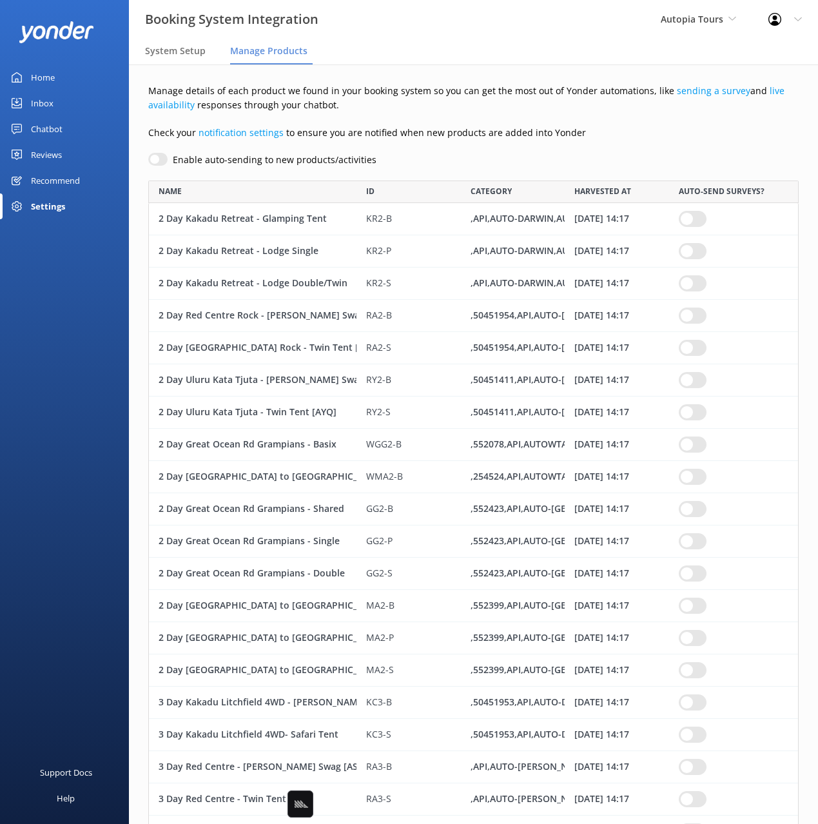
click at [557, 60] on nav "System Setup Manage Products" at bounding box center [473, 52] width 689 height 26
click at [38, 128] on div "Chatbot" at bounding box center [47, 129] width 32 height 26
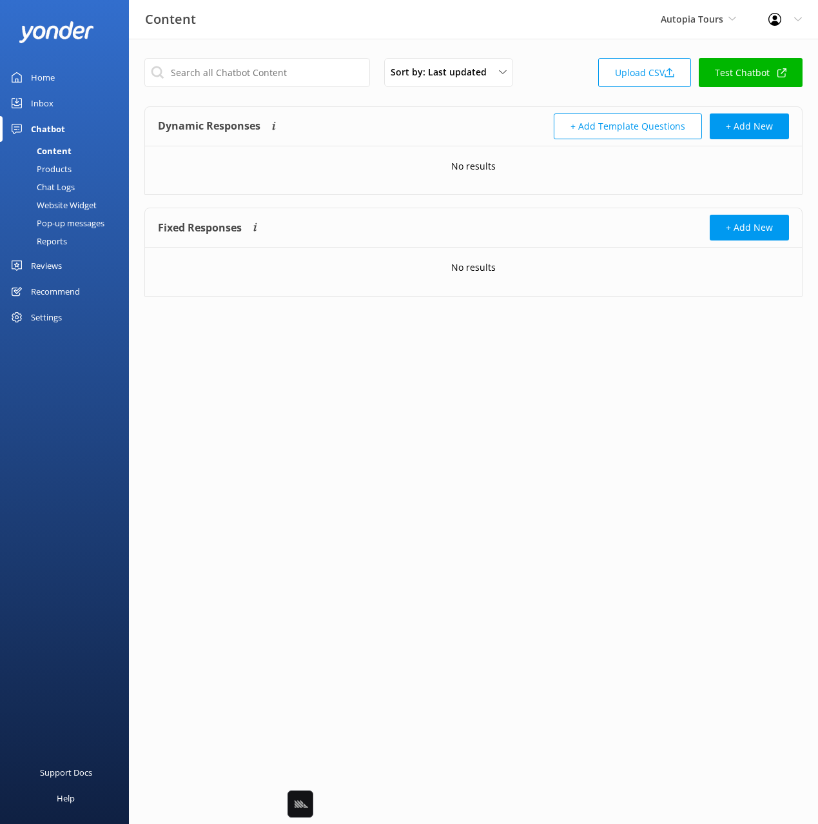
click at [72, 199] on div "Website Widget" at bounding box center [52, 205] width 89 height 18
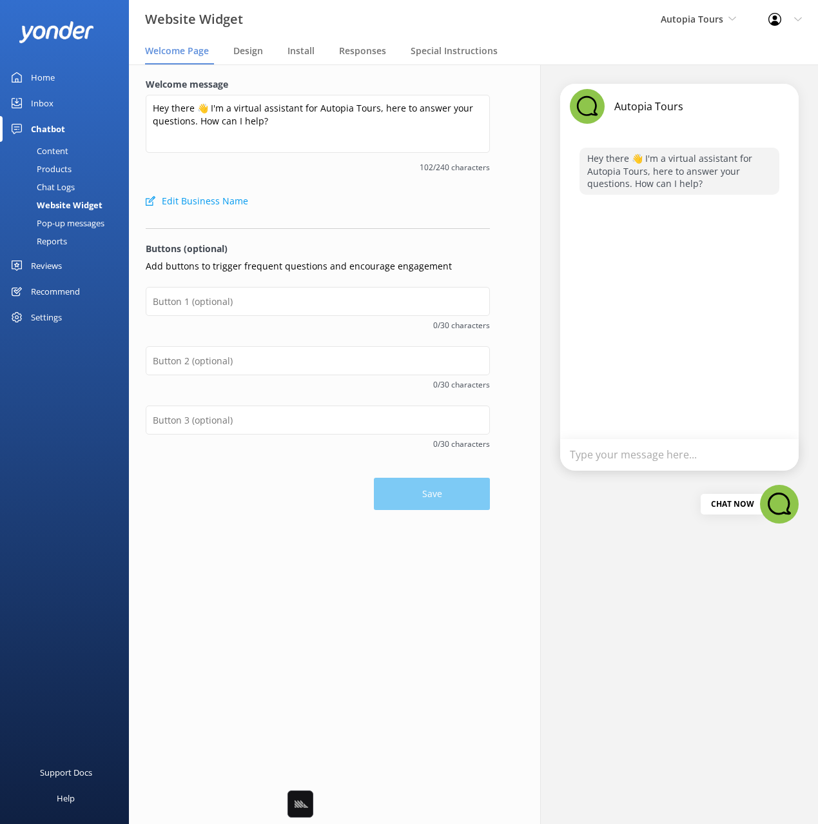
drag, startPoint x: 378, startPoint y: 182, endPoint x: 354, endPoint y: 179, distance: 23.5
click at [371, 182] on div "Welcome message Hey there 👋 I'm a virtual assistant for Autopia Tours, here to …" at bounding box center [318, 132] width 344 height 111
click at [334, 174] on div "Welcome message Hey there 👋 I'm a virtual assistant for Autopia Tours, here to …" at bounding box center [318, 132] width 344 height 111
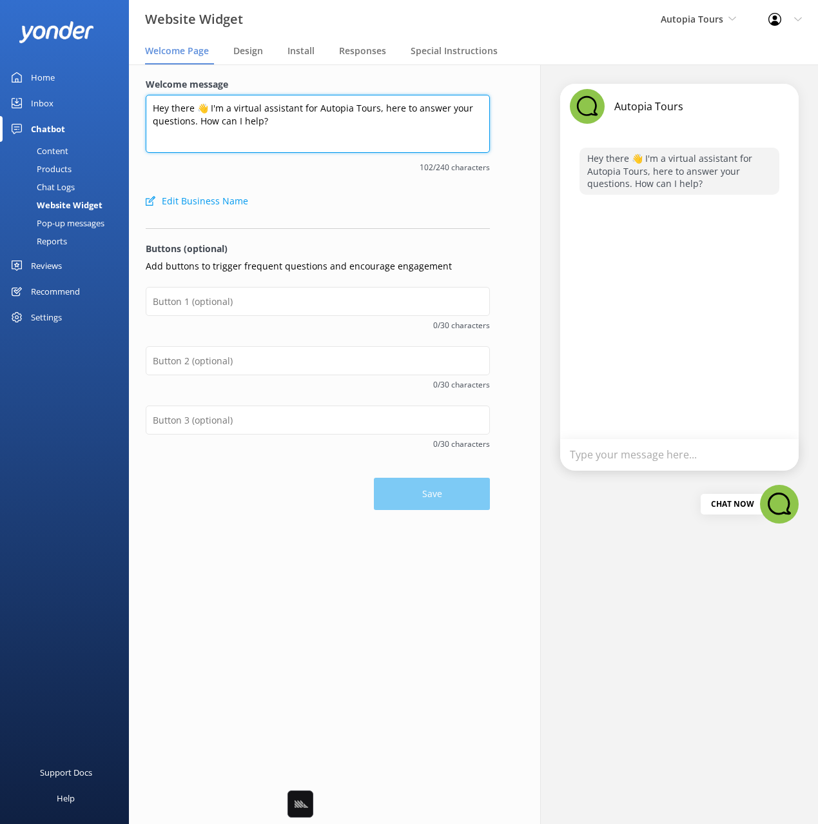
drag, startPoint x: 293, startPoint y: 138, endPoint x: 235, endPoint y: 127, distance: 59.0
click at [291, 138] on textarea "Hey there 👋 I'm a virtual assistant for Autopia Tours, here to answer your ques…" at bounding box center [318, 124] width 344 height 58
click at [232, 126] on textarea "Hey there 👋 I'm a virtual assistant for Autopia Tours, here to answer your ques…" at bounding box center [318, 124] width 344 height 58
click at [329, 128] on textarea "Hey there 👋 I'm a virtual assistant for Autopia Tours, here to answer your ques…" at bounding box center [318, 124] width 344 height 58
click at [325, 124] on textarea "Hey there 👋 I'm a virtual assistant for Autopia Tours, here to answer your ques…" at bounding box center [318, 124] width 344 height 58
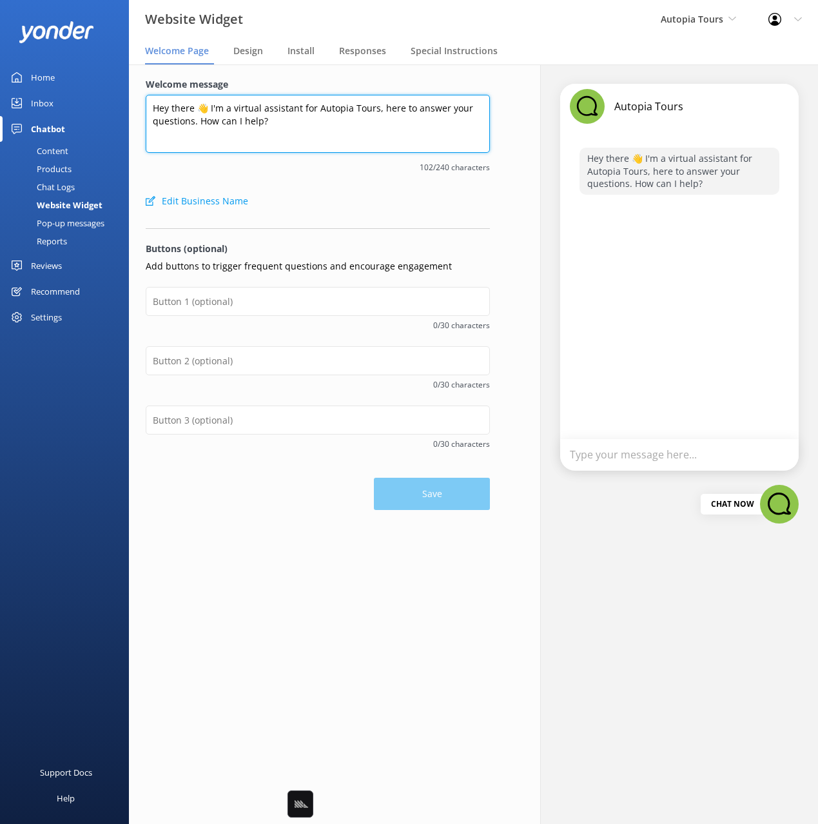
paste textarea "G’day! I’m Buddy the Koala – your Autopia Tours sidekick. Need a hand with tour…"
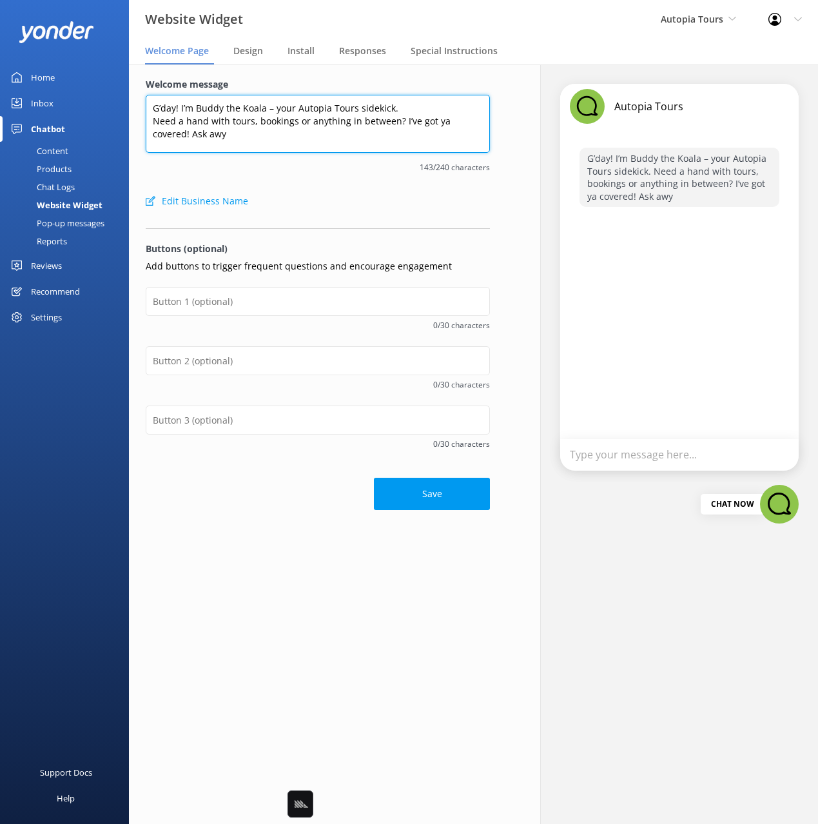
click at [189, 117] on textarea "G’day! I’m Buddy the Koala – your Autopia Tours sidekick. Need a hand with tour…" at bounding box center [318, 124] width 344 height 58
click at [179, 112] on textarea "G’day! I’m Buddy the Koala – your Autopia Tours sidekick. Need a hand with tour…" at bounding box center [318, 124] width 344 height 58
click at [264, 110] on textarea "G’day! I’m Buddy the Koala – your Autopia Tours sidekick. Need a hand with tour…" at bounding box center [318, 124] width 344 height 58
click at [268, 109] on textarea "G’day! I’m Buddy the Koala – your Autopia Tours sidekick. Need a hand with tour…" at bounding box center [318, 124] width 344 height 58
click at [373, 130] on textarea "G’day! I’m Buddy the Koala - your Autopia Tours sidekick. Need a hand with tour…" at bounding box center [318, 124] width 344 height 58
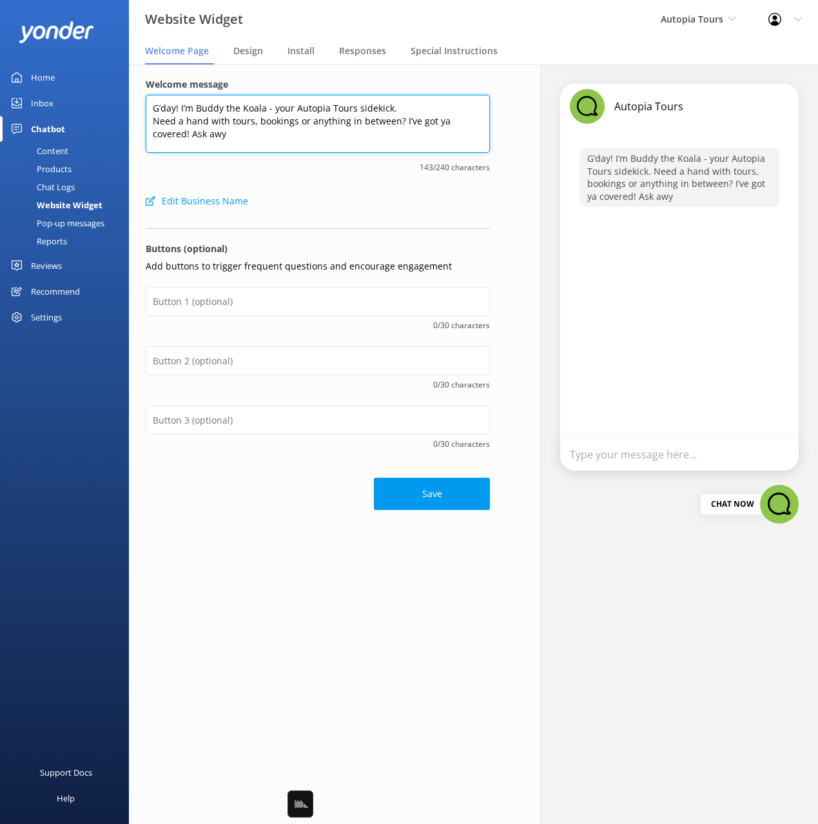
drag, startPoint x: 416, startPoint y: 110, endPoint x: 398, endPoint y: 121, distance: 21.1
click at [416, 110] on textarea "G’day! I’m Buddy the Koala - your Autopia Tours sidekick. Need a hand with tour…" at bounding box center [318, 124] width 344 height 58
drag, startPoint x: 367, startPoint y: 137, endPoint x: 353, endPoint y: 137, distance: 13.5
click at [363, 137] on textarea "G’day! I’m Buddy the Koala - your Autopia Tours sidekick. Need a hand with tour…" at bounding box center [318, 124] width 344 height 58
drag, startPoint x: 145, startPoint y: 122, endPoint x: 170, endPoint y: 146, distance: 34.6
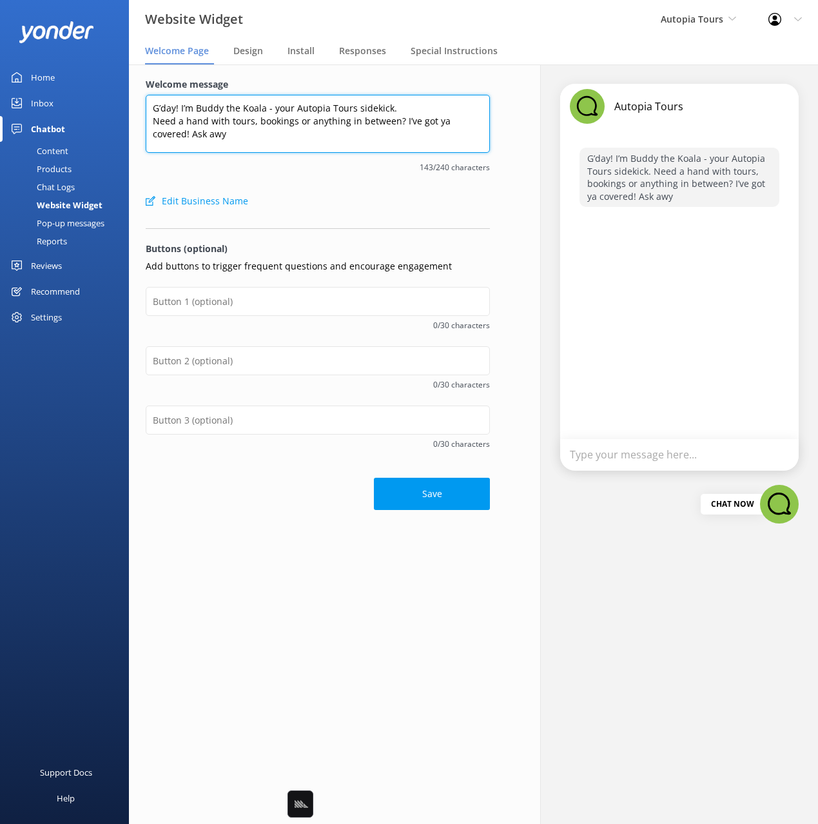
click at [146, 122] on textarea "G’day! I’m Buddy the Koala - your Autopia Tours sidekick. Need a hand with tour…" at bounding box center [318, 124] width 344 height 58
drag, startPoint x: 398, startPoint y: 124, endPoint x: 409, endPoint y: 124, distance: 10.3
click at [398, 124] on textarea "G’day! I’m Buddy the Koala - your Autopia Tours sidekick. Need a hand with tour…" at bounding box center [318, 124] width 344 height 58
click at [441, 122] on textarea "G’day! I’m Buddy the Koala - your Autopia Tours sidekick. Need a hand with tour…" at bounding box center [318, 124] width 344 height 58
drag, startPoint x: 455, startPoint y: 124, endPoint x: 449, endPoint y: 146, distance: 22.7
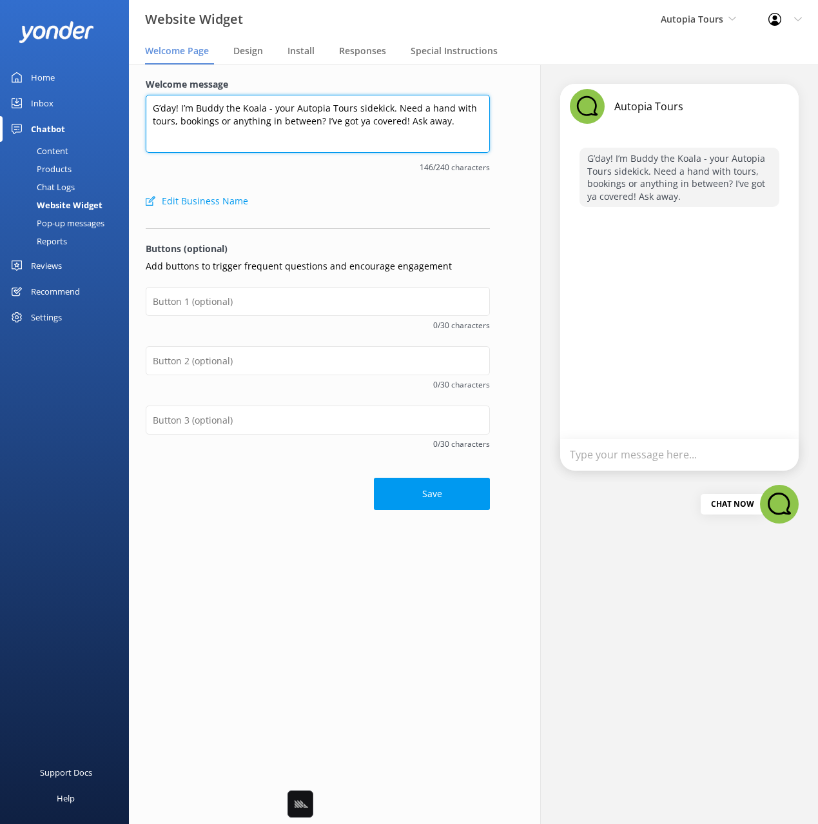
click at [402, 125] on textarea "G’day! I’m Buddy the Koala - your Autopia Tours sidekick. Need a hand with tour…" at bounding box center [318, 124] width 344 height 58
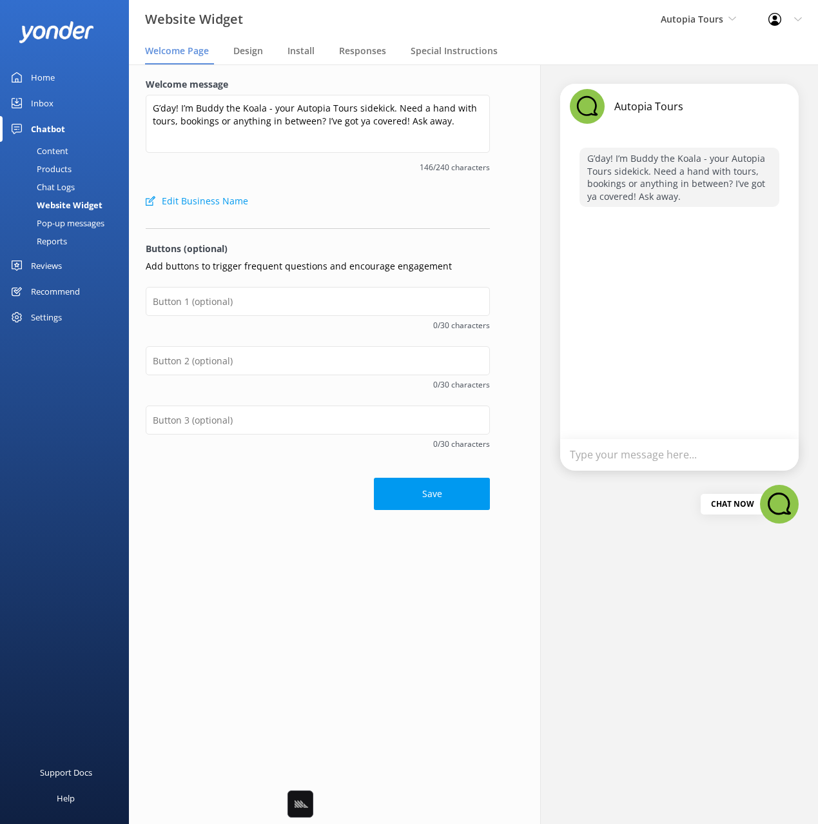
click at [354, 224] on div at bounding box center [318, 225] width 344 height 7
click at [378, 224] on div at bounding box center [318, 225] width 344 height 7
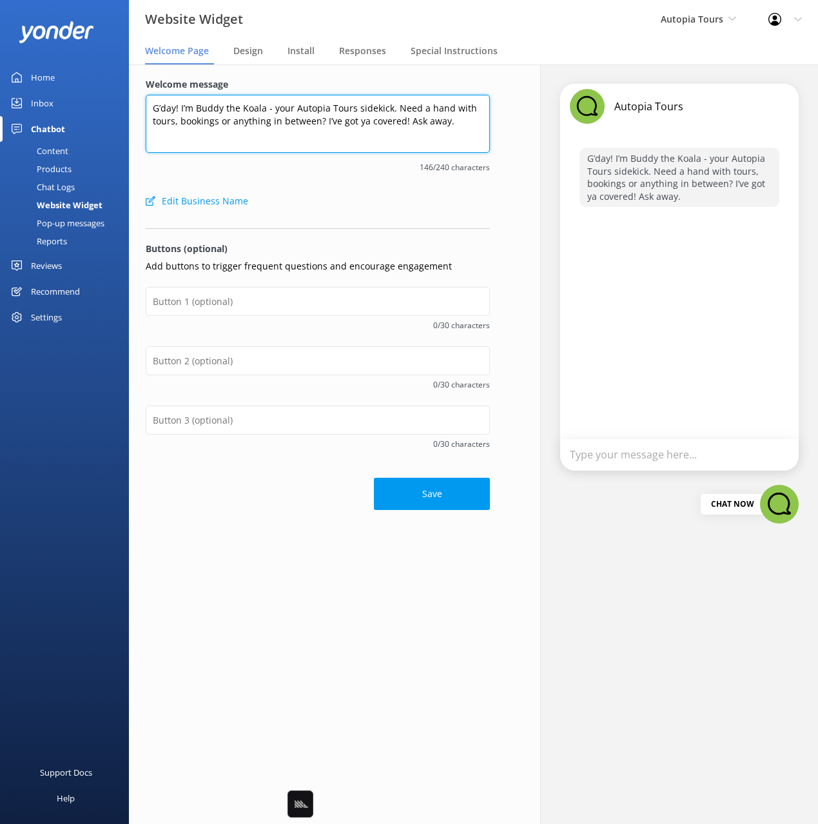
drag, startPoint x: 465, startPoint y: 130, endPoint x: 474, endPoint y: 132, distance: 10.0
click at [463, 130] on textarea "G’day! I’m Buddy the Koala - your Autopia Tours sidekick. Need a hand with tour…" at bounding box center [318, 124] width 344 height 58
drag, startPoint x: 441, startPoint y: 127, endPoint x: 411, endPoint y: 132, distance: 30.1
click at [402, 128] on textarea "G’day! I’m Buddy the Koala - your Autopia Tours sidekick. Need a hand with tour…" at bounding box center [318, 124] width 344 height 58
click at [415, 126] on textarea "G’day! I’m Buddy the Koala - your Autopia Tours sidekick. Need a hand with tour…" at bounding box center [318, 124] width 344 height 58
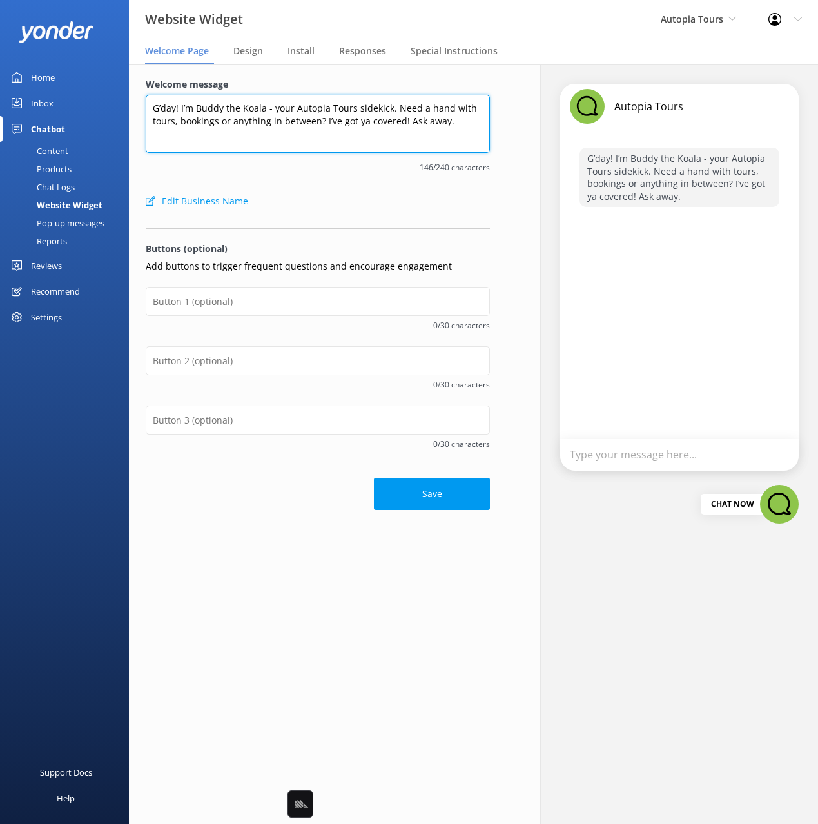
drag, startPoint x: 444, startPoint y: 128, endPoint x: 428, endPoint y: 128, distance: 16.1
click at [428, 128] on textarea "G’day! I’m Buddy the Koala - your Autopia Tours sidekick. Need a hand with tour…" at bounding box center [318, 124] width 344 height 58
click at [385, 132] on textarea "G’day! I’m Buddy the Koala - your Autopia Tours sidekick. Need a hand with tour…" at bounding box center [318, 124] width 344 height 58
drag, startPoint x: 305, startPoint y: 117, endPoint x: 296, endPoint y: 118, distance: 9.0
click at [303, 117] on textarea "G’day! I’m Buddy the Koala - your Autopia Tours sidekick. Need a hand with tour…" at bounding box center [318, 124] width 344 height 58
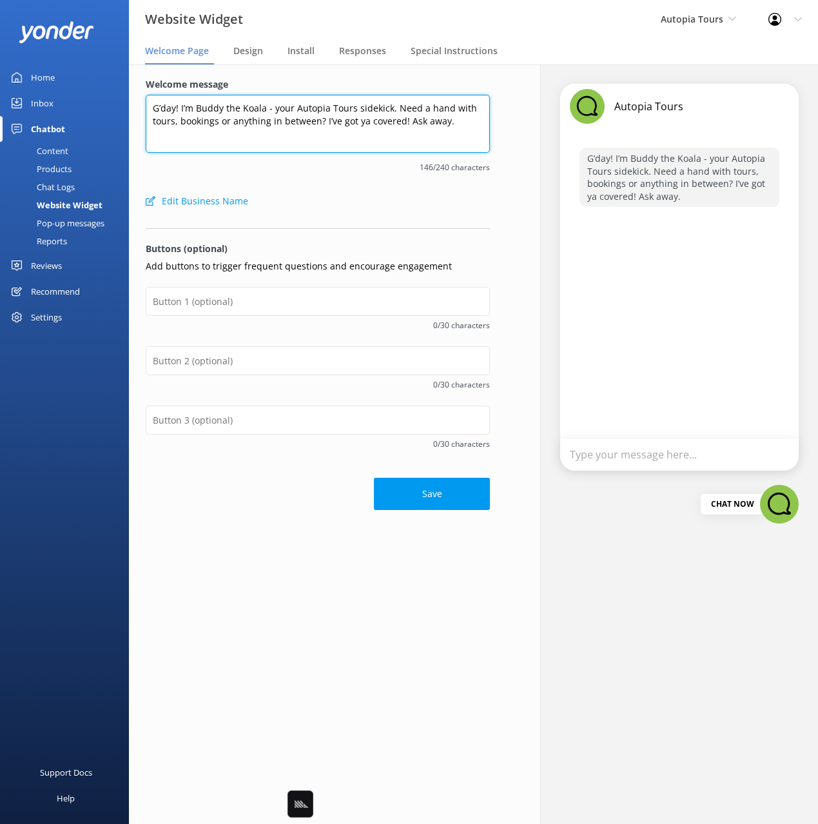
drag, startPoint x: 179, startPoint y: 106, endPoint x: 189, endPoint y: 124, distance: 20.5
click at [179, 106] on textarea "G’day! I’m Buddy the Koala - your Autopia Tours sidekick. Need a hand with tour…" at bounding box center [318, 124] width 344 height 58
paste textarea "Ask away, mate – I’m all ears!"
click at [150, 126] on textarea "G’day I’m Buddy the Koala - your Autopia Tours sidekick. Need a hand with tours…" at bounding box center [318, 124] width 344 height 58
click at [180, 108] on textarea "G’day I’m Buddy the Koala - your Autopia Tours sidekick. Need a hand with tours…" at bounding box center [318, 124] width 344 height 58
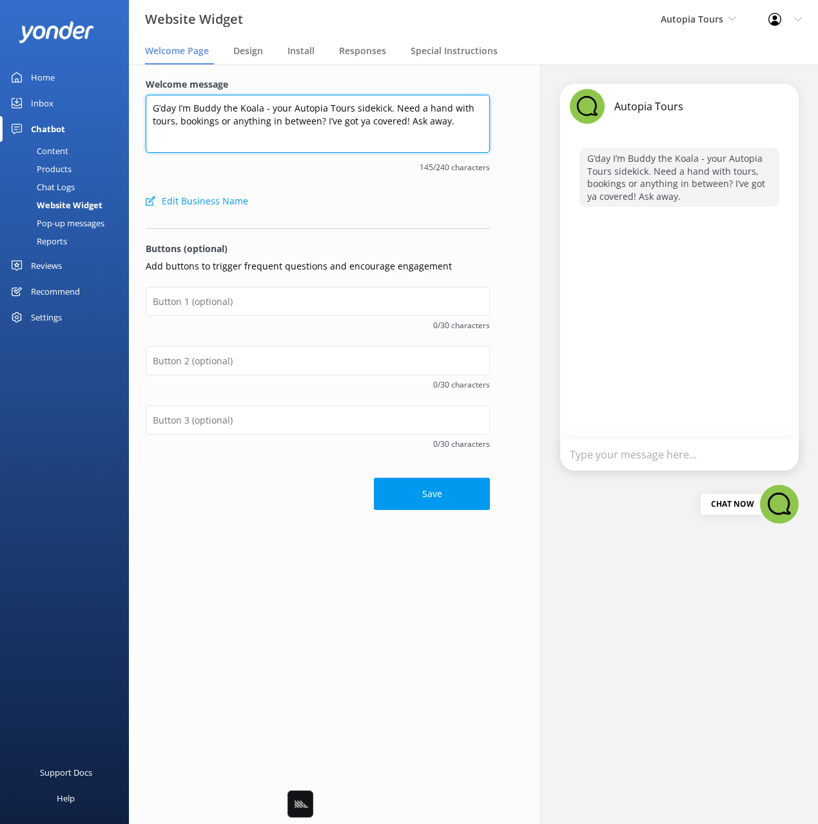
paste textarea "🐨"
click at [320, 144] on textarea "G’day 🐨 I’m Buddy the Koala - your Autopia Tours sidekick. Need a hand with tou…" at bounding box center [318, 124] width 344 height 58
click at [318, 117] on textarea "G’day 🐨 I’m Buddy the Koala - your Autopia Tours sidekick. Need a hand with tou…" at bounding box center [318, 124] width 344 height 58
click at [315, 149] on textarea "G’day 🐨 I’m Buddy the Koala - your Autopia Tours sidekick. Need a hand with tou…" at bounding box center [318, 124] width 344 height 58
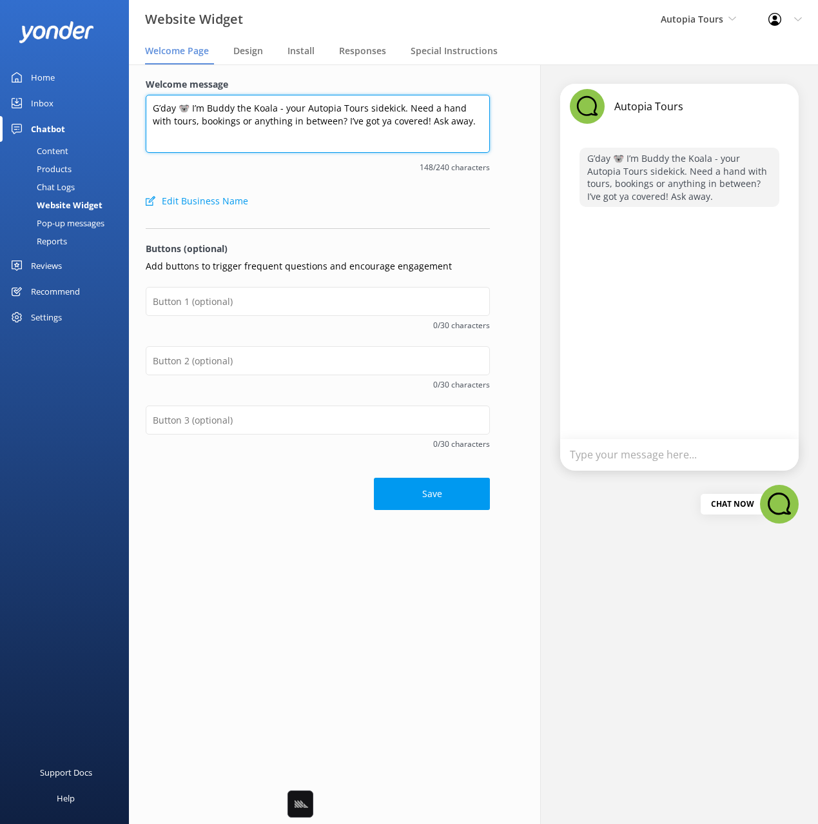
click at [412, 134] on textarea "G’day 🐨 I’m Buddy the Koala - your Autopia Tours sidekick. Need a hand with tou…" at bounding box center [318, 124] width 344 height 58
drag, startPoint x: 335, startPoint y: 128, endPoint x: 360, endPoint y: 162, distance: 42.9
click at [324, 124] on textarea "G’day 🐨 I’m Buddy the Koala - your Autopia Tours sidekick. Need a hand with tou…" at bounding box center [318, 124] width 344 height 58
paste textarea "Ask away, mate – I’m all ears!"
click at [444, 148] on textarea "G’day 🐨 I’m Buddy the Koala - your Autopia Tours sidekick. Need a hand with tou…" at bounding box center [318, 124] width 344 height 58
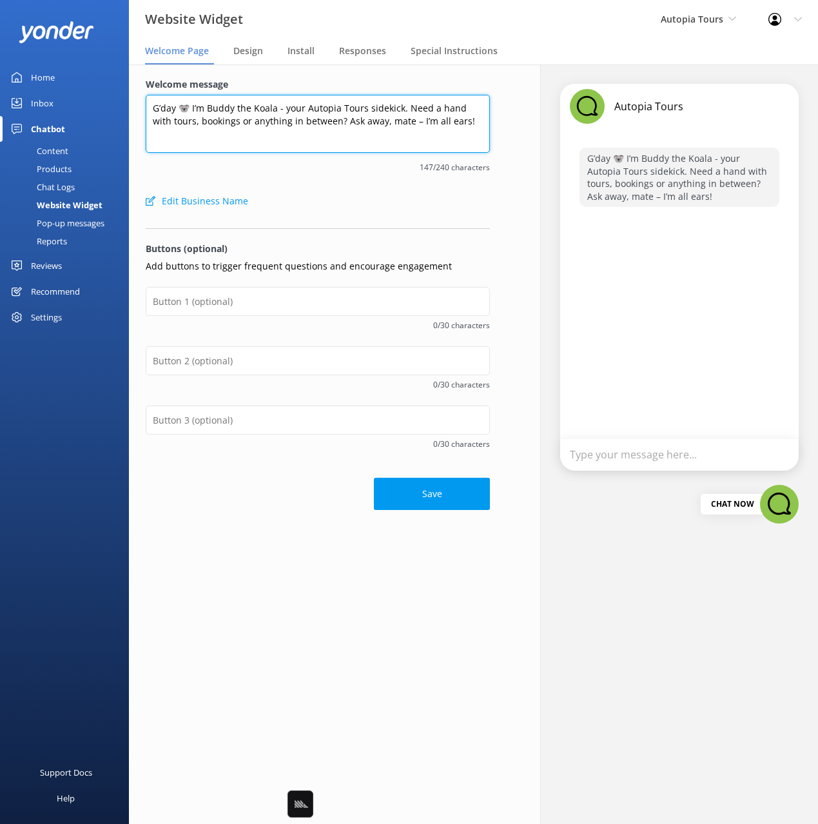
click at [394, 127] on textarea "G’day 🐨 I’m Buddy the Koala - your Autopia Tours sidekick. Need a hand with tou…" at bounding box center [318, 124] width 344 height 58
drag, startPoint x: 440, startPoint y: 127, endPoint x: 463, endPoint y: 120, distance: 24.3
click at [440, 127] on textarea "G’day 🐨 I’m Buddy the Koala - your Autopia Tours sidekick. Need a hand with tou…" at bounding box center [318, 124] width 344 height 58
drag, startPoint x: 463, startPoint y: 120, endPoint x: 412, endPoint y: 166, distance: 68.5
click at [458, 122] on textarea "G’day 🐨 I’m Buddy the Koala - your Autopia Tours sidekick. Need a hand with tou…" at bounding box center [318, 124] width 344 height 58
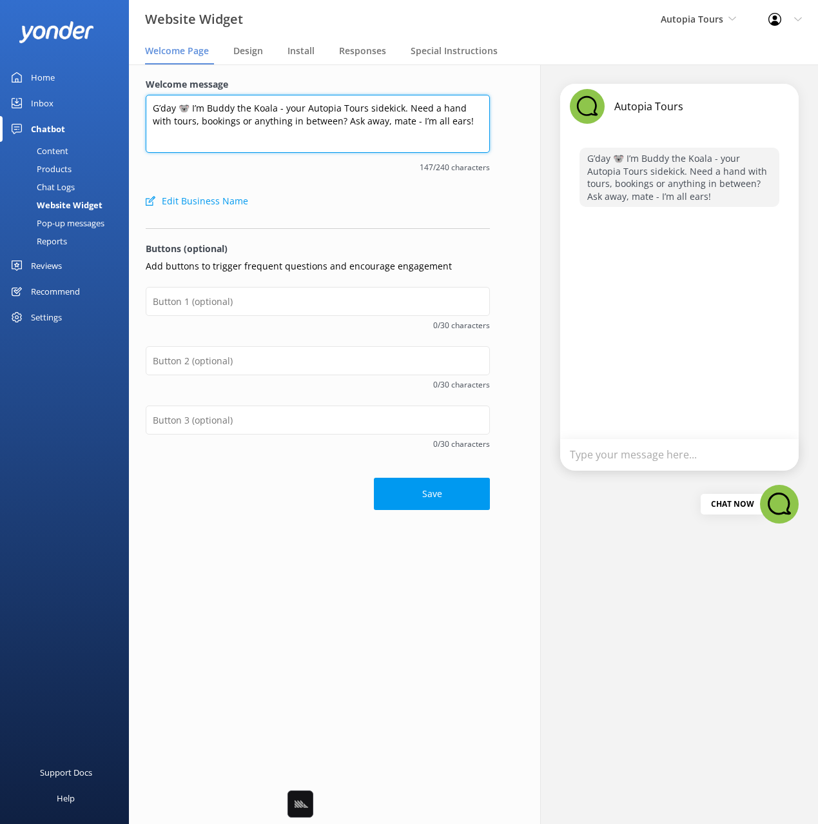
type textarea "G’day 🐨 I’m Buddy the Koala - your Autopia Tours sidekick. Need a hand with tou…"
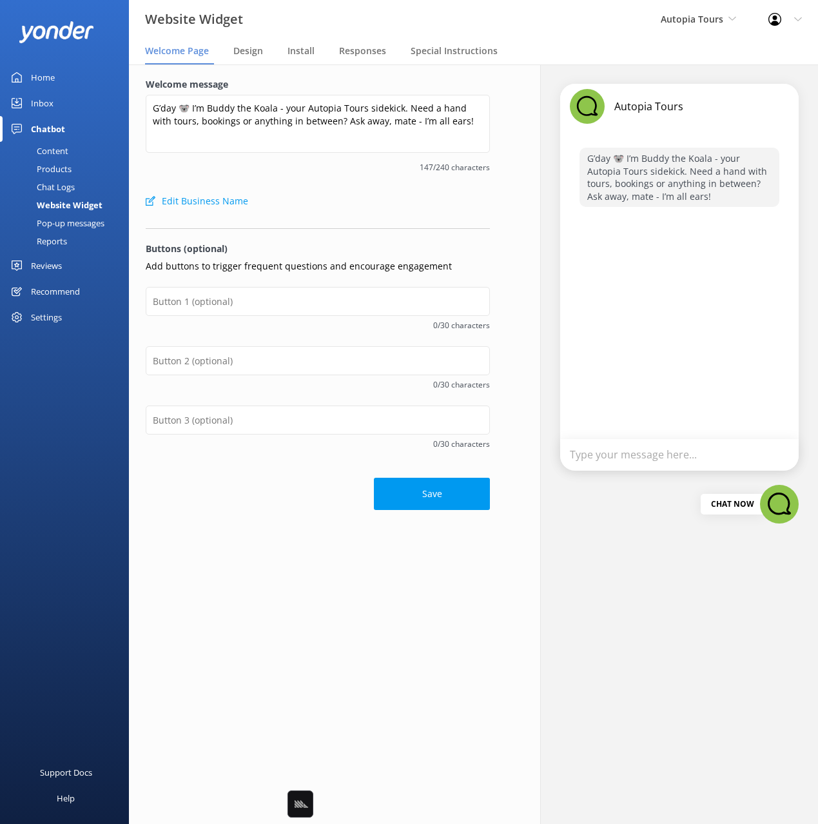
drag, startPoint x: 392, startPoint y: 177, endPoint x: 461, endPoint y: 363, distance: 199.2
click at [392, 178] on div "Welcome message G’day 🐨 I’m Buddy the Koala - your Autopia Tours sidekick. Need…" at bounding box center [318, 132] width 344 height 111
click at [293, 312] on input "text" at bounding box center [318, 301] width 344 height 29
type input "Check Availability"
click at [306, 261] on p "Add buttons to trigger frequent questions and encourage engagement" at bounding box center [318, 266] width 344 height 14
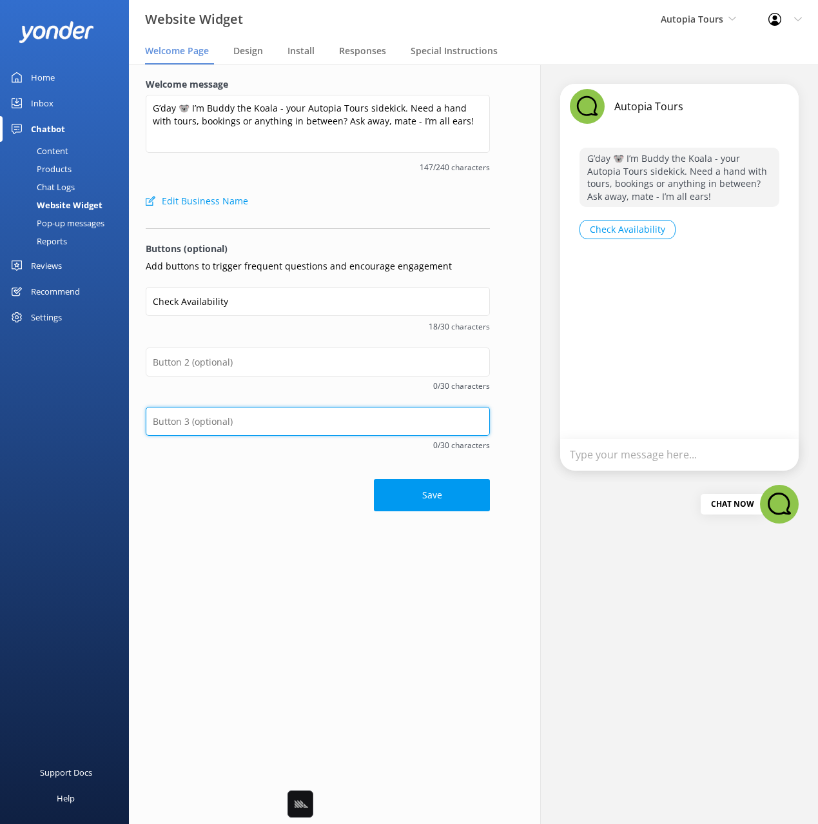
click at [249, 427] on input "text" at bounding box center [318, 421] width 344 height 29
type input "Contact Details"
click at [359, 466] on form "Welcome message G’day 🐨 I’m Buddy the Koala - your Autopia Tours sidekick. Need…" at bounding box center [318, 294] width 344 height 434
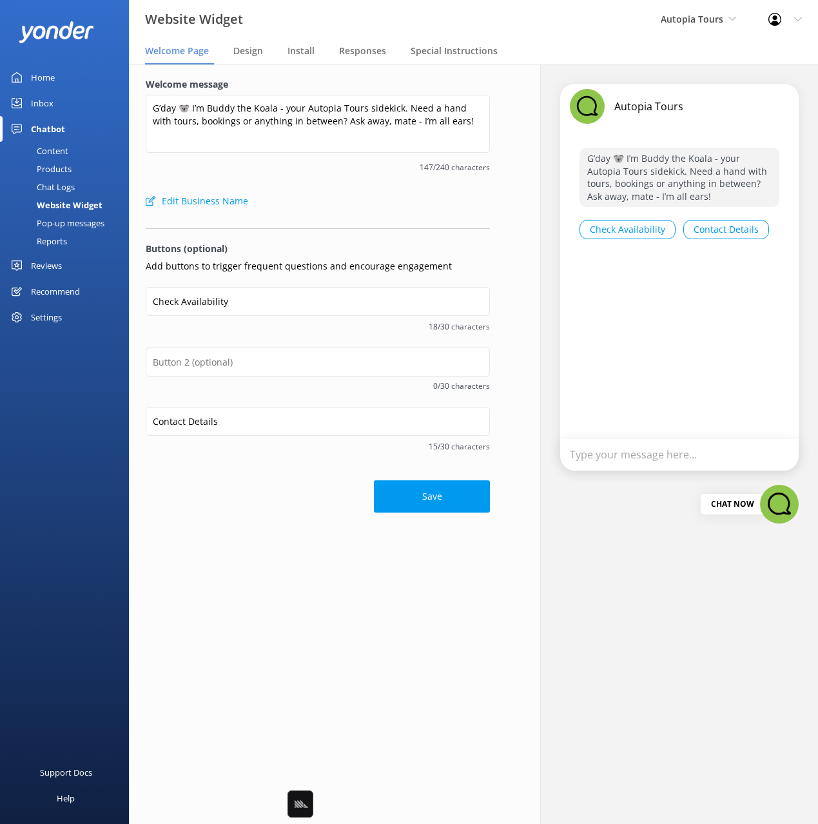
click at [441, 494] on button "Save" at bounding box center [432, 496] width 116 height 32
click at [414, 188] on div "Edit Business Name" at bounding box center [318, 201] width 344 height 26
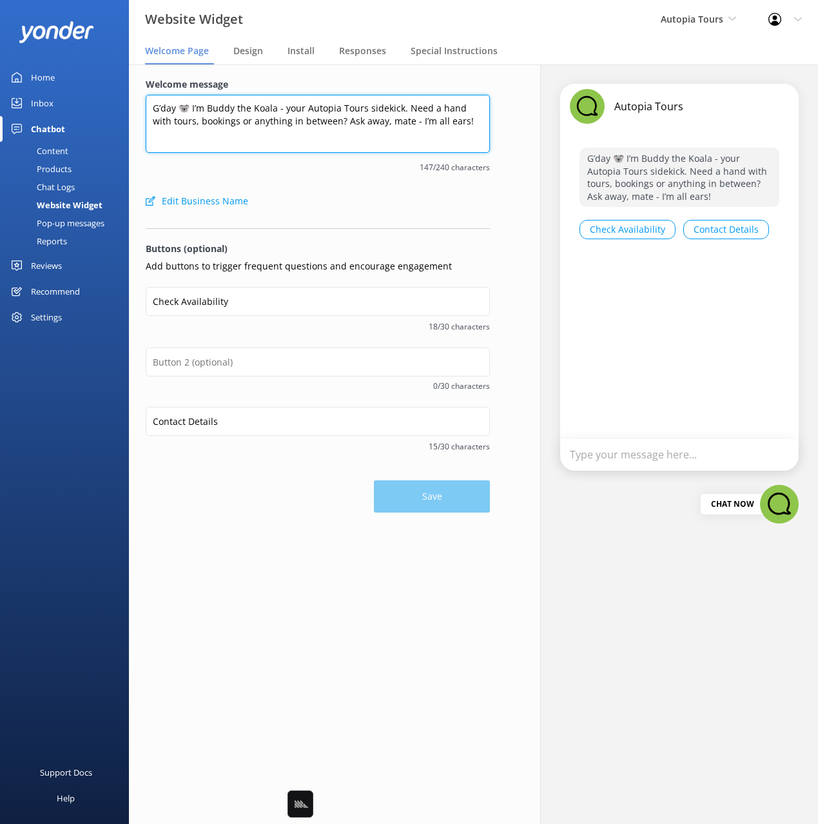
drag, startPoint x: 278, startPoint y: 102, endPoint x: 216, endPoint y: 102, distance: 61.9
click at [276, 102] on textarea "G’day 🐨 I’m Buddy the Koala - your Autopia Tours sidekick. Need a hand with tou…" at bounding box center [318, 124] width 344 height 58
click at [193, 106] on textarea "G’day 🐨 I’m Buddy the Koala - your Autopia Tours sidekick. Need a hand with tou…" at bounding box center [318, 124] width 344 height 58
drag, startPoint x: 189, startPoint y: 106, endPoint x: 179, endPoint y: 107, distance: 10.3
click at [179, 107] on textarea "G’day 🐨 I’m Buddy the Koala - your Autopia Tours sidekick. Need a hand with tou…" at bounding box center [318, 124] width 344 height 58
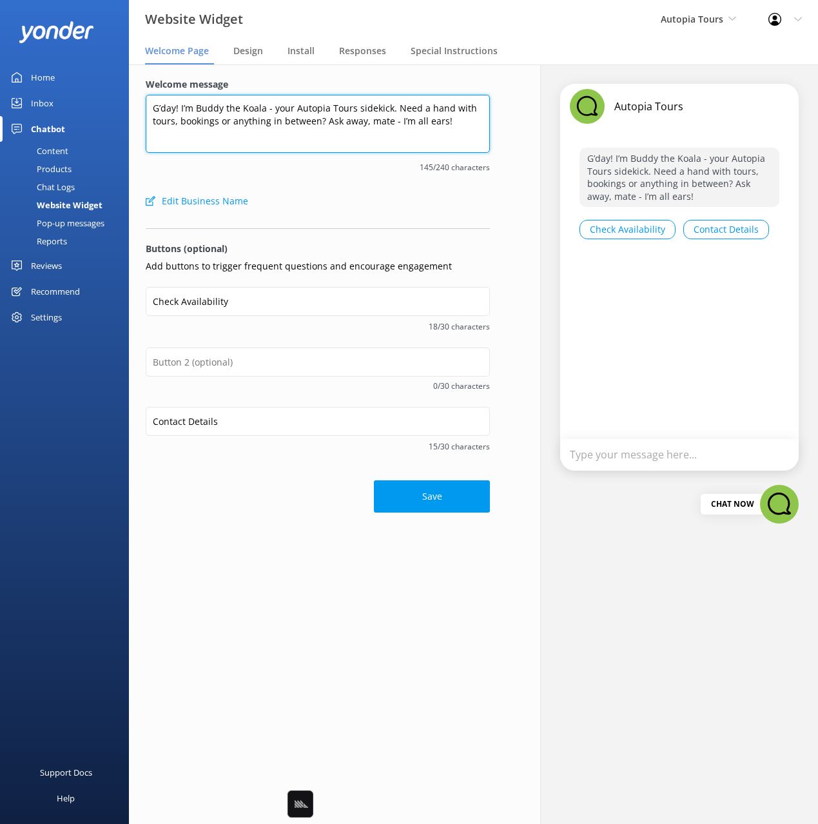
drag, startPoint x: 387, startPoint y: 108, endPoint x: 394, endPoint y: 123, distance: 17.0
click at [387, 108] on textarea "G’day! I’m Buddy the Koala - your Autopia Tours sidekick. Need a hand with tour…" at bounding box center [318, 124] width 344 height 58
paste textarea "🐨"
type textarea "G’day! I’m Buddy the Koala - your Autopia Tours sidekick 🐨 Need a hand with tou…"
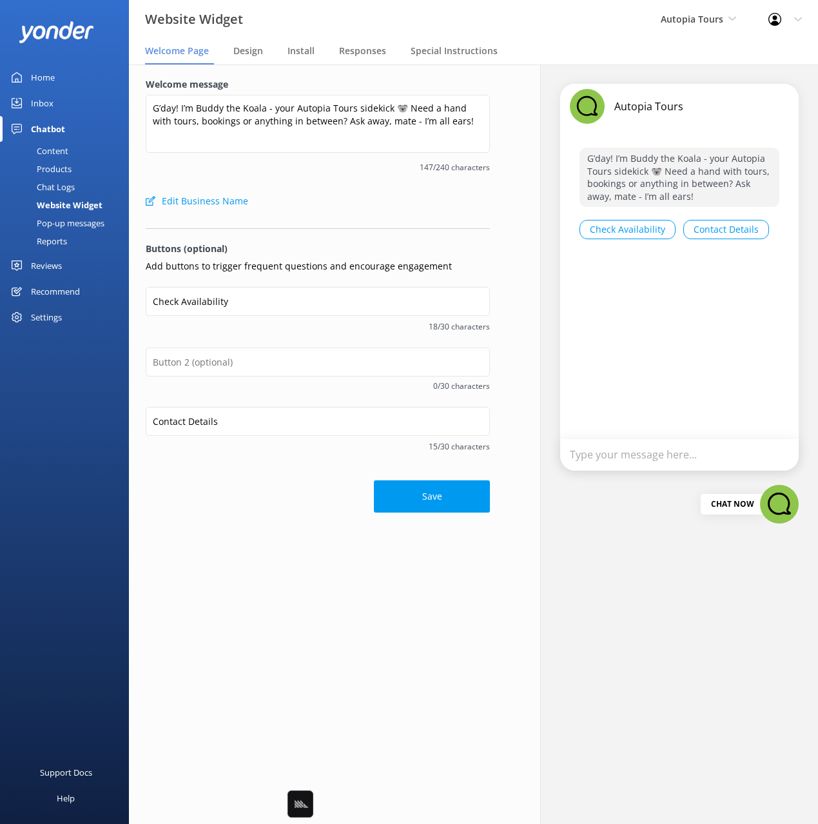
drag, startPoint x: 410, startPoint y: 211, endPoint x: 409, endPoint y: 218, distance: 7.2
click at [409, 211] on div "Edit Business Name" at bounding box center [318, 201] width 344 height 26
click at [450, 486] on button "Save" at bounding box center [432, 496] width 116 height 32
drag, startPoint x: 349, startPoint y: 170, endPoint x: 85, endPoint y: 182, distance: 263.9
click at [343, 171] on span "147/240 characters" at bounding box center [318, 167] width 344 height 12
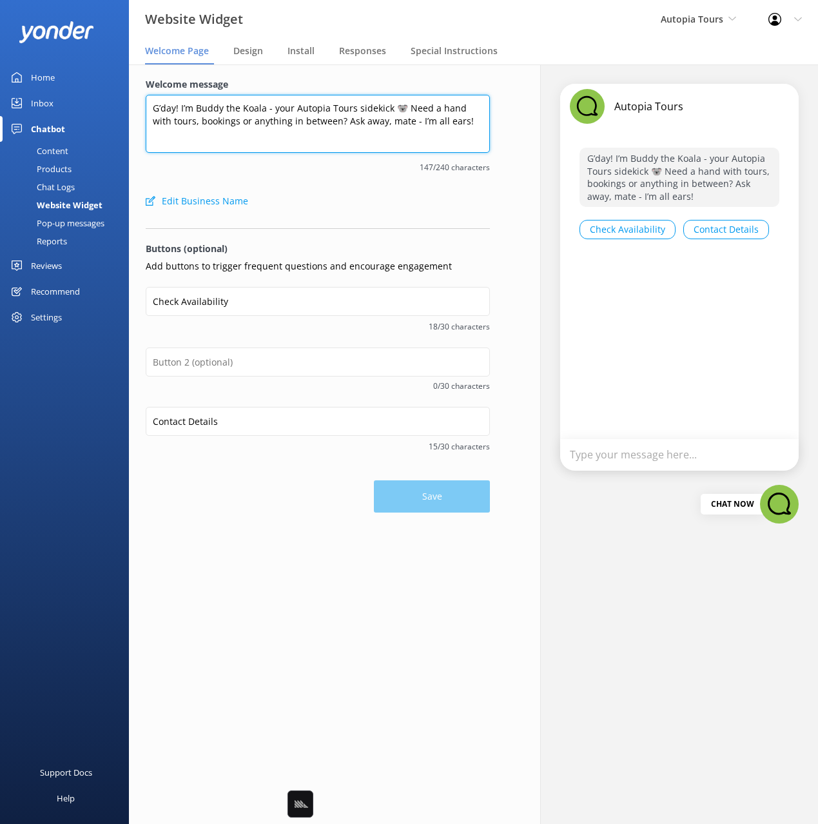
drag, startPoint x: 255, startPoint y: 111, endPoint x: 248, endPoint y: 135, distance: 24.7
click at [255, 111] on textarea "G’day! I’m Buddy the Koala - your Autopia Tours sidekick 🐨 Need a hand with tou…" at bounding box center [318, 124] width 344 height 58
